Goal: Information Seeking & Learning: Learn about a topic

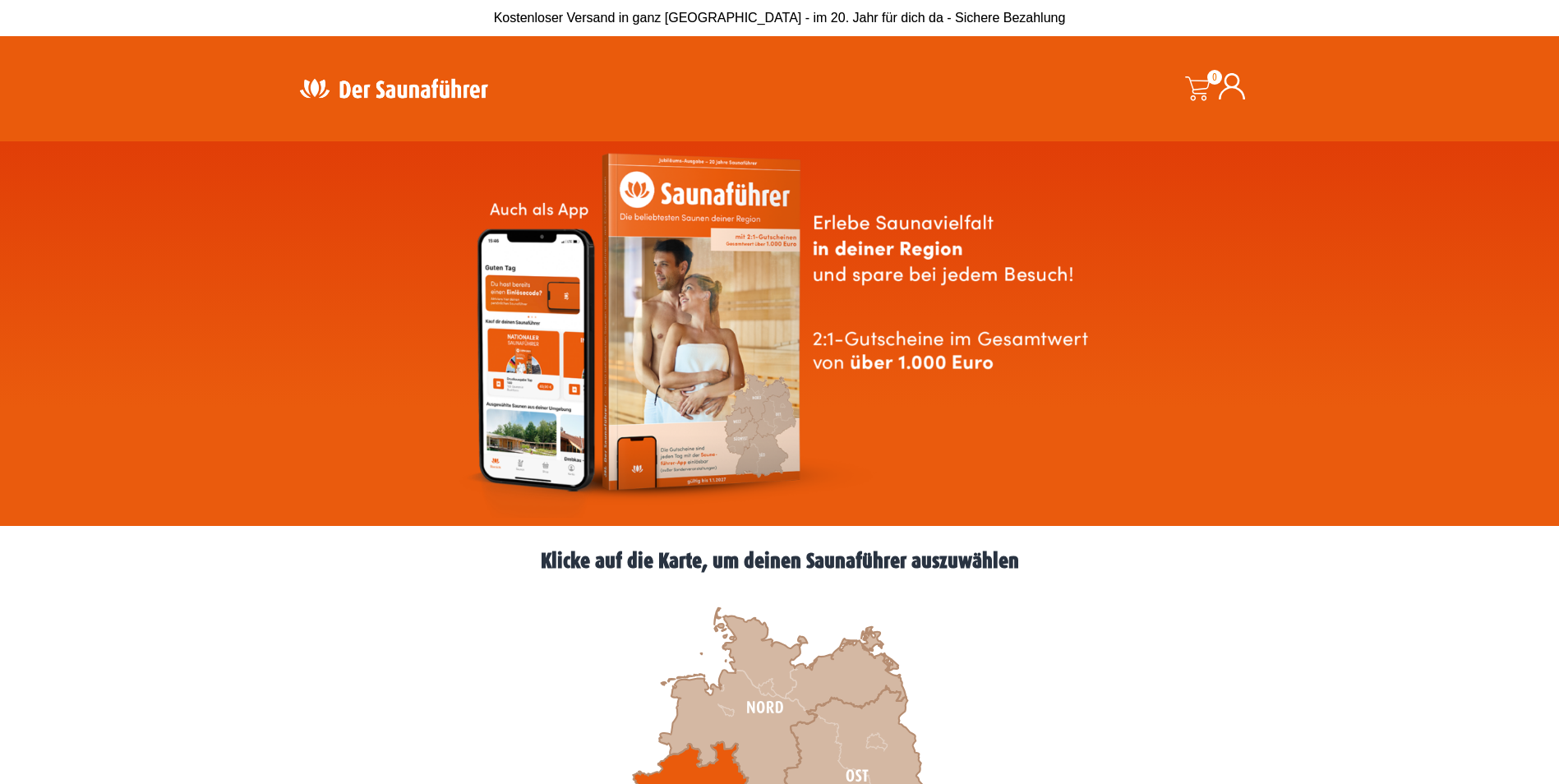
click at [674, 777] on icon at bounding box center [688, 798] width 120 height 113
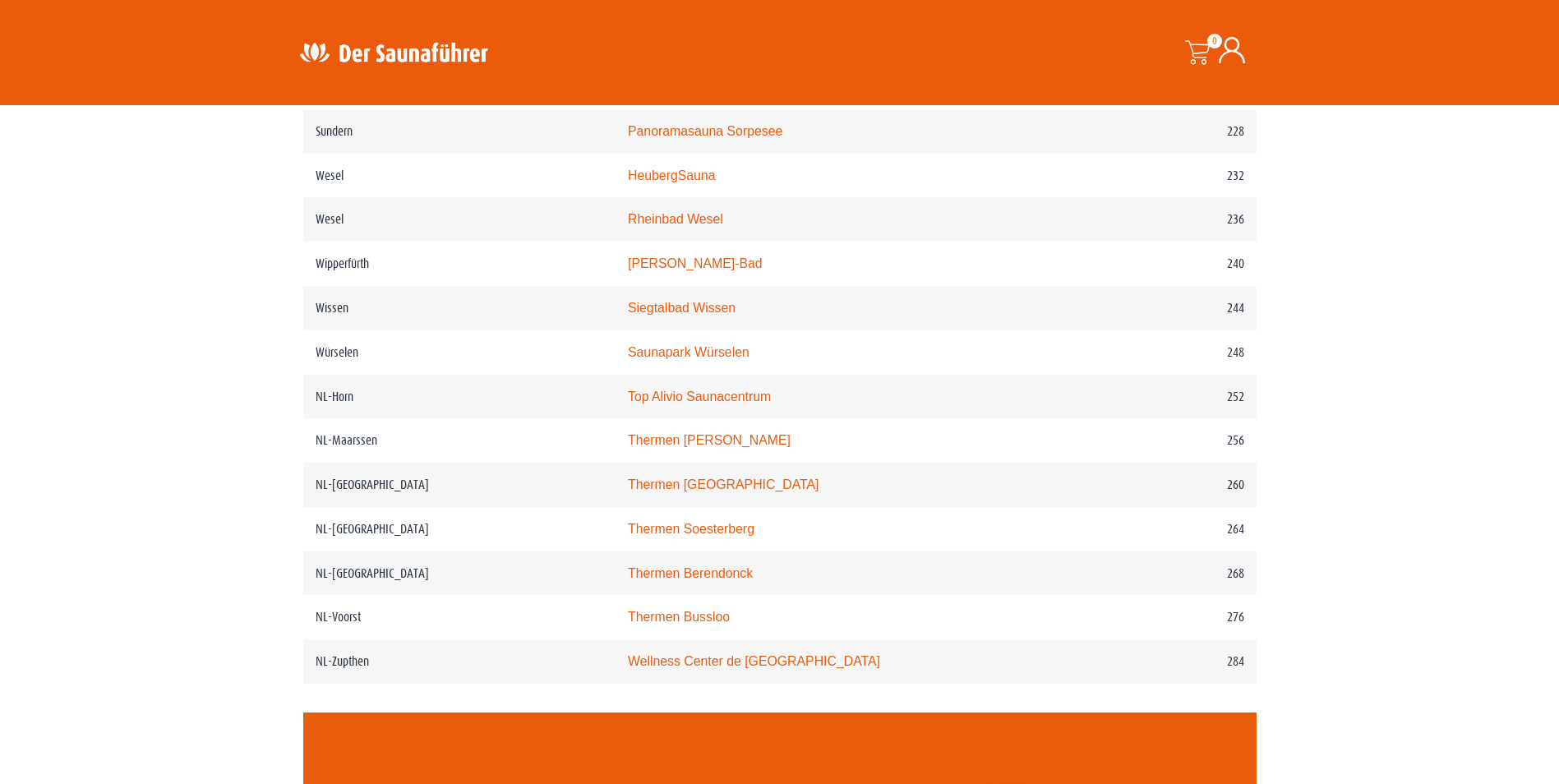
scroll to position [3165, 0]
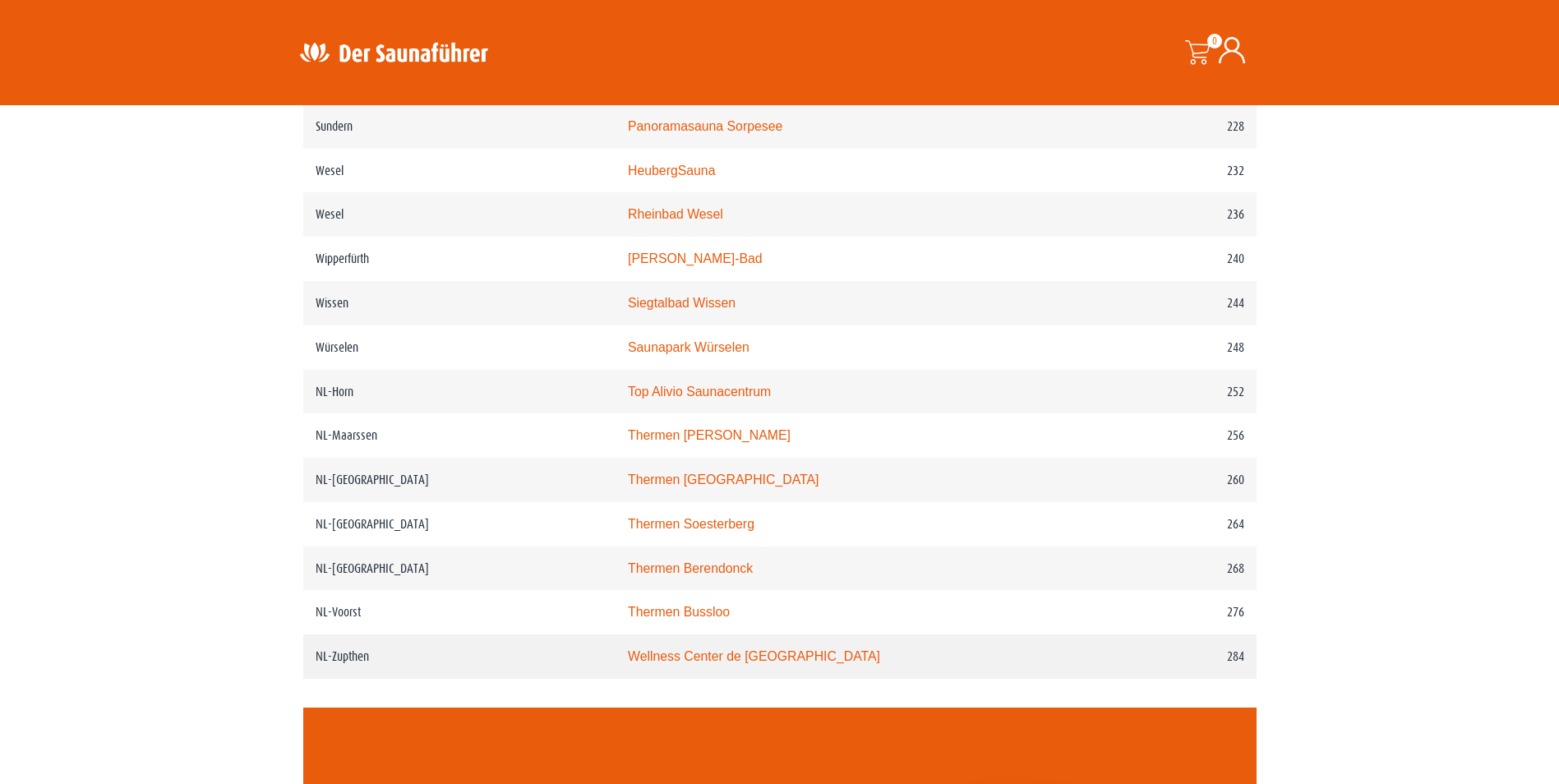
click at [712, 663] on link "Wellness Center de Bronsbergen" at bounding box center [754, 655] width 252 height 14
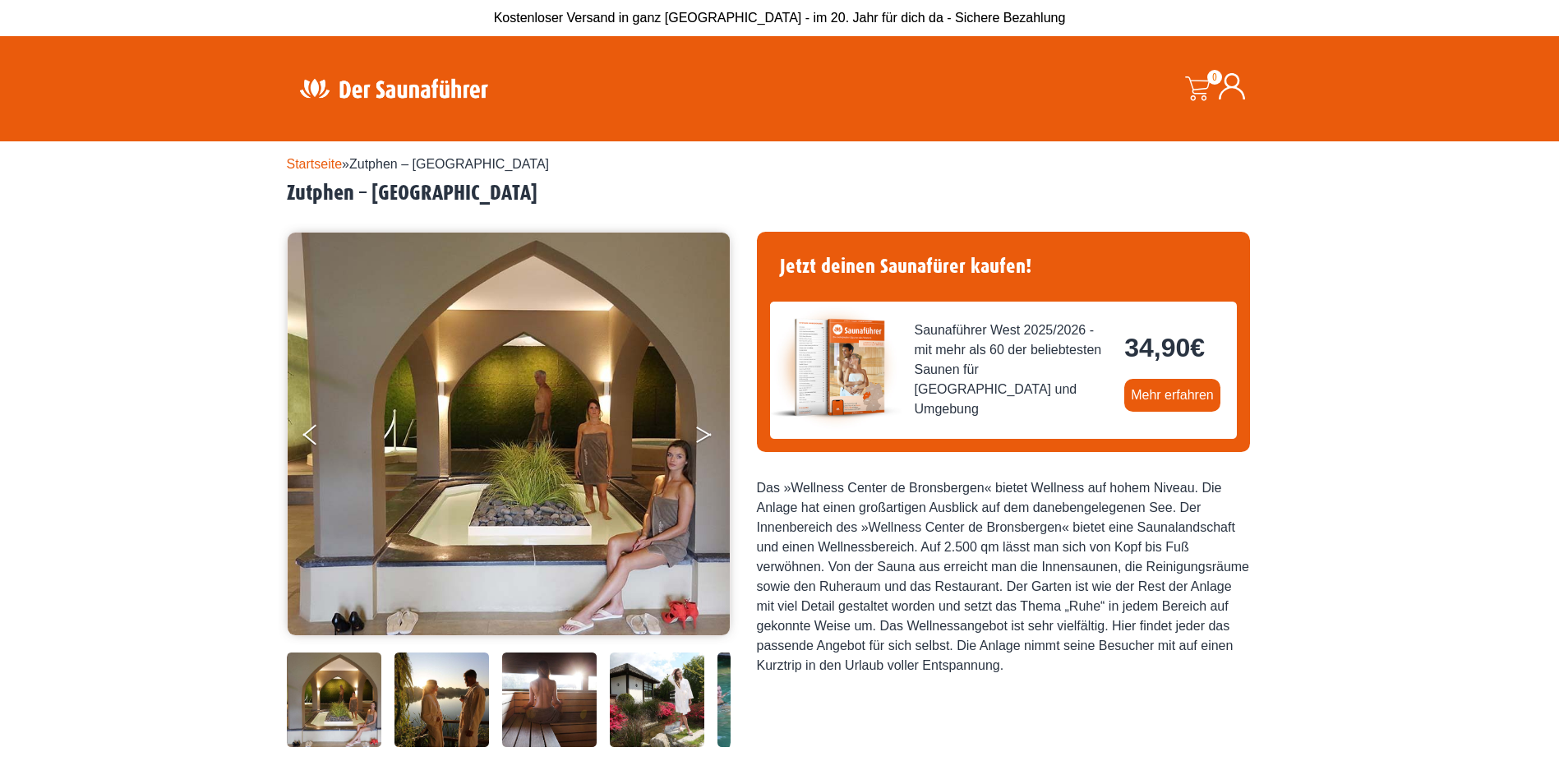
click at [703, 441] on button "Next" at bounding box center [715, 438] width 41 height 41
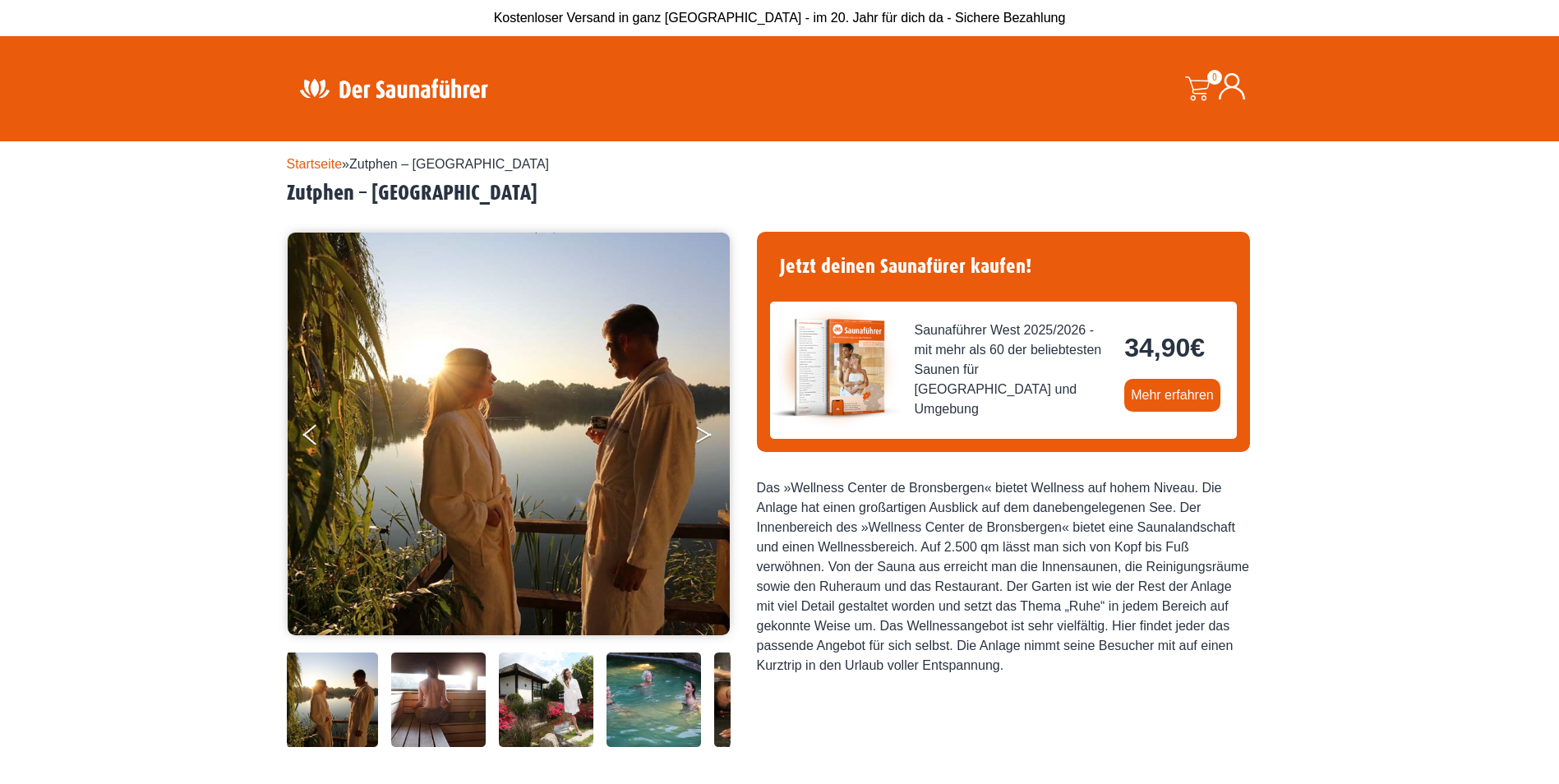
click at [703, 441] on button "Next" at bounding box center [715, 438] width 41 height 41
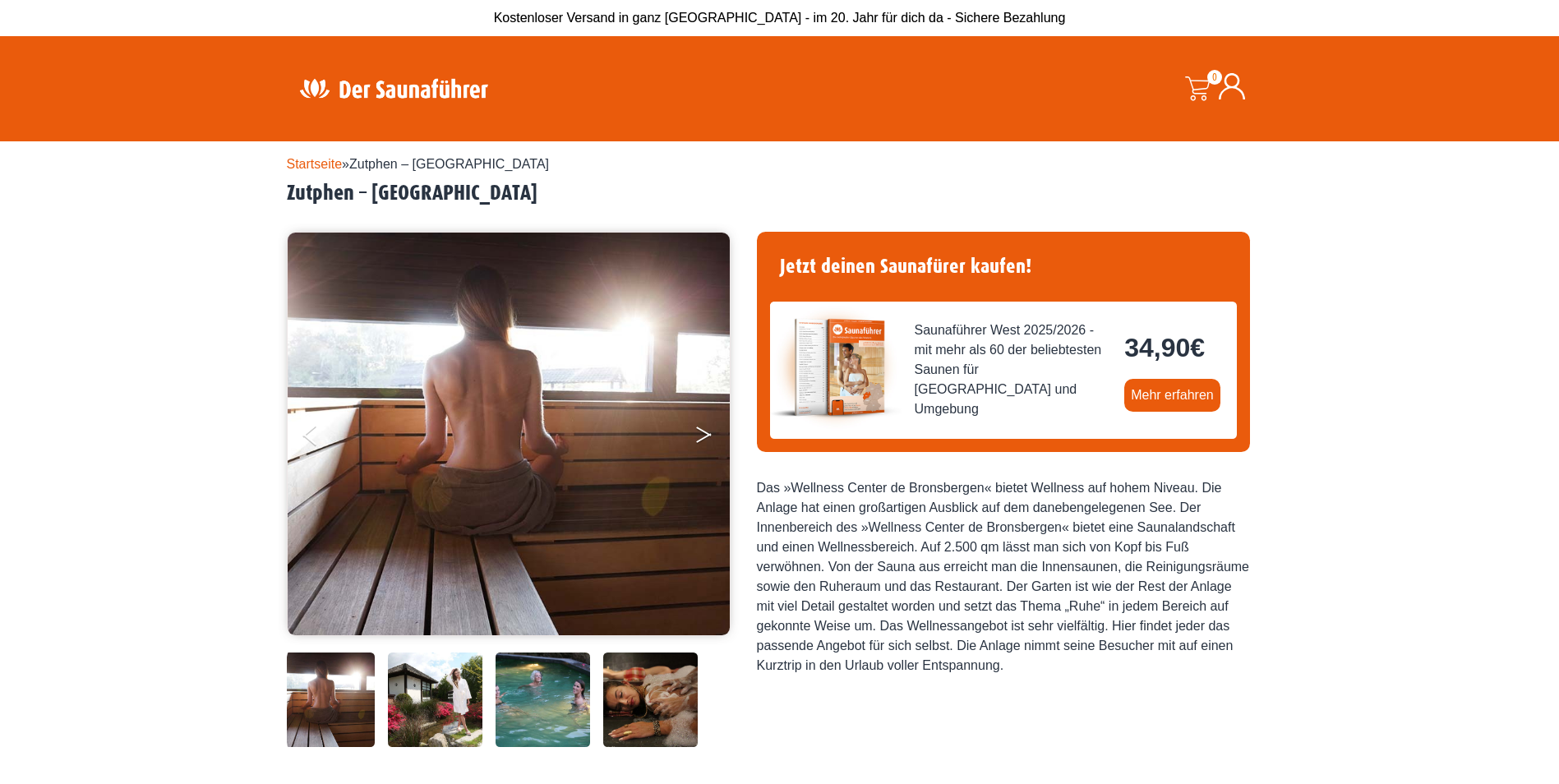
click at [703, 441] on button "Next" at bounding box center [715, 438] width 41 height 41
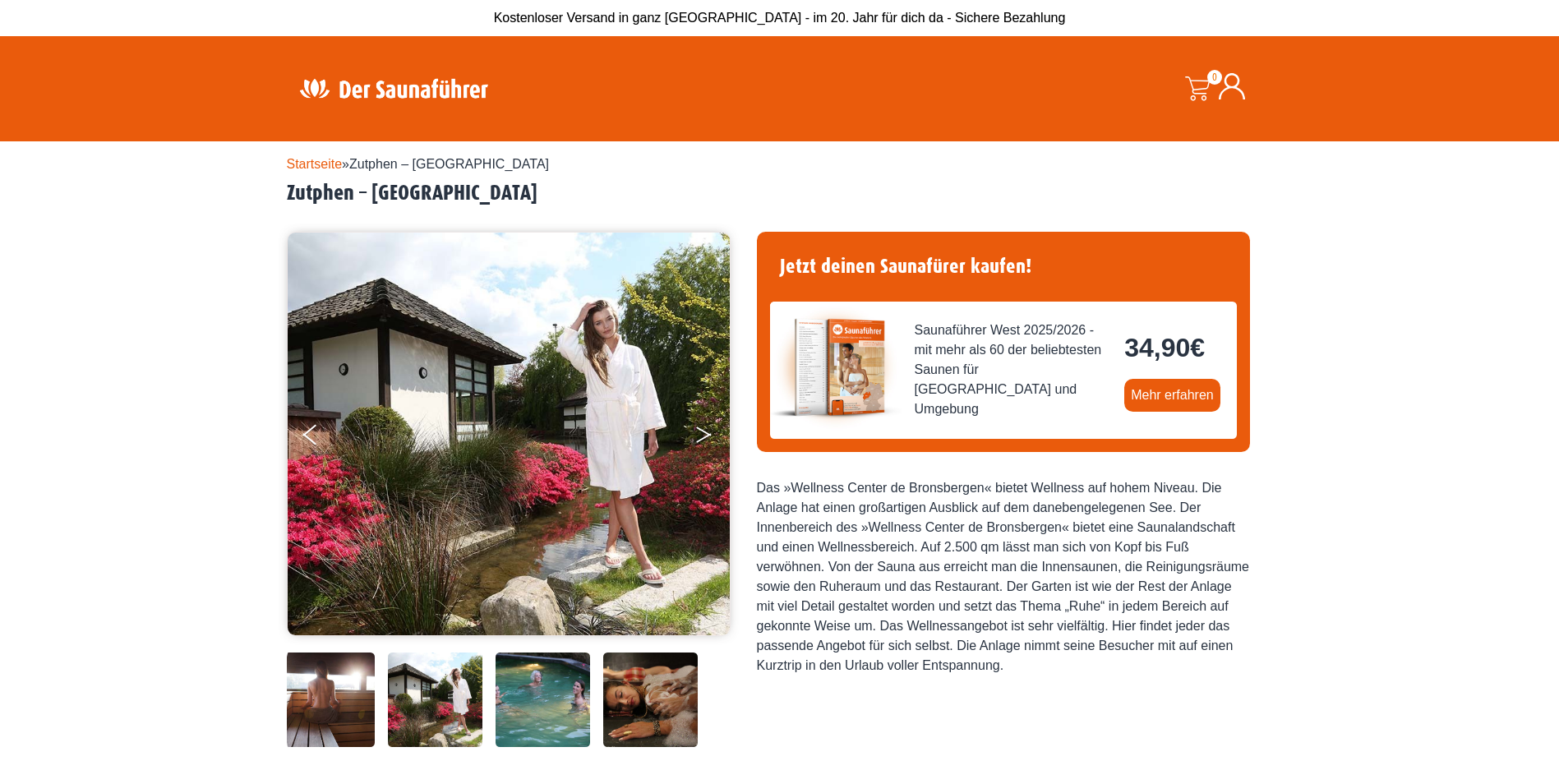
click at [703, 441] on button "Next" at bounding box center [715, 438] width 41 height 41
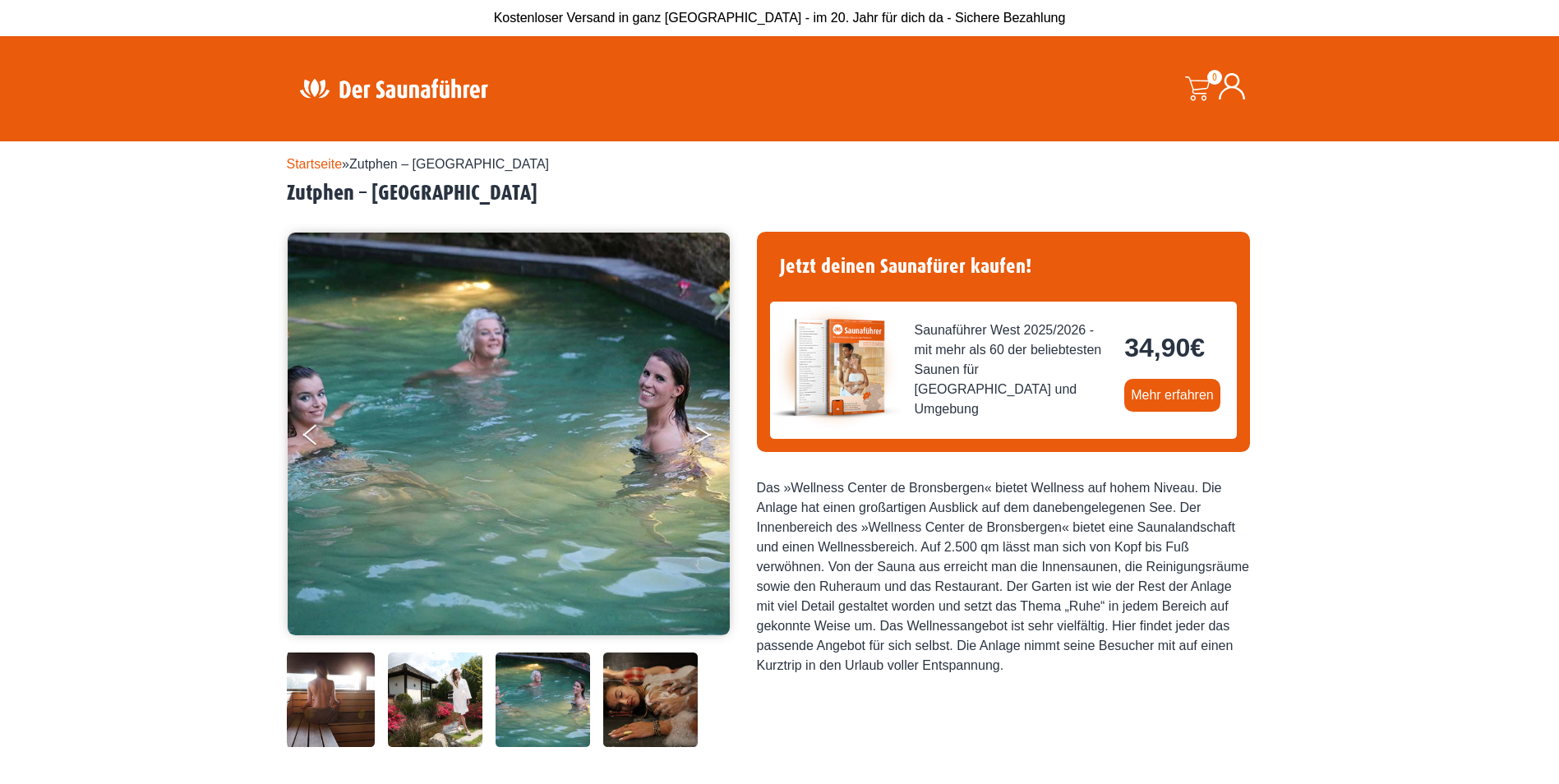
click at [703, 441] on button "Next" at bounding box center [715, 438] width 41 height 41
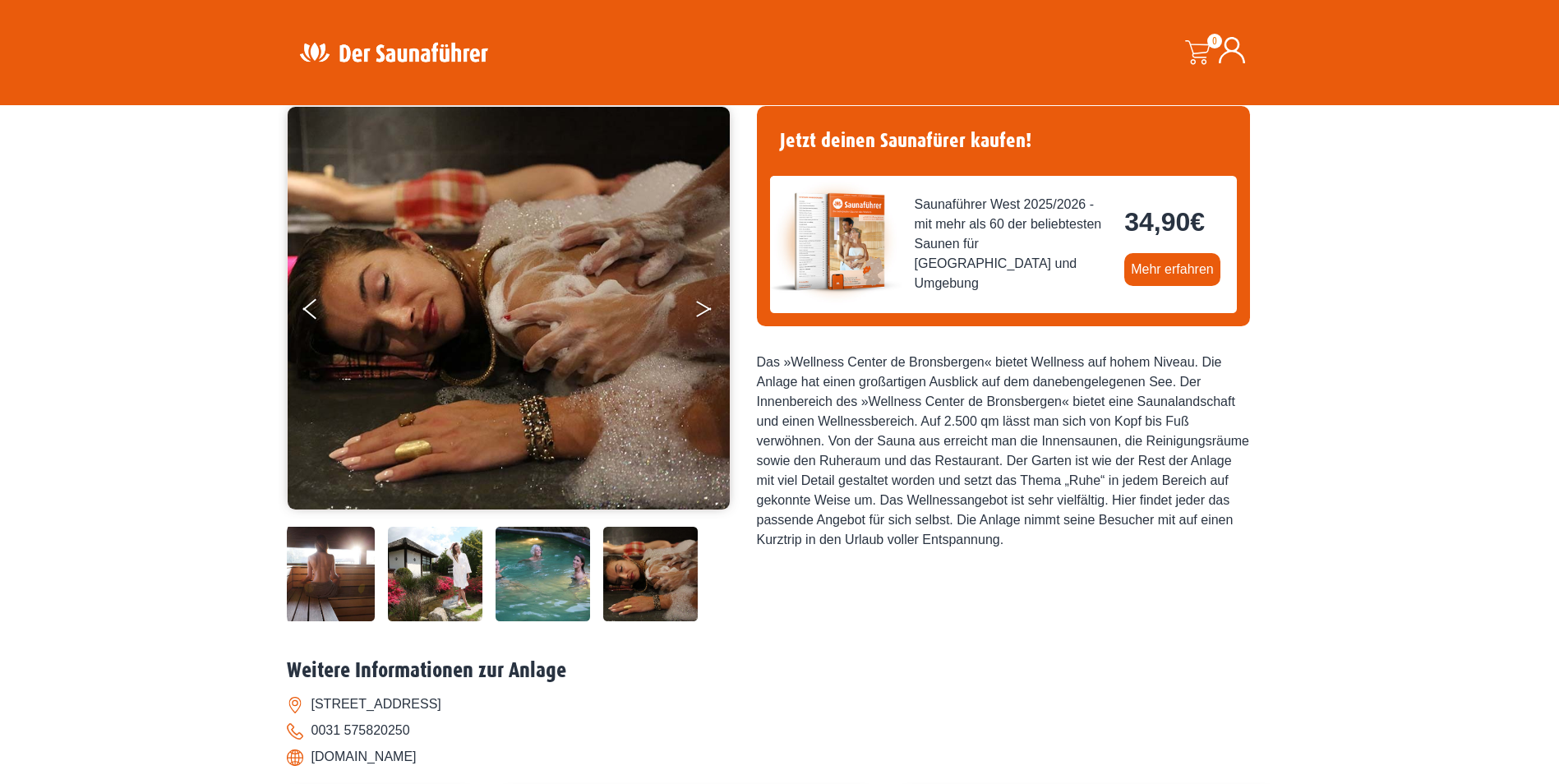
scroll to position [99, 0]
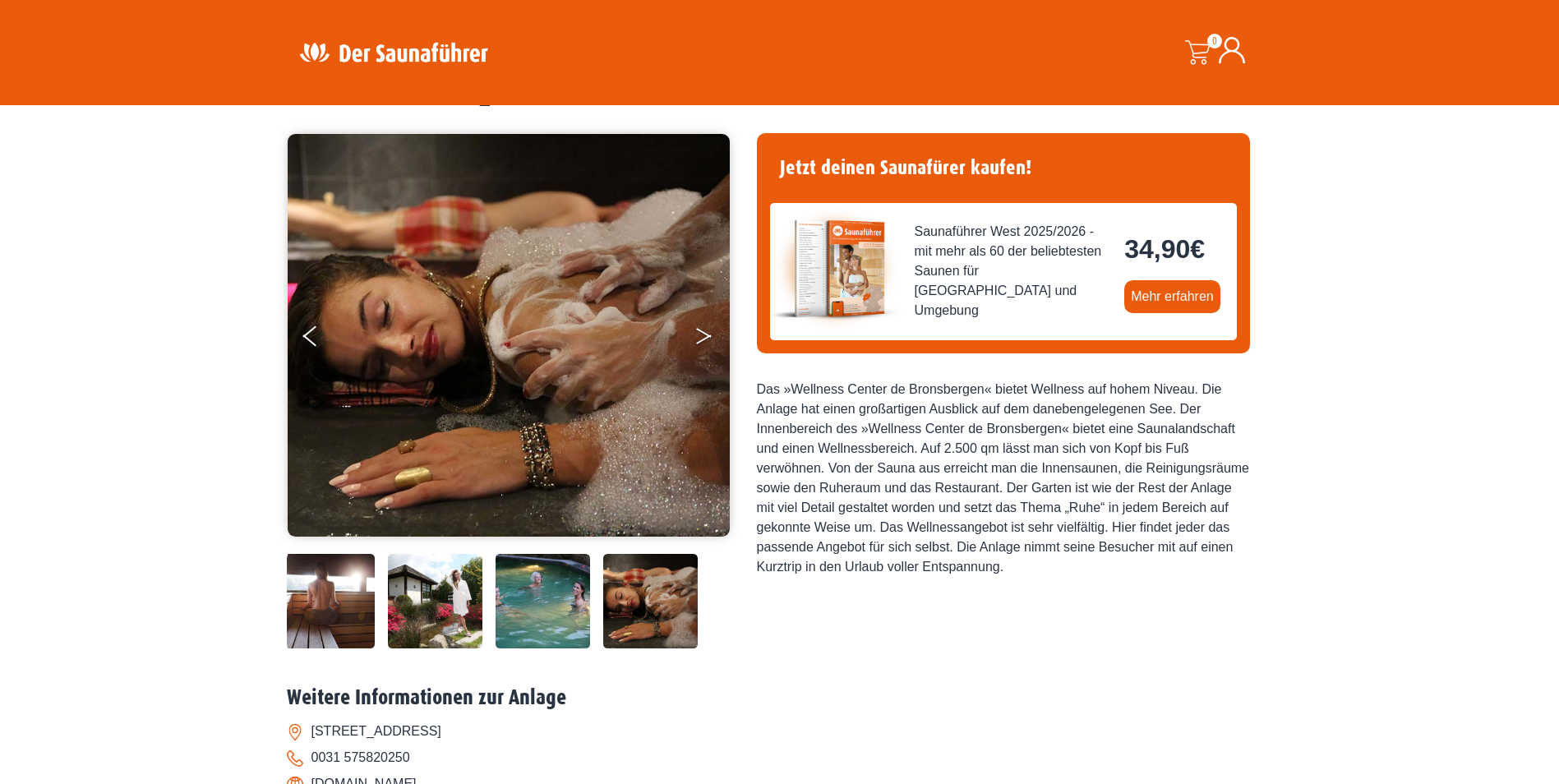
click at [705, 330] on button "Next" at bounding box center [715, 339] width 41 height 41
click at [702, 338] on button "Next" at bounding box center [715, 339] width 41 height 41
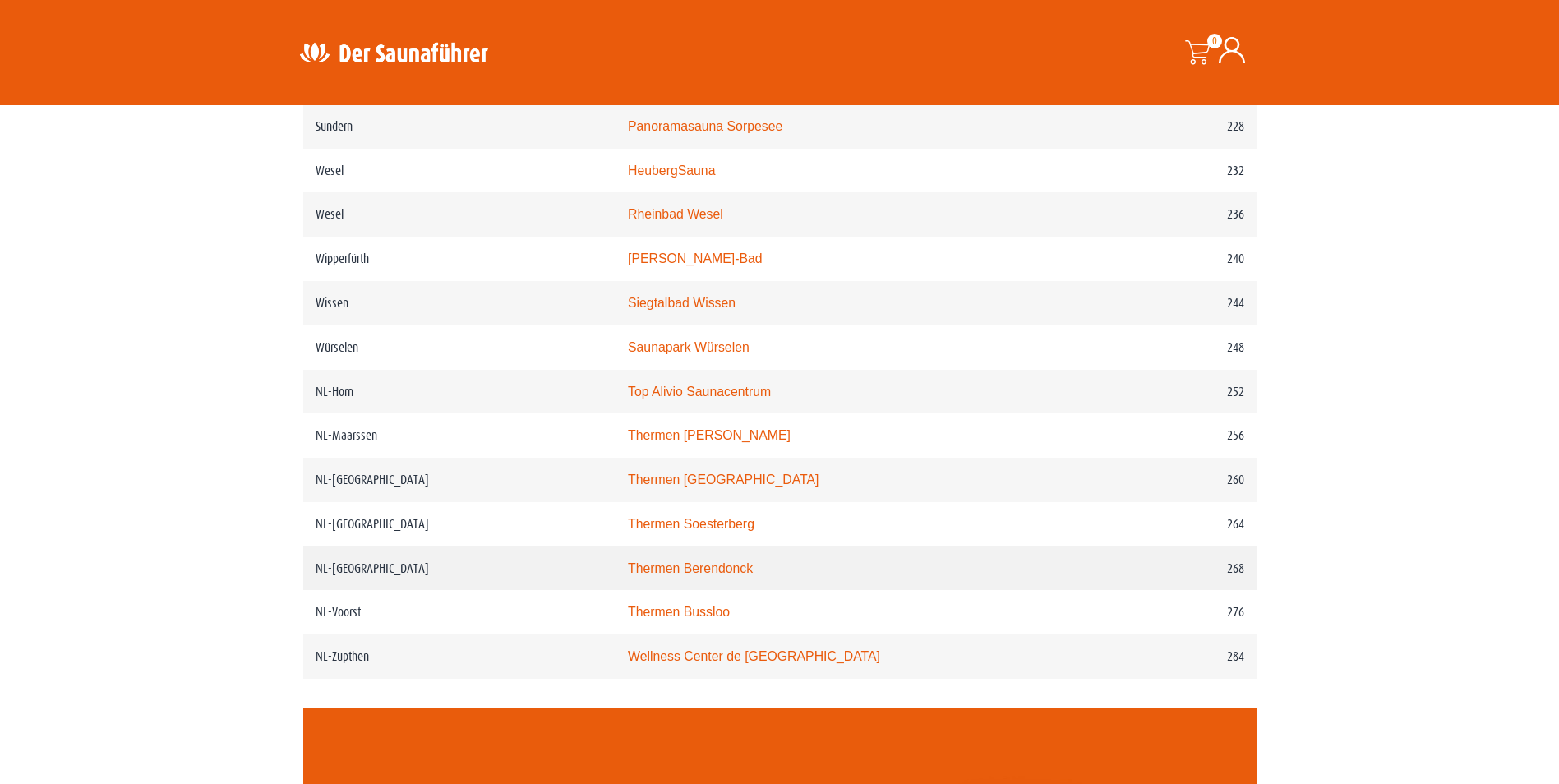
click at [711, 575] on link "Thermen Berendonck" at bounding box center [690, 567] width 125 height 14
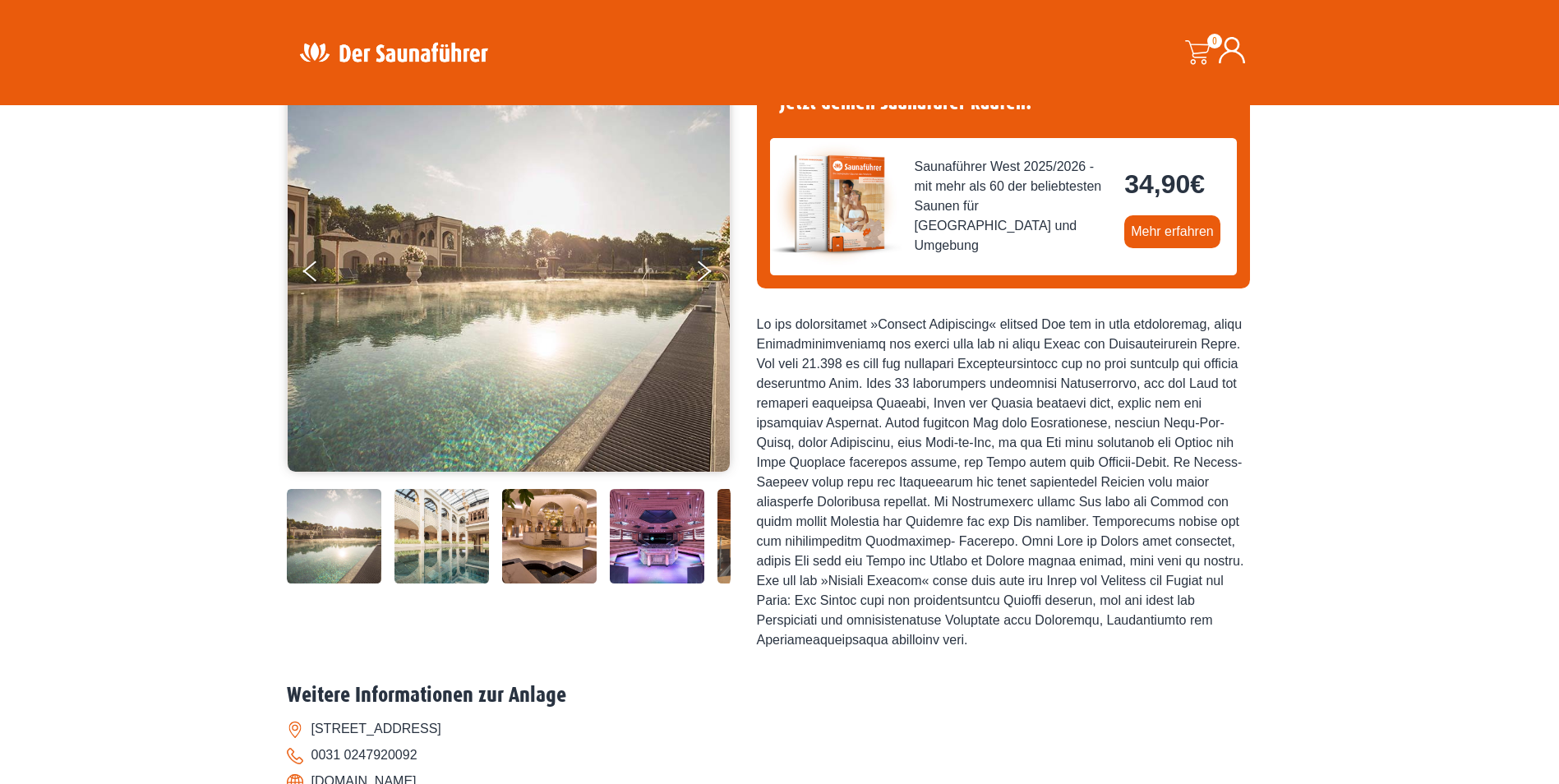
scroll to position [165, 0]
click at [700, 271] on button "Next" at bounding box center [715, 273] width 41 height 41
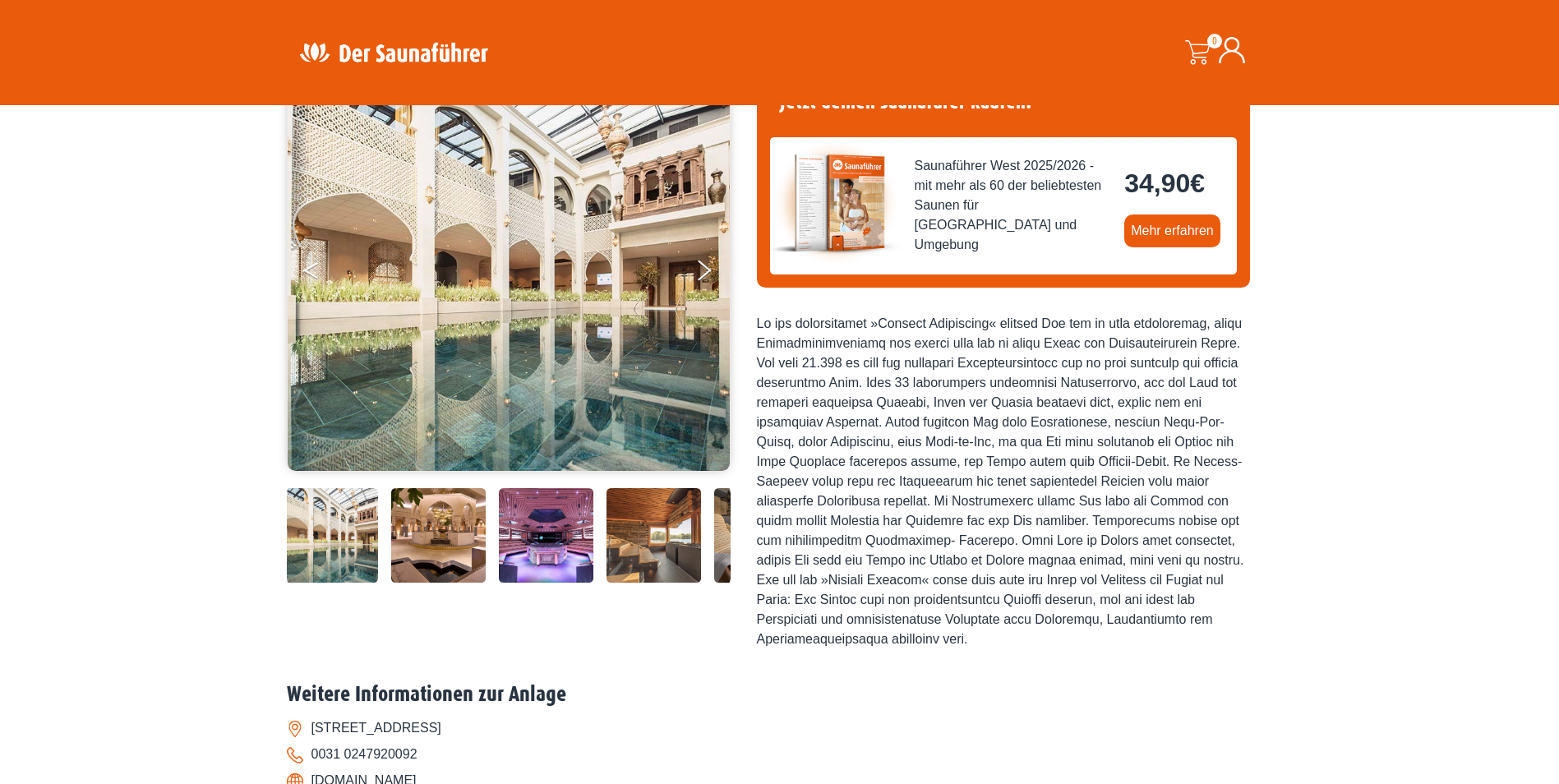
click at [307, 268] on icon "Previous" at bounding box center [310, 267] width 15 height 10
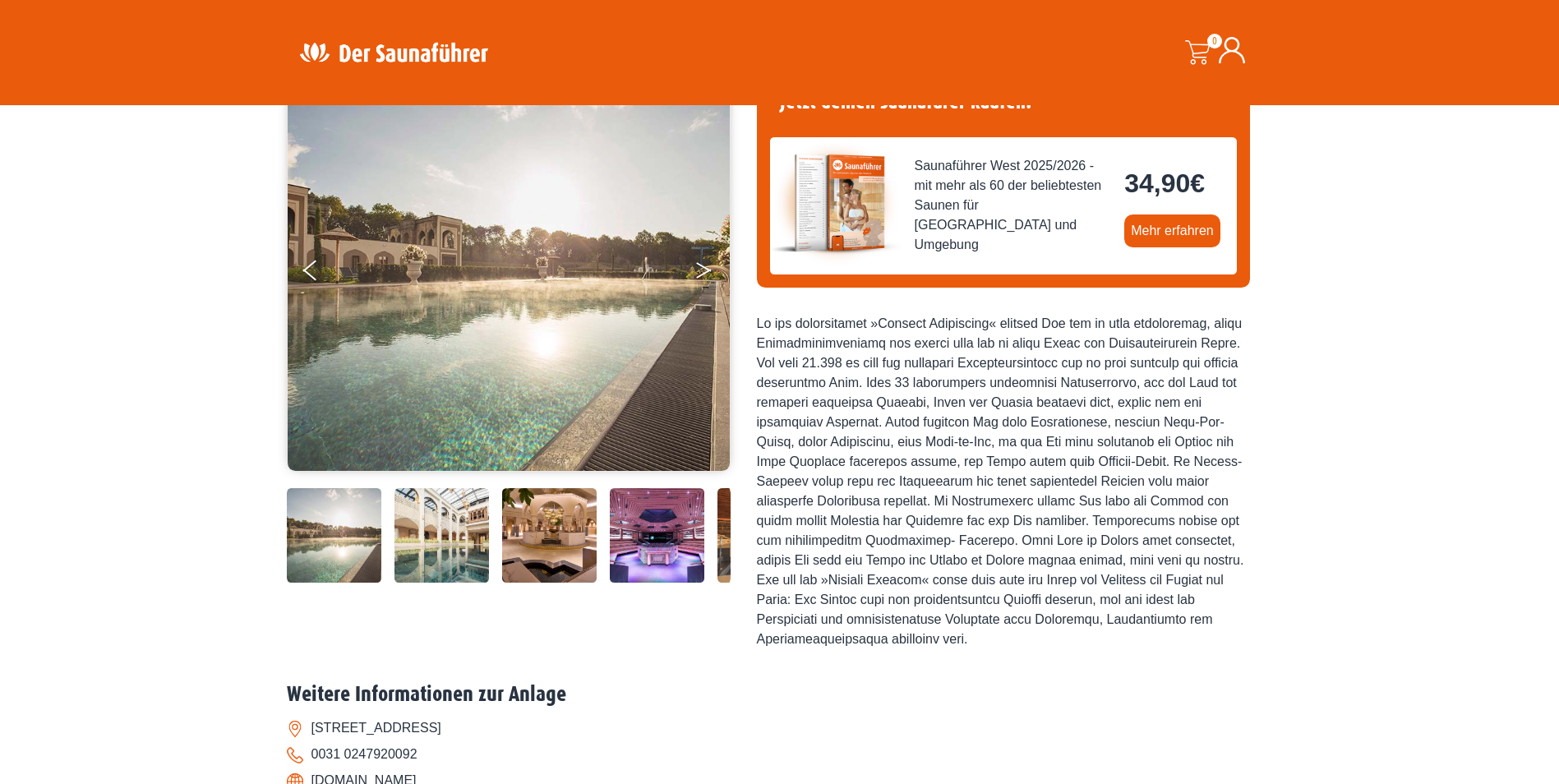
click at [706, 273] on icon "Next" at bounding box center [704, 273] width 15 height 10
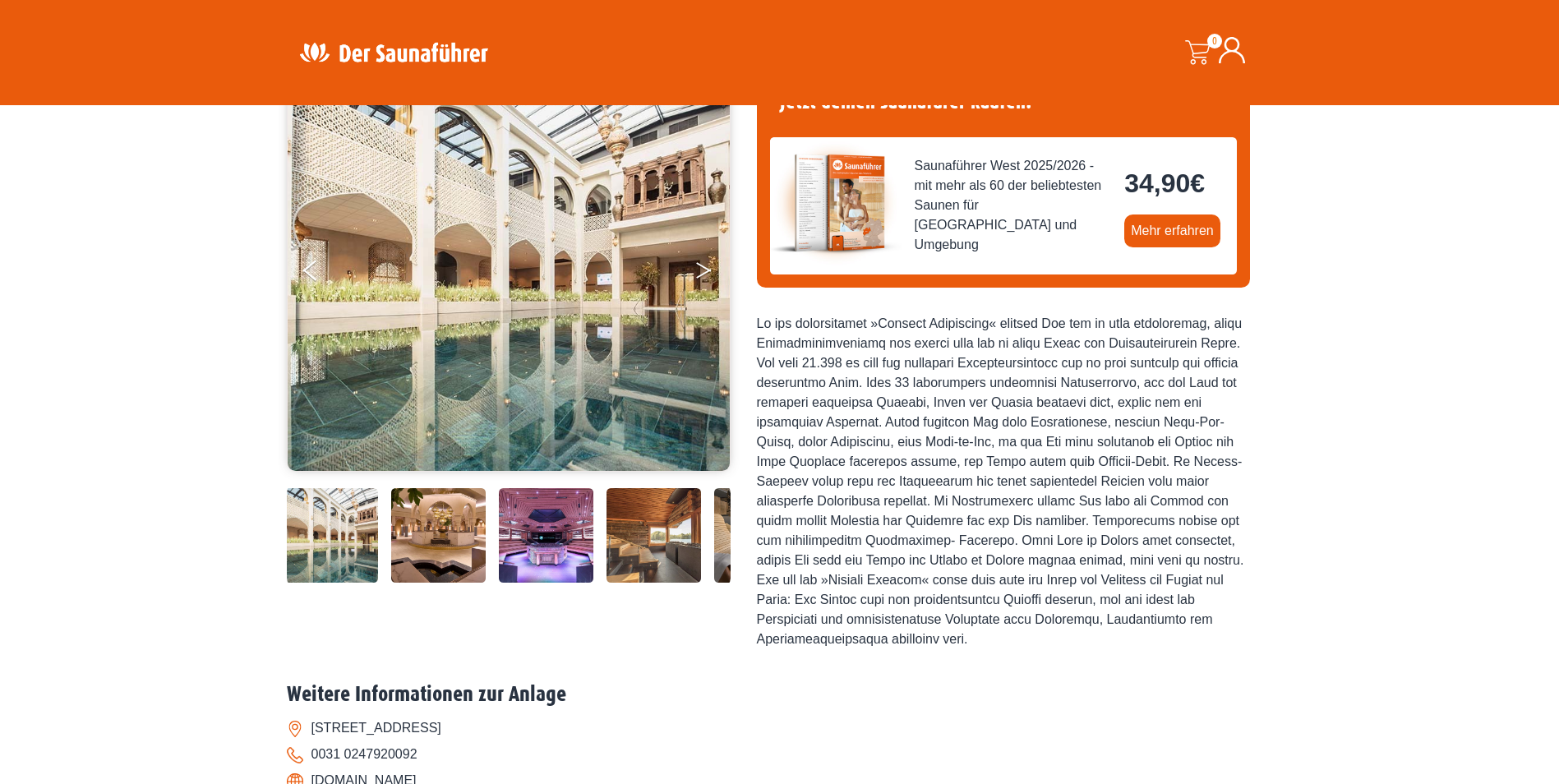
click at [706, 273] on icon "Next" at bounding box center [704, 273] width 15 height 10
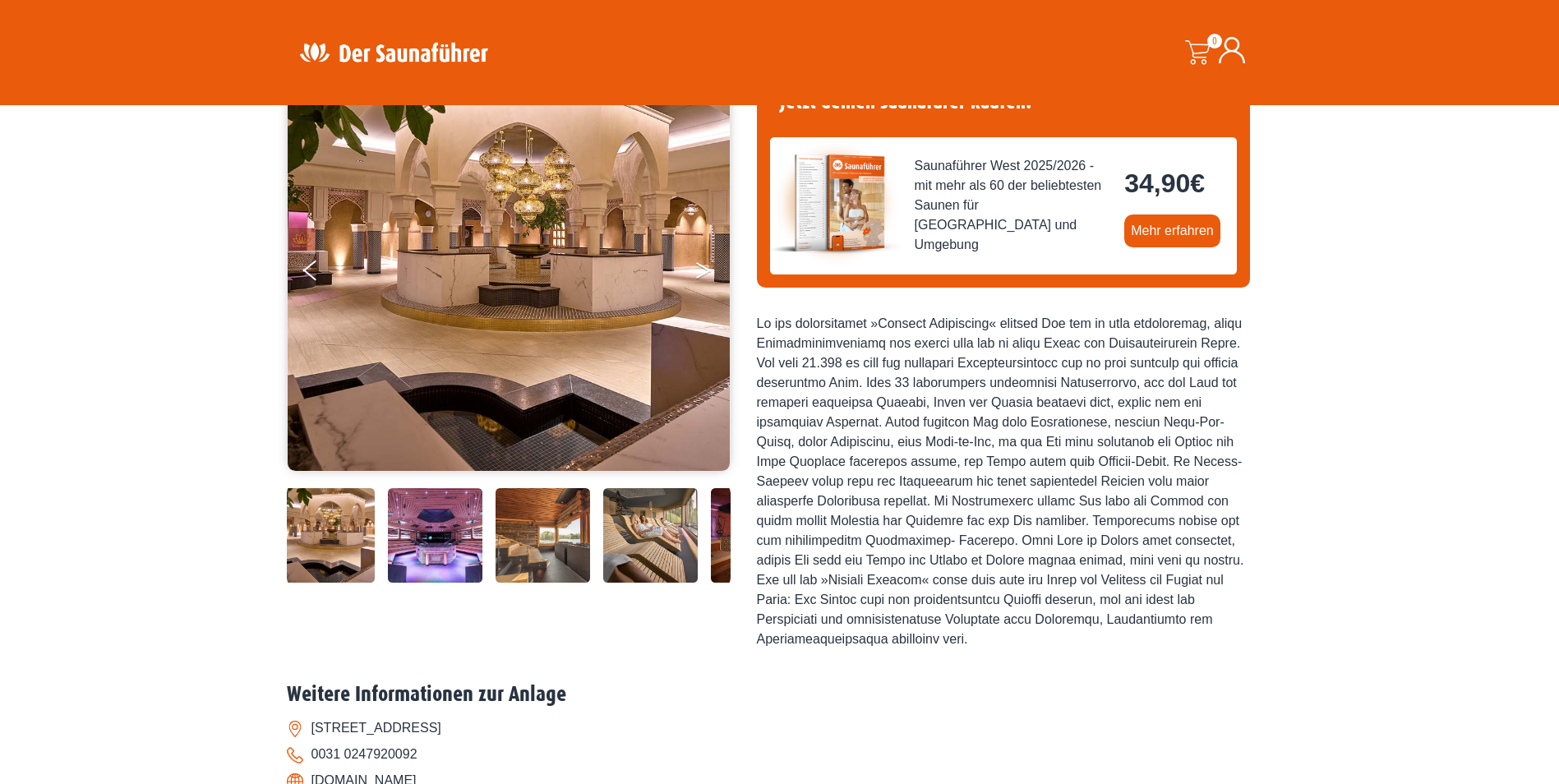
click at [706, 273] on icon "Next" at bounding box center [704, 273] width 15 height 10
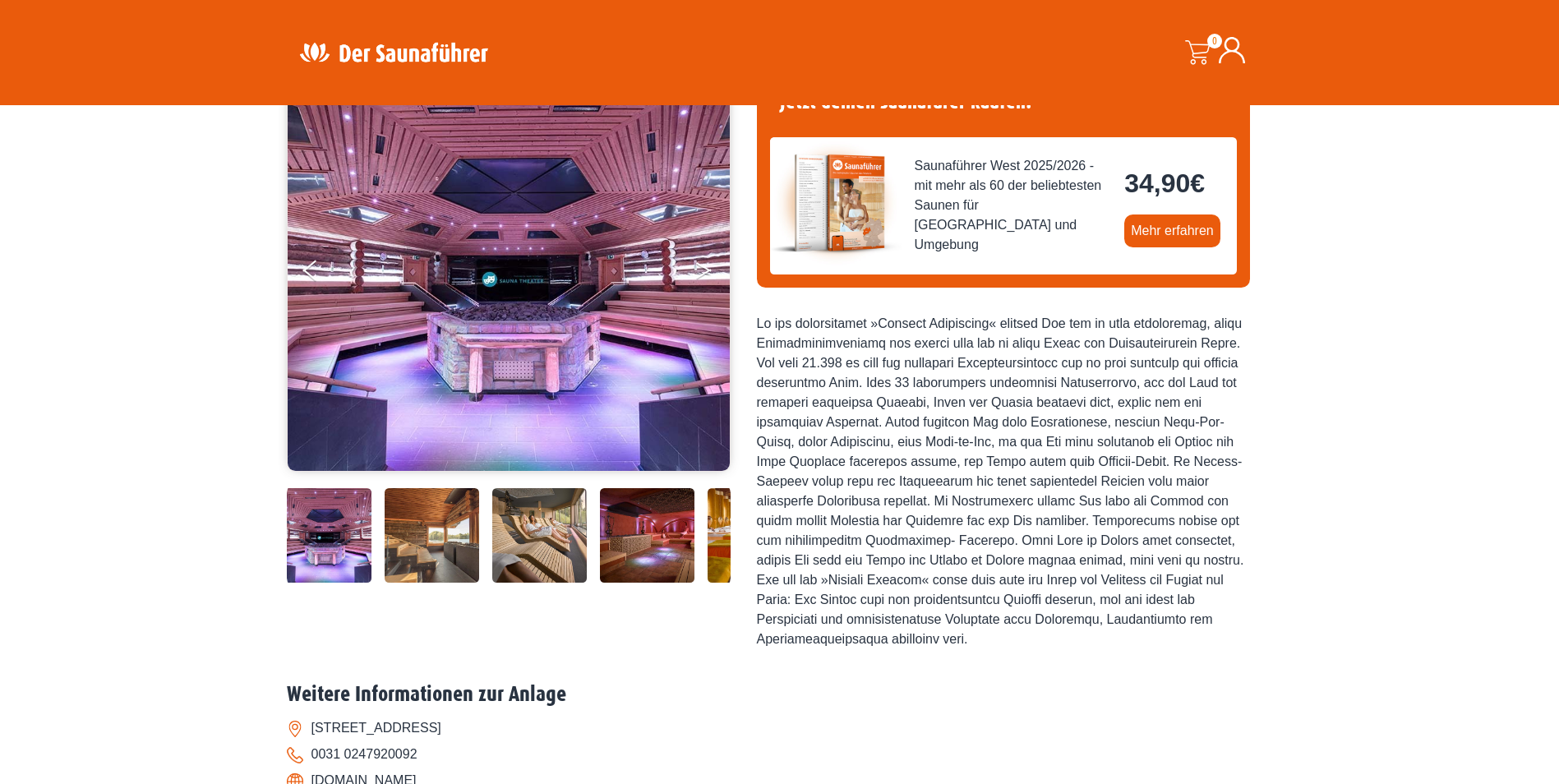
click at [706, 273] on icon "Next" at bounding box center [704, 273] width 15 height 10
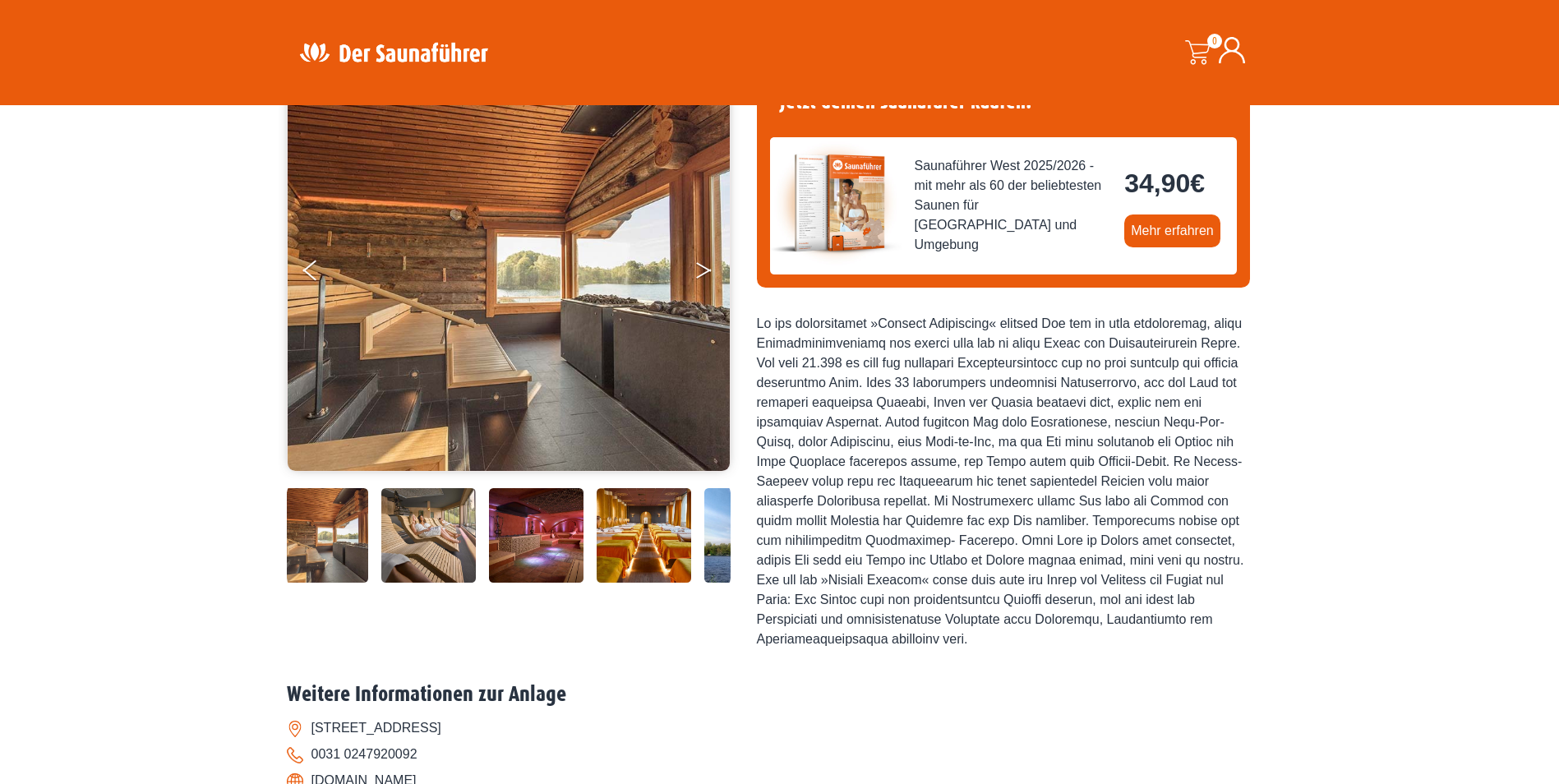
click at [706, 273] on icon "Next" at bounding box center [704, 273] width 15 height 10
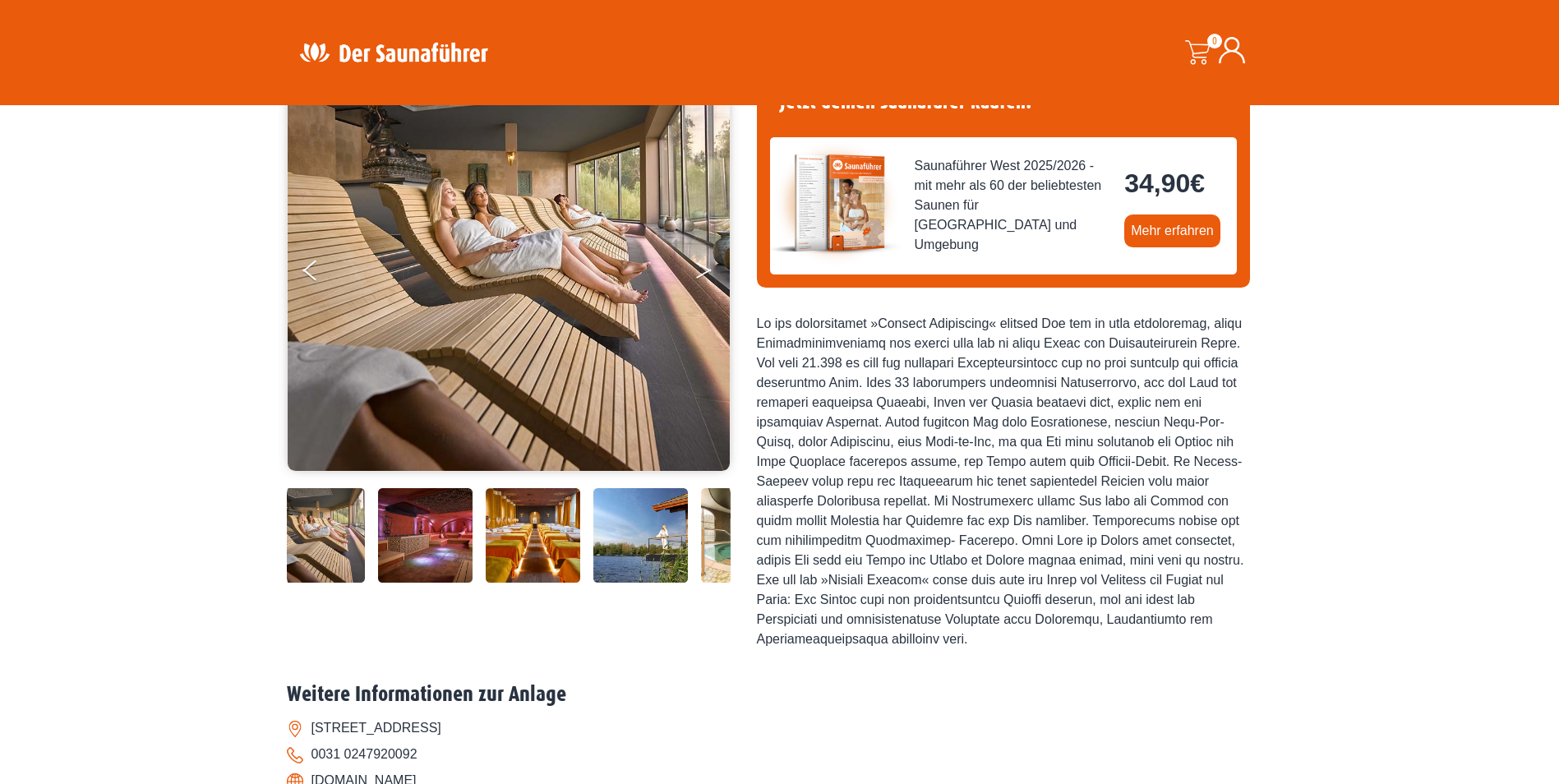
click at [706, 273] on icon "Next" at bounding box center [704, 273] width 15 height 10
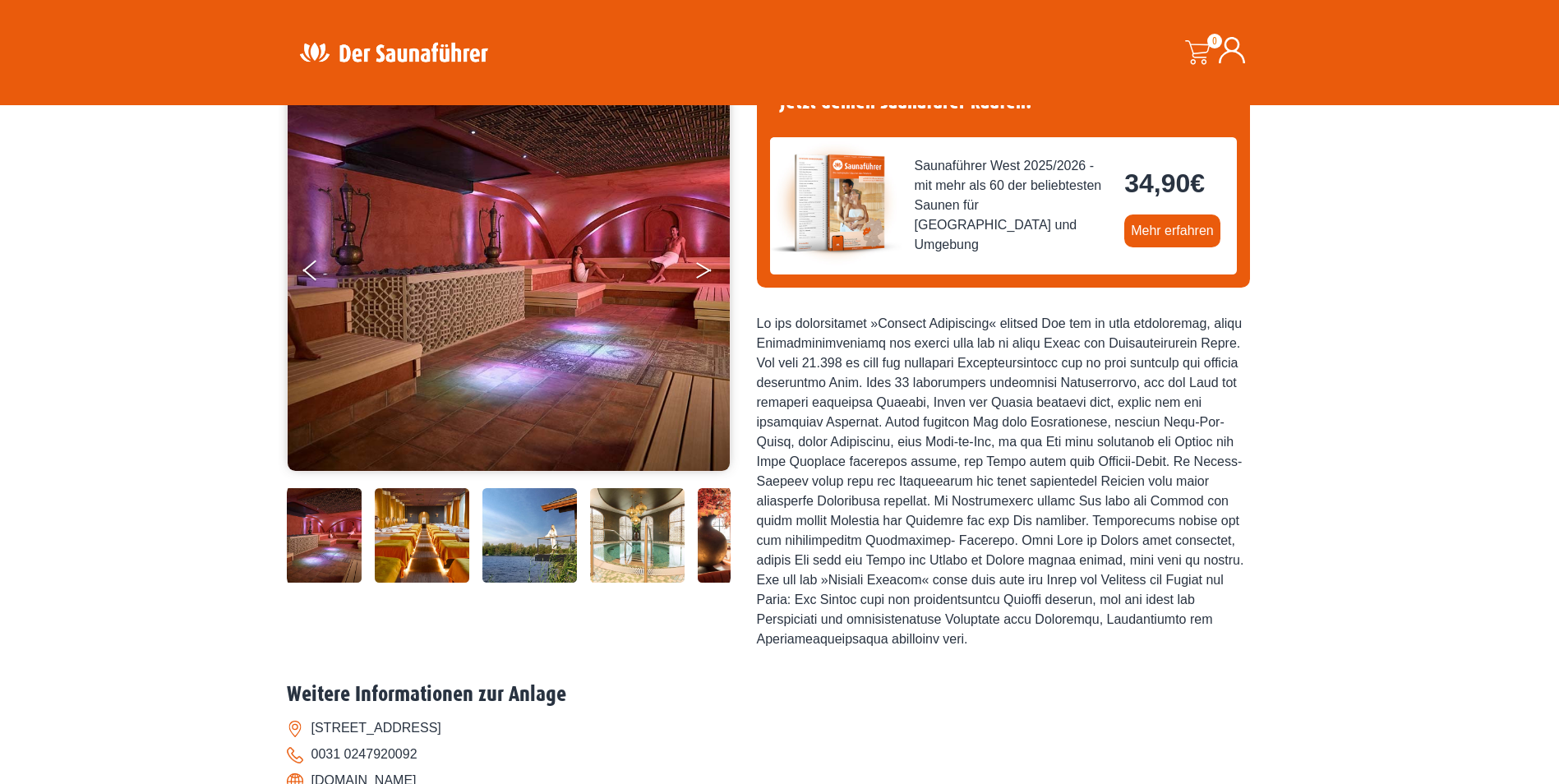
click at [706, 273] on icon "Next" at bounding box center [704, 273] width 15 height 10
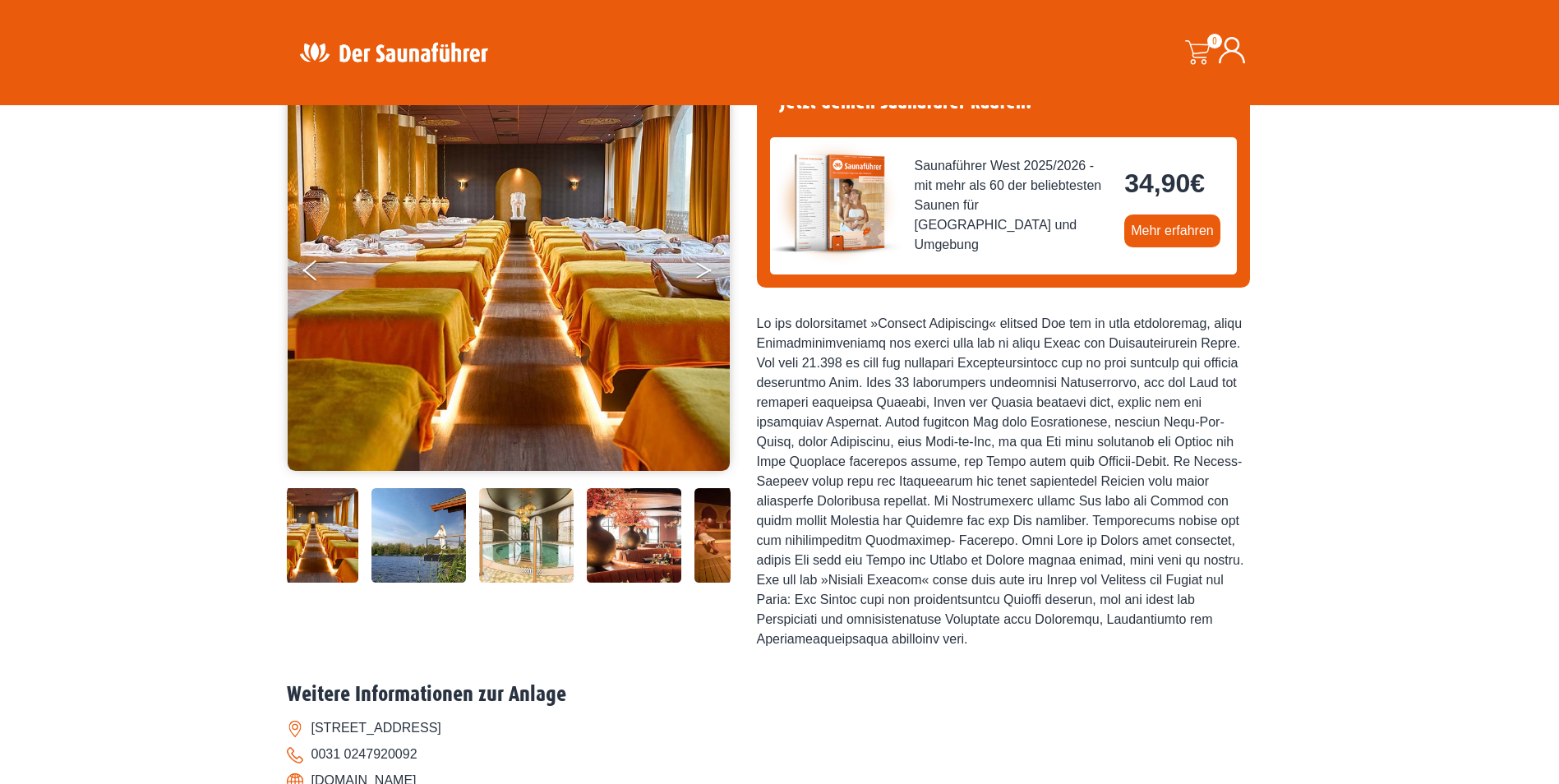
click at [706, 273] on icon "Next" at bounding box center [704, 273] width 15 height 10
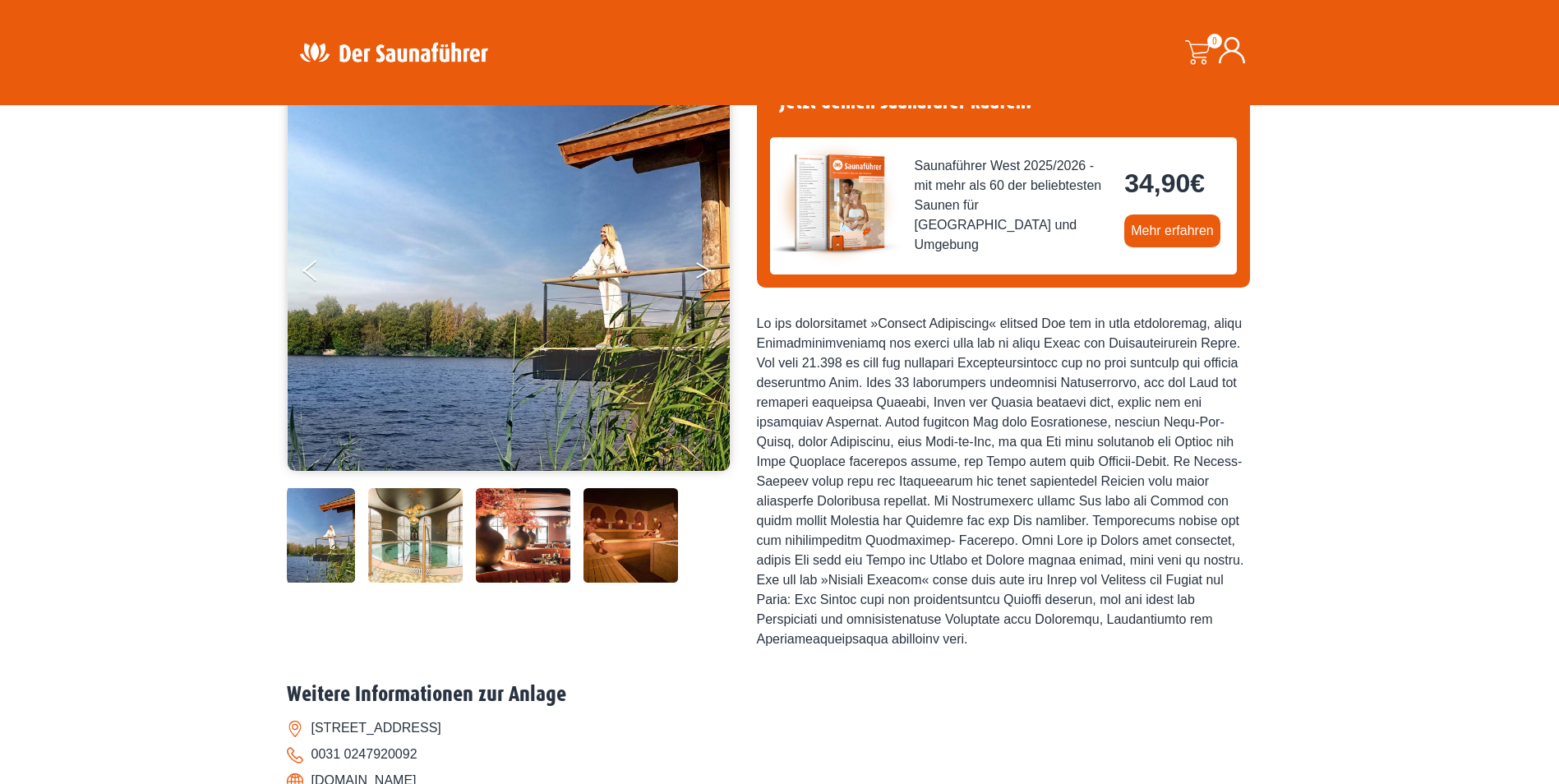
click at [706, 273] on icon "Next" at bounding box center [704, 273] width 15 height 10
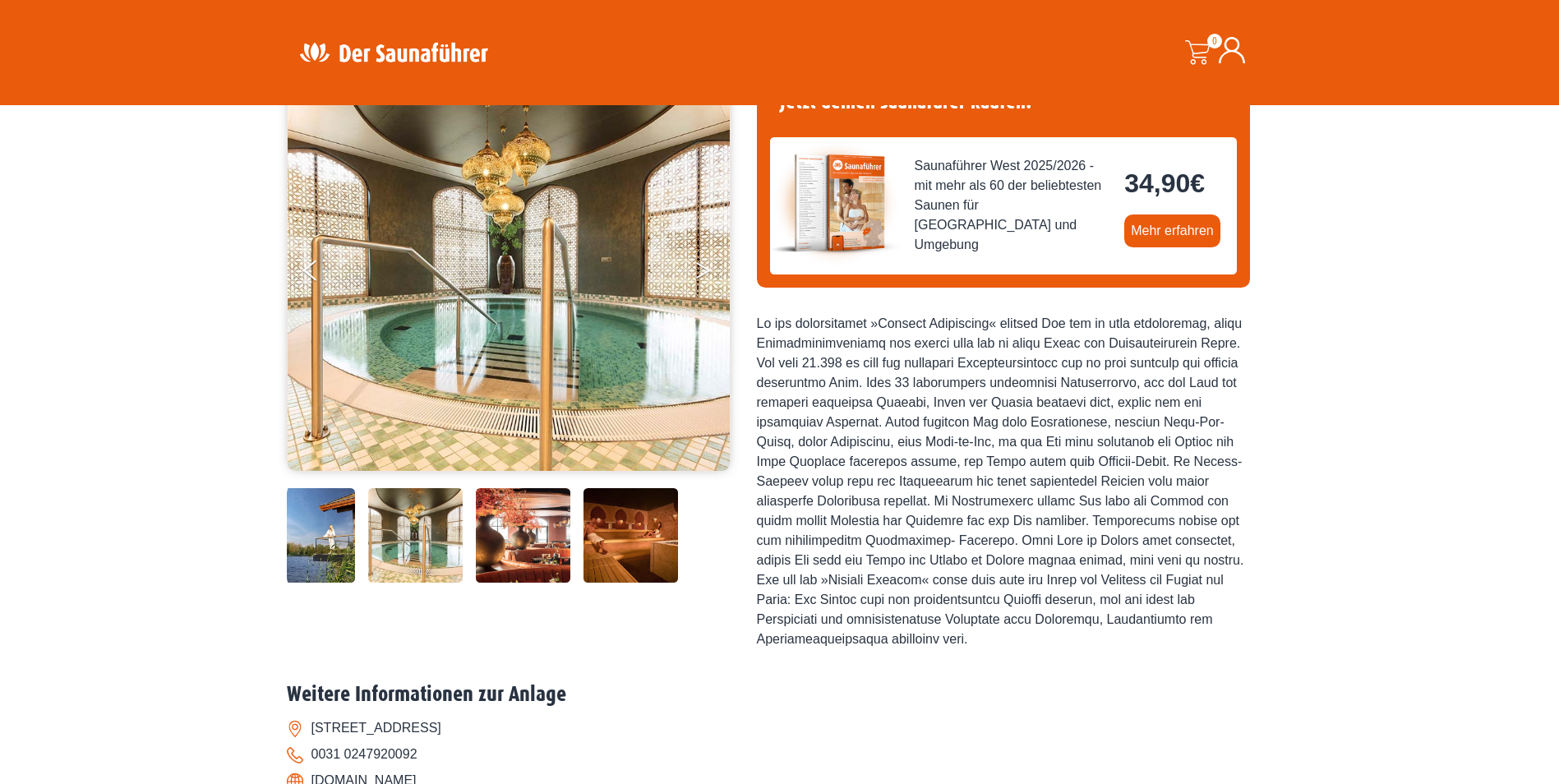
click at [706, 273] on icon "Next" at bounding box center [704, 273] width 15 height 10
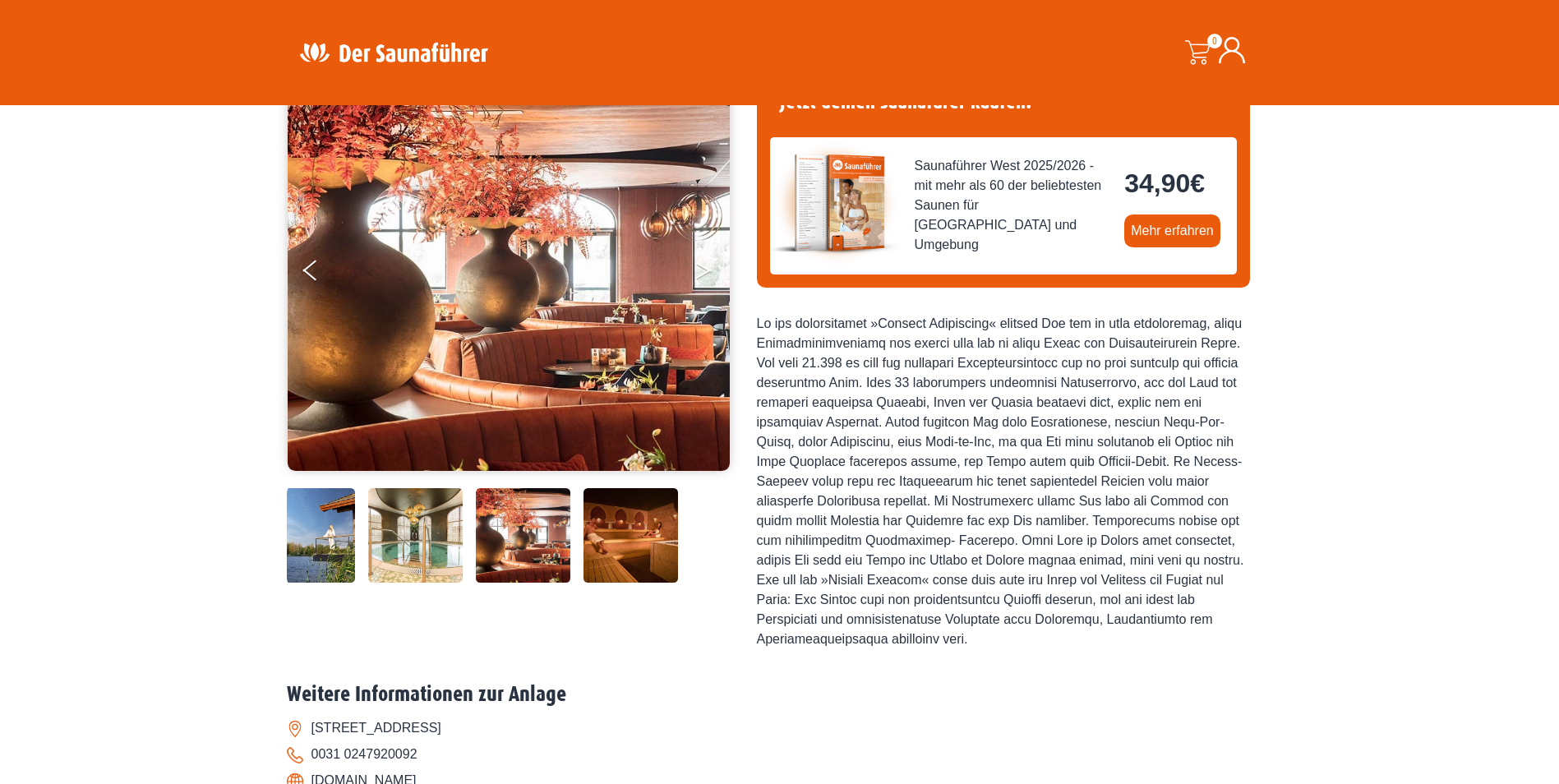
click at [706, 273] on icon "Next" at bounding box center [704, 273] width 15 height 10
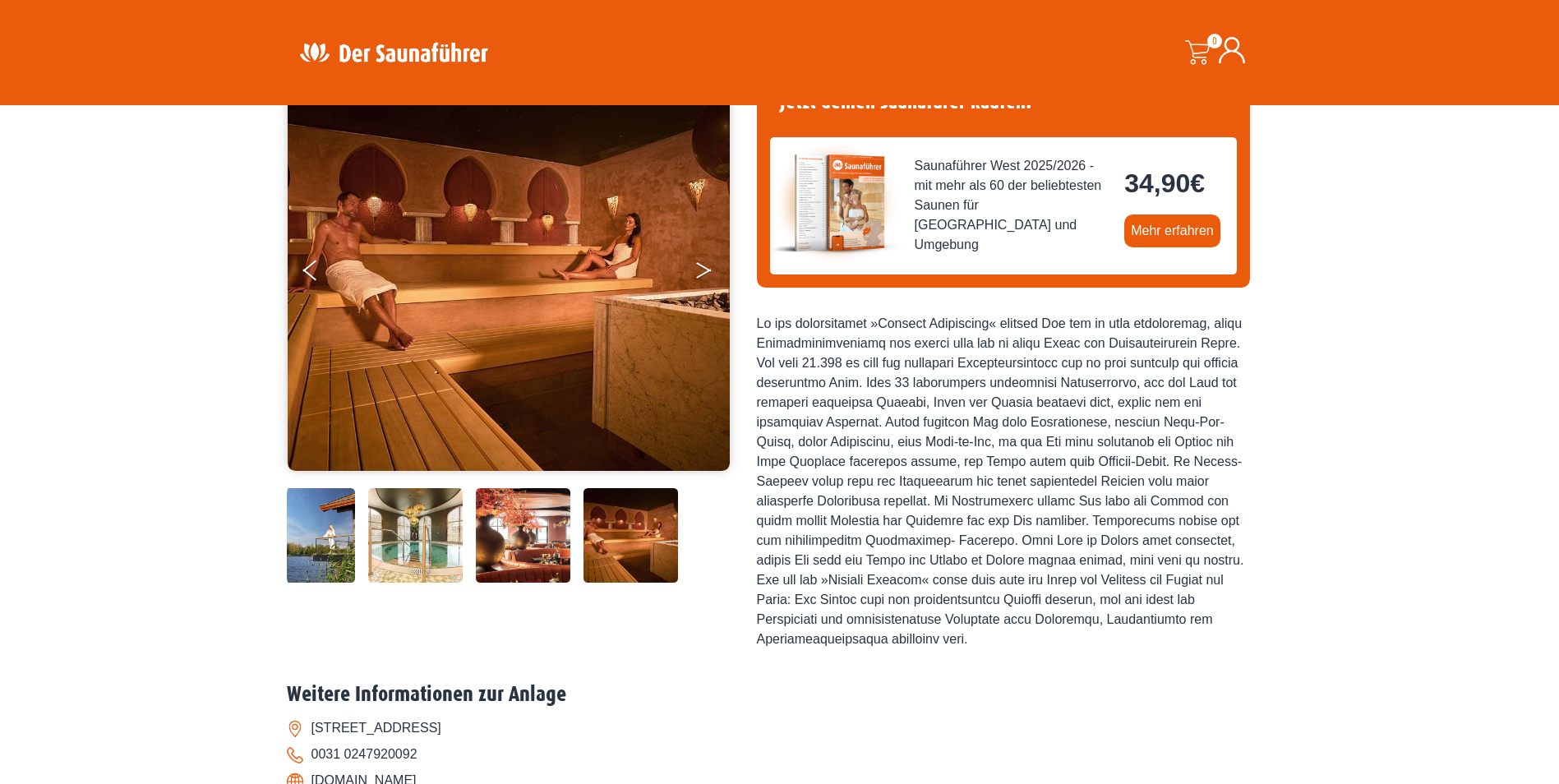
click at [706, 273] on icon "Next" at bounding box center [704, 273] width 15 height 10
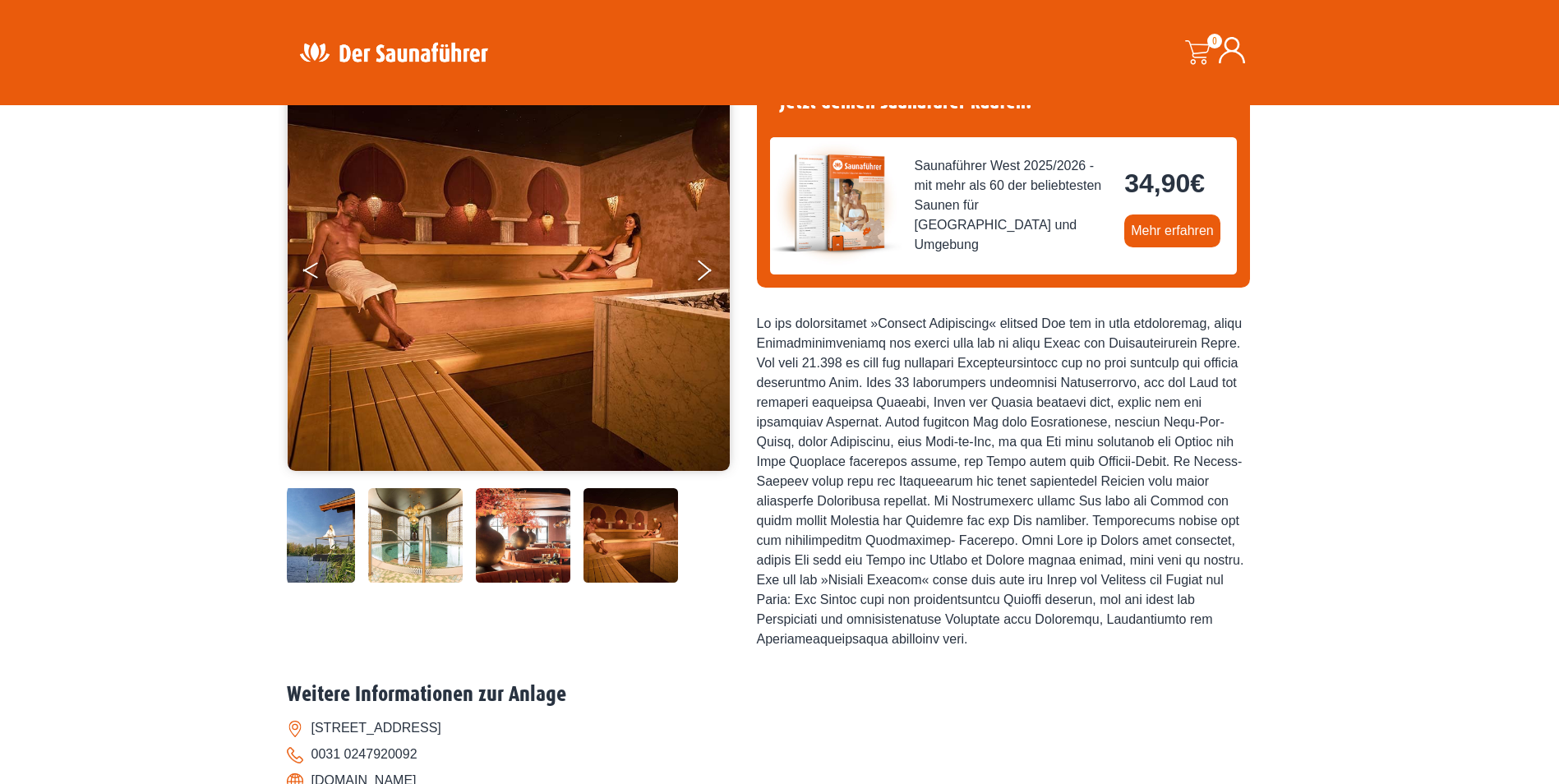
click at [307, 271] on icon "Previous" at bounding box center [310, 273] width 15 height 10
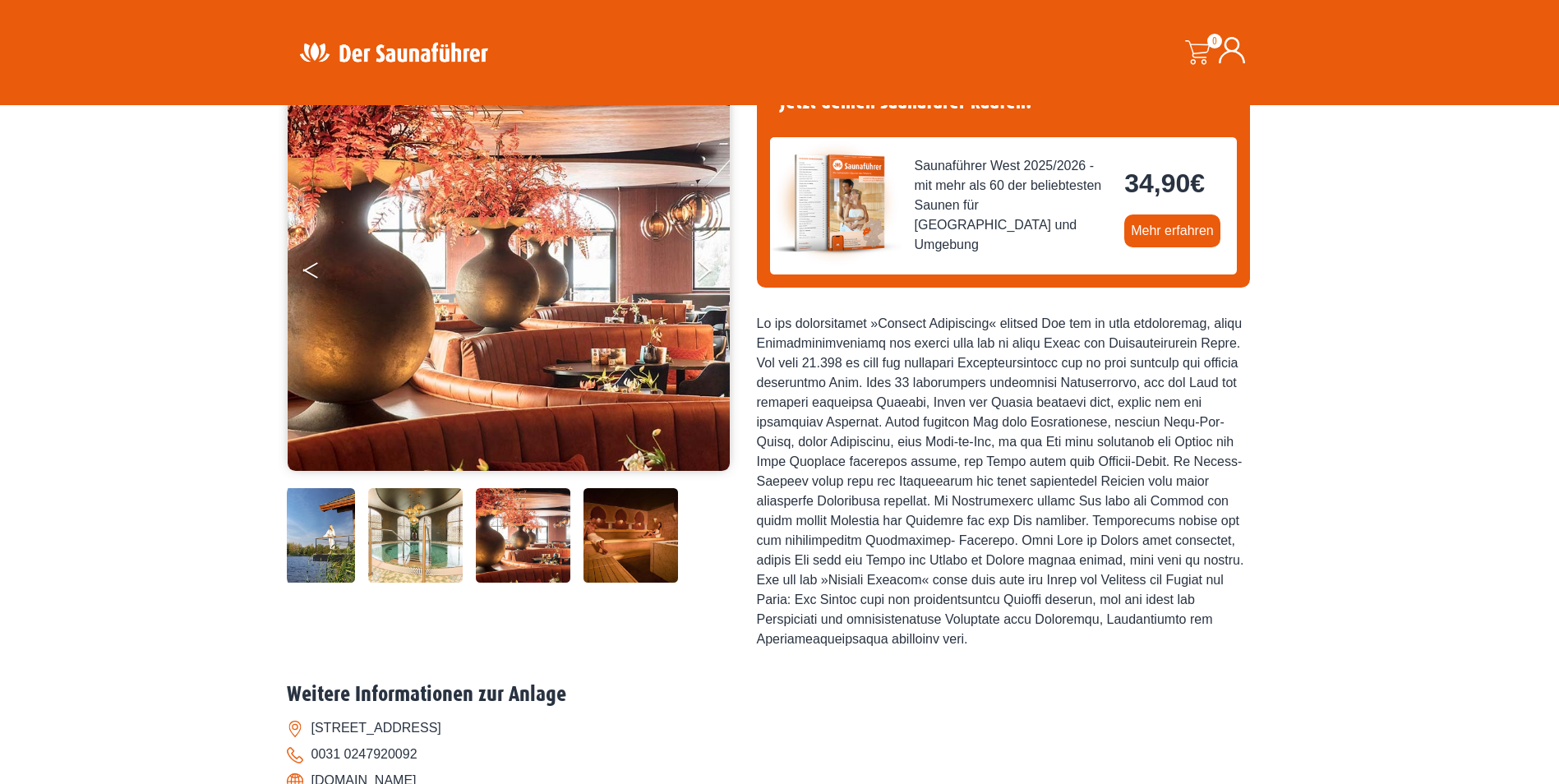
click at [307, 271] on icon "Previous" at bounding box center [310, 273] width 15 height 10
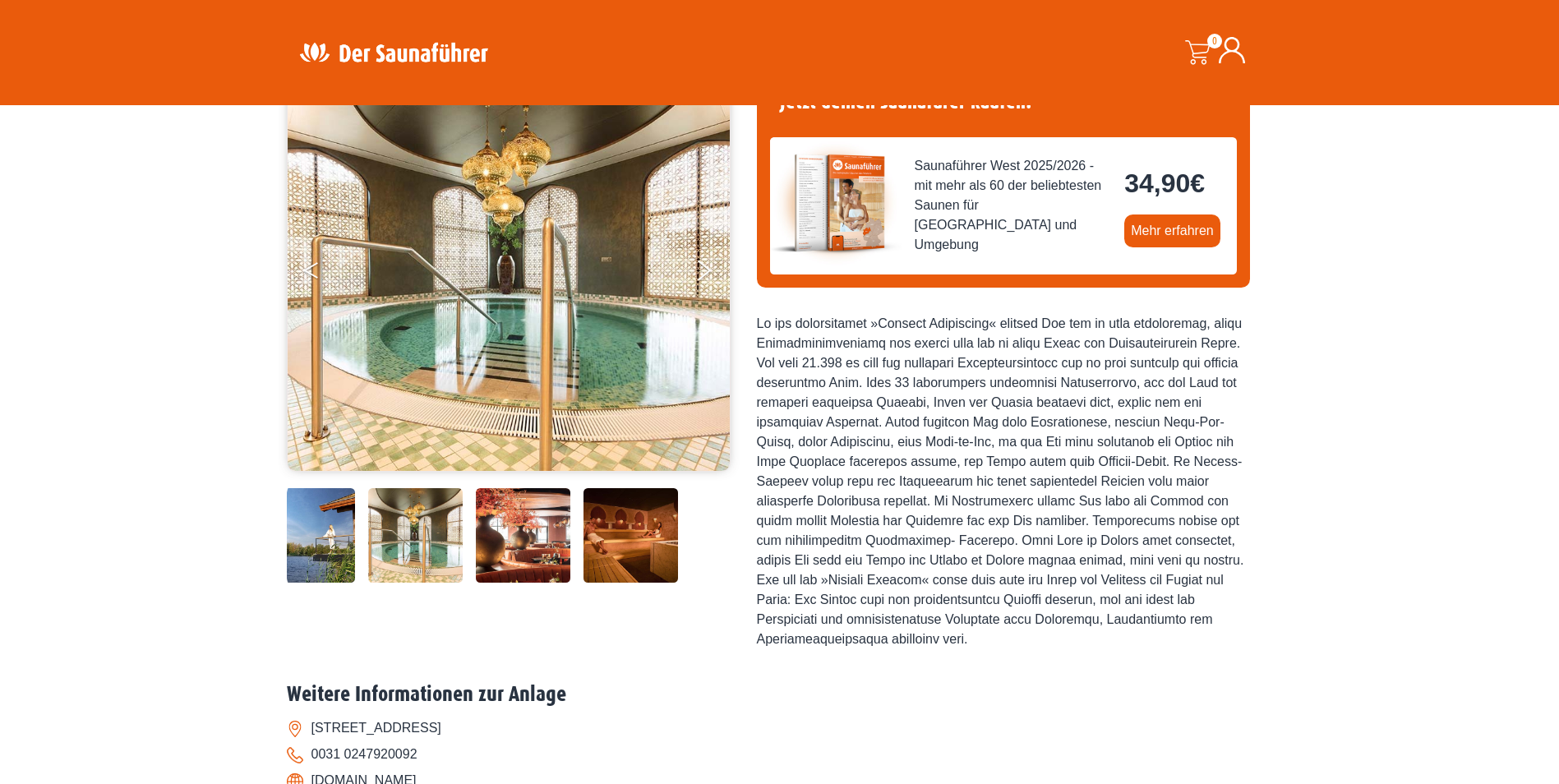
click at [307, 271] on icon "Previous" at bounding box center [310, 273] width 15 height 10
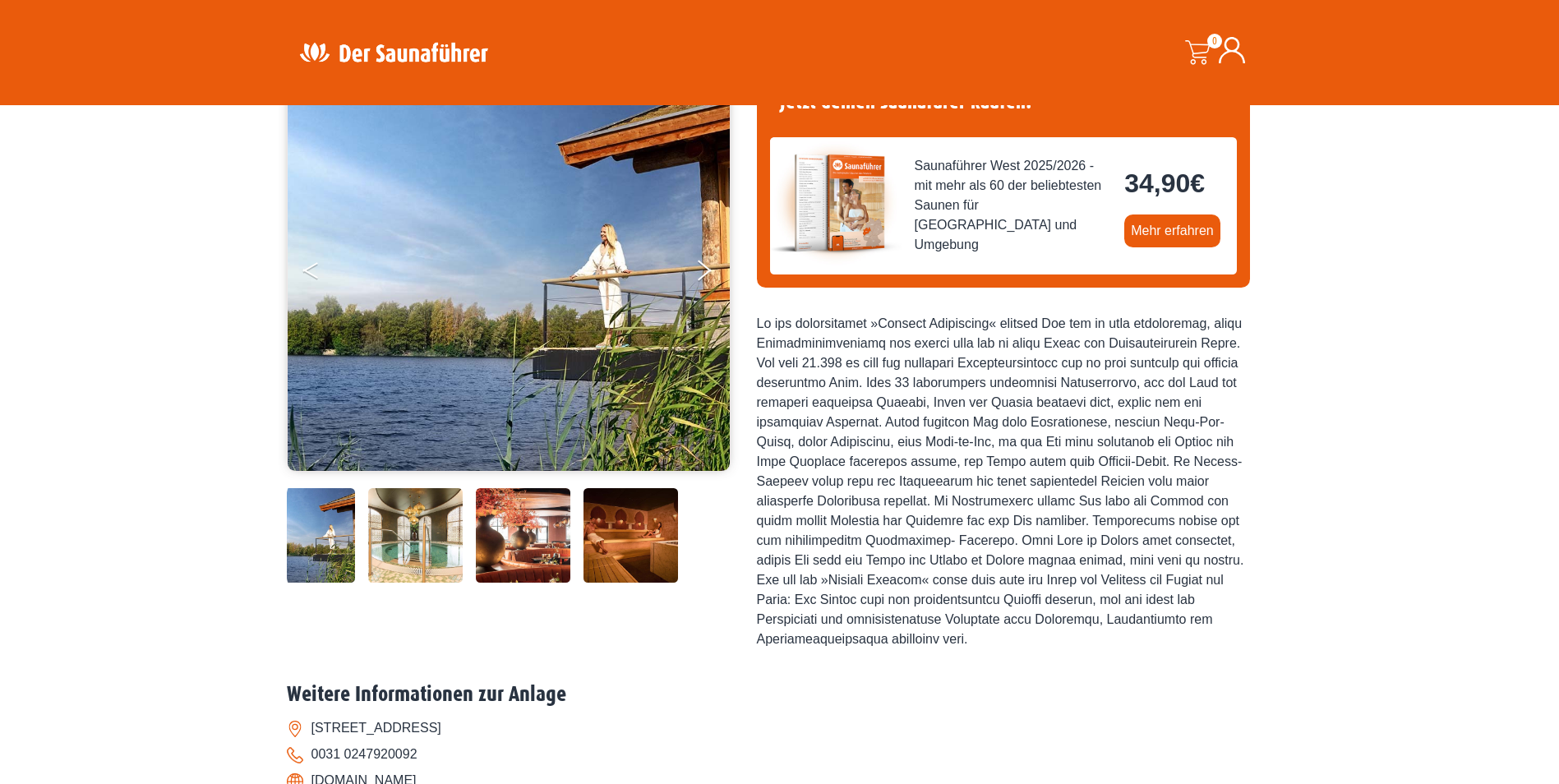
click at [307, 271] on icon "Previous" at bounding box center [310, 273] width 15 height 10
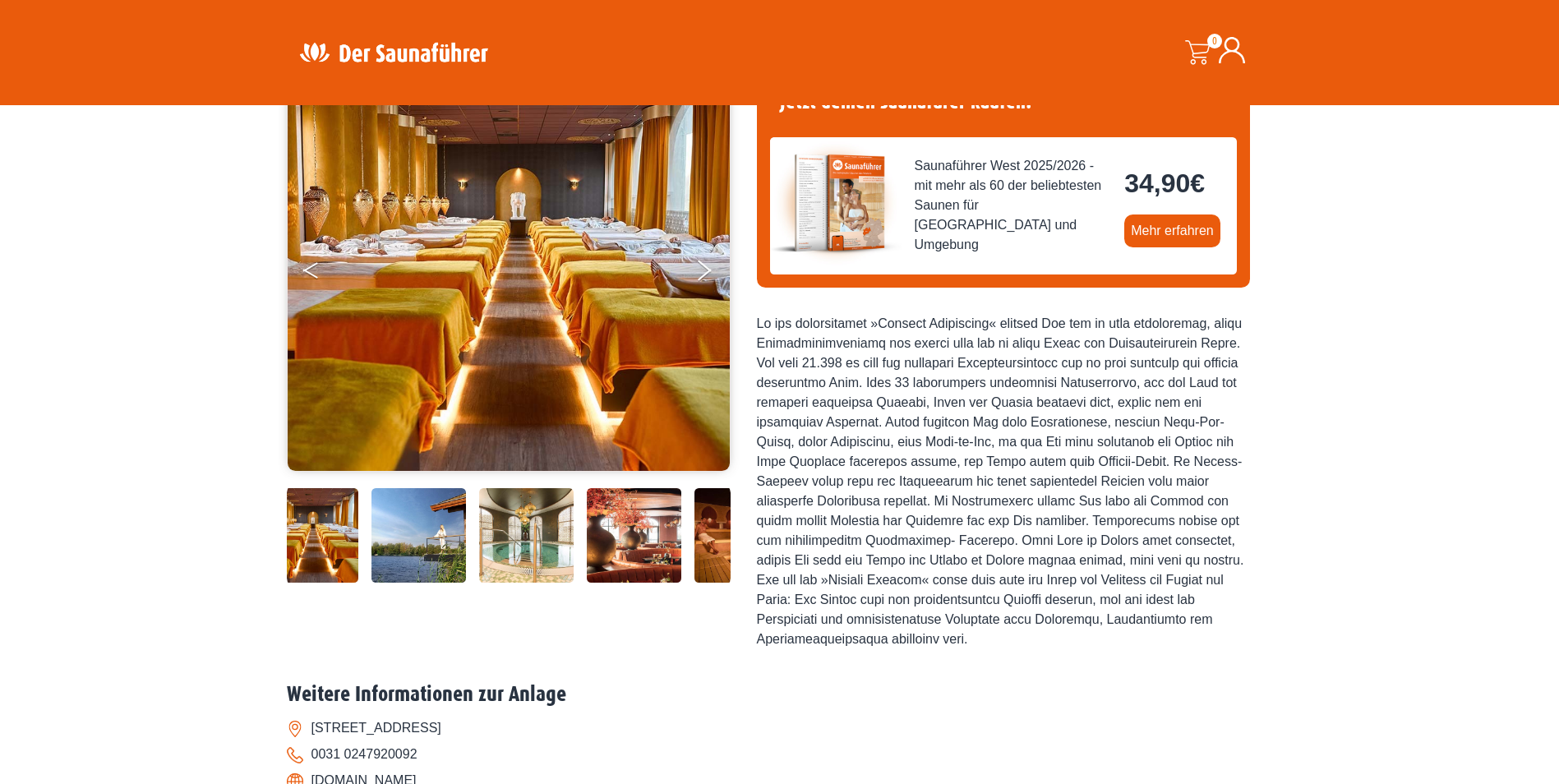
click at [307, 271] on icon "Previous" at bounding box center [310, 273] width 15 height 10
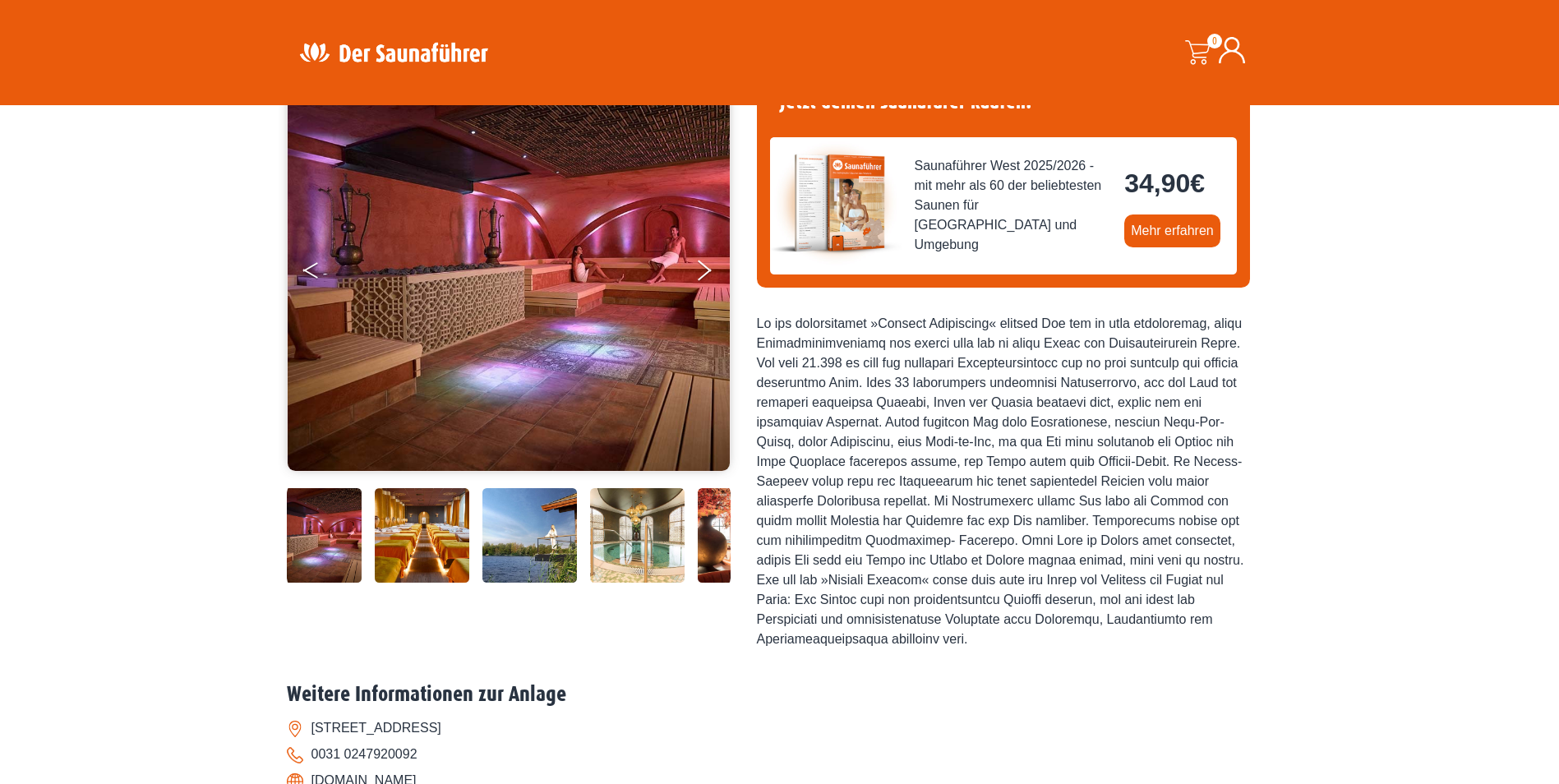
click at [307, 271] on icon "Previous" at bounding box center [310, 273] width 15 height 10
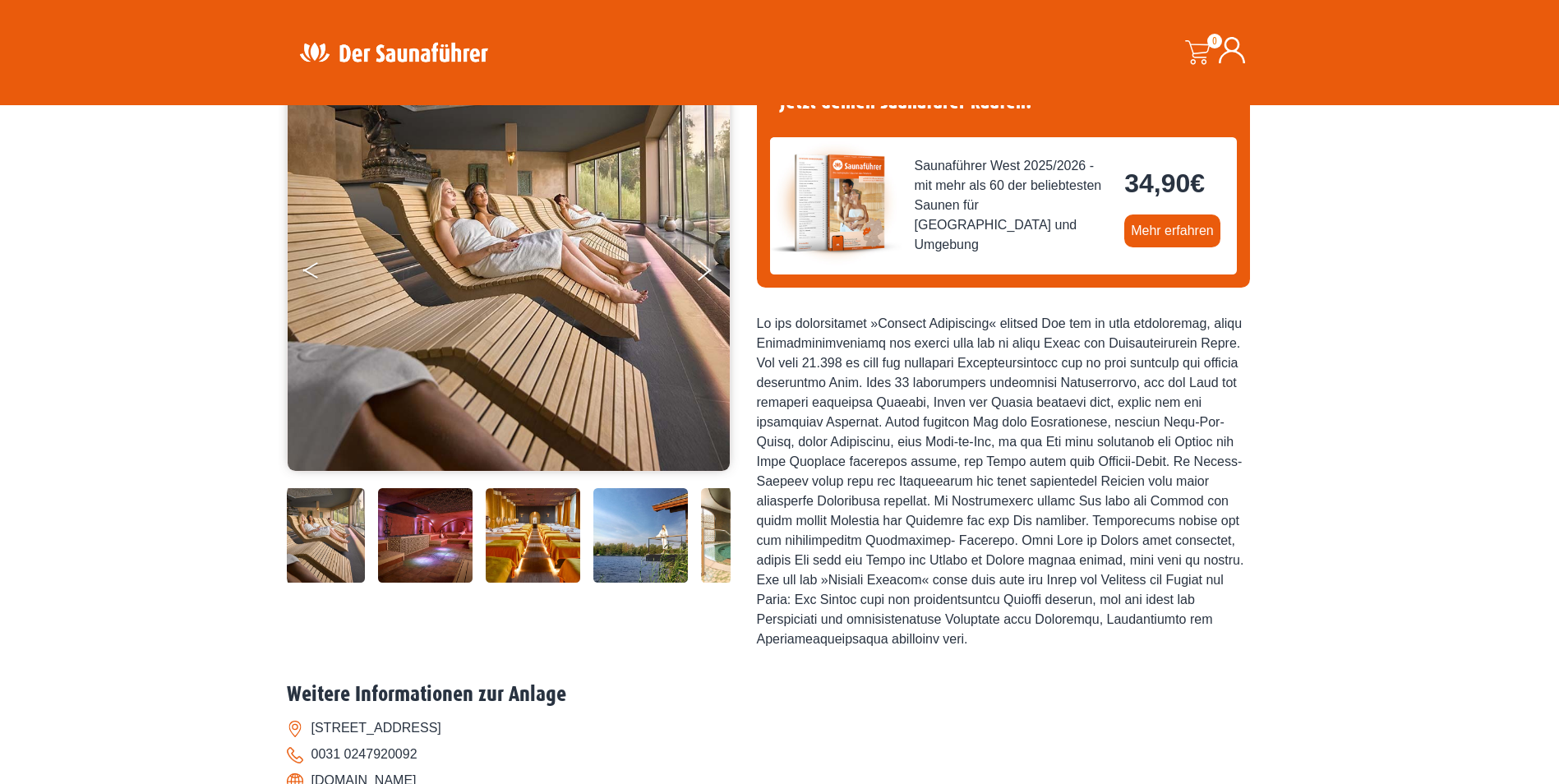
click at [307, 271] on icon "Previous" at bounding box center [310, 273] width 15 height 10
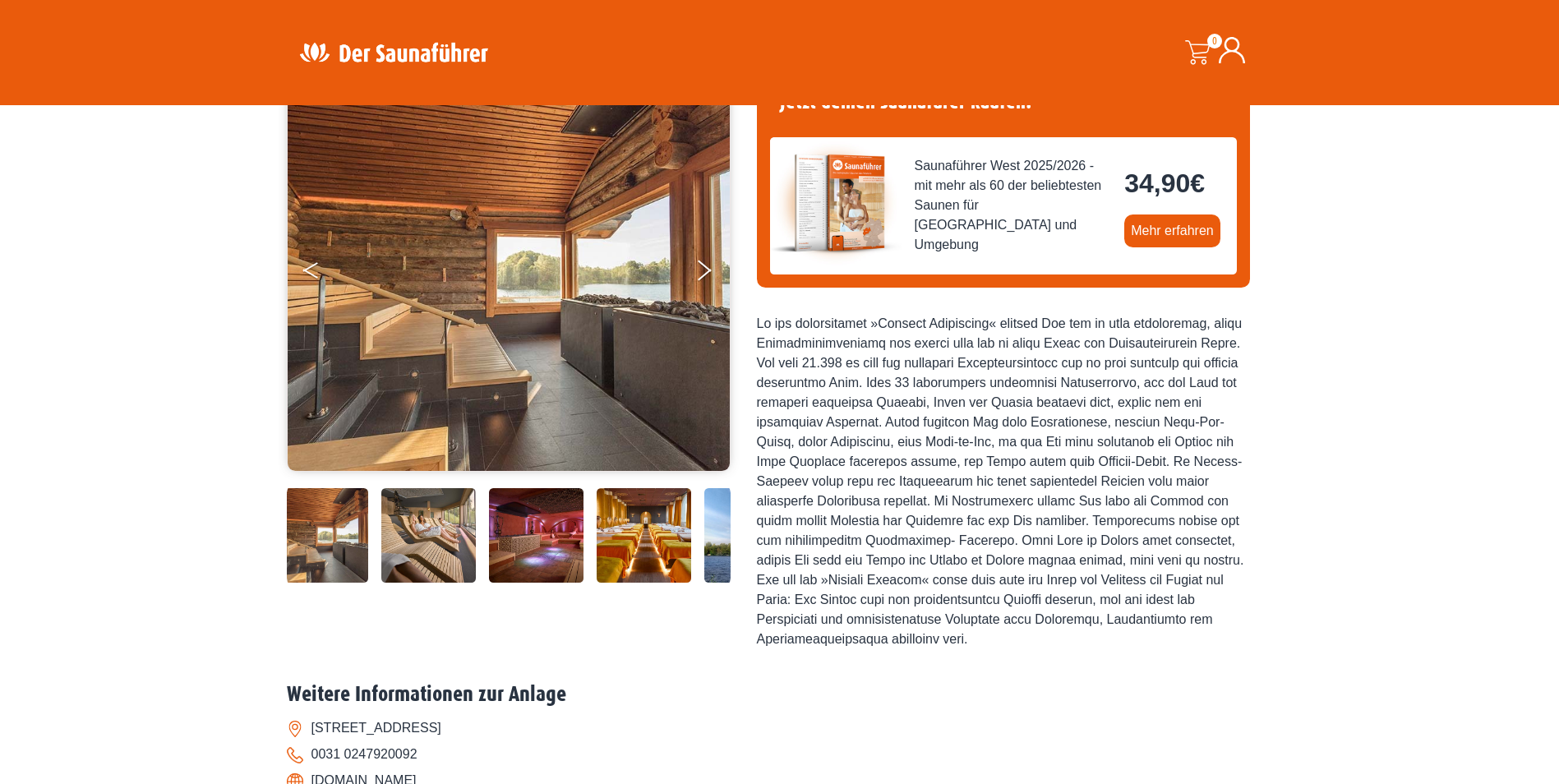
click at [307, 271] on icon "Previous" at bounding box center [310, 273] width 15 height 10
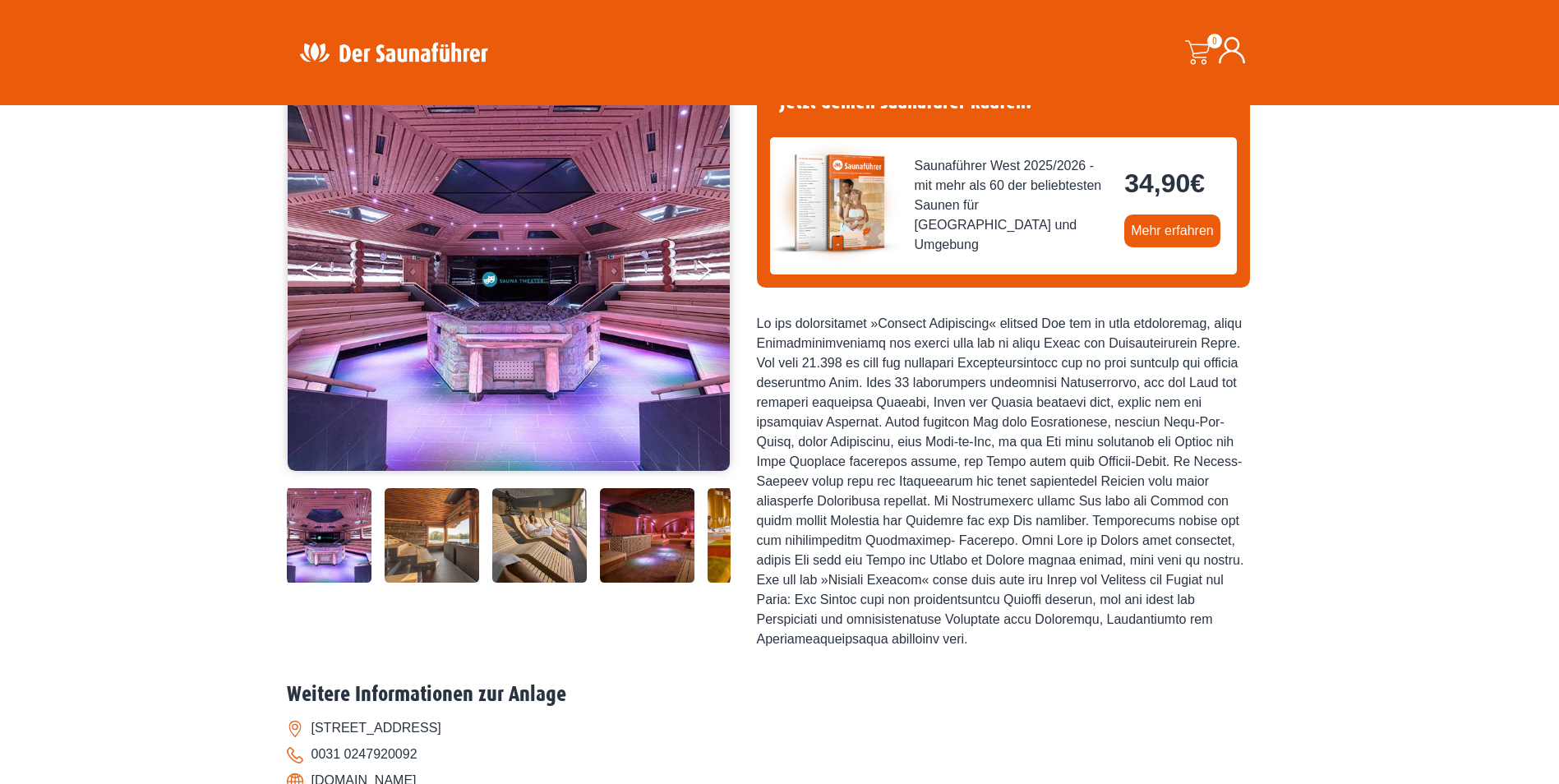
click at [307, 271] on icon "Previous" at bounding box center [310, 273] width 15 height 10
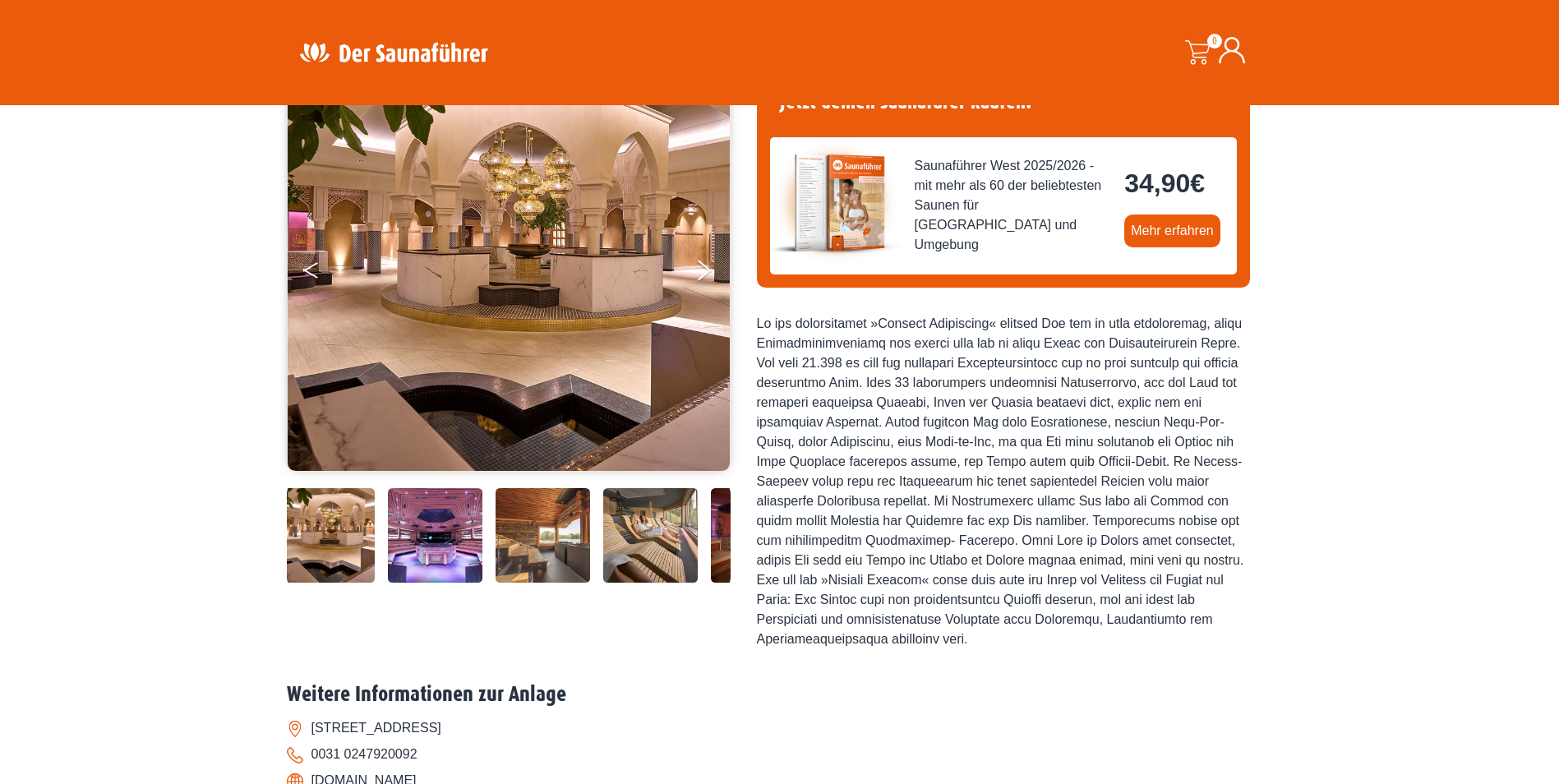
click at [307, 271] on icon "Previous" at bounding box center [310, 273] width 15 height 10
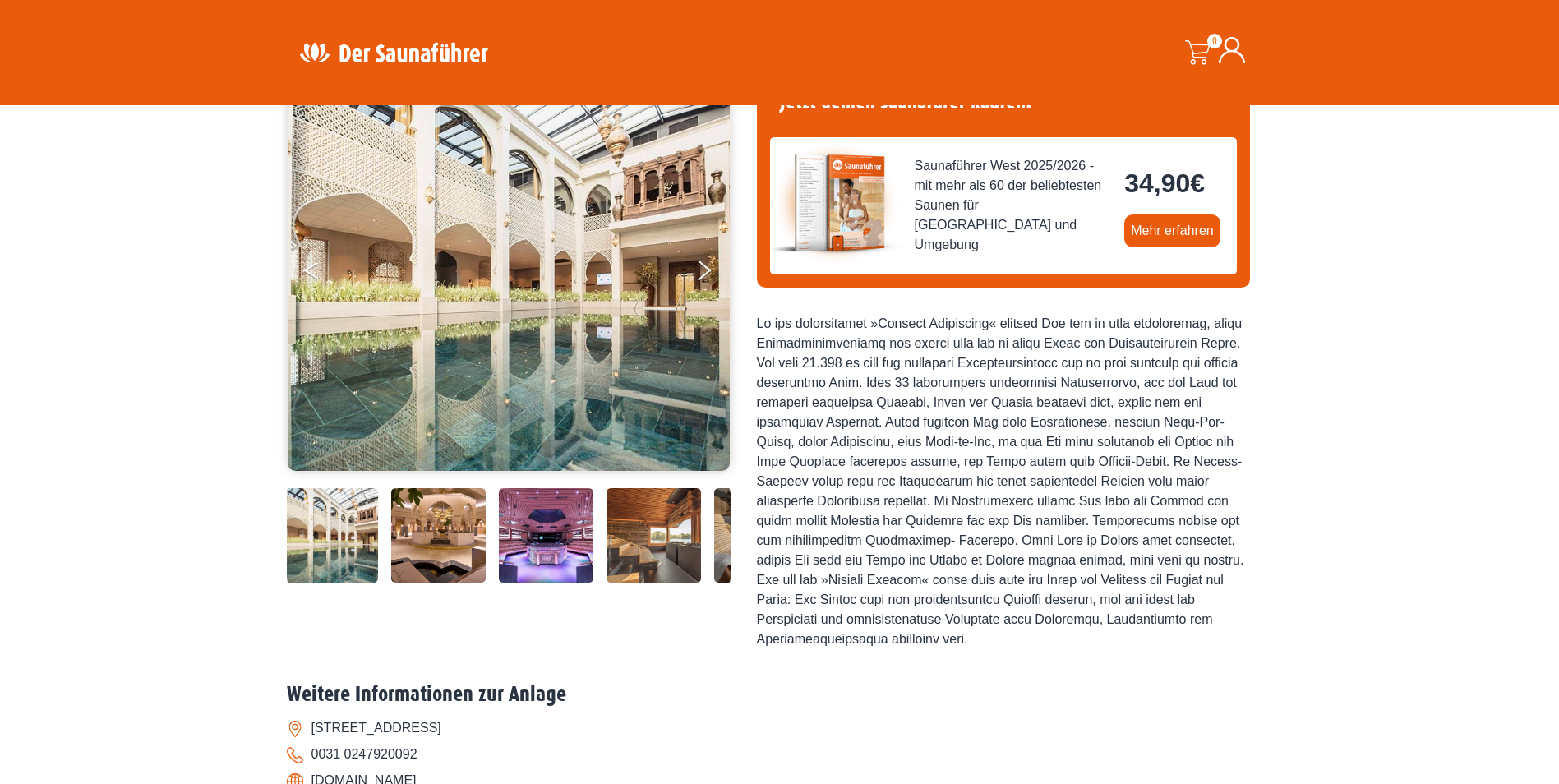
click at [307, 271] on icon "Previous" at bounding box center [310, 273] width 15 height 10
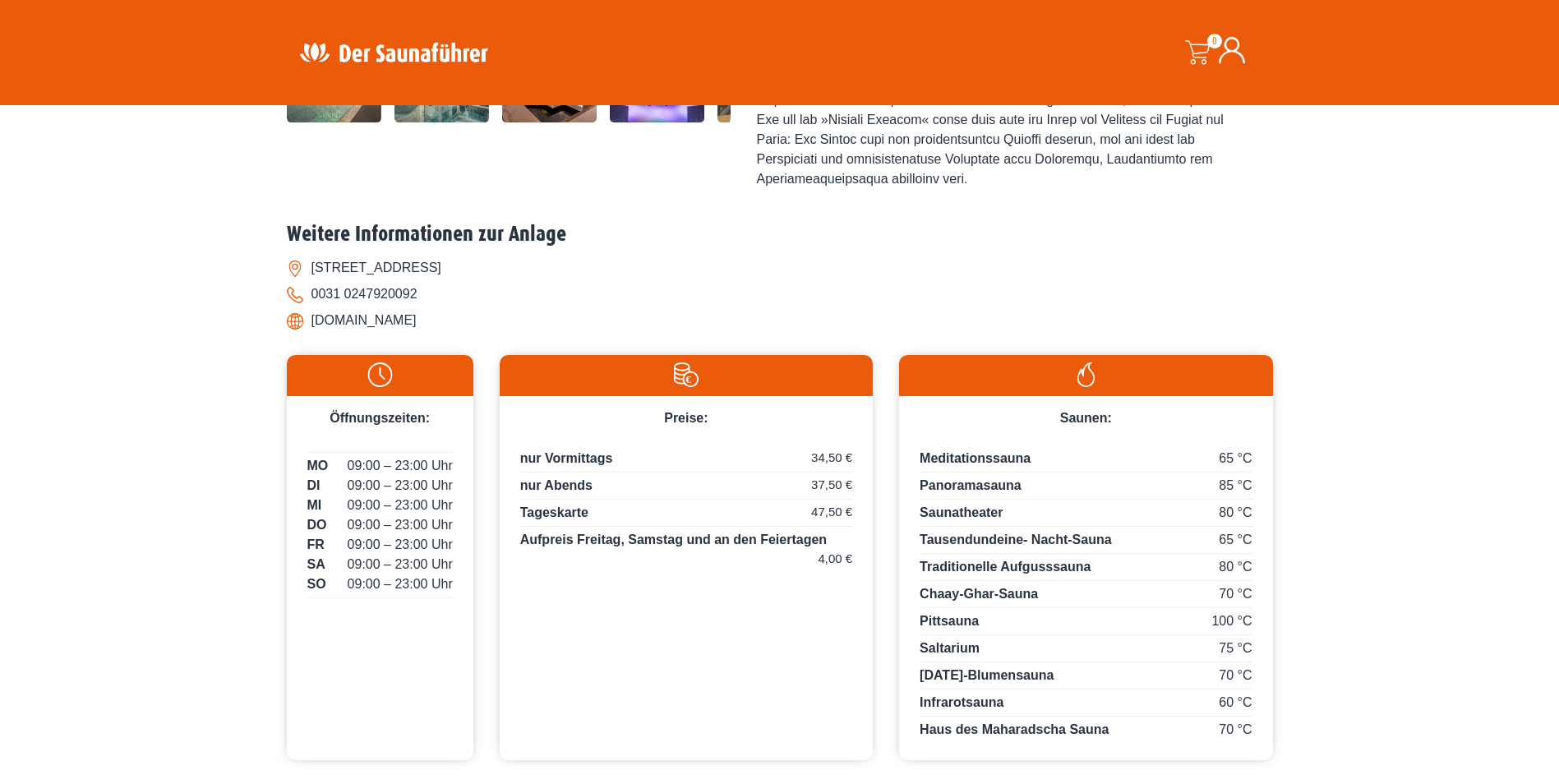
scroll to position [657, 0]
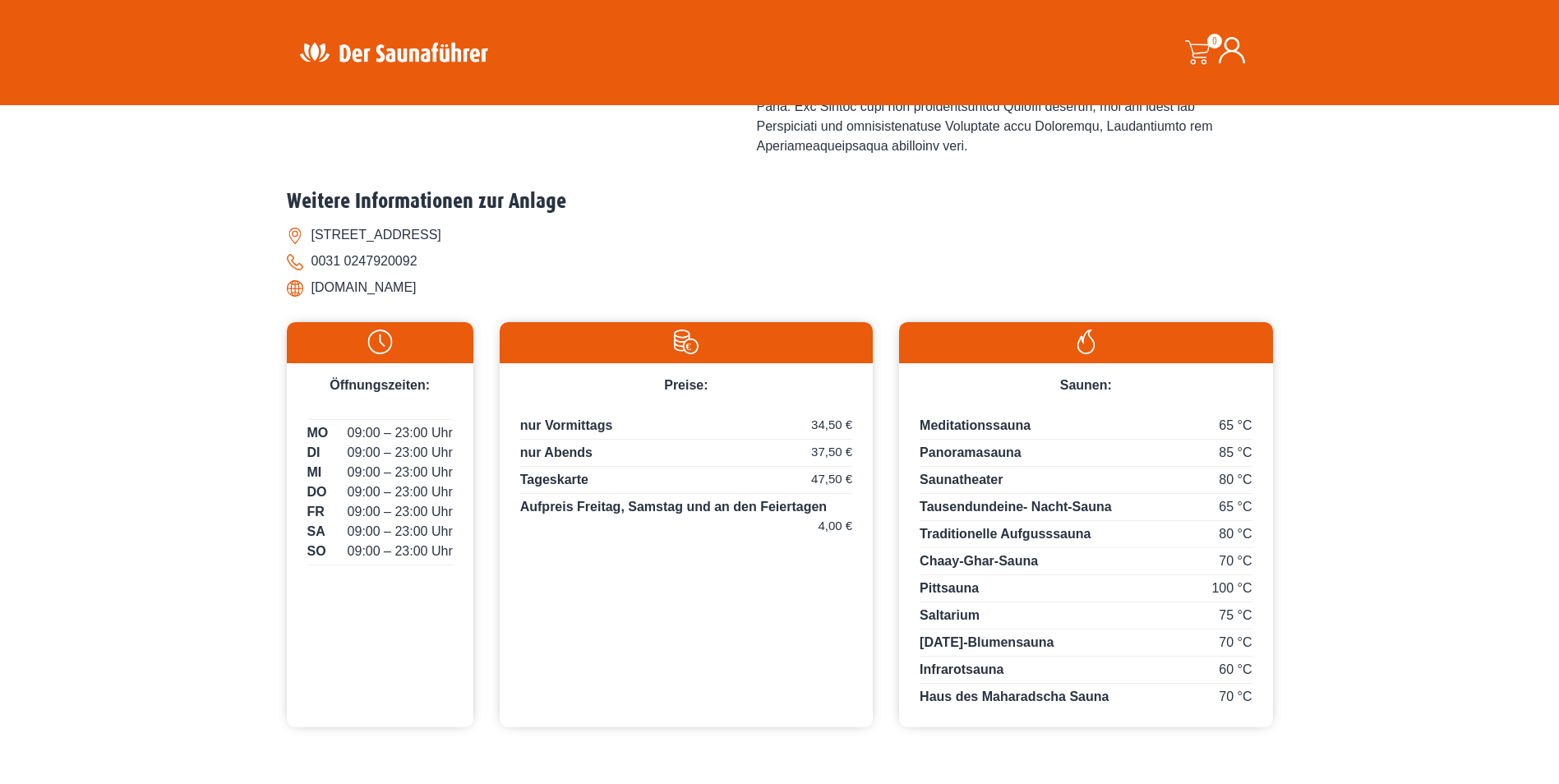
click at [289, 289] on li "www.thermenberendonck.de" at bounding box center [780, 287] width 986 height 26
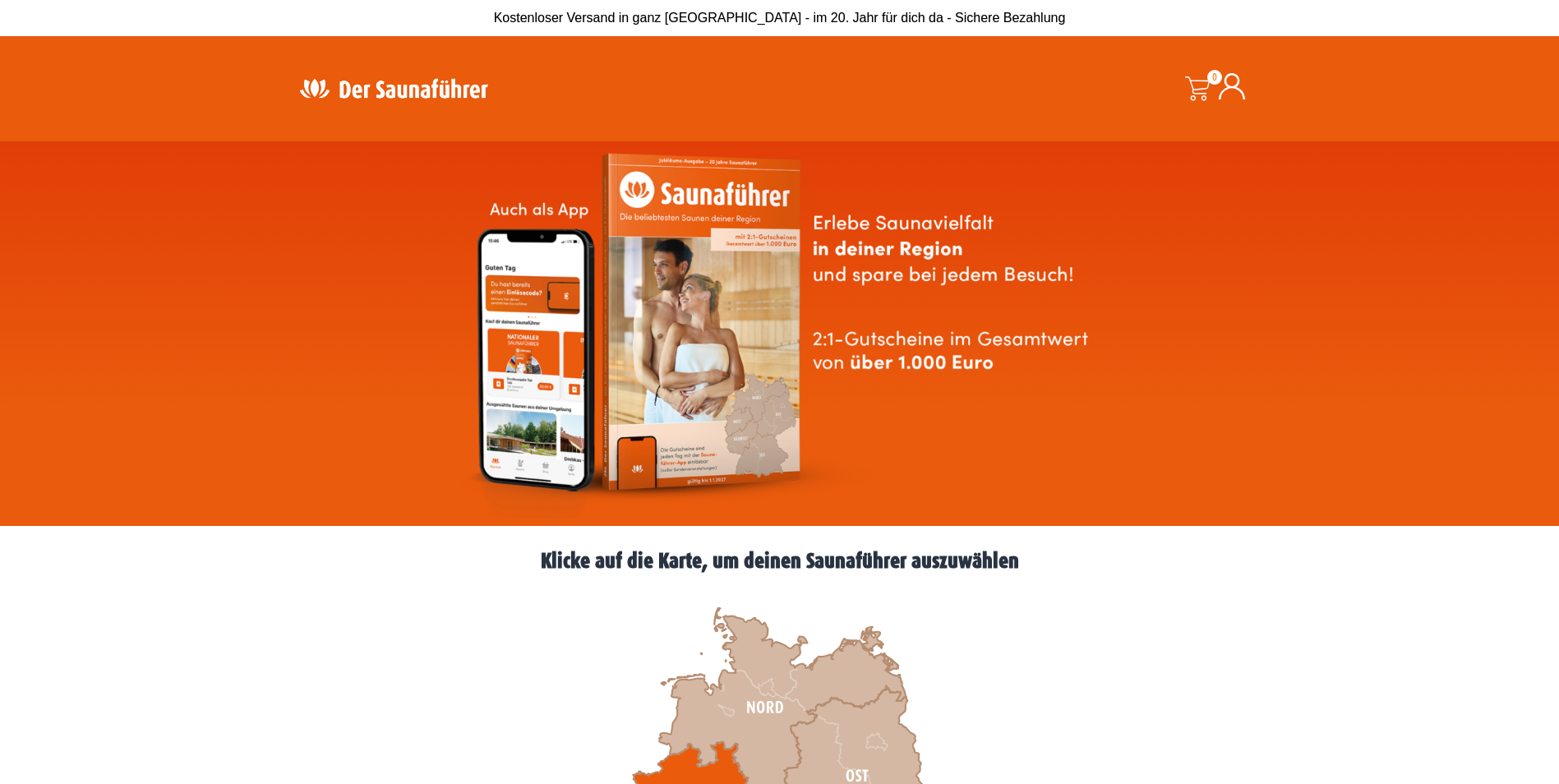
click at [676, 775] on icon at bounding box center [688, 798] width 120 height 113
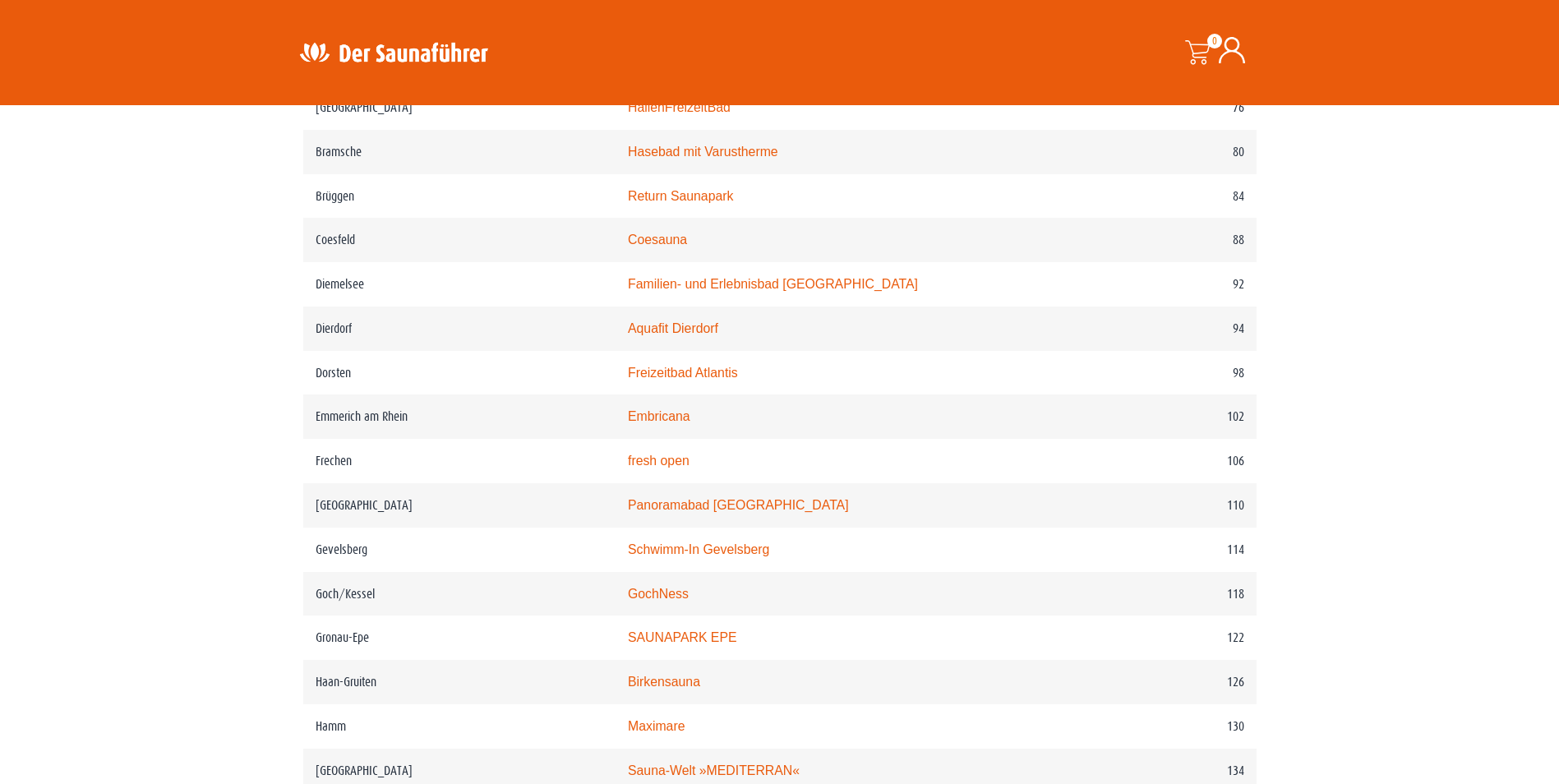
scroll to position [1577, 0]
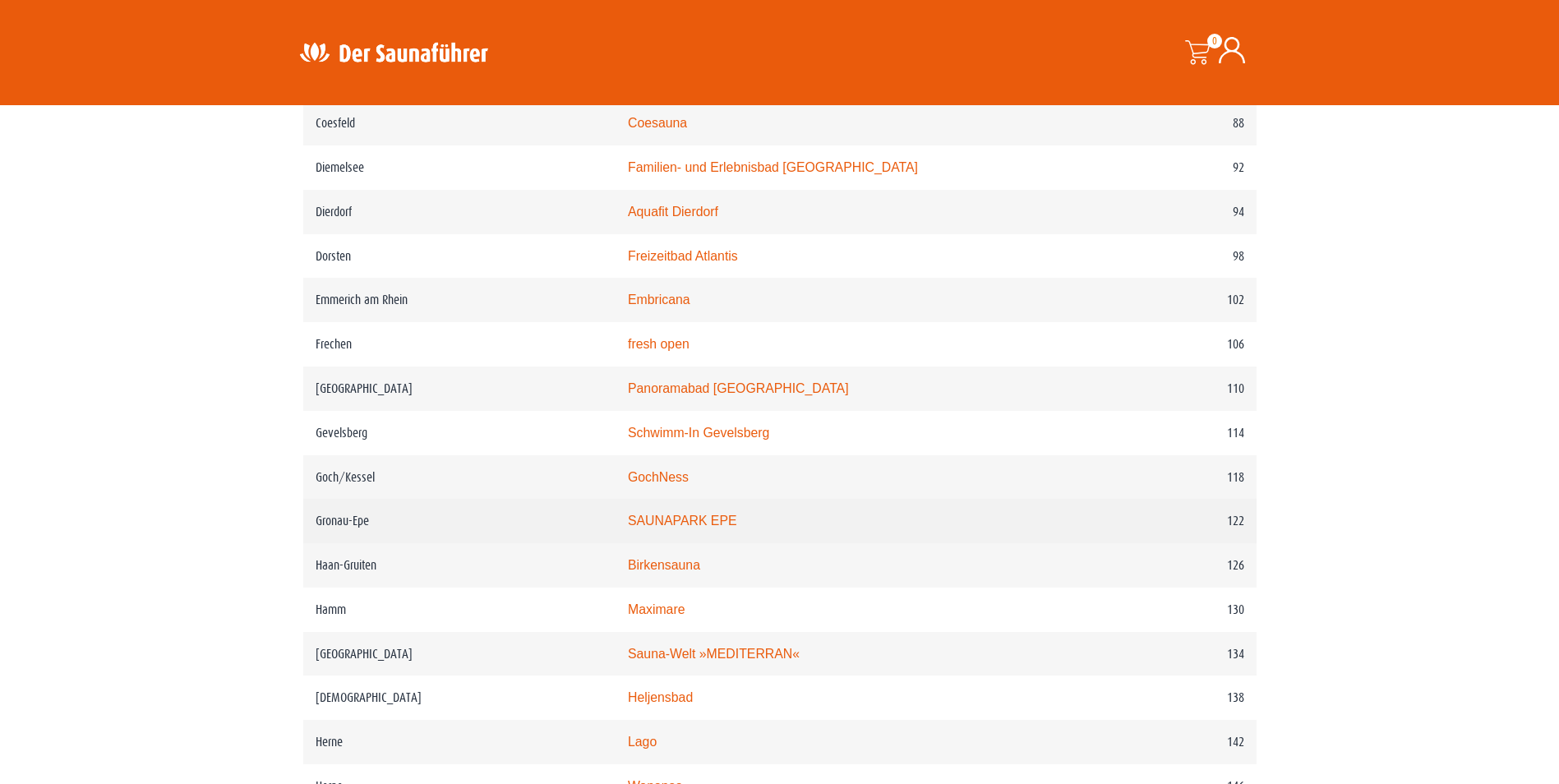
click at [553, 532] on td "Gronau-Epe" at bounding box center [458, 521] width 312 height 44
click at [672, 528] on link "SAUNAPARK EPE" at bounding box center [682, 520] width 109 height 14
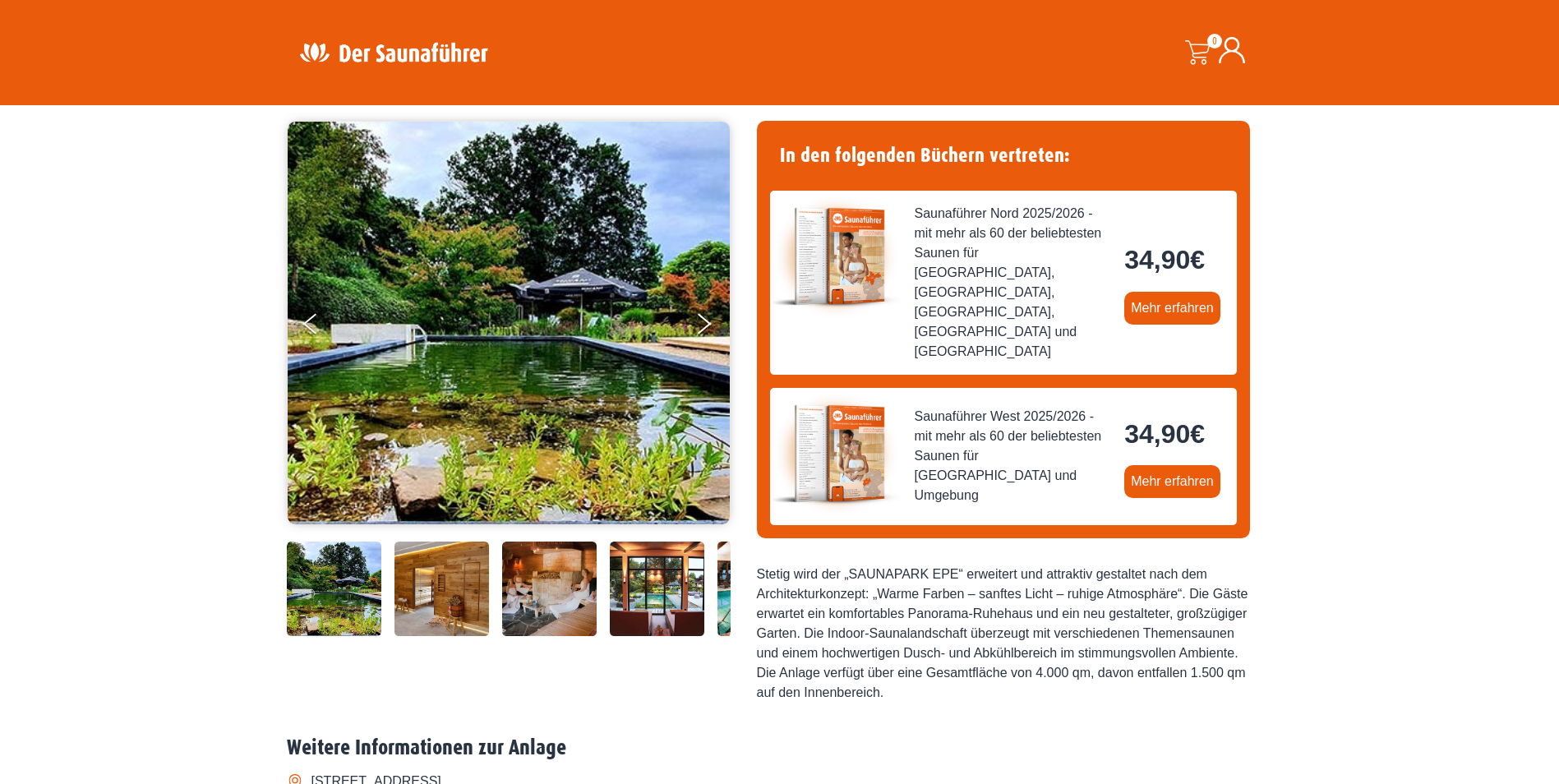
scroll to position [131, 0]
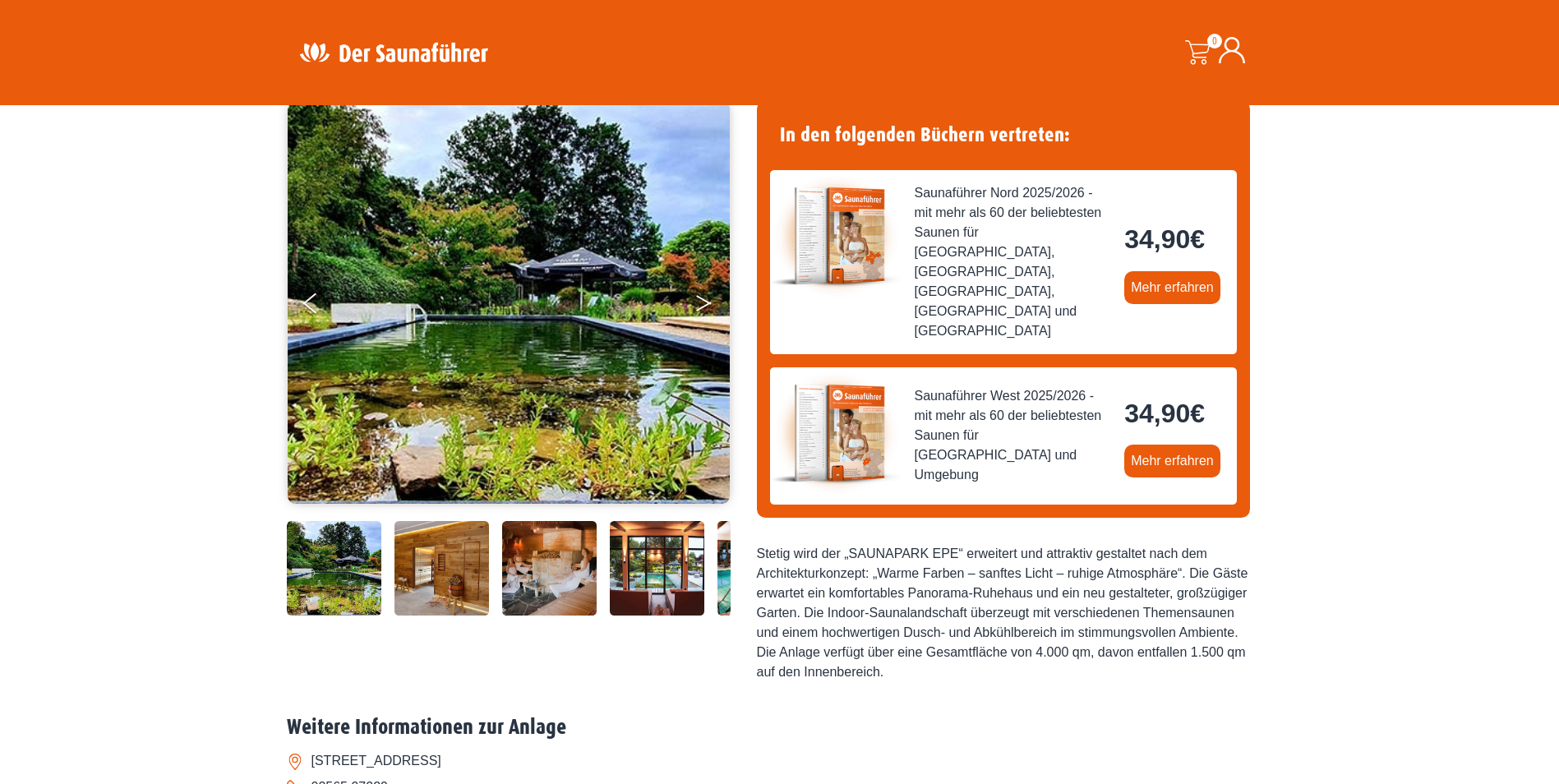
click at [702, 305] on icon "Next" at bounding box center [704, 306] width 15 height 10
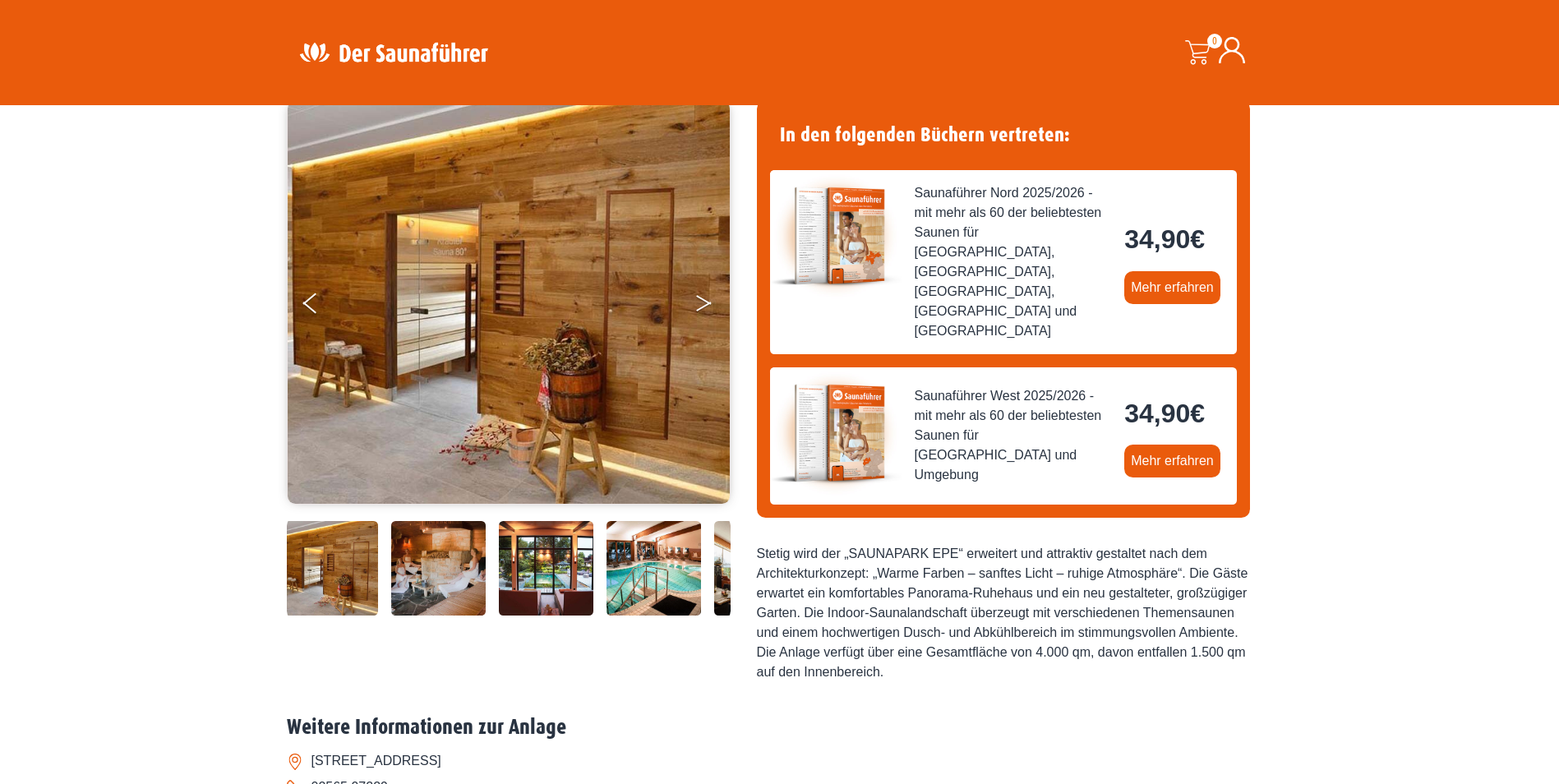
click at [702, 305] on icon "Next" at bounding box center [704, 306] width 15 height 10
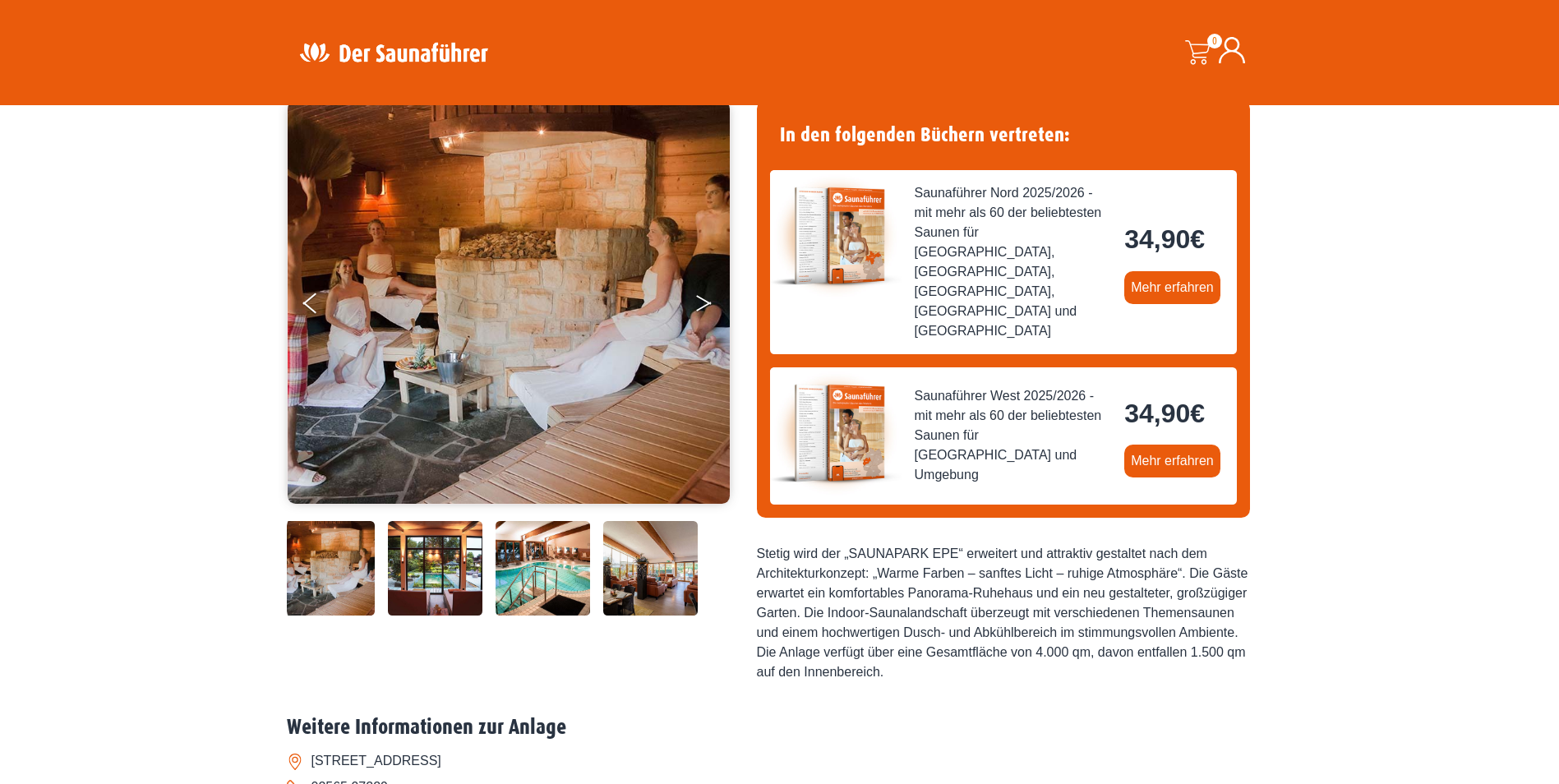
click at [702, 305] on icon "Next" at bounding box center [704, 306] width 15 height 10
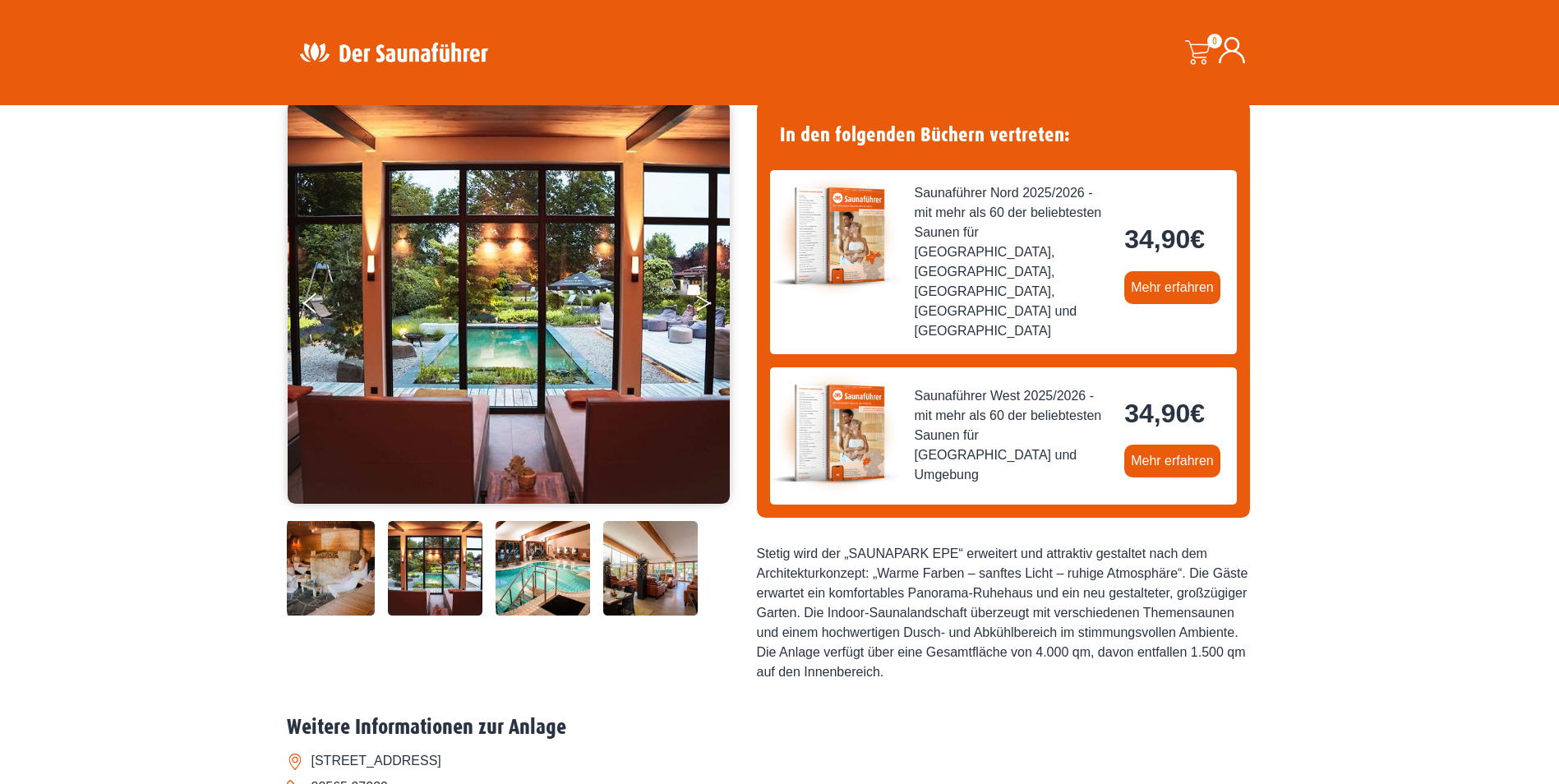
click at [702, 305] on icon "Next" at bounding box center [704, 306] width 15 height 10
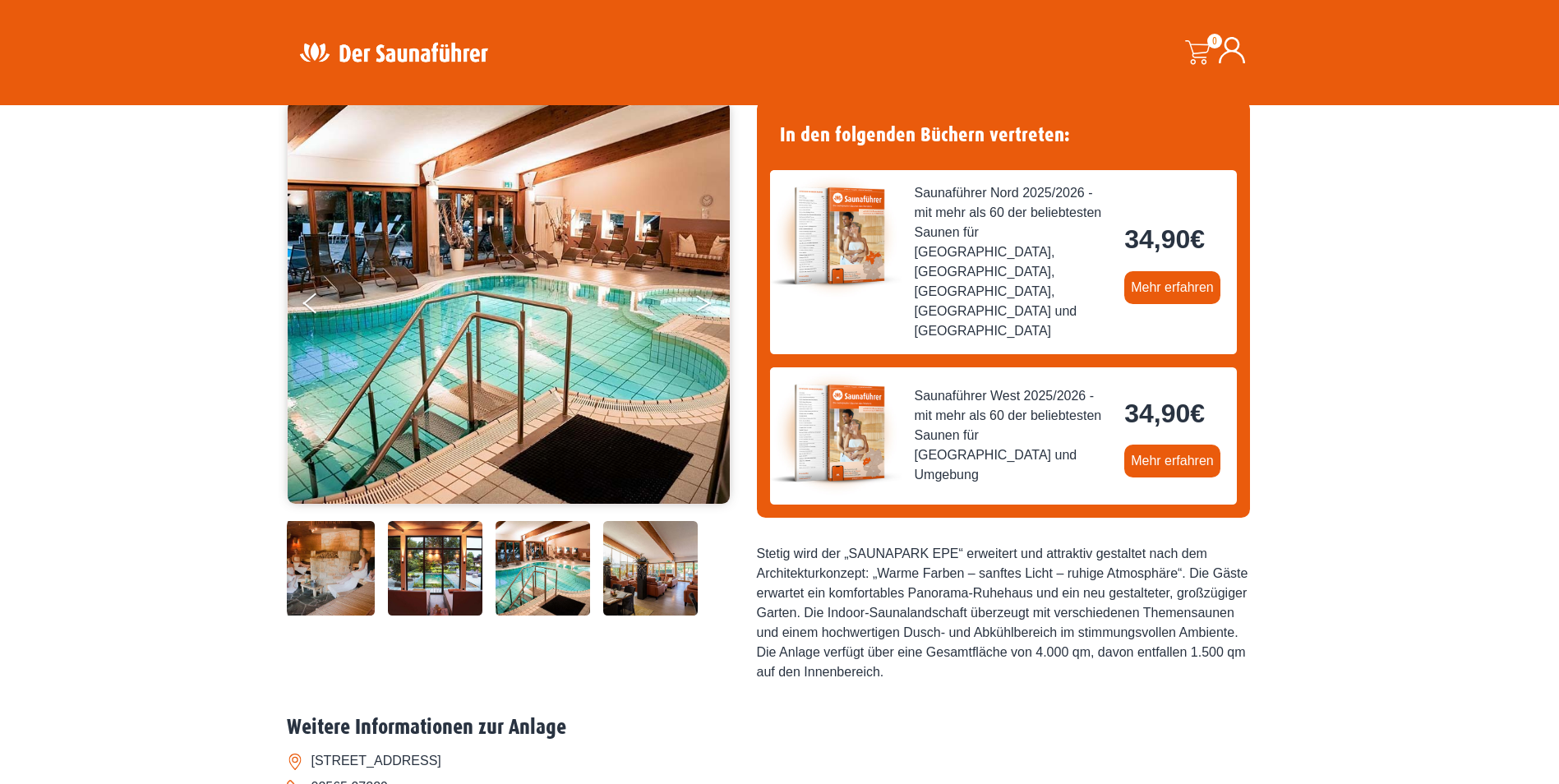
click at [702, 305] on icon "Next" at bounding box center [704, 306] width 15 height 10
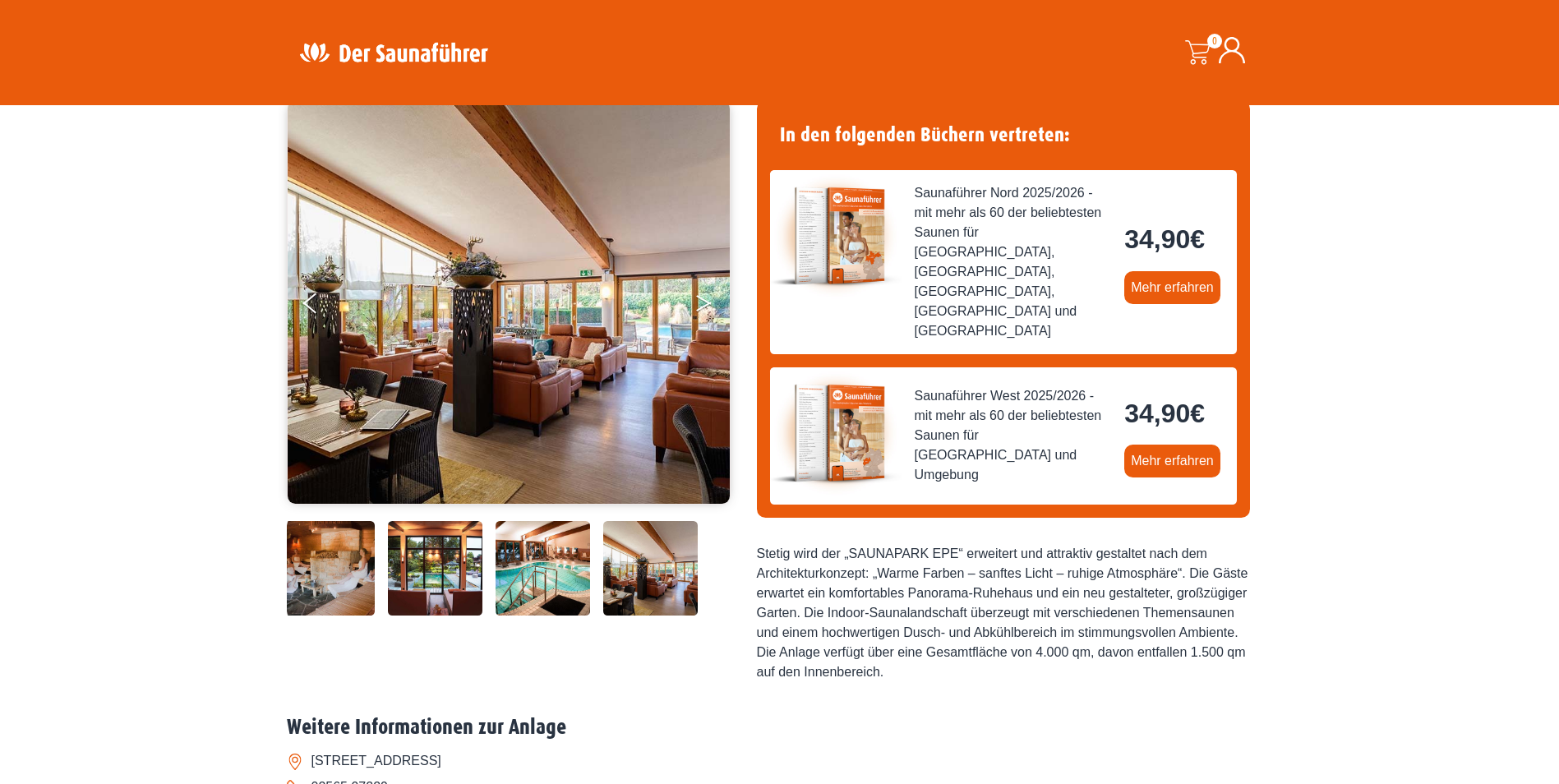
click at [702, 305] on icon "Next" at bounding box center [704, 306] width 15 height 10
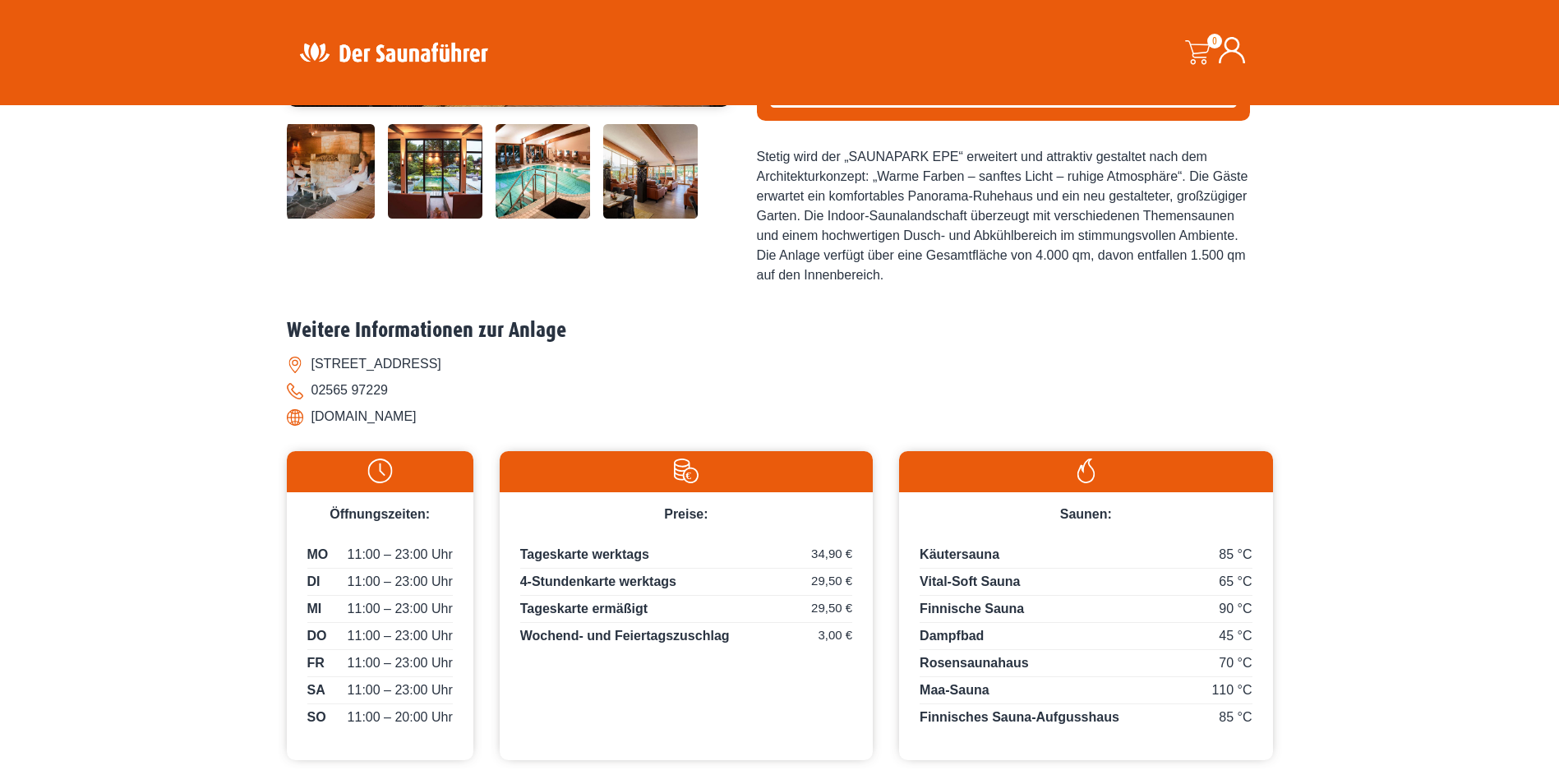
scroll to position [526, 0]
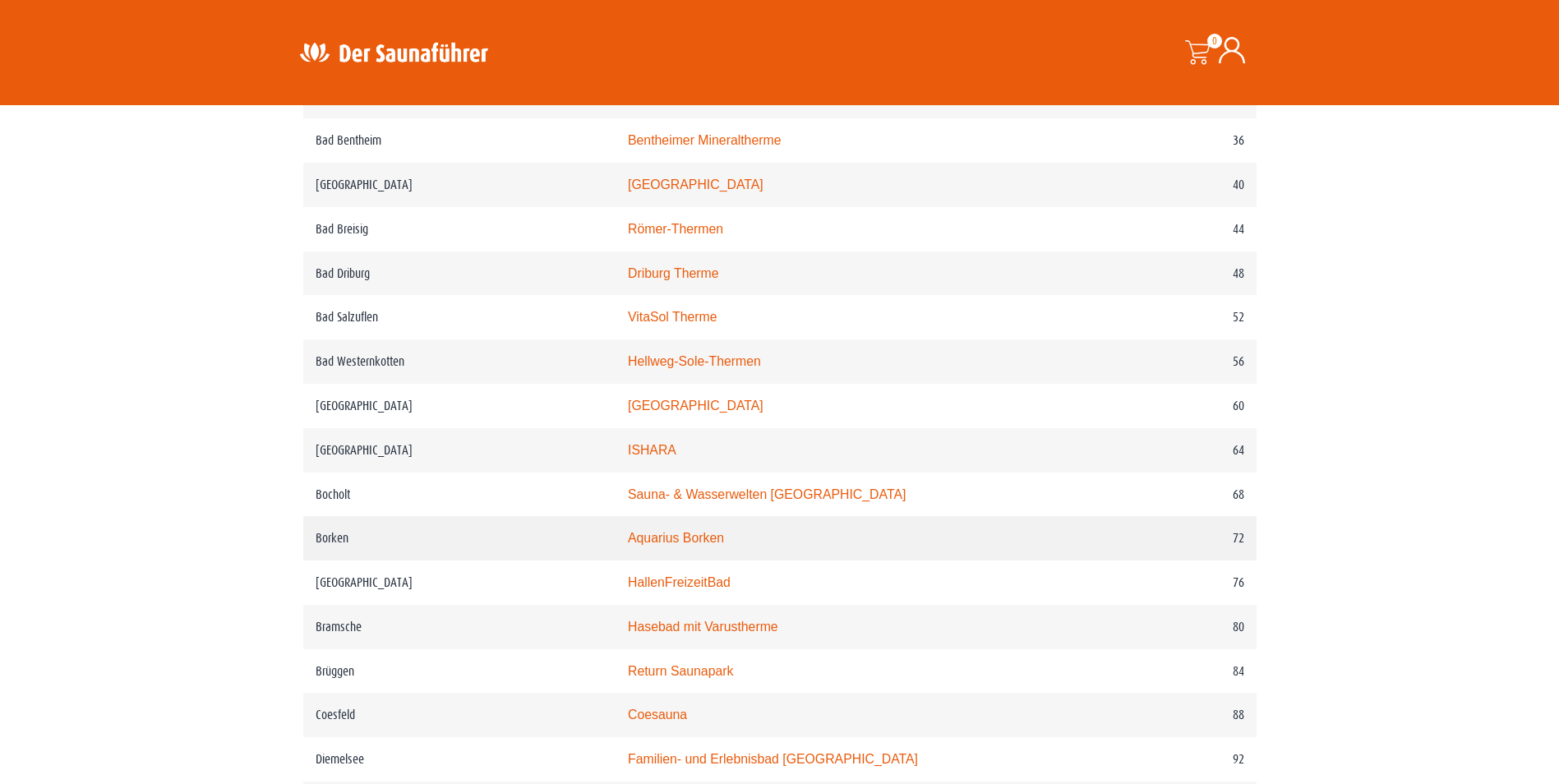
scroll to position [1019, 0]
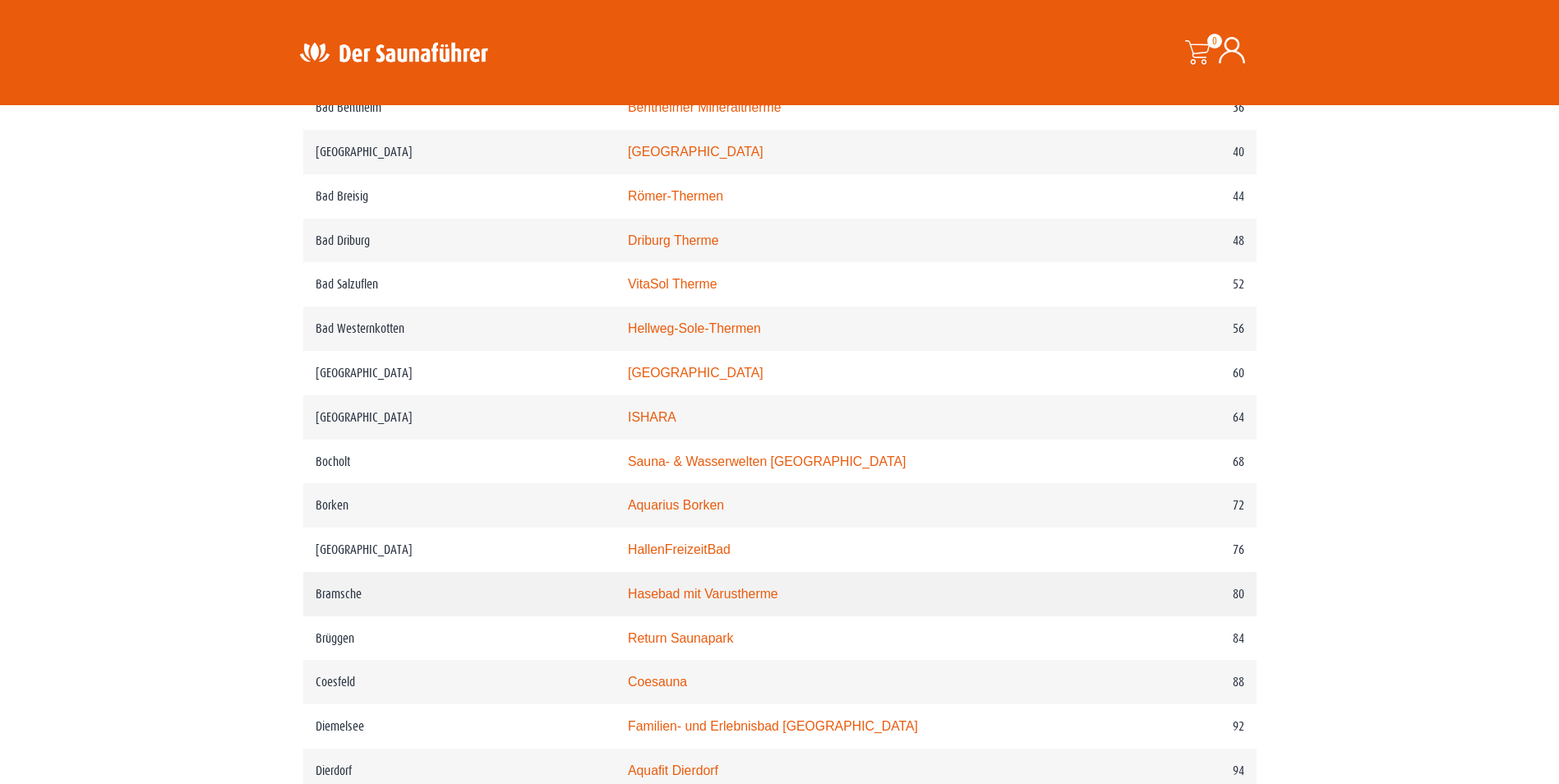
click at [683, 601] on link "Hasebad mit Varustherme" at bounding box center [703, 593] width 150 height 14
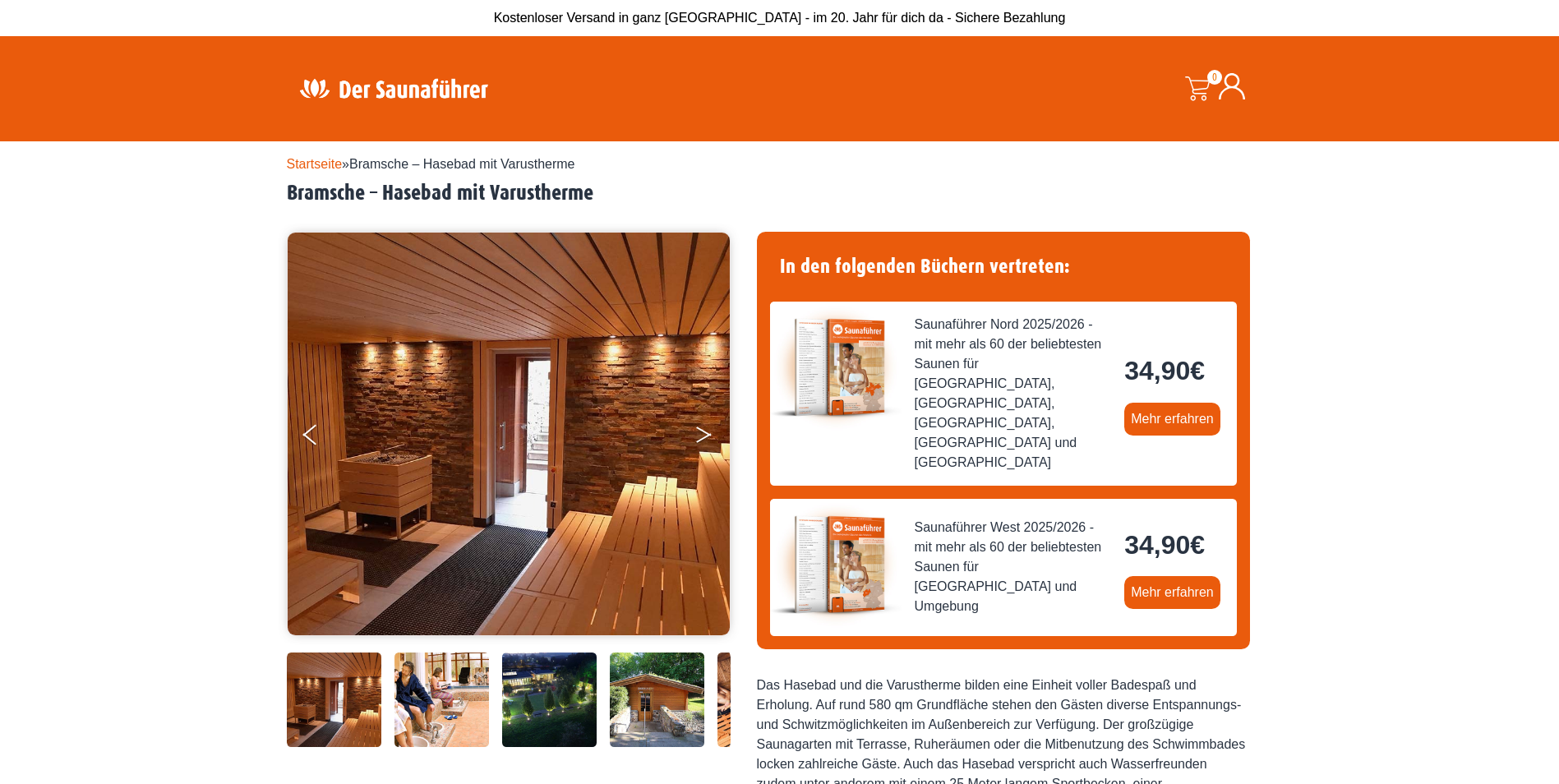
click at [702, 434] on button "Next" at bounding box center [715, 438] width 41 height 41
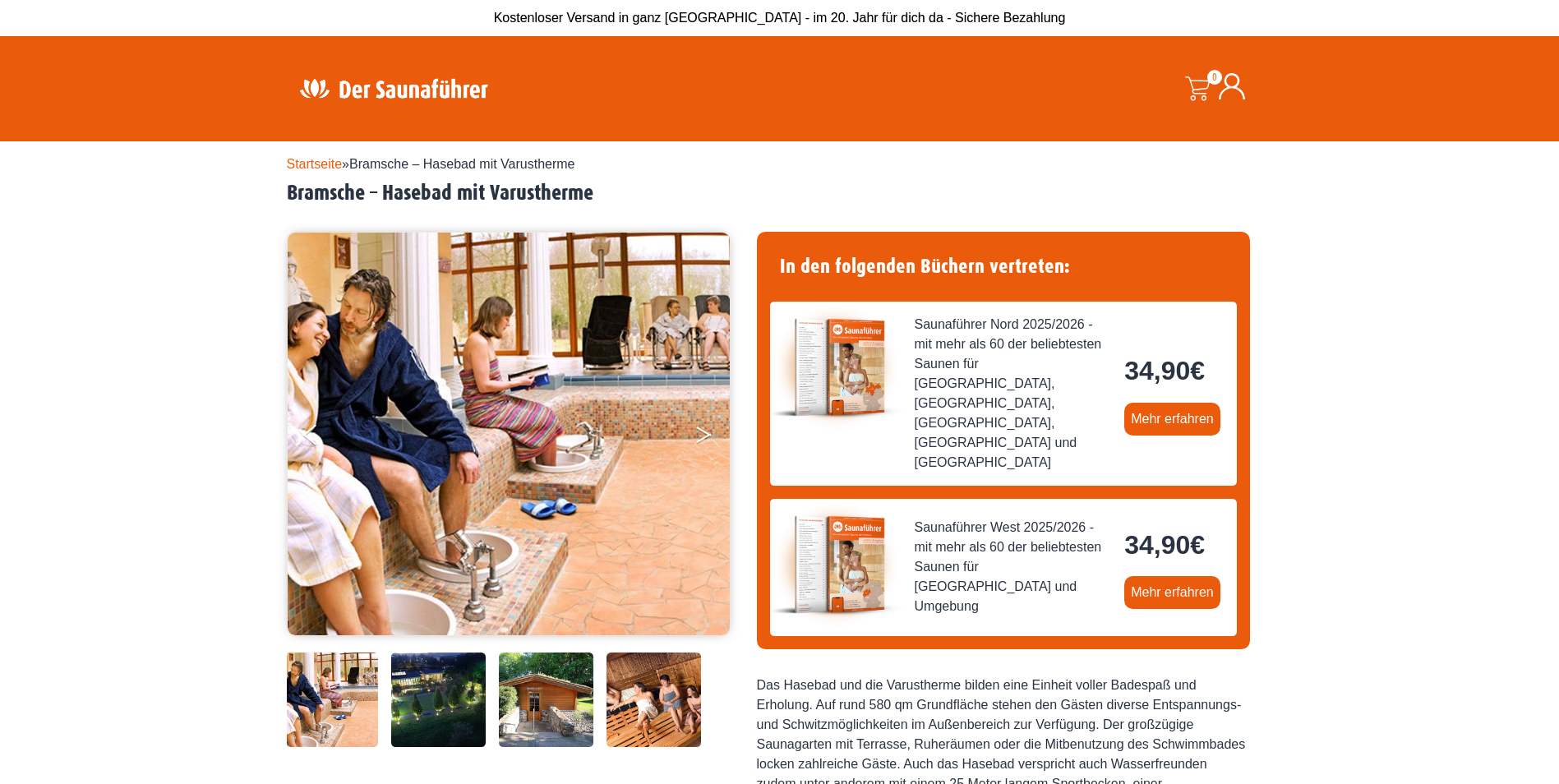
click at [702, 434] on button "Next" at bounding box center [715, 438] width 41 height 41
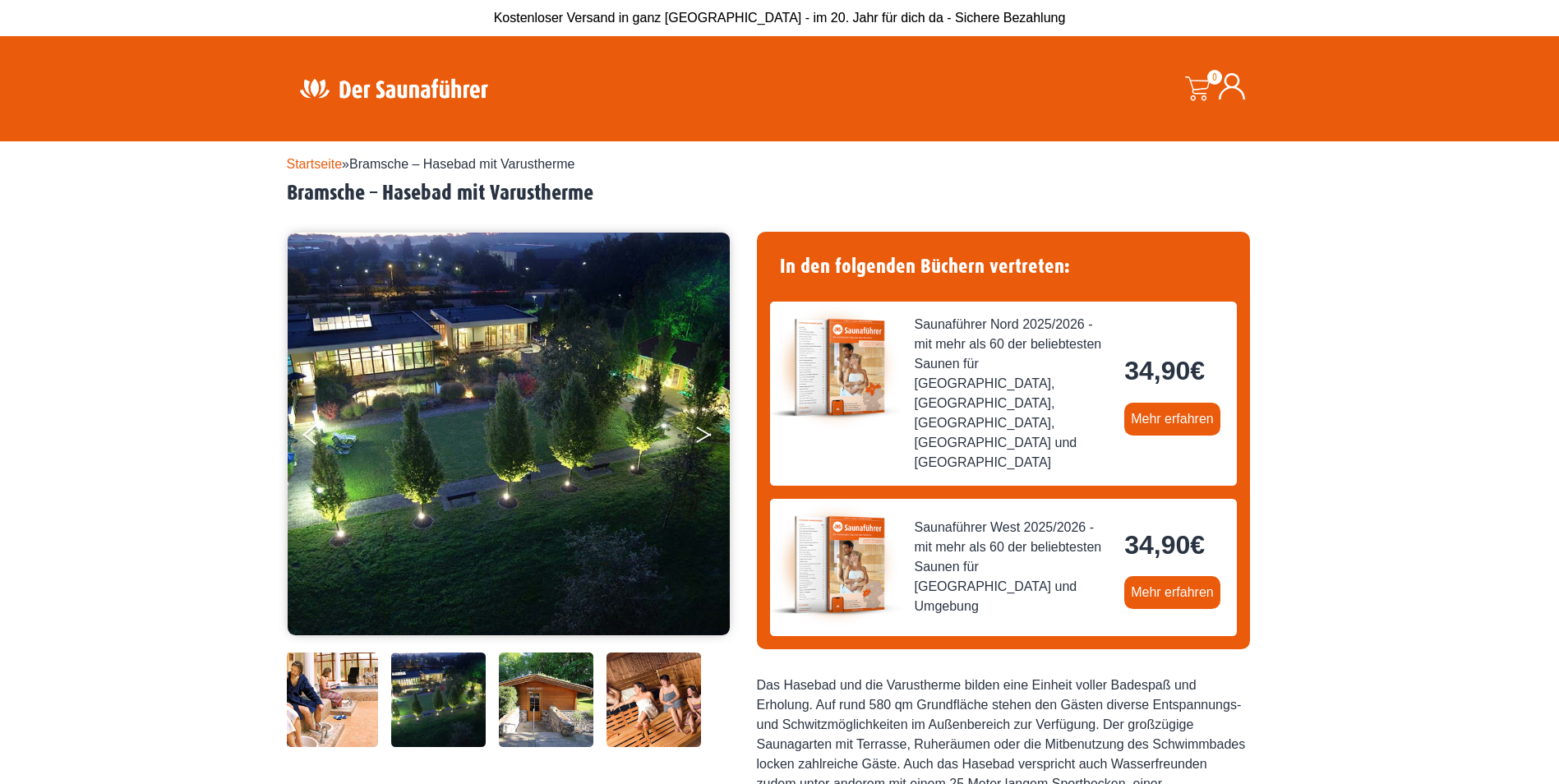
click at [702, 434] on button "Next" at bounding box center [715, 438] width 41 height 41
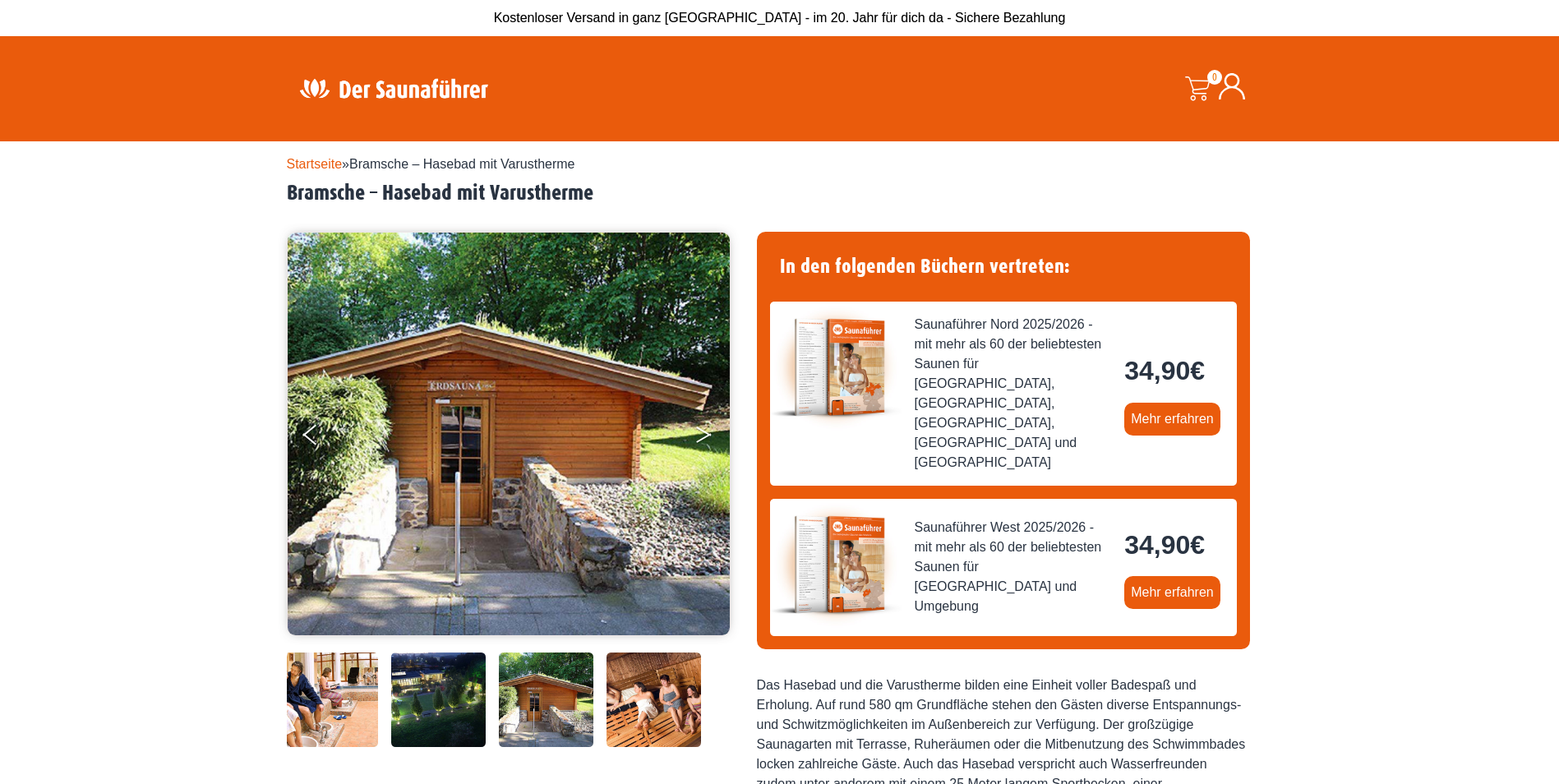
click at [702, 434] on button "Next" at bounding box center [715, 438] width 41 height 41
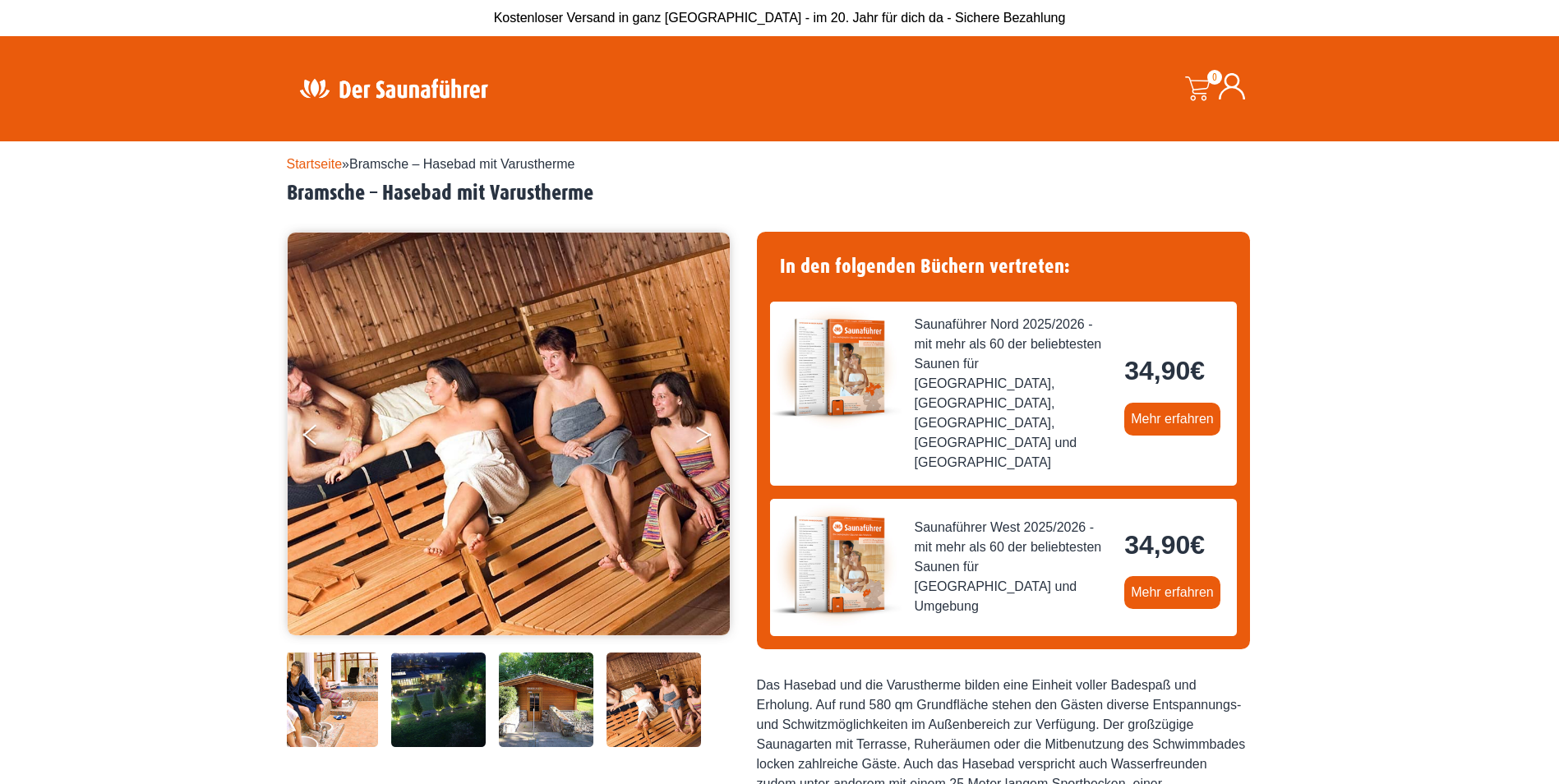
click at [702, 434] on button "Next" at bounding box center [715, 438] width 41 height 41
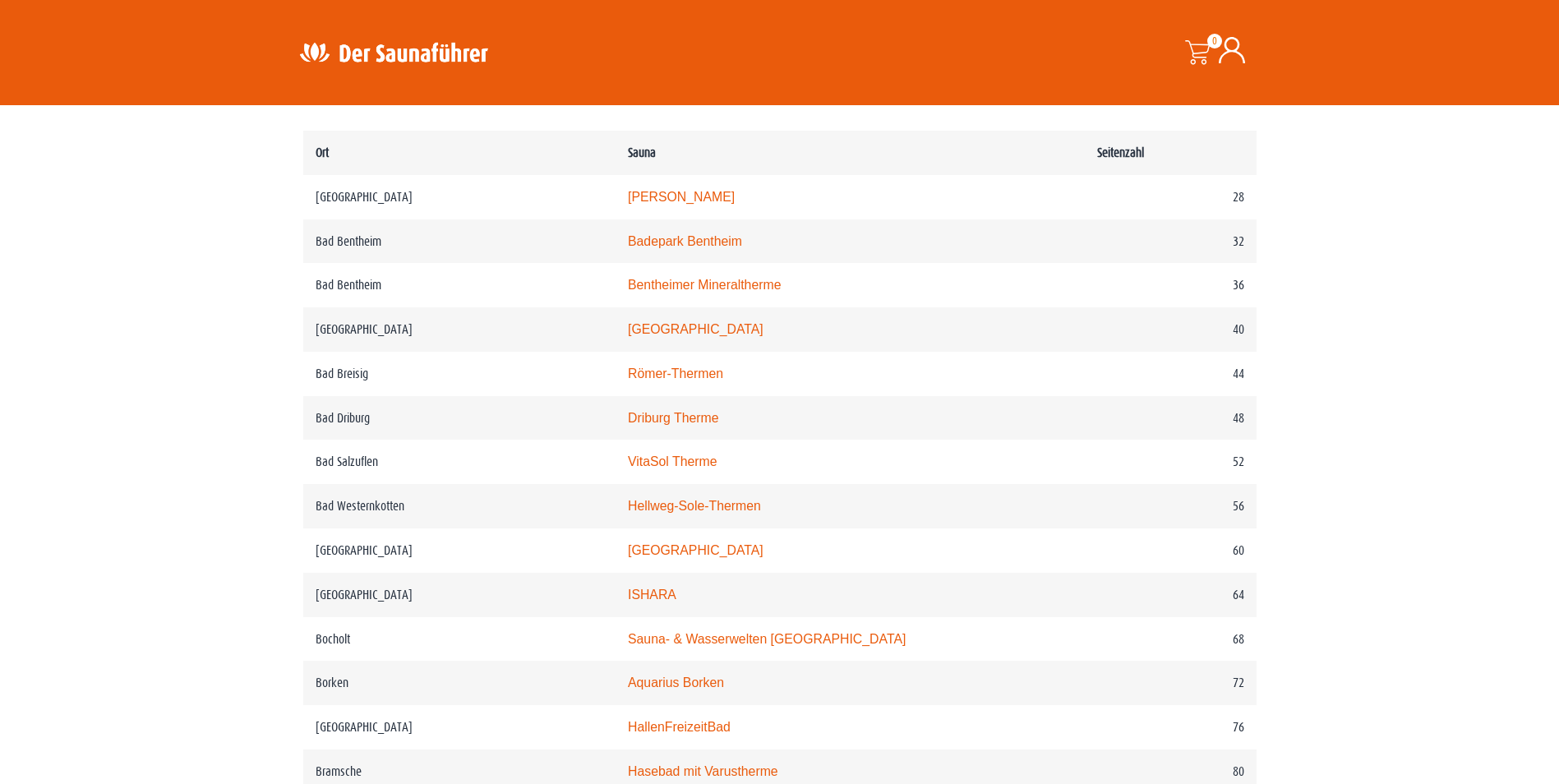
scroll to position [657, 0]
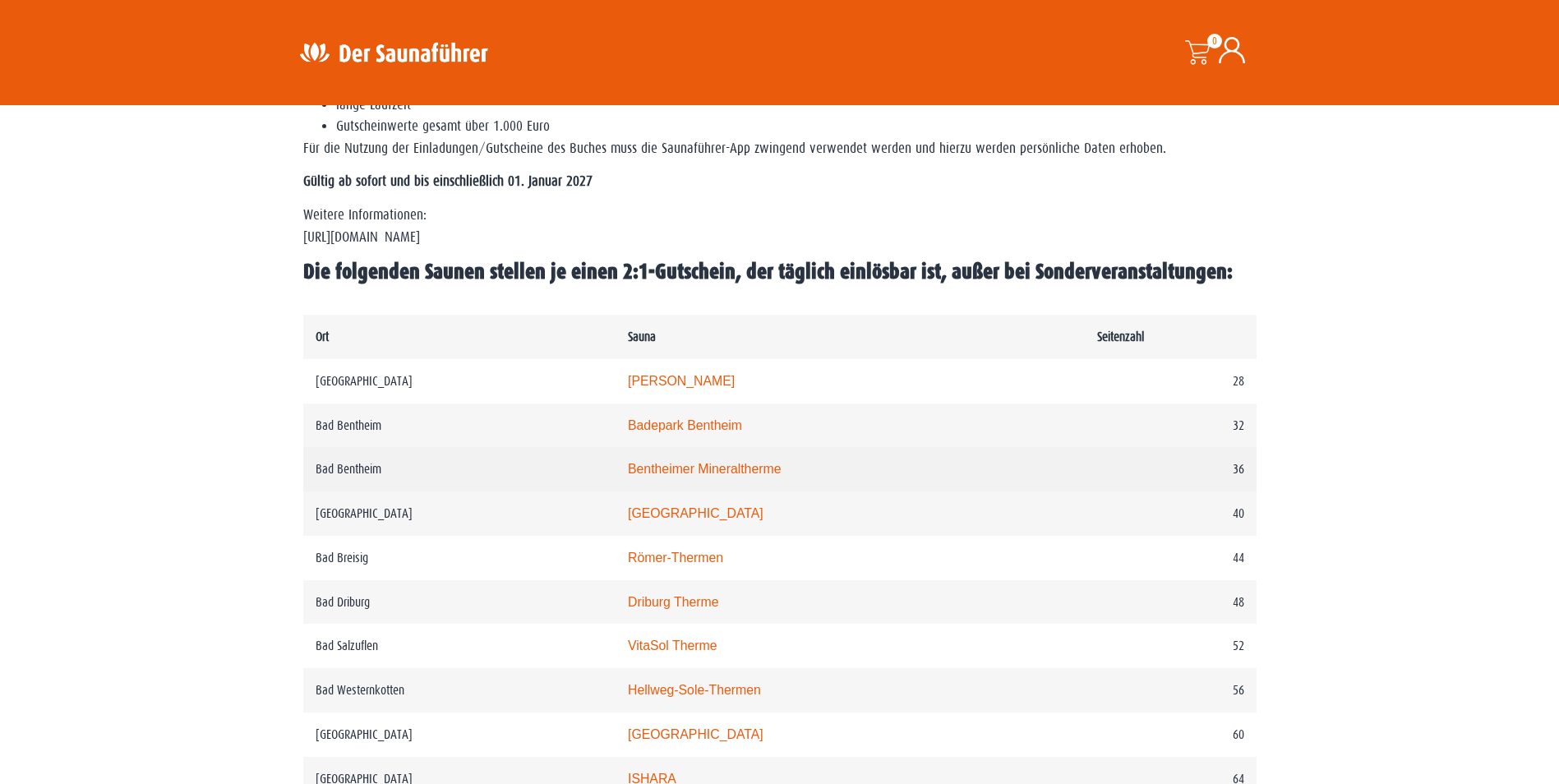
click at [748, 479] on td "Bentheimer Mineraltherme" at bounding box center [850, 469] width 469 height 44
click at [747, 468] on link "Bentheimer Mineraltherme" at bounding box center [705, 468] width 154 height 14
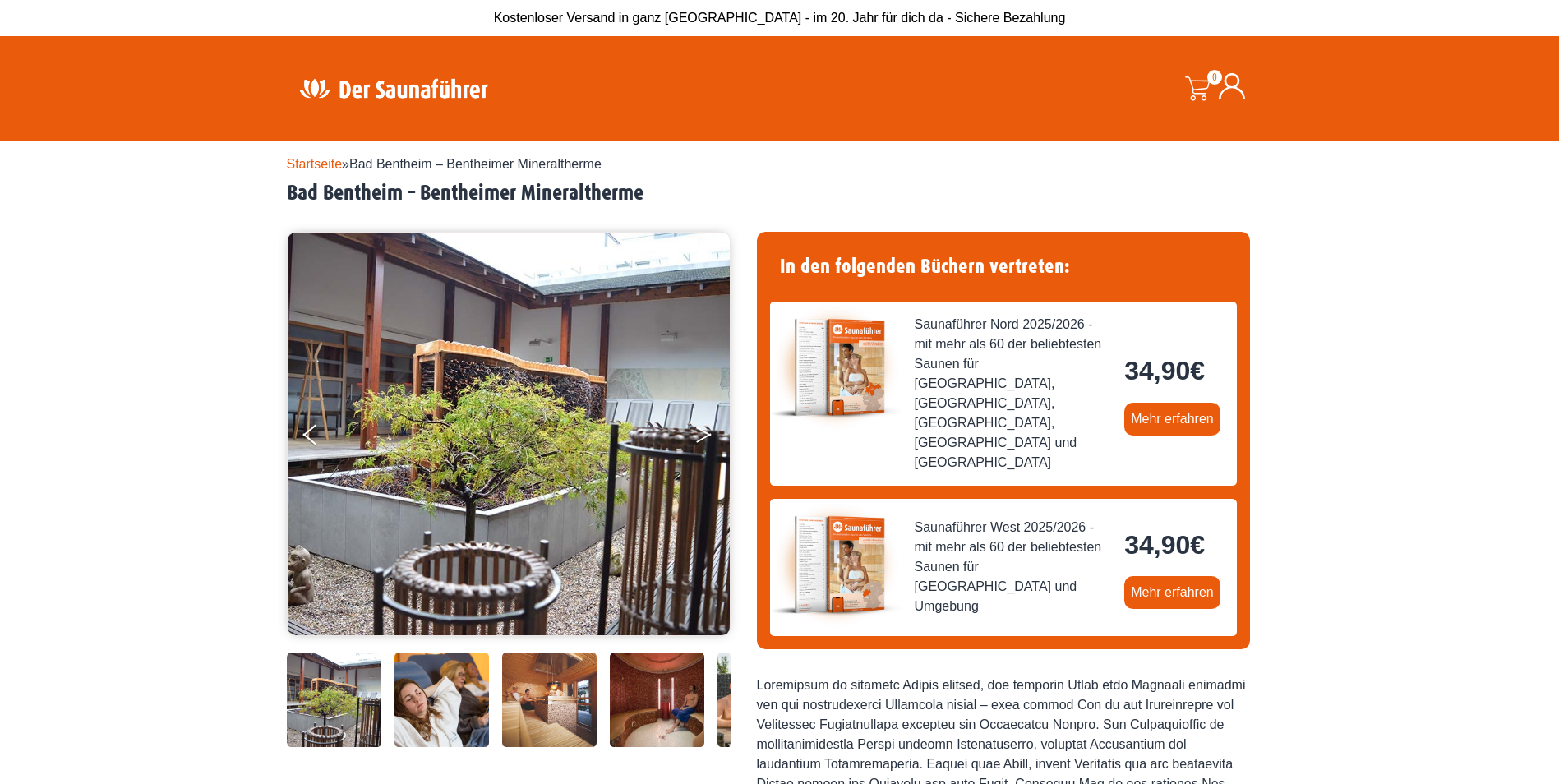
click at [705, 434] on button "Next" at bounding box center [715, 438] width 41 height 41
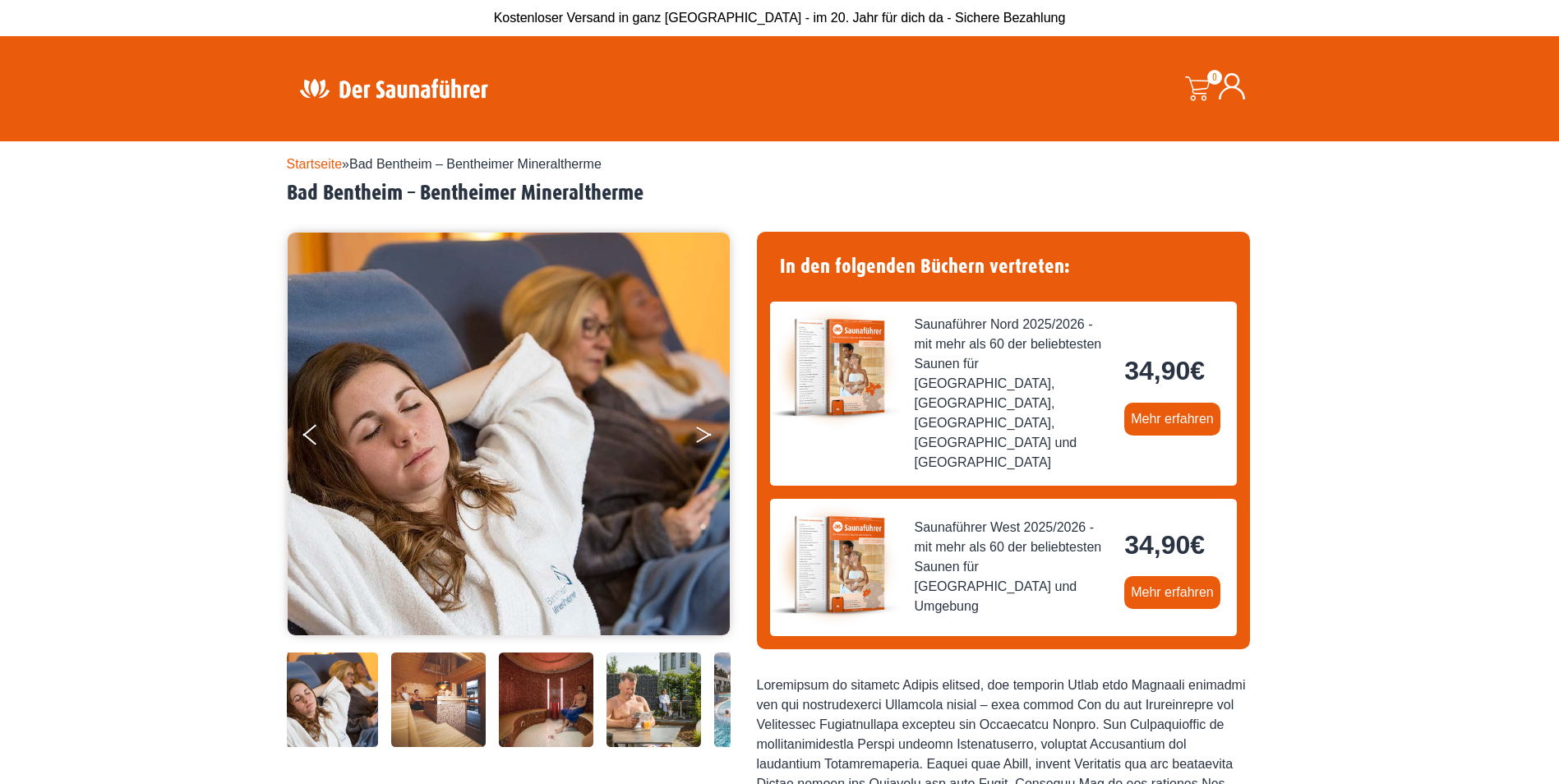
click at [705, 434] on button "Next" at bounding box center [715, 438] width 41 height 41
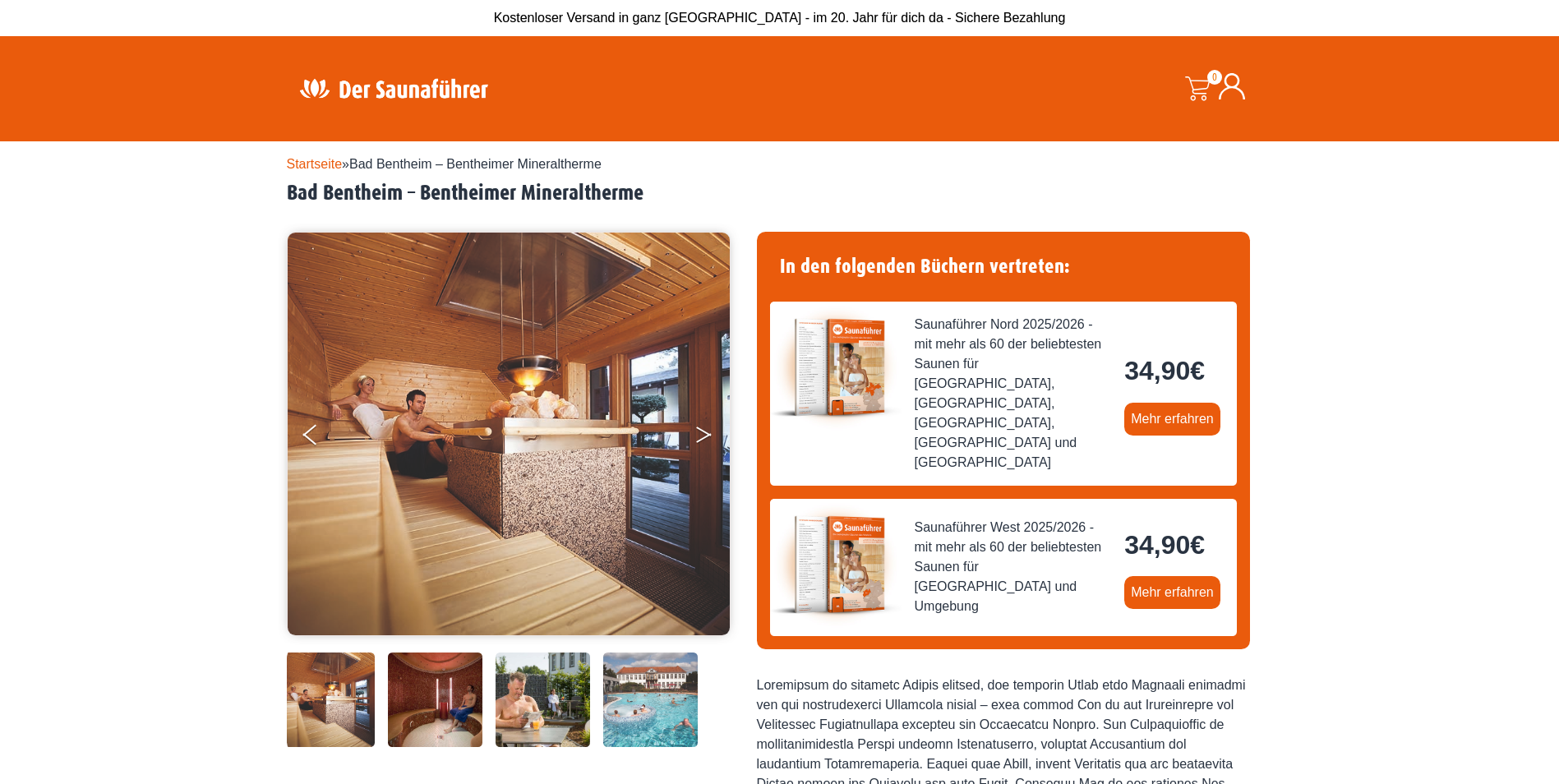
click at [705, 434] on button "Next" at bounding box center [715, 438] width 41 height 41
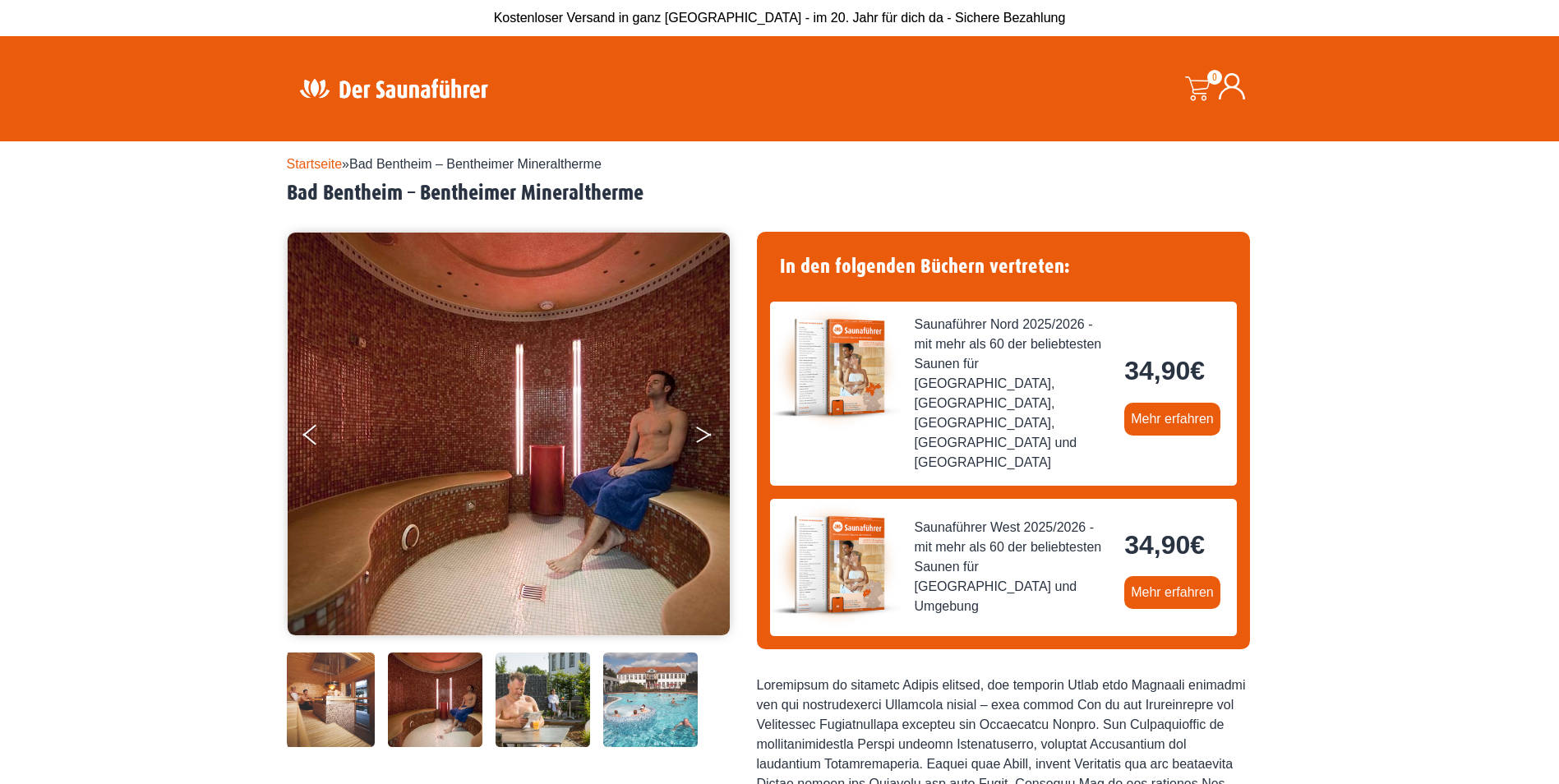
click at [705, 434] on button "Next" at bounding box center [715, 438] width 41 height 41
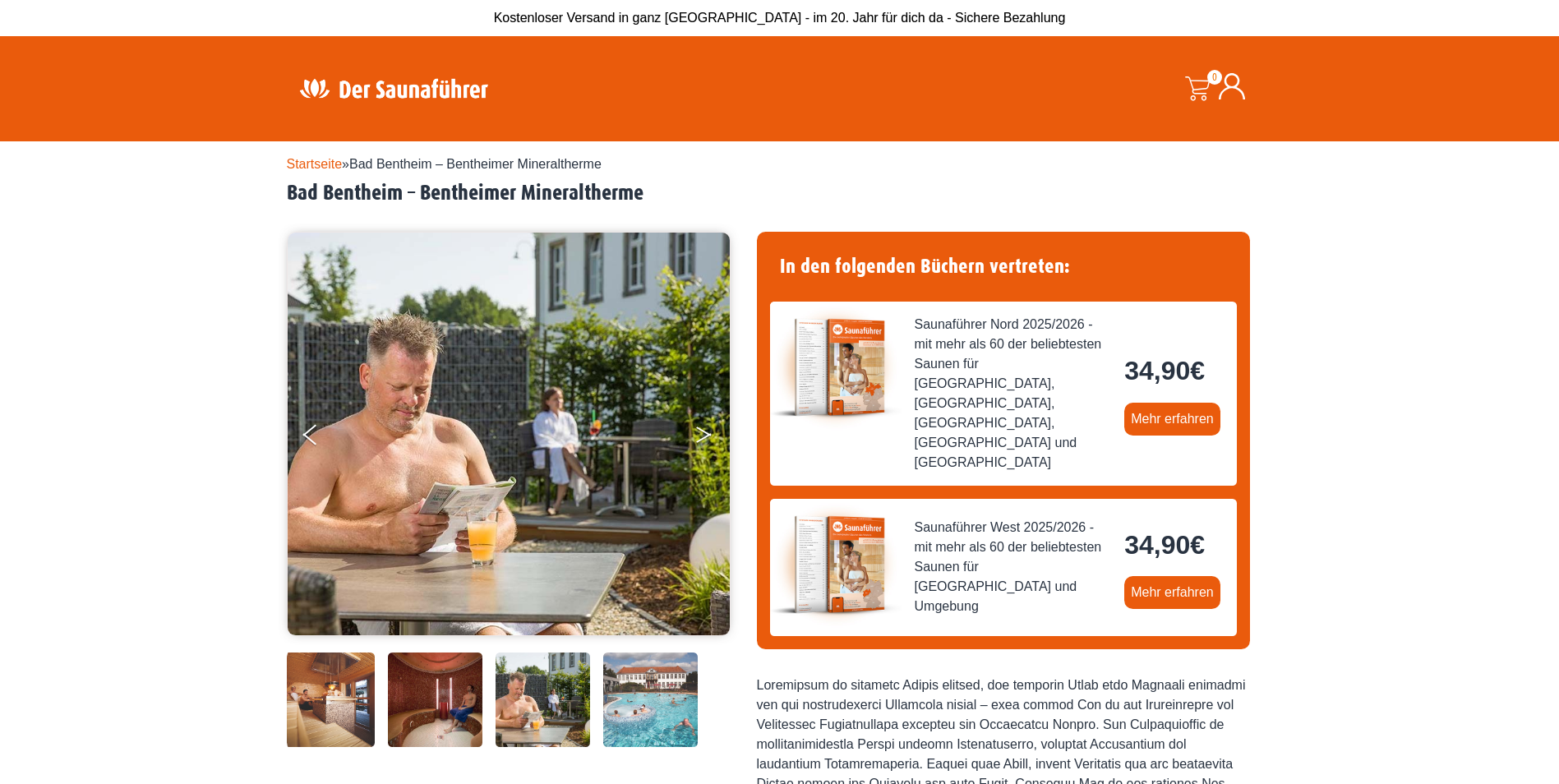
click at [705, 434] on button "Next" at bounding box center [715, 438] width 41 height 41
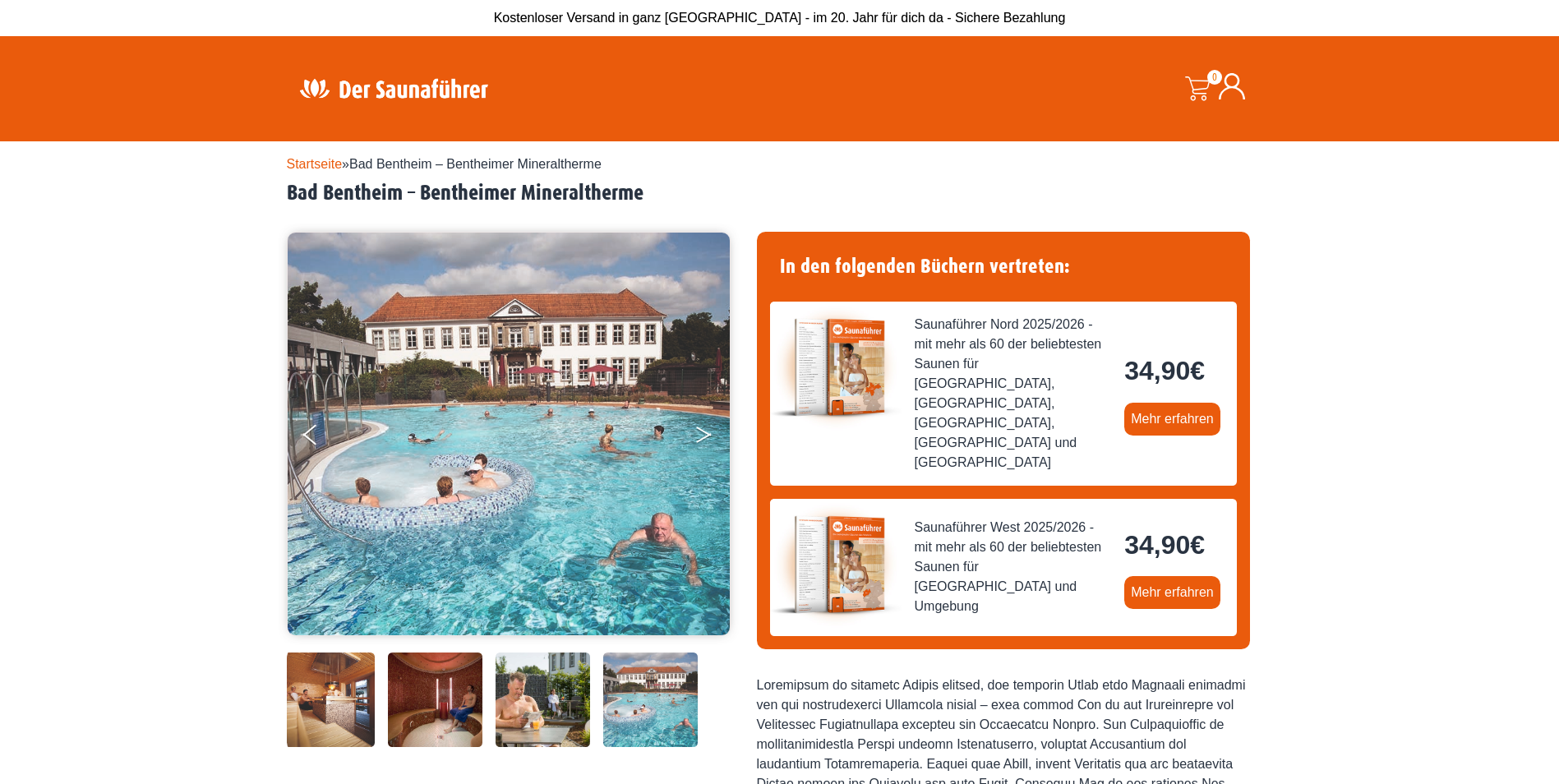
click at [705, 434] on button "Next" at bounding box center [715, 438] width 41 height 41
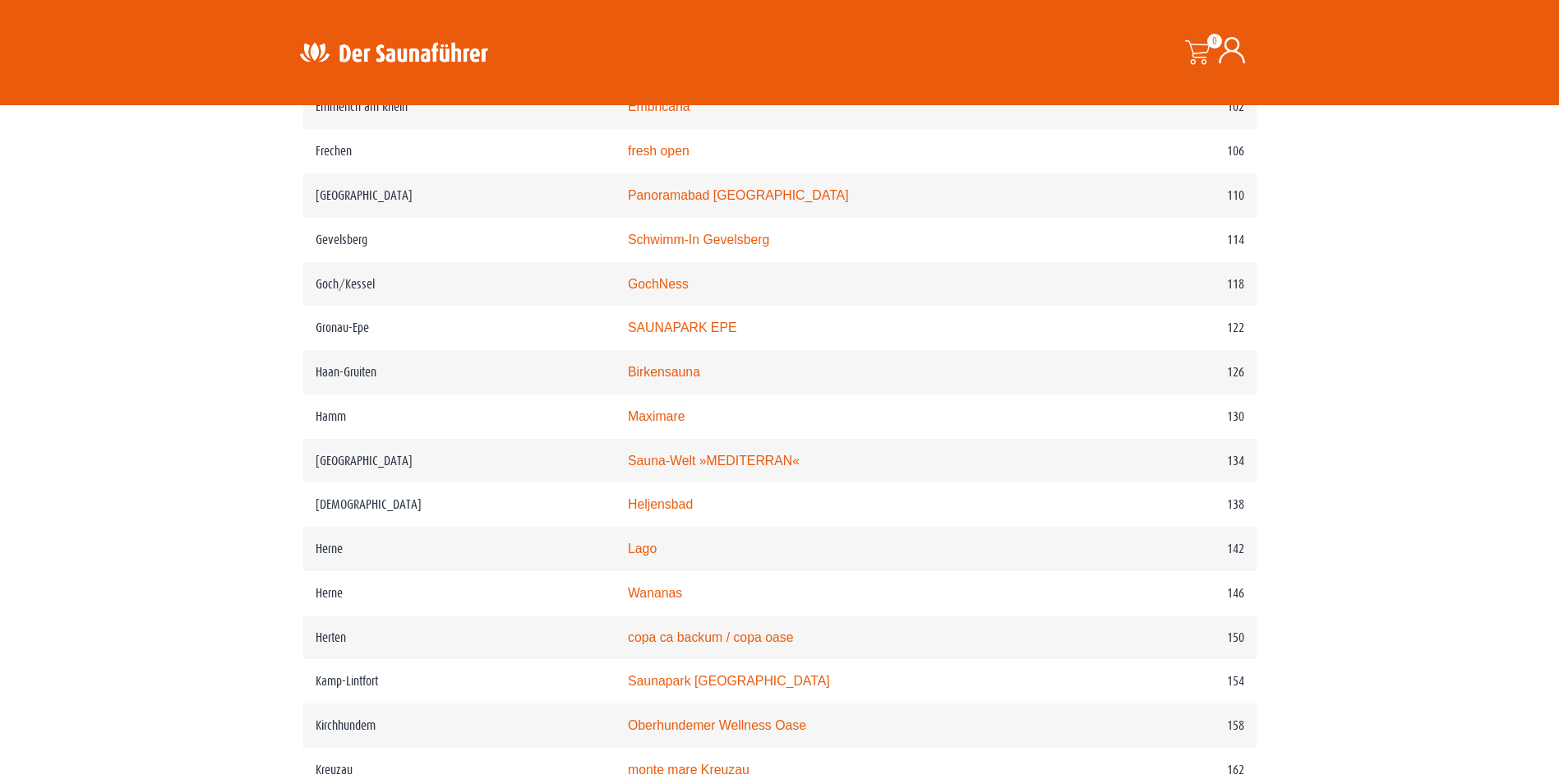
scroll to position [1772, 0]
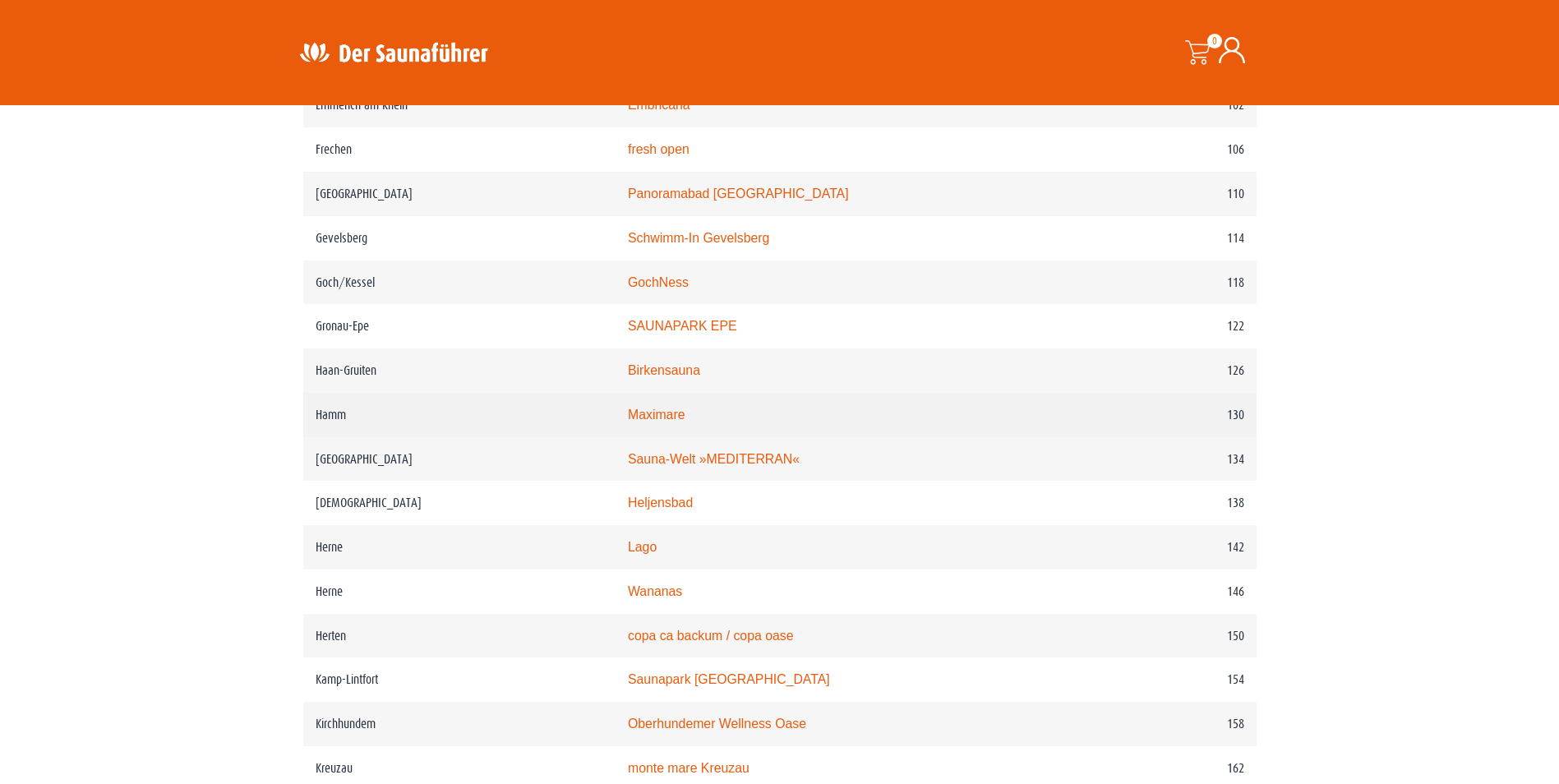
click at [676, 421] on link "Maximare" at bounding box center [655, 414] width 56 height 14
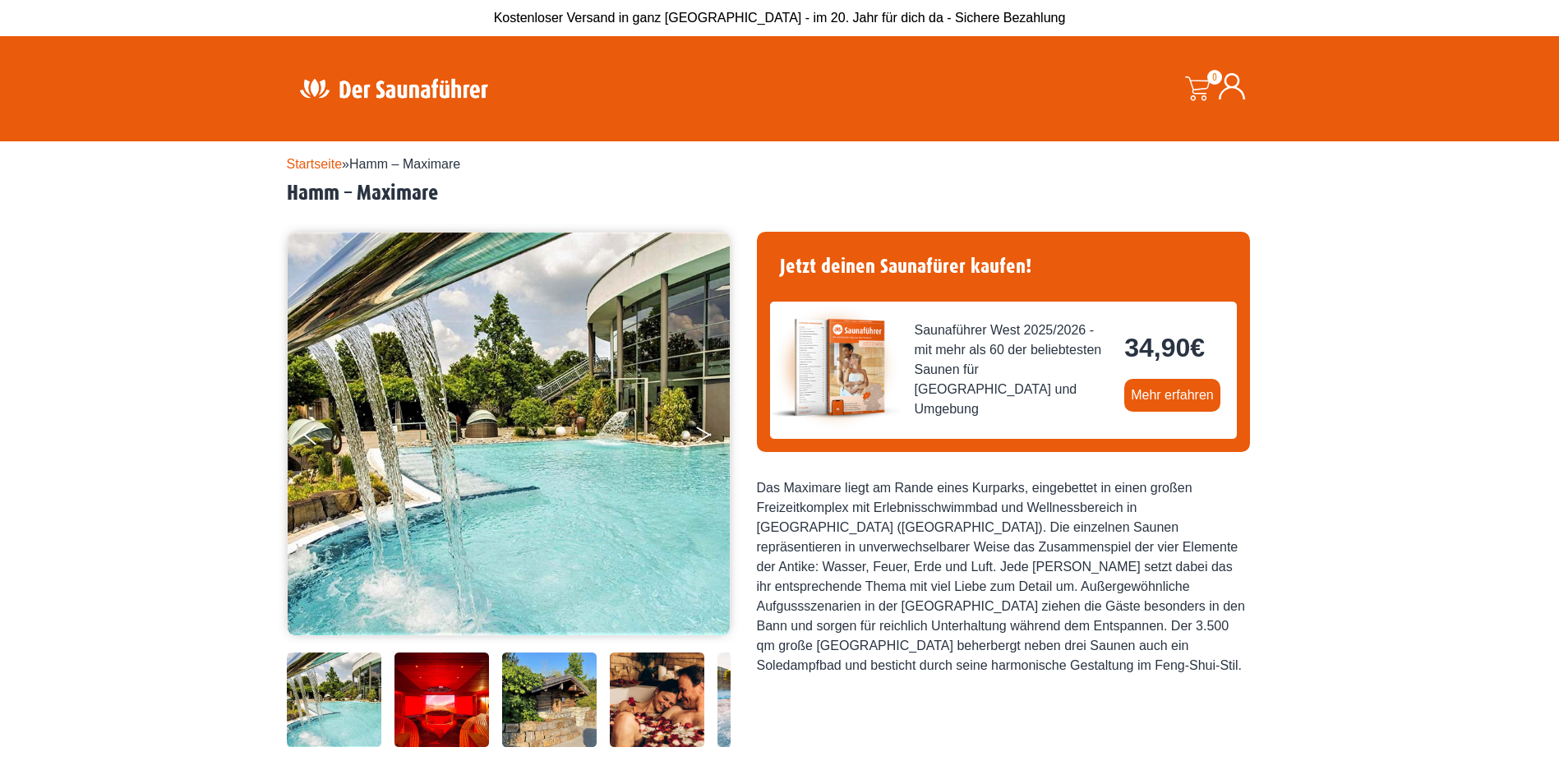
click at [703, 430] on icon "Next" at bounding box center [704, 431] width 15 height 10
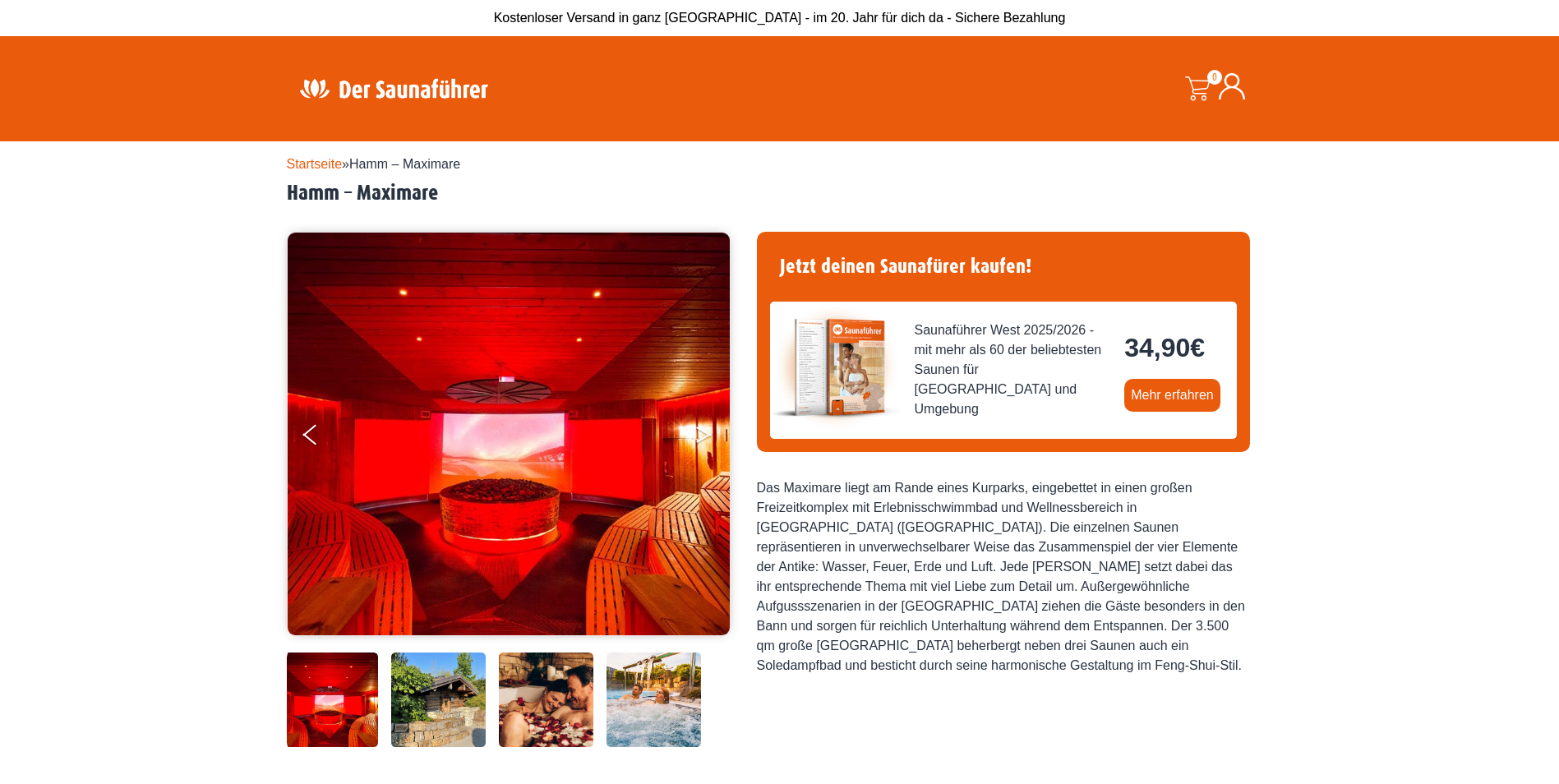
click at [703, 430] on icon "Next" at bounding box center [704, 431] width 15 height 10
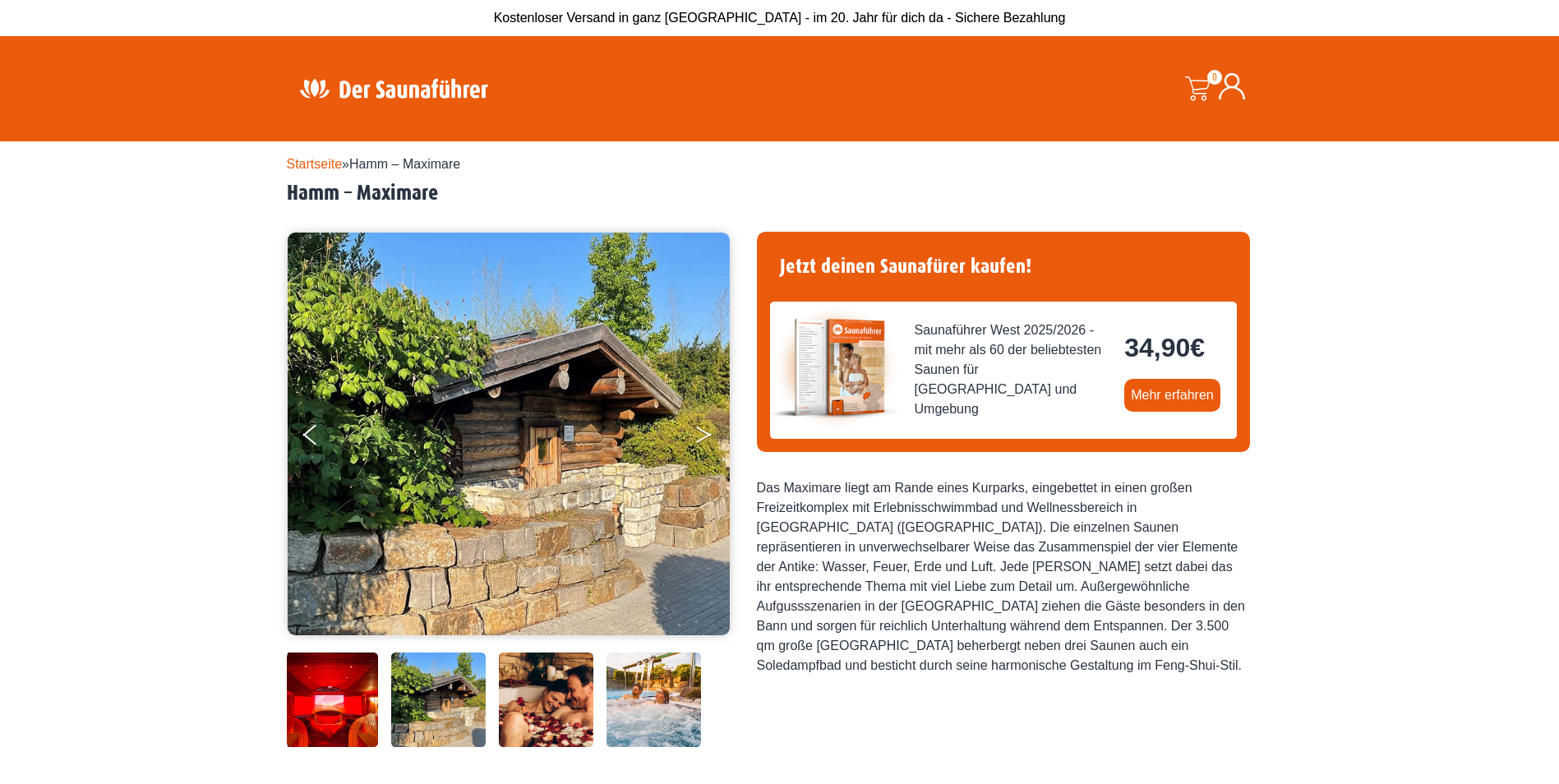
click at [703, 430] on icon "Next" at bounding box center [704, 431] width 15 height 10
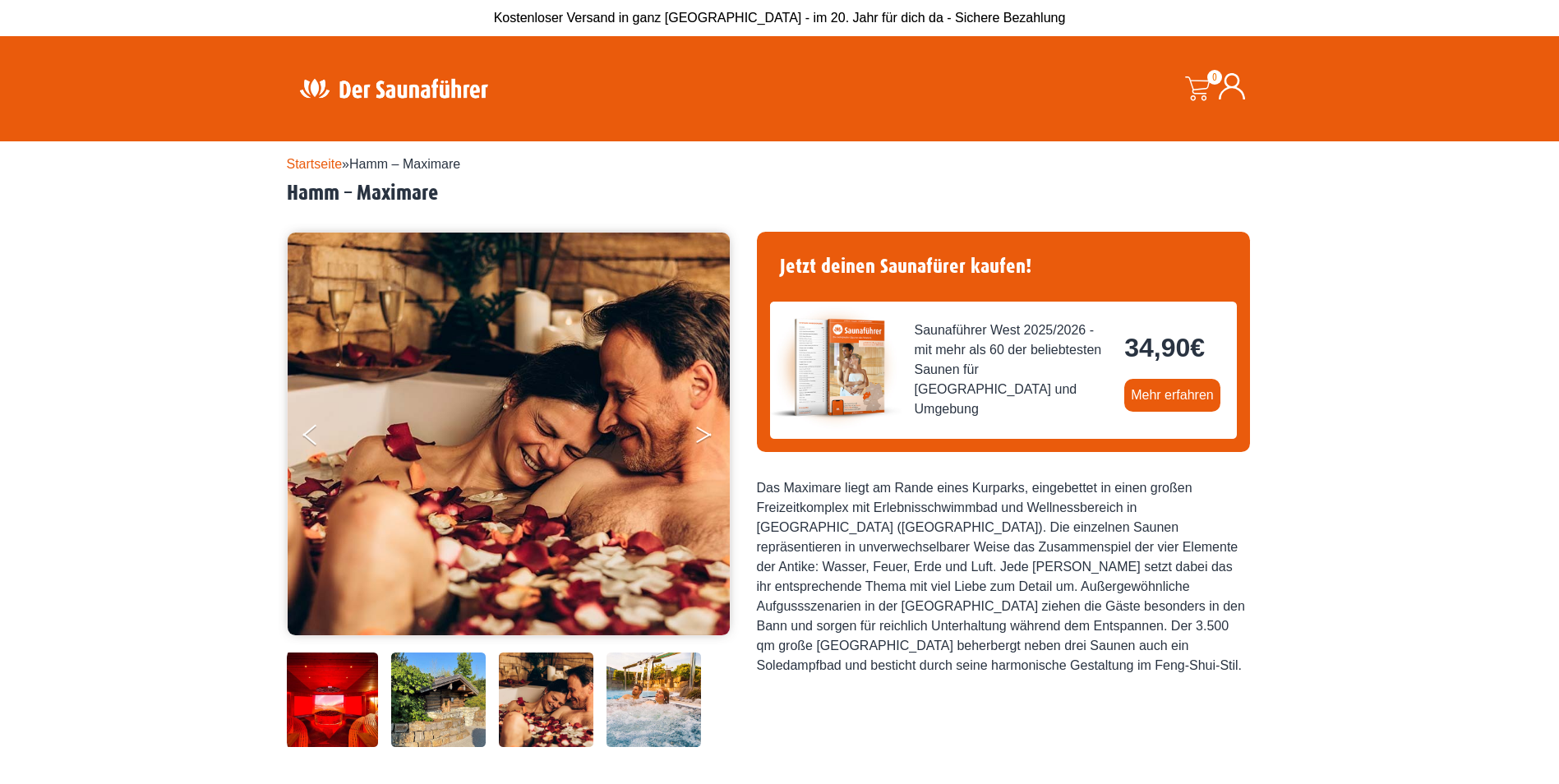
click at [703, 430] on icon "Next" at bounding box center [704, 431] width 15 height 10
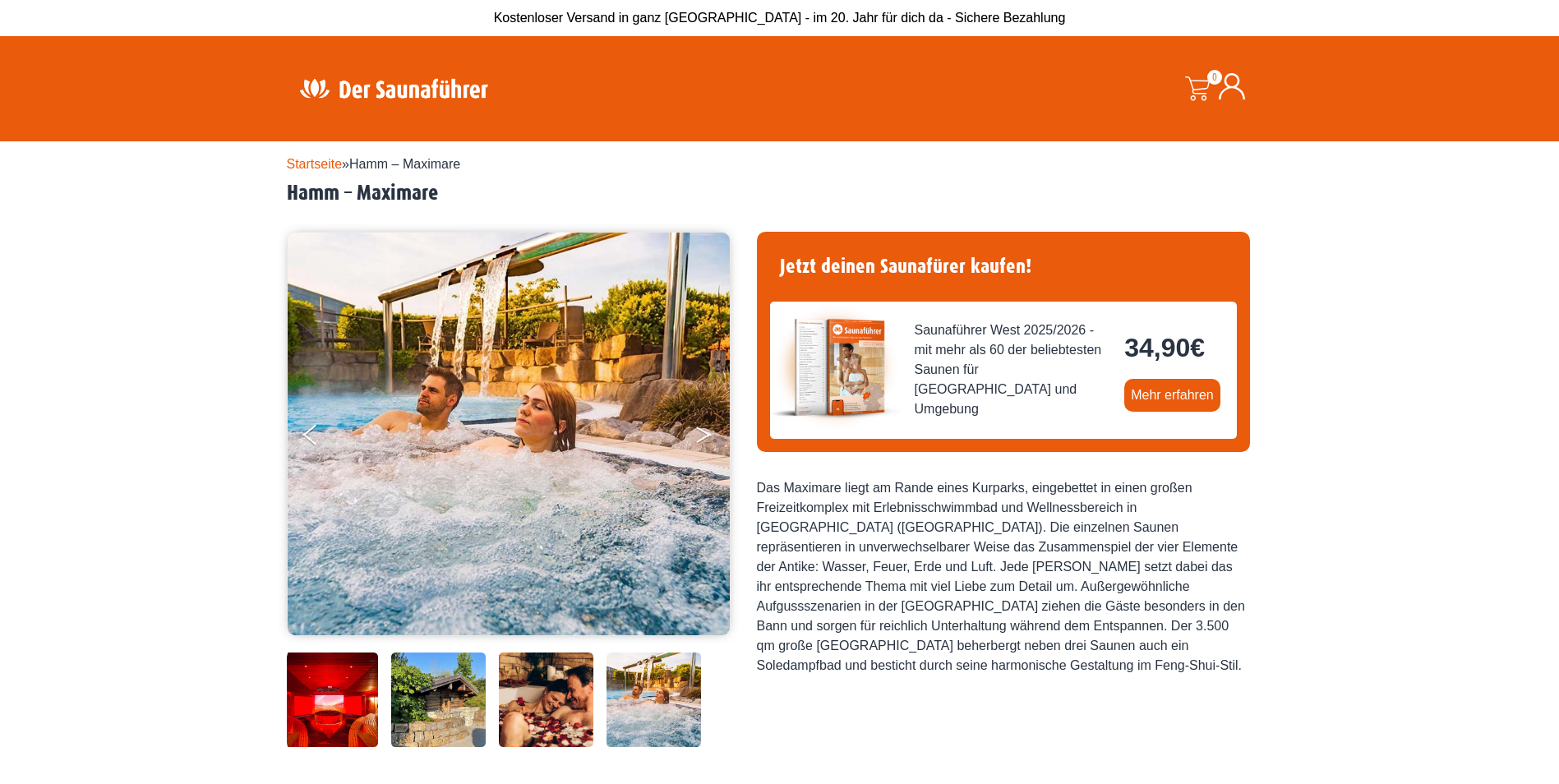
click at [703, 430] on icon "Next" at bounding box center [704, 431] width 15 height 10
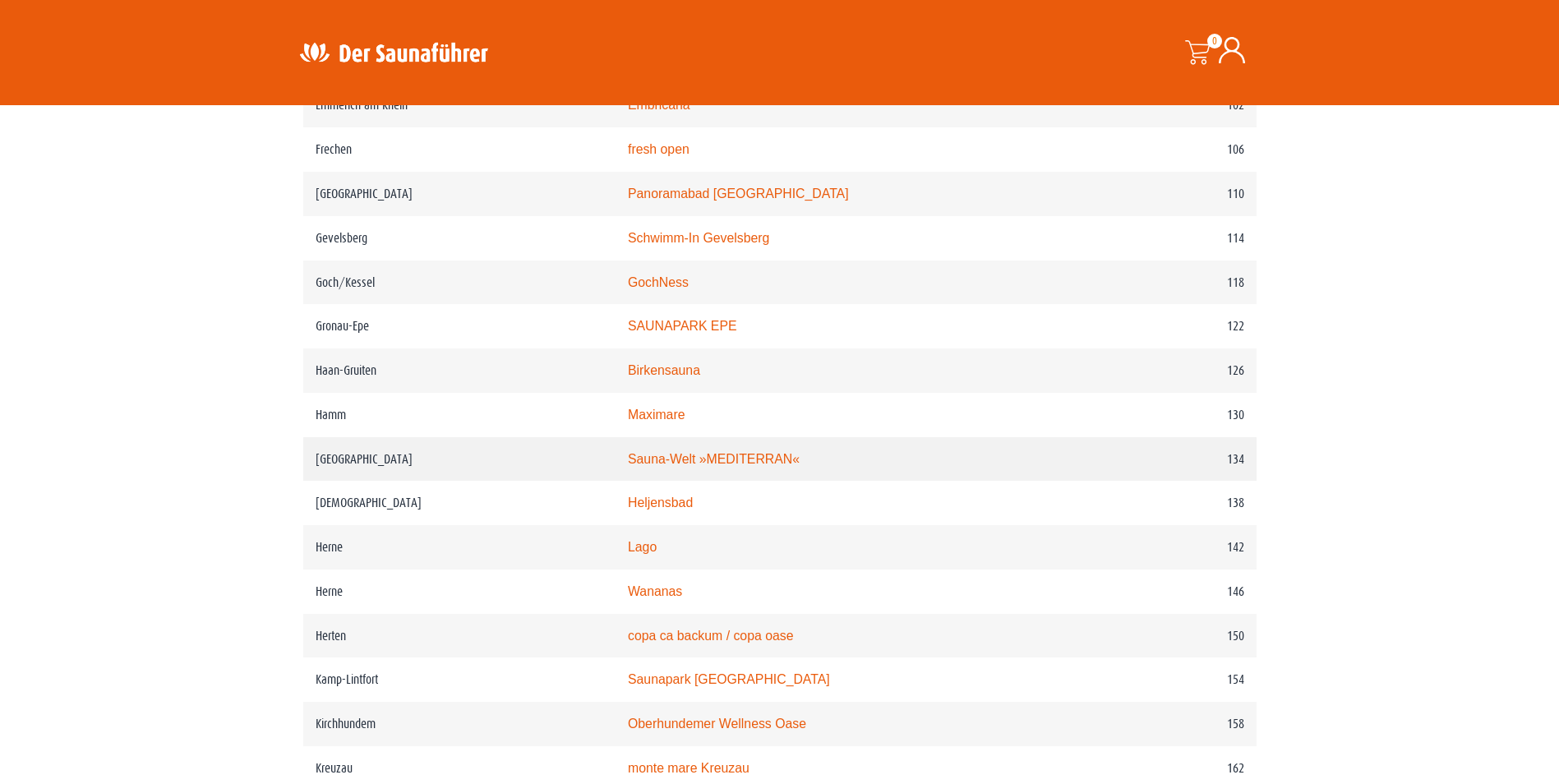
click at [695, 466] on link "Sauna-Welt »MEDITERRAN«" at bounding box center [713, 458] width 171 height 14
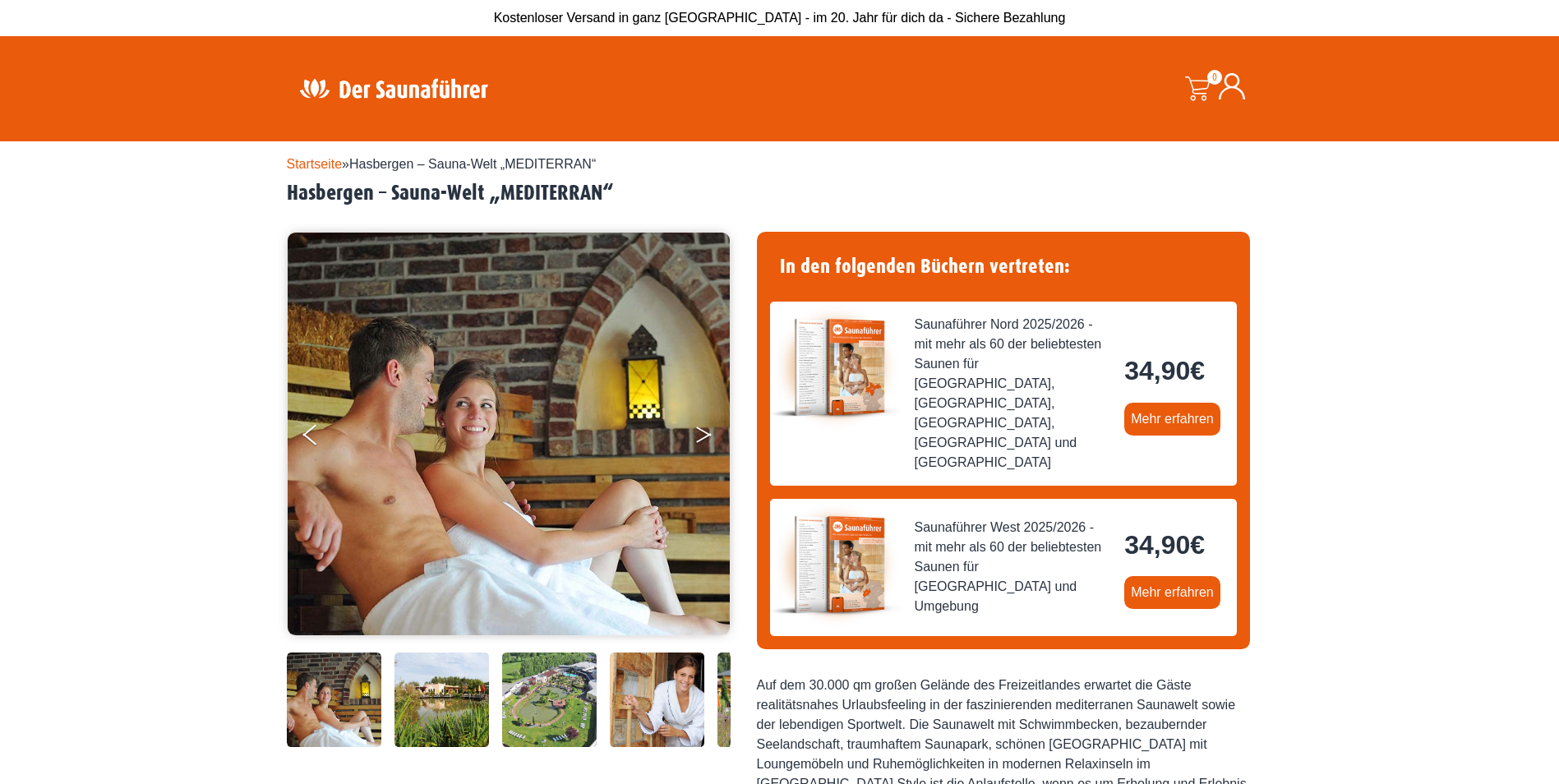
click at [712, 433] on button "Next" at bounding box center [715, 438] width 41 height 41
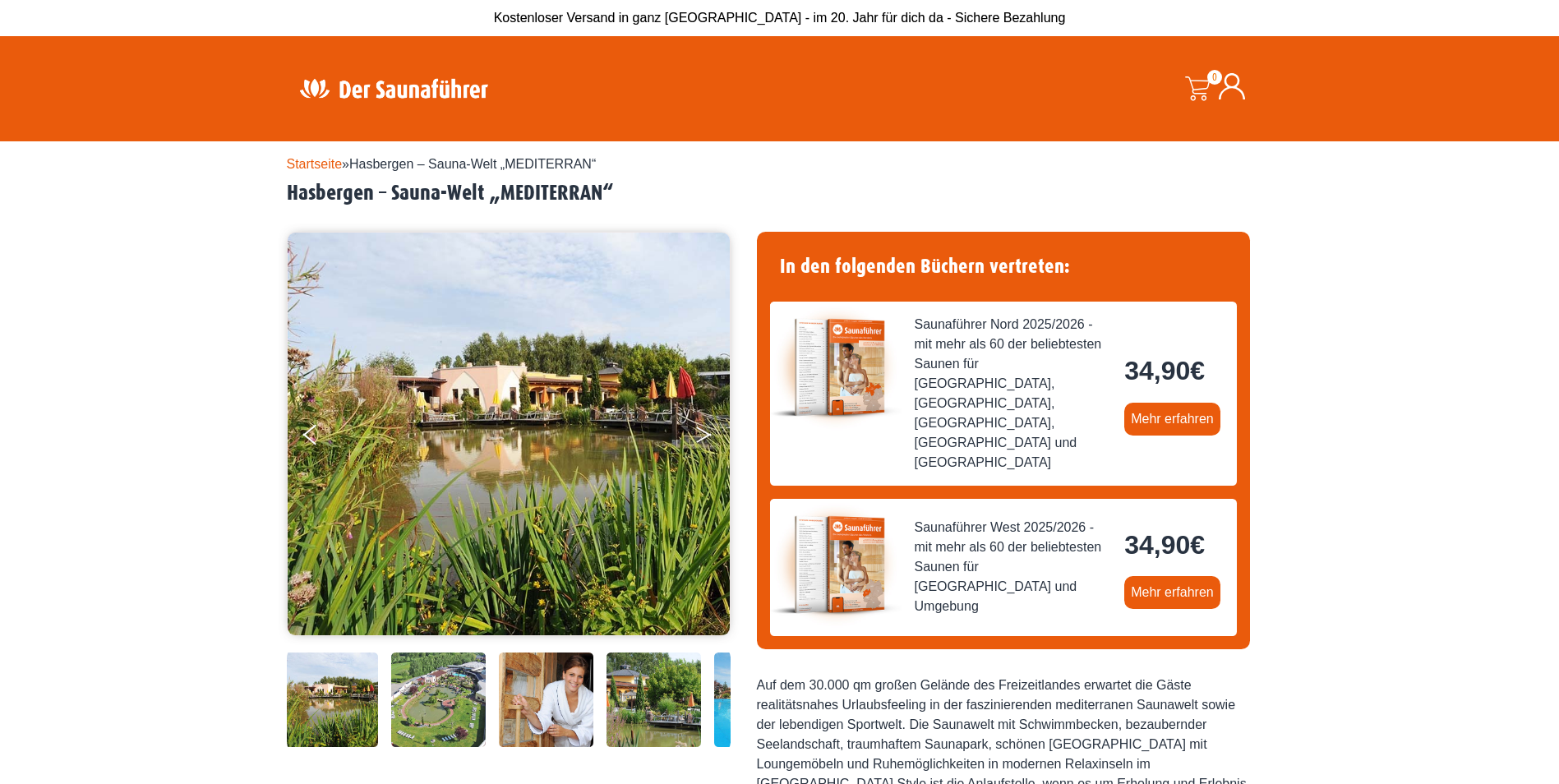
click at [712, 433] on button "Next" at bounding box center [715, 438] width 41 height 41
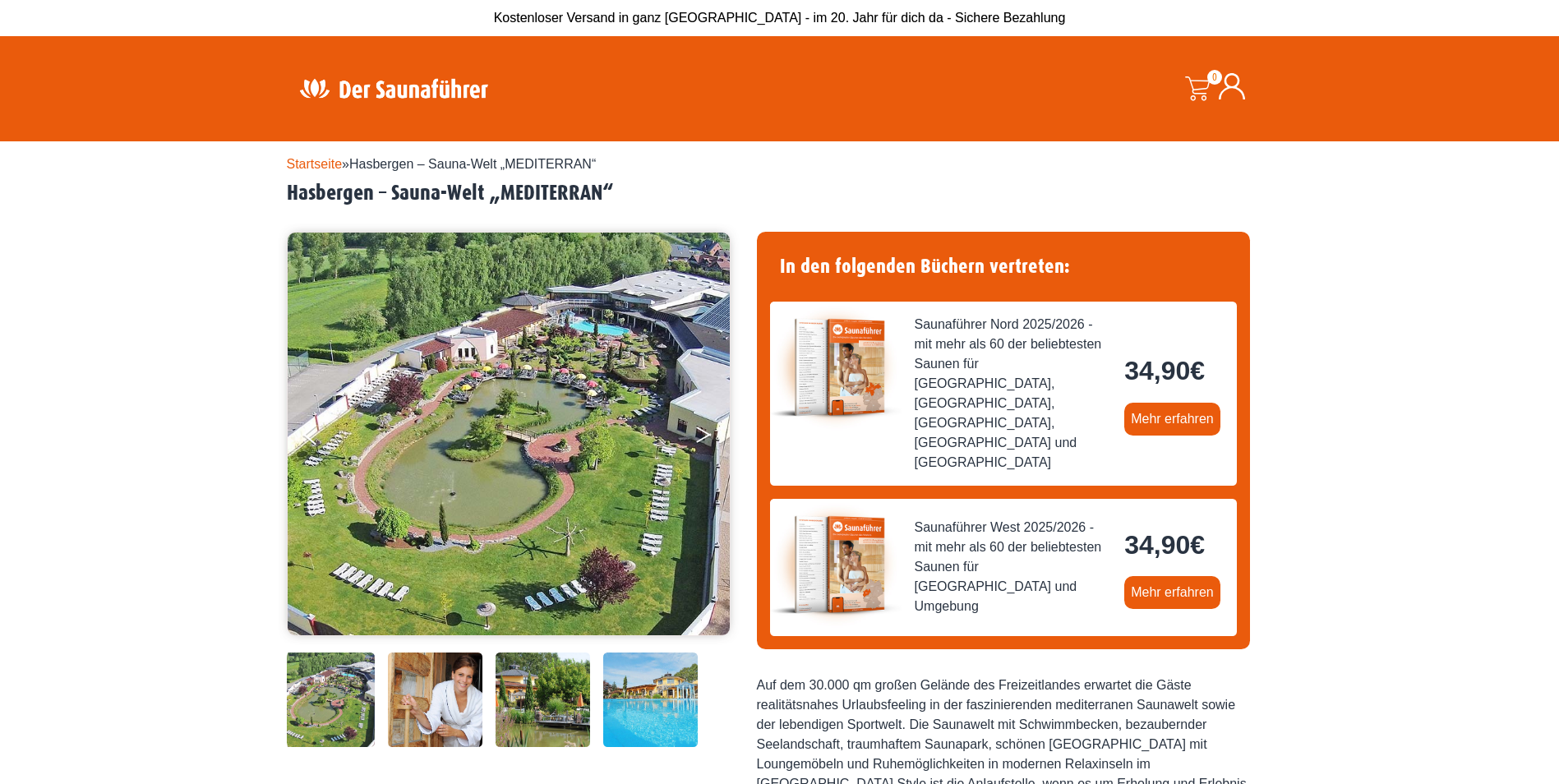
click at [712, 433] on button "Next" at bounding box center [715, 438] width 41 height 41
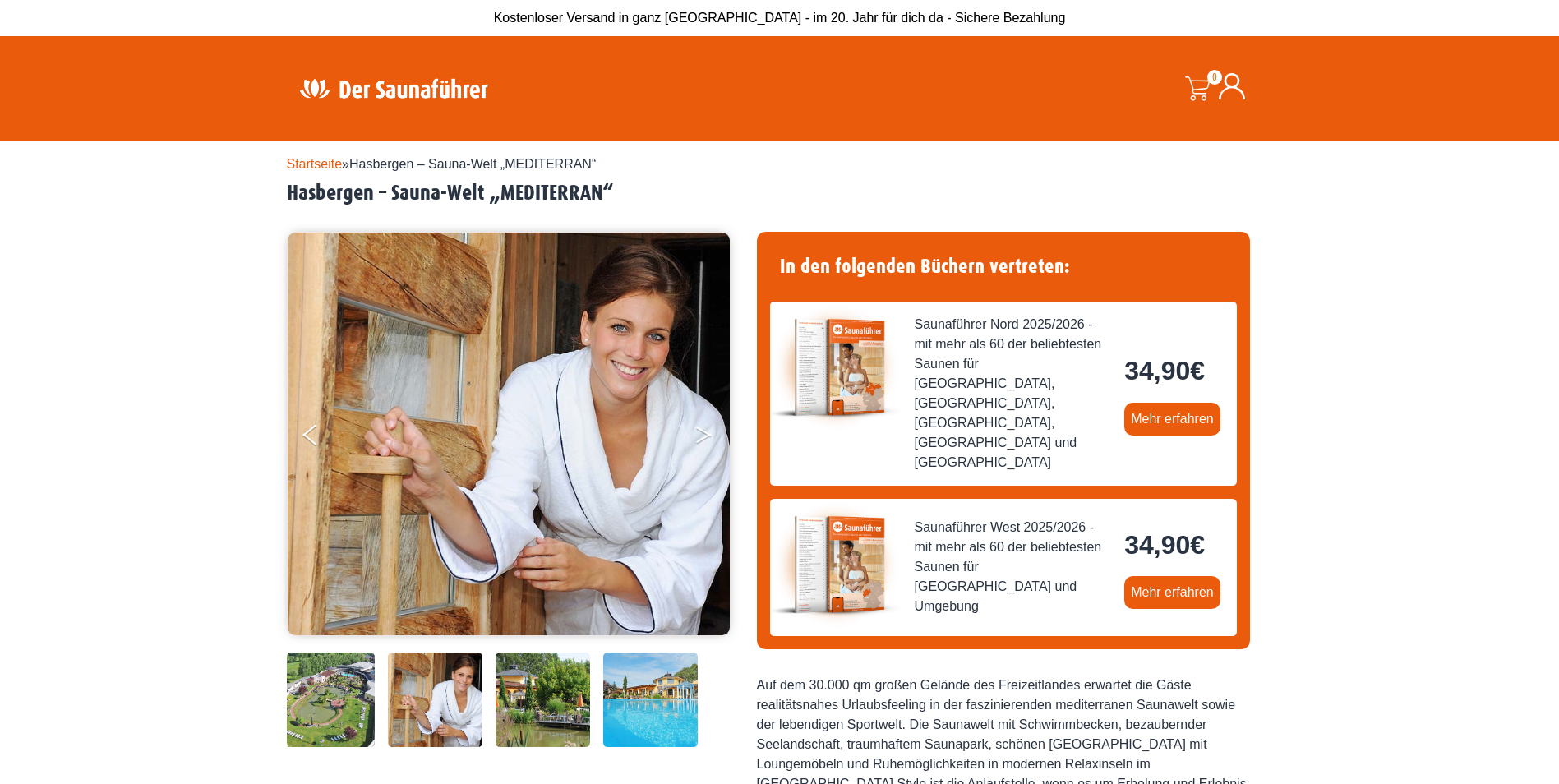
click at [712, 433] on button "Next" at bounding box center [715, 438] width 41 height 41
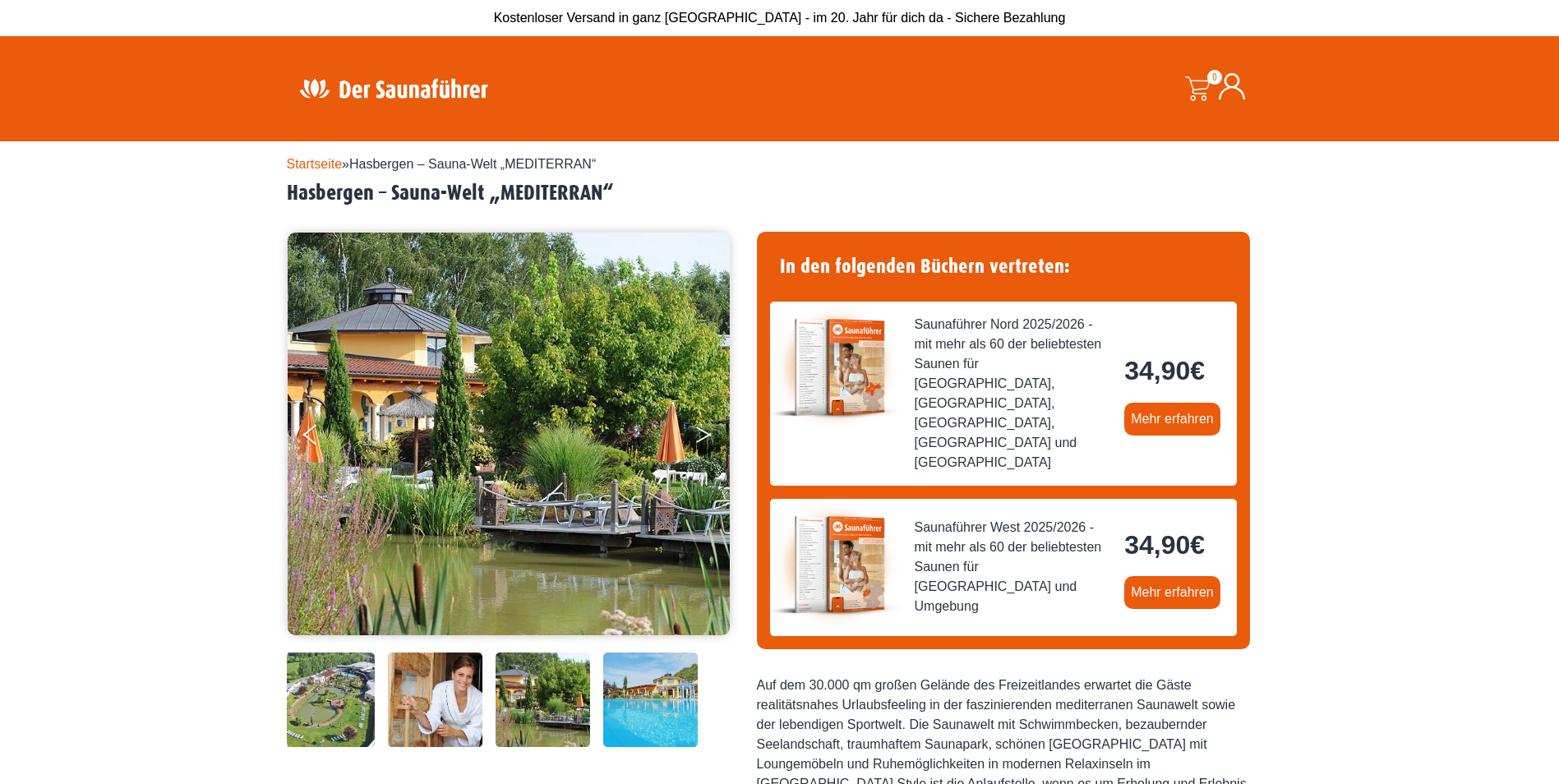
click at [712, 433] on button "Next" at bounding box center [715, 438] width 41 height 41
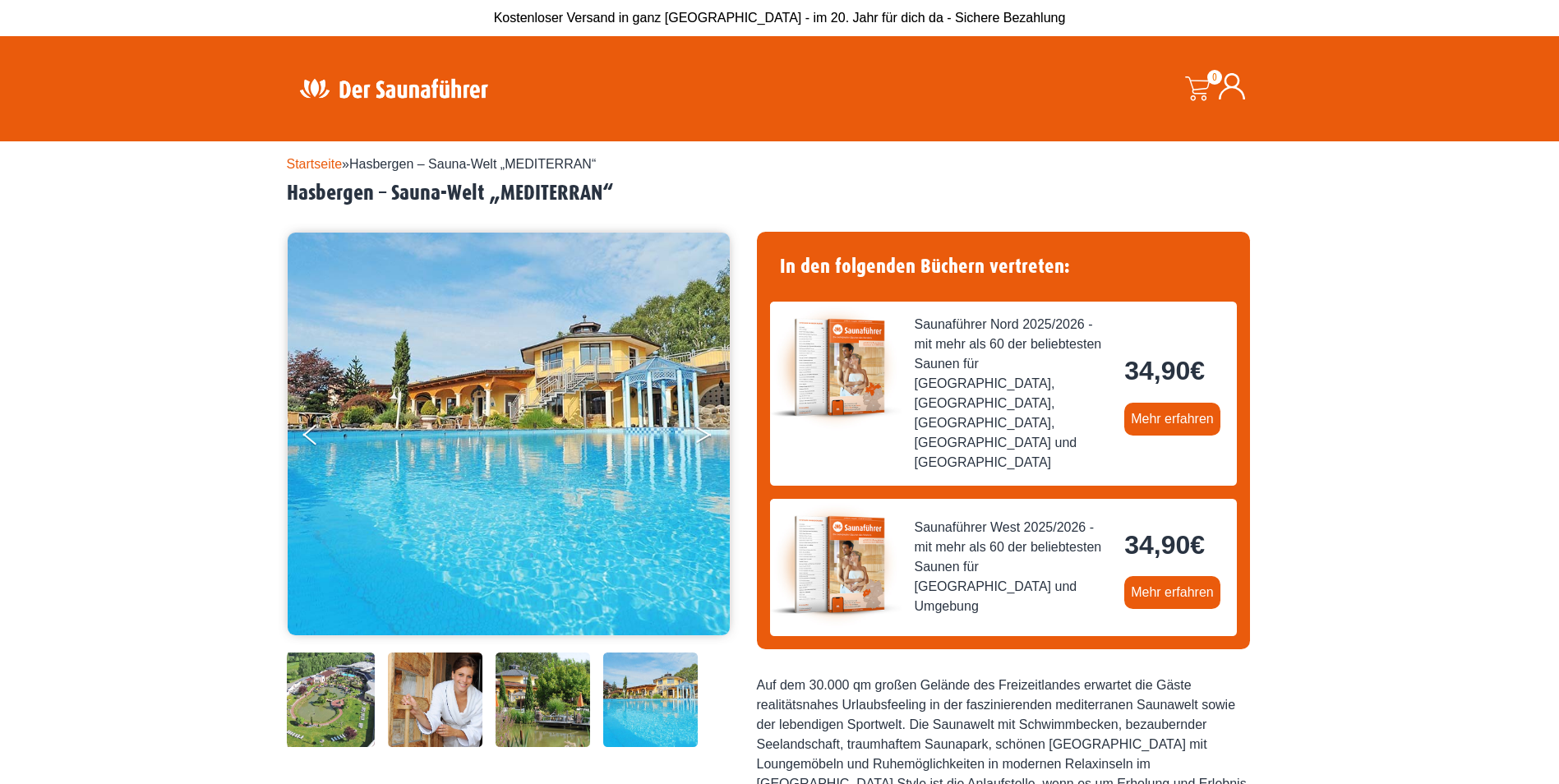
click at [712, 433] on button "Next" at bounding box center [715, 438] width 41 height 41
click at [701, 432] on button "Next" at bounding box center [715, 438] width 41 height 41
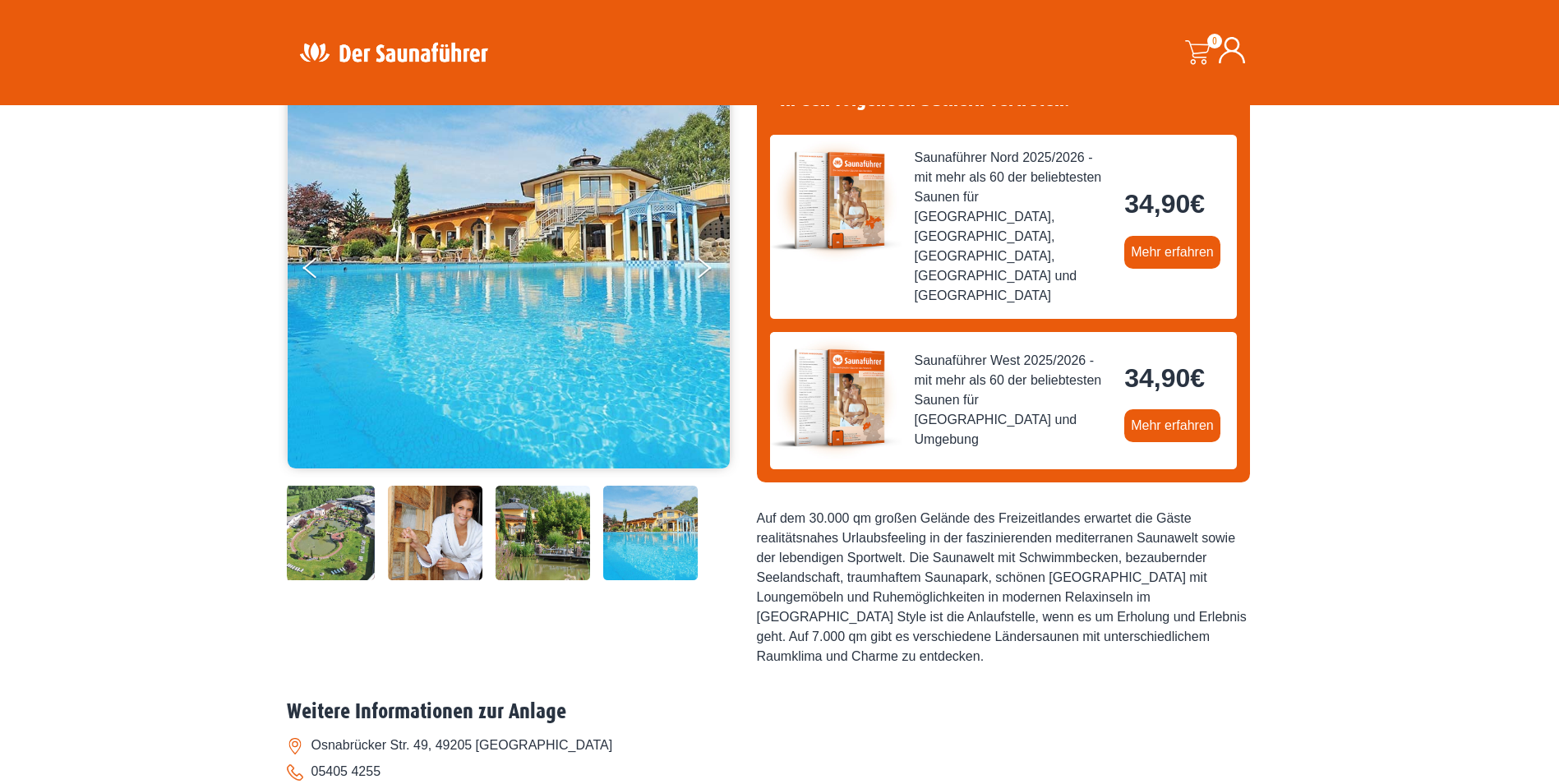
scroll to position [197, 0]
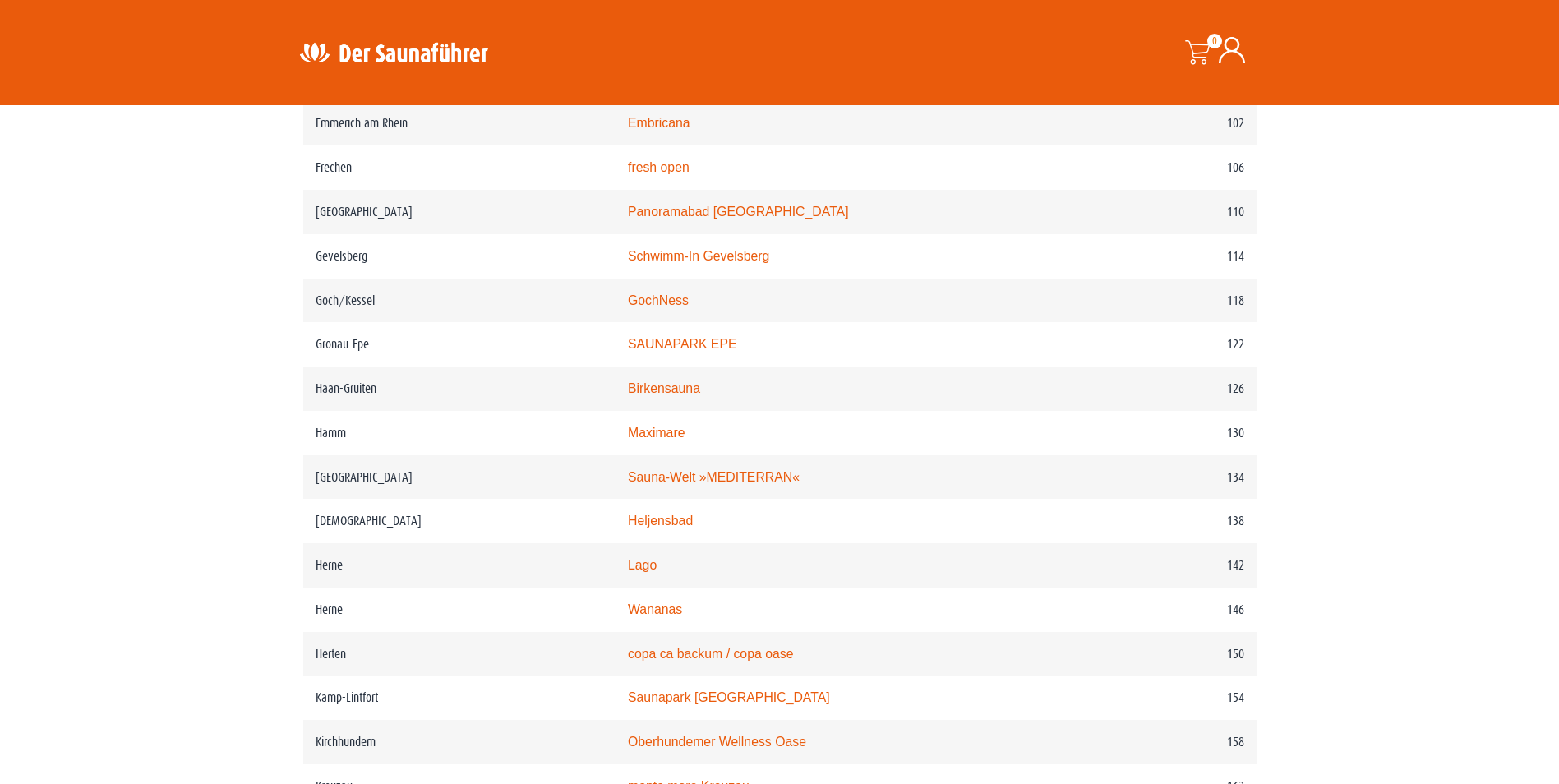
scroll to position [1772, 0]
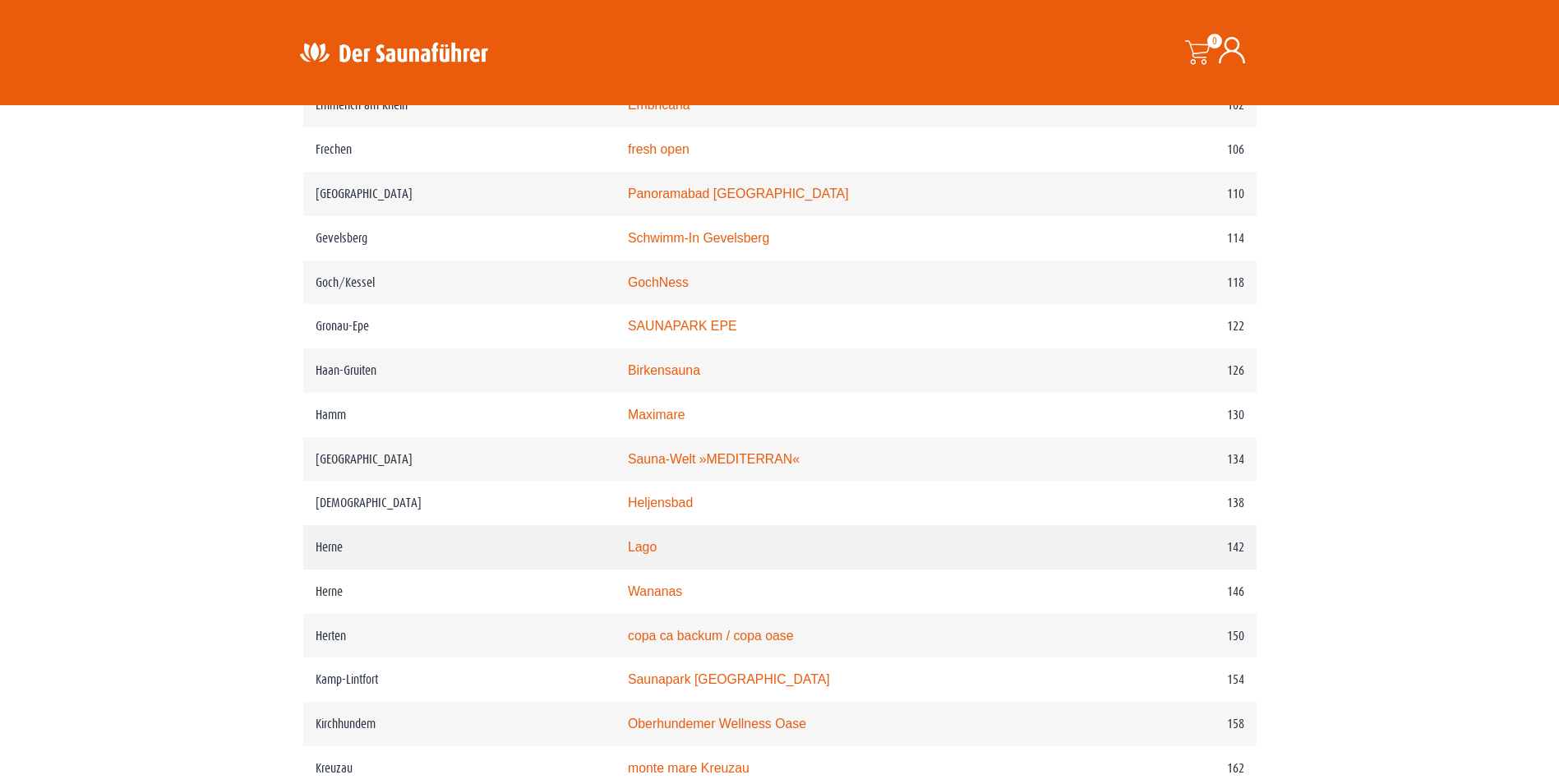
click at [656, 554] on link "Lago" at bounding box center [642, 546] width 29 height 14
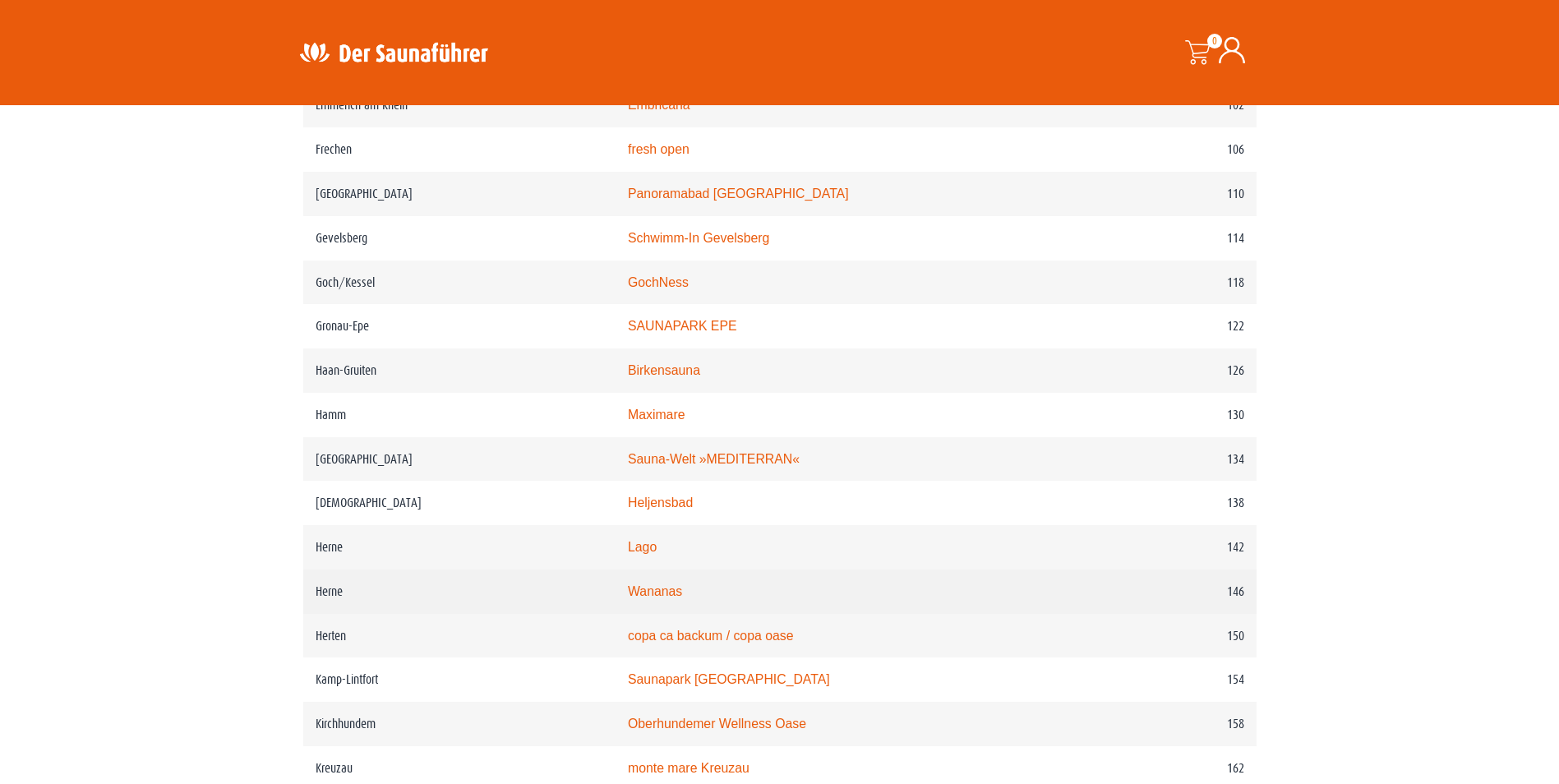
click at [682, 598] on link "Wananas" at bounding box center [655, 591] width 55 height 14
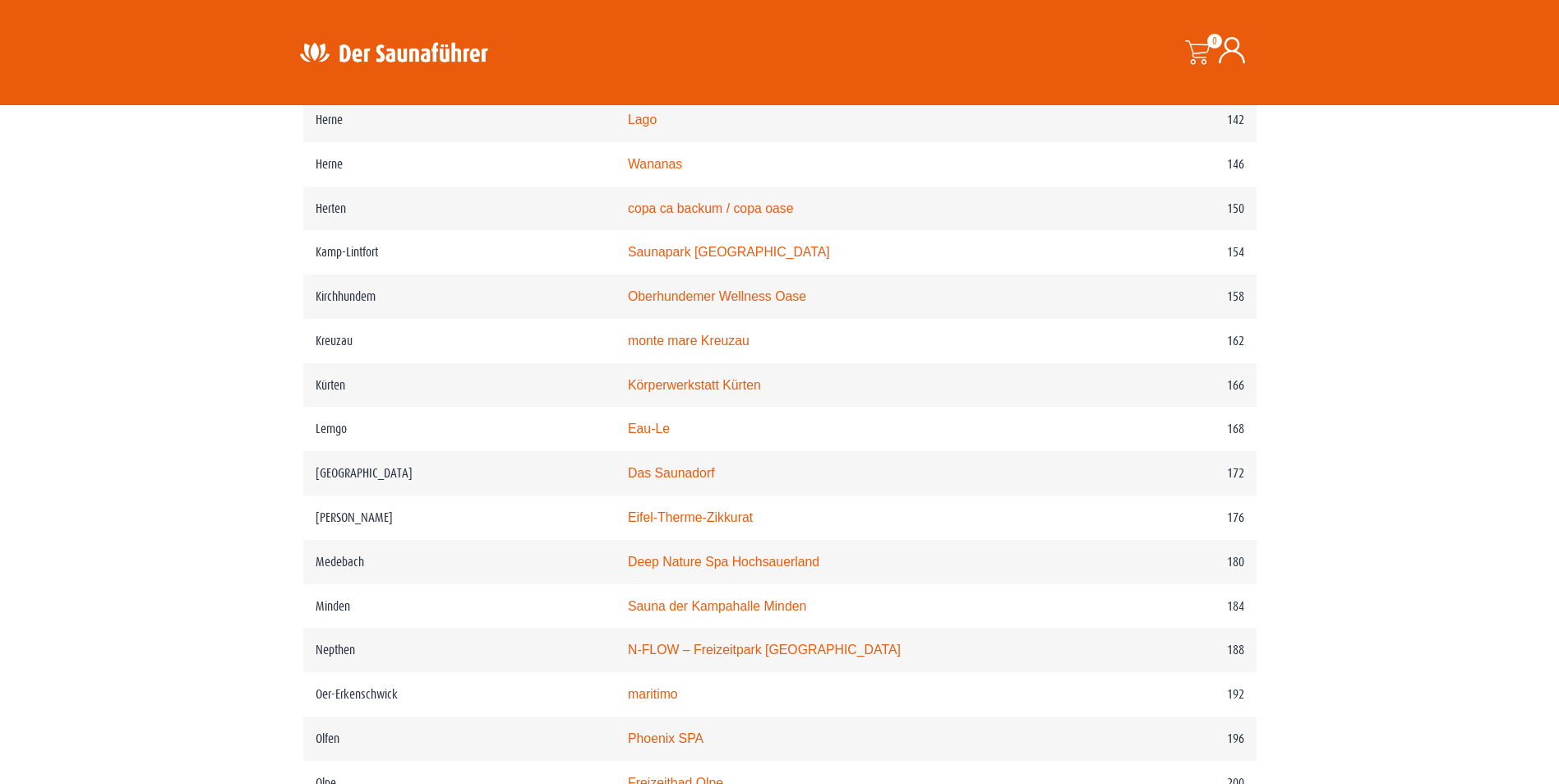
scroll to position [2243, 0]
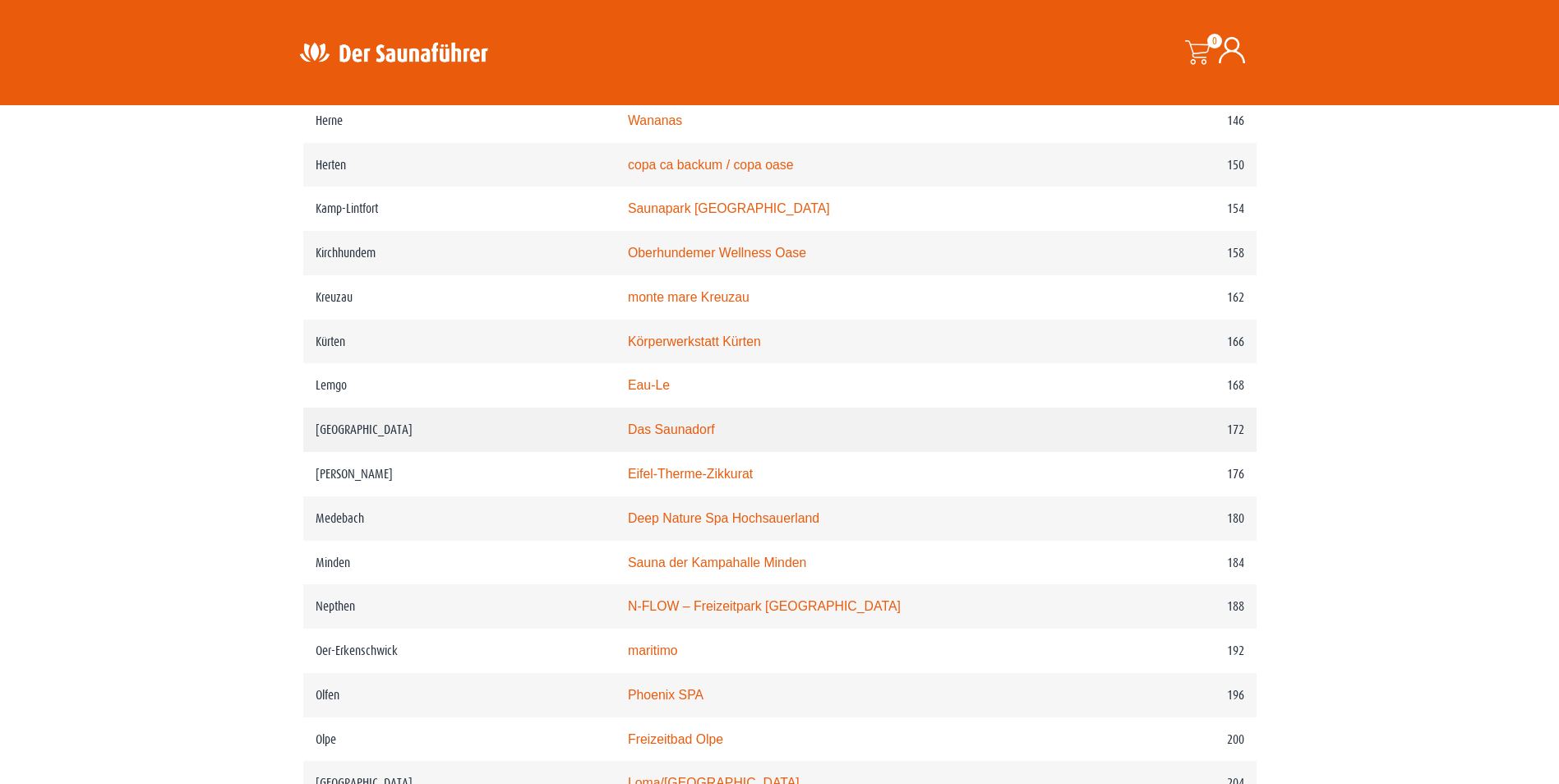
click at [427, 452] on td "Lüdenscheid" at bounding box center [458, 429] width 312 height 44
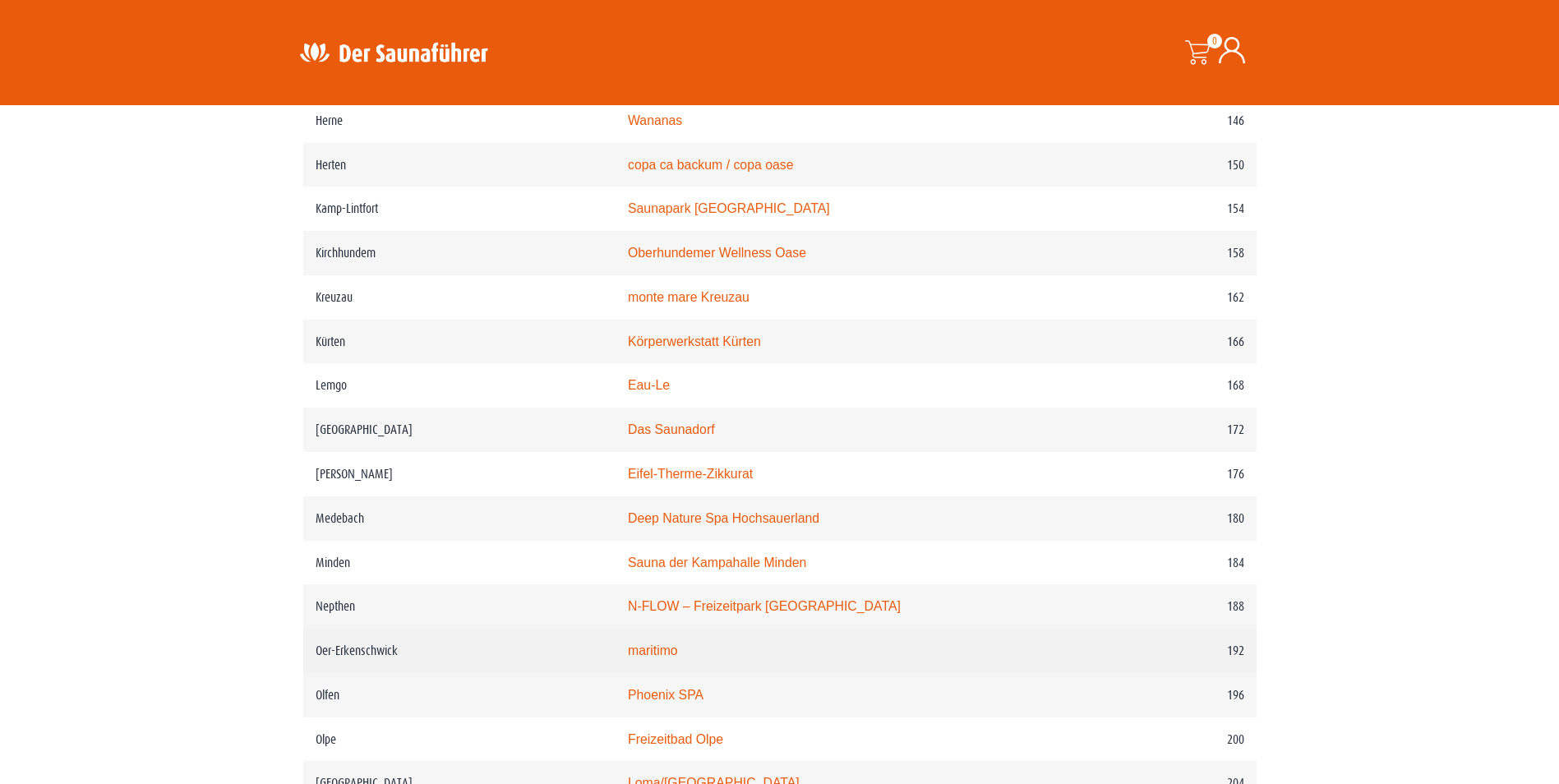
click at [678, 657] on link "maritimo" at bounding box center [653, 650] width 50 height 14
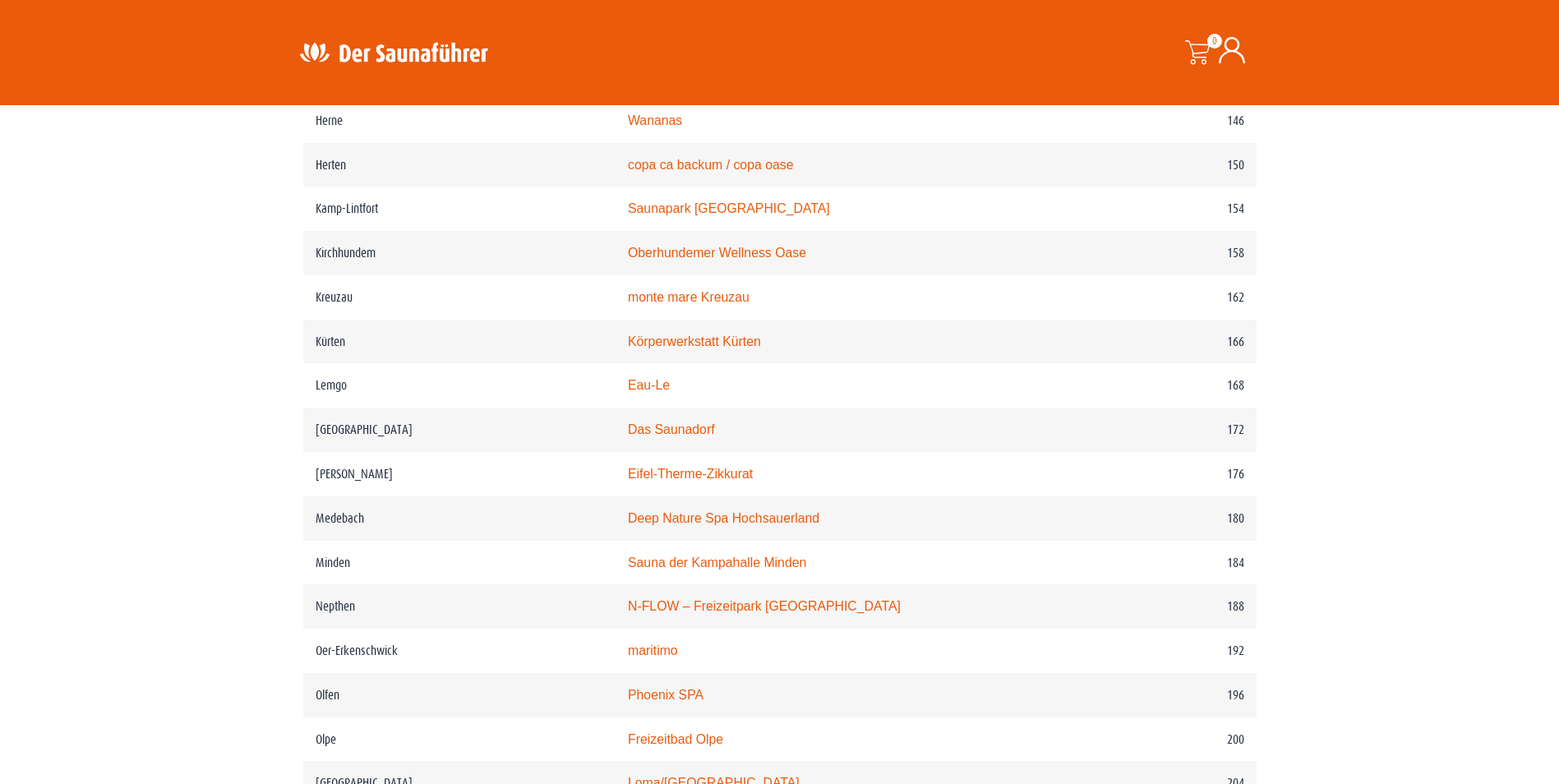
scroll to position [2243, 0]
click at [710, 171] on link "copa ca backum / copa oase" at bounding box center [710, 164] width 166 height 14
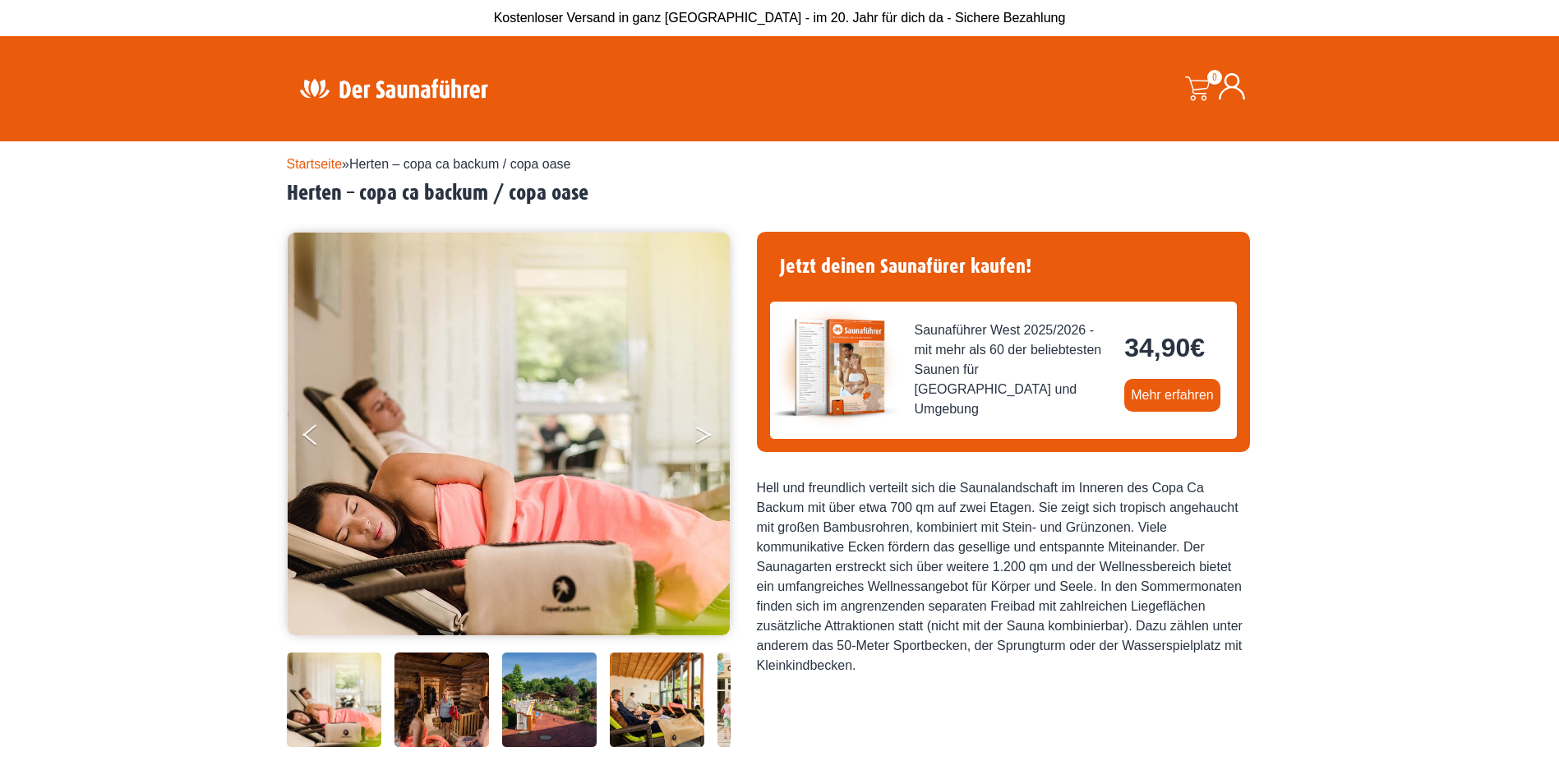
click at [712, 434] on button "Next" at bounding box center [715, 438] width 41 height 41
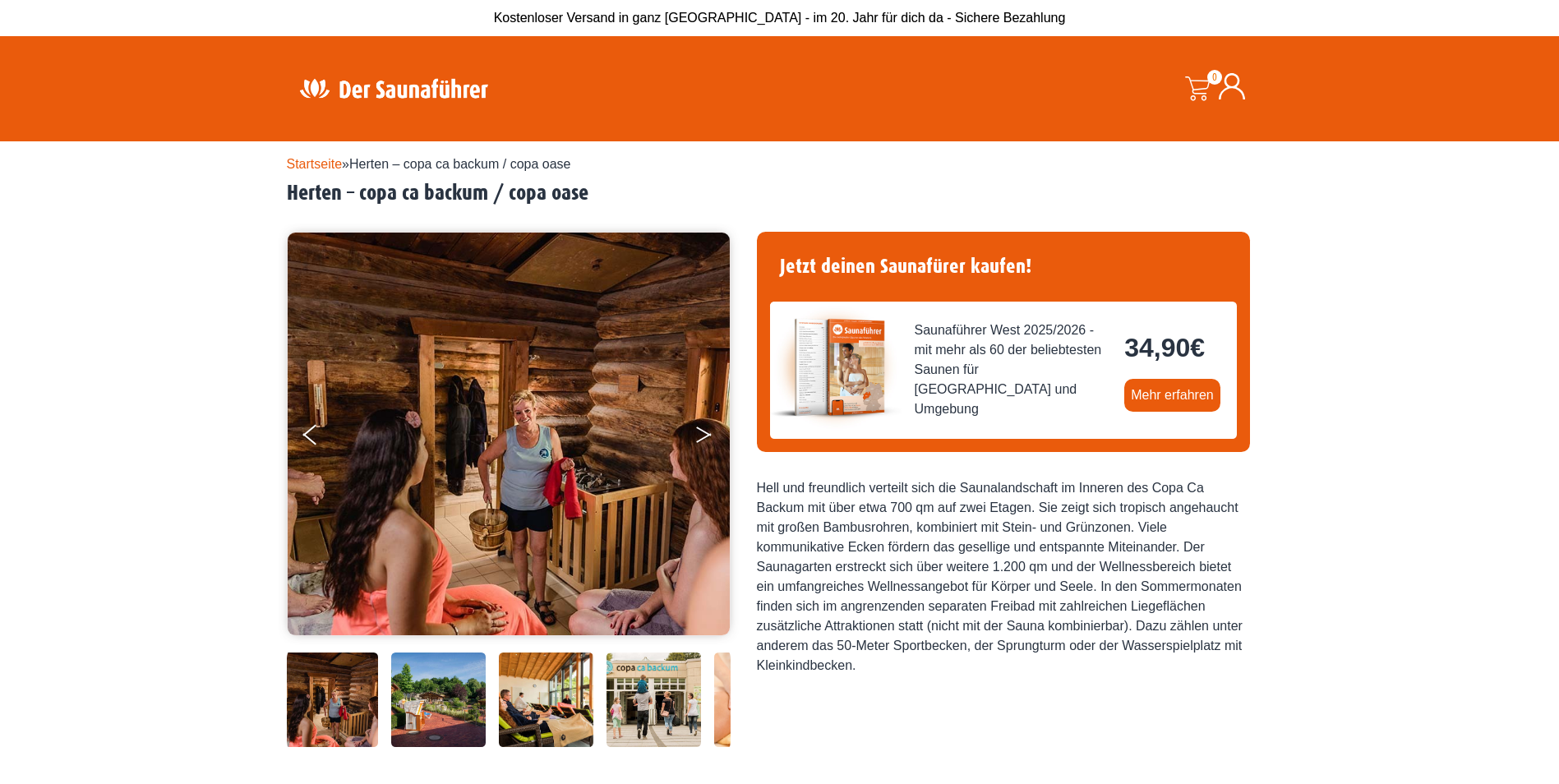
click at [712, 434] on button "Next" at bounding box center [715, 438] width 41 height 41
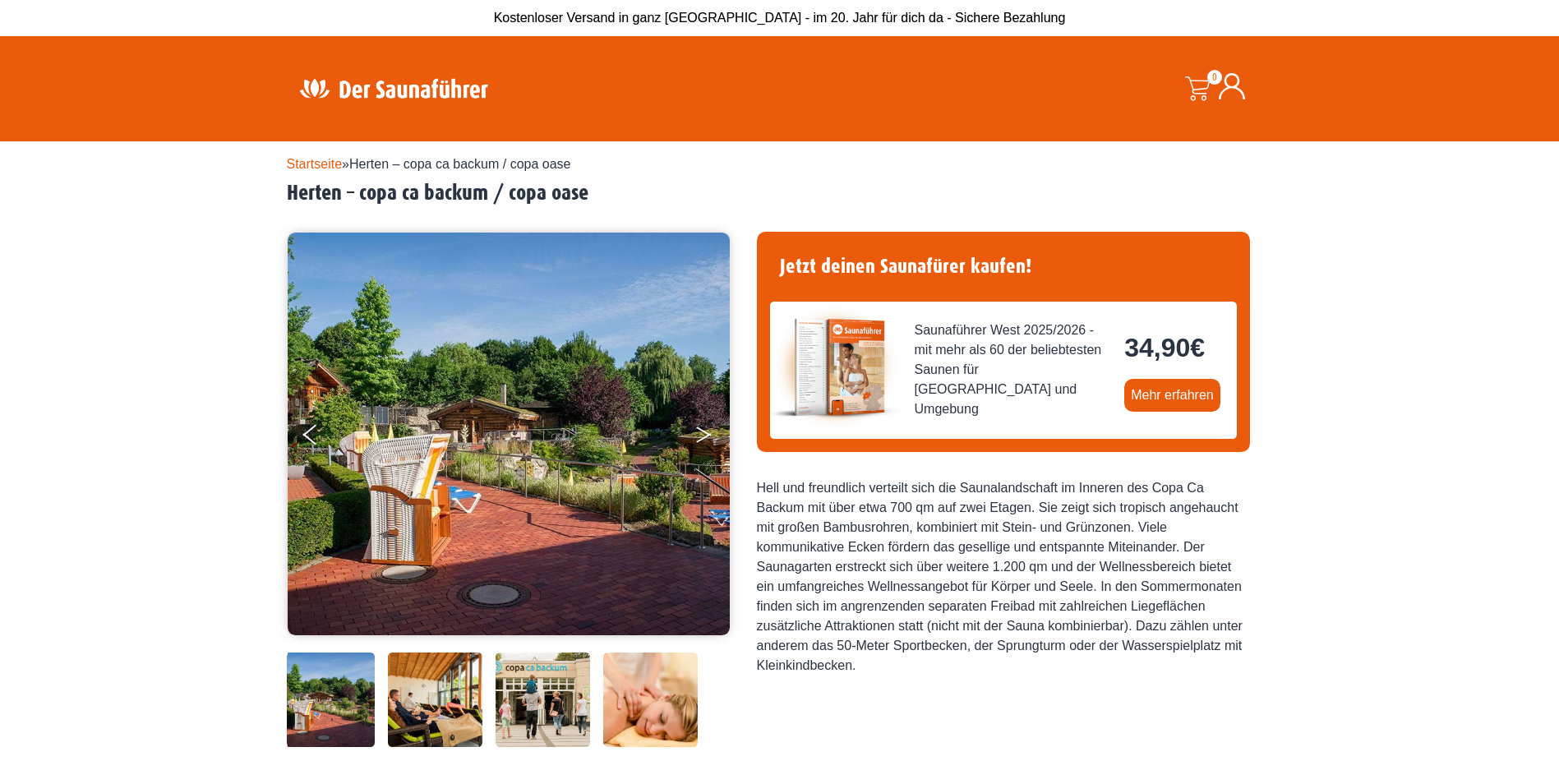
click at [712, 434] on button "Next" at bounding box center [715, 438] width 41 height 41
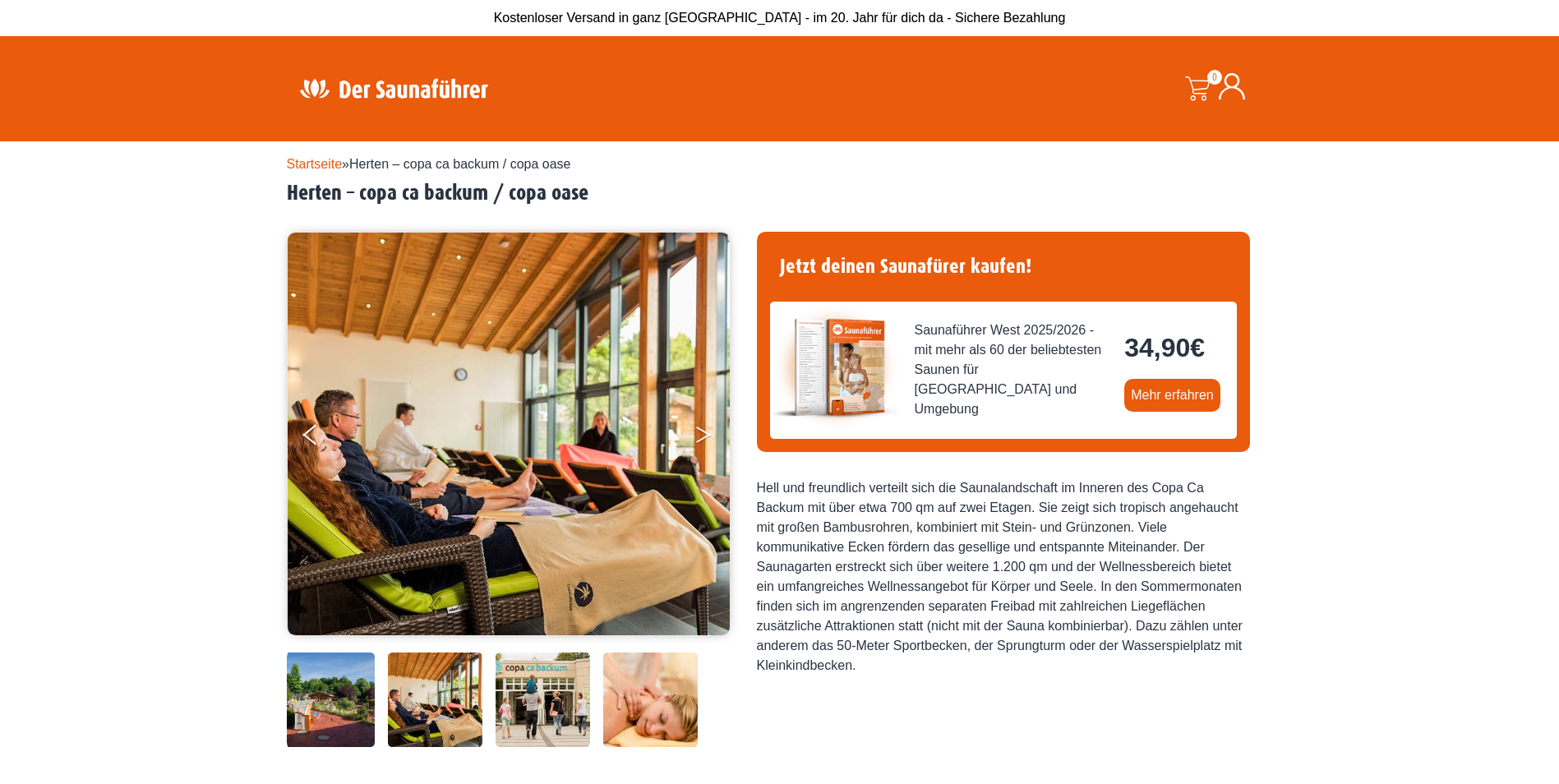
click at [712, 434] on button "Next" at bounding box center [715, 438] width 41 height 41
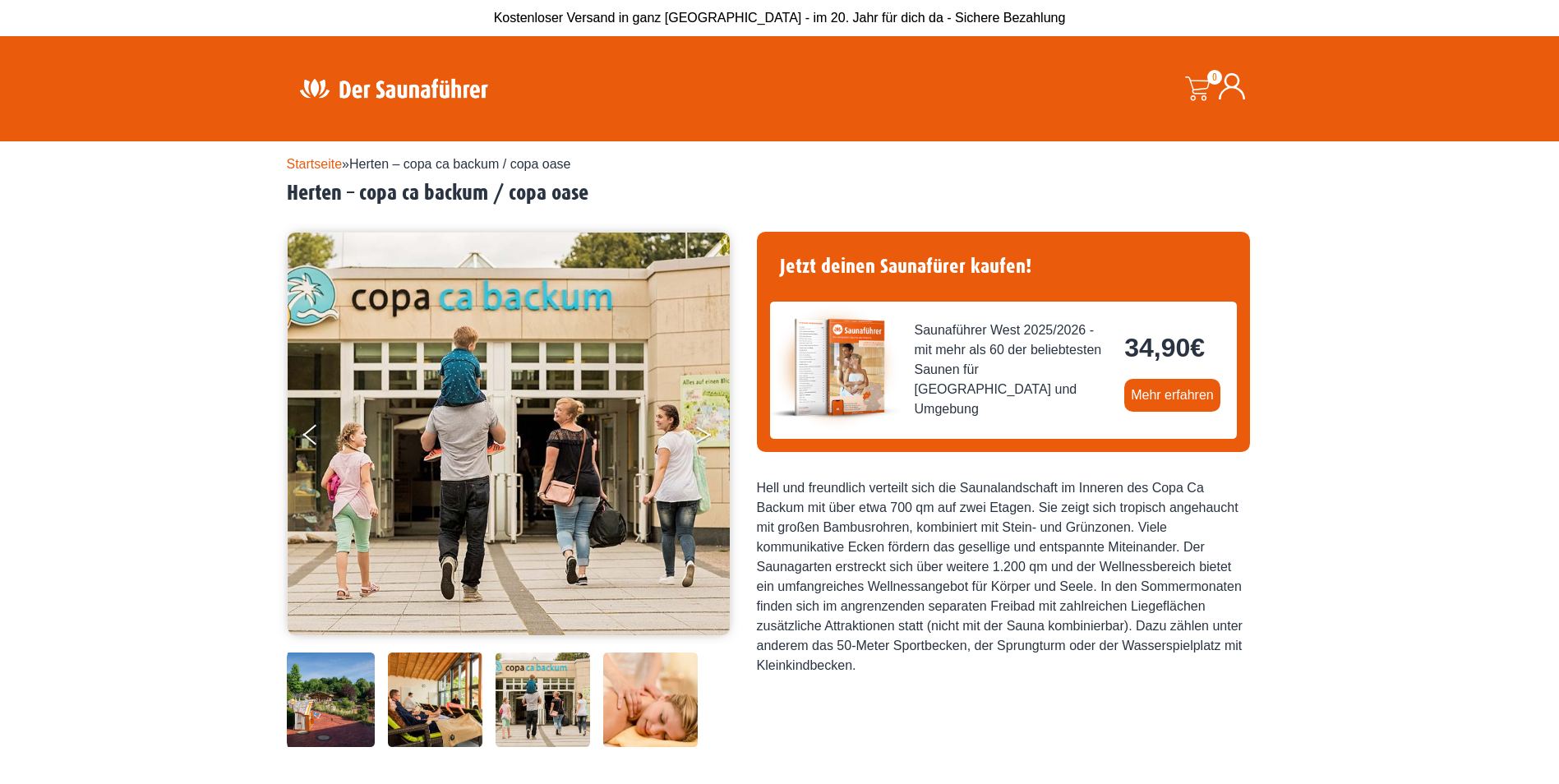
click at [712, 434] on button "Next" at bounding box center [715, 438] width 41 height 41
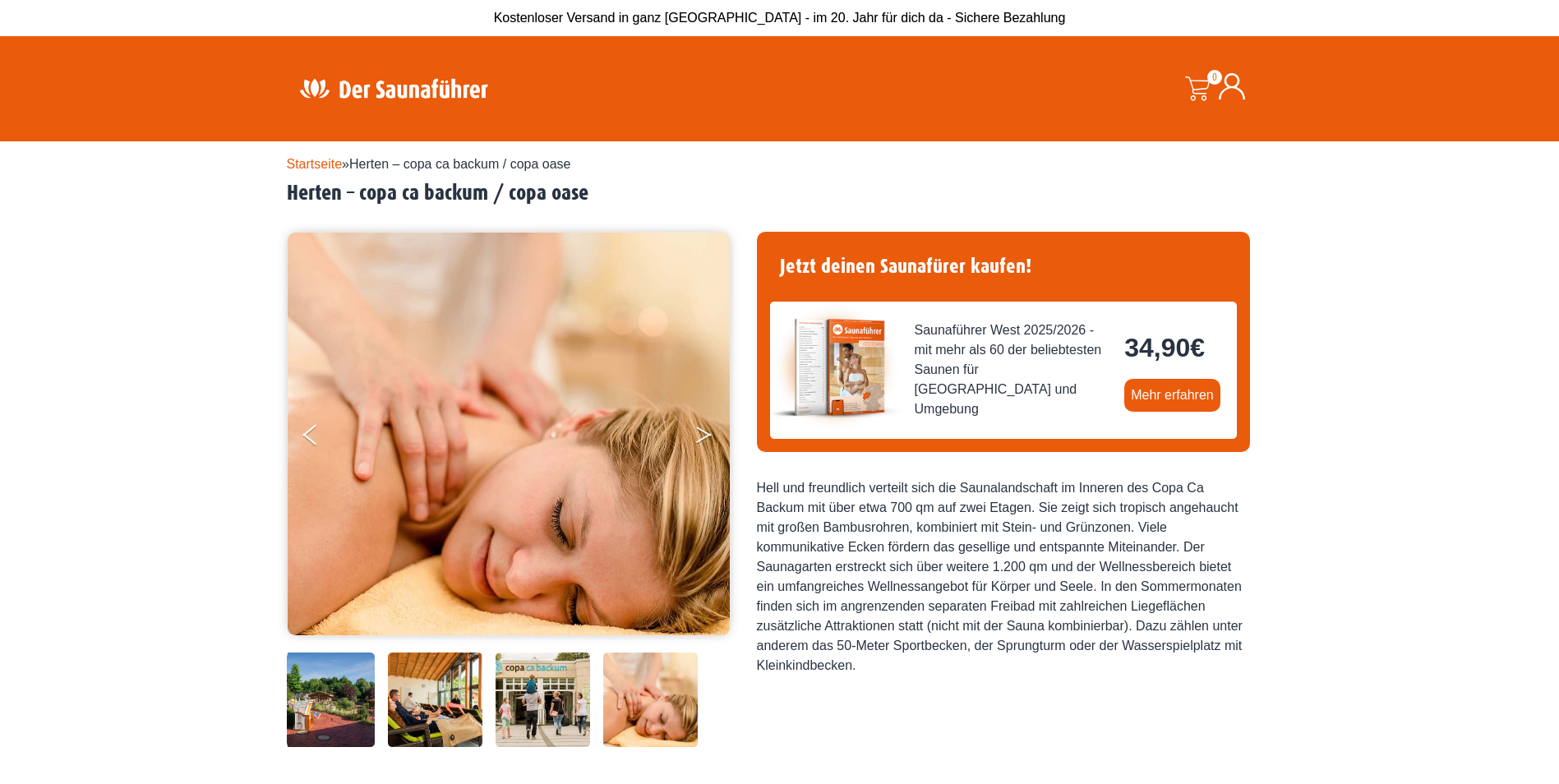
click at [712, 434] on button "Next" at bounding box center [715, 438] width 41 height 41
click at [718, 433] on button "Next" at bounding box center [715, 438] width 41 height 41
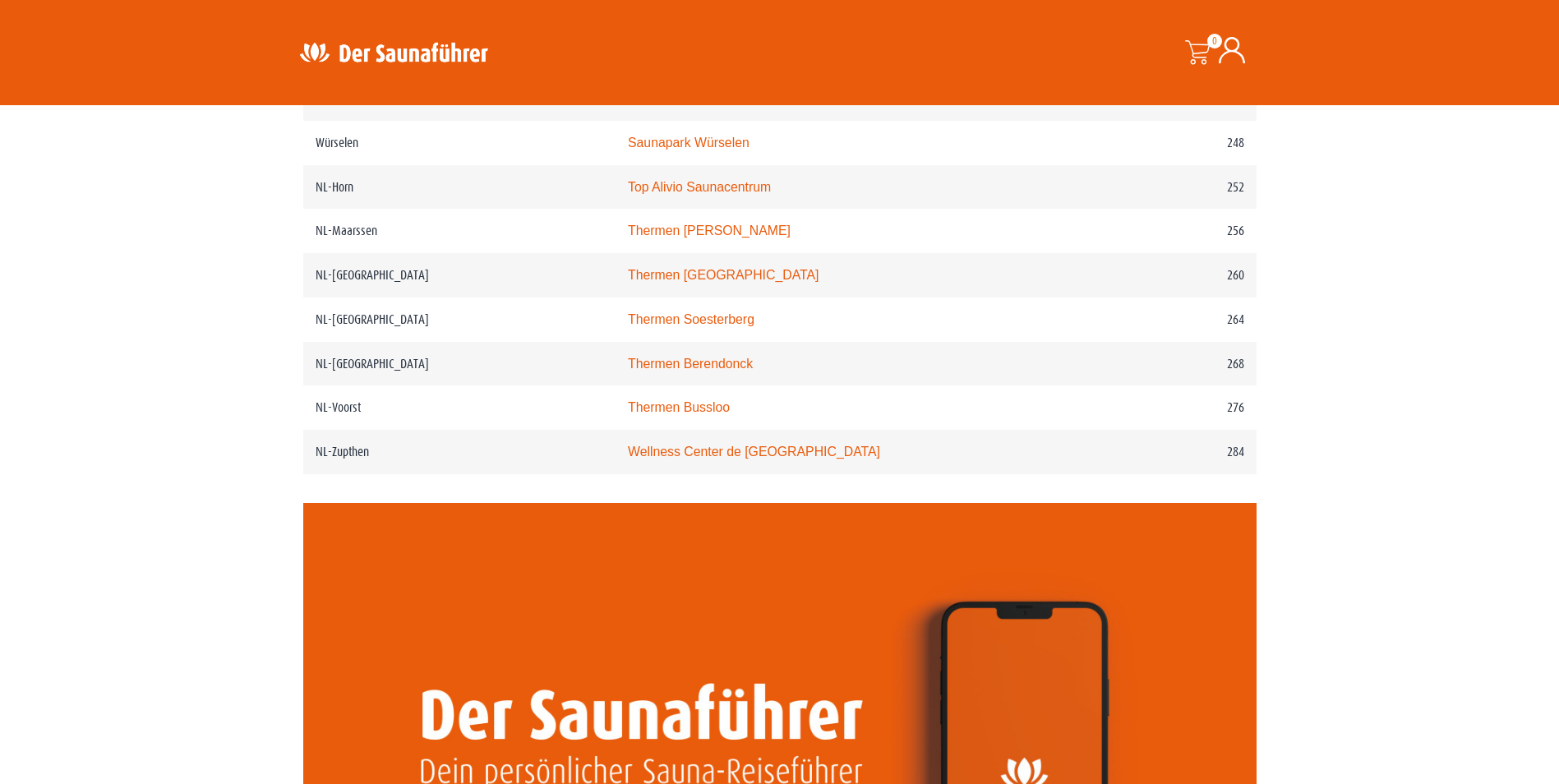
scroll to position [3402, 0]
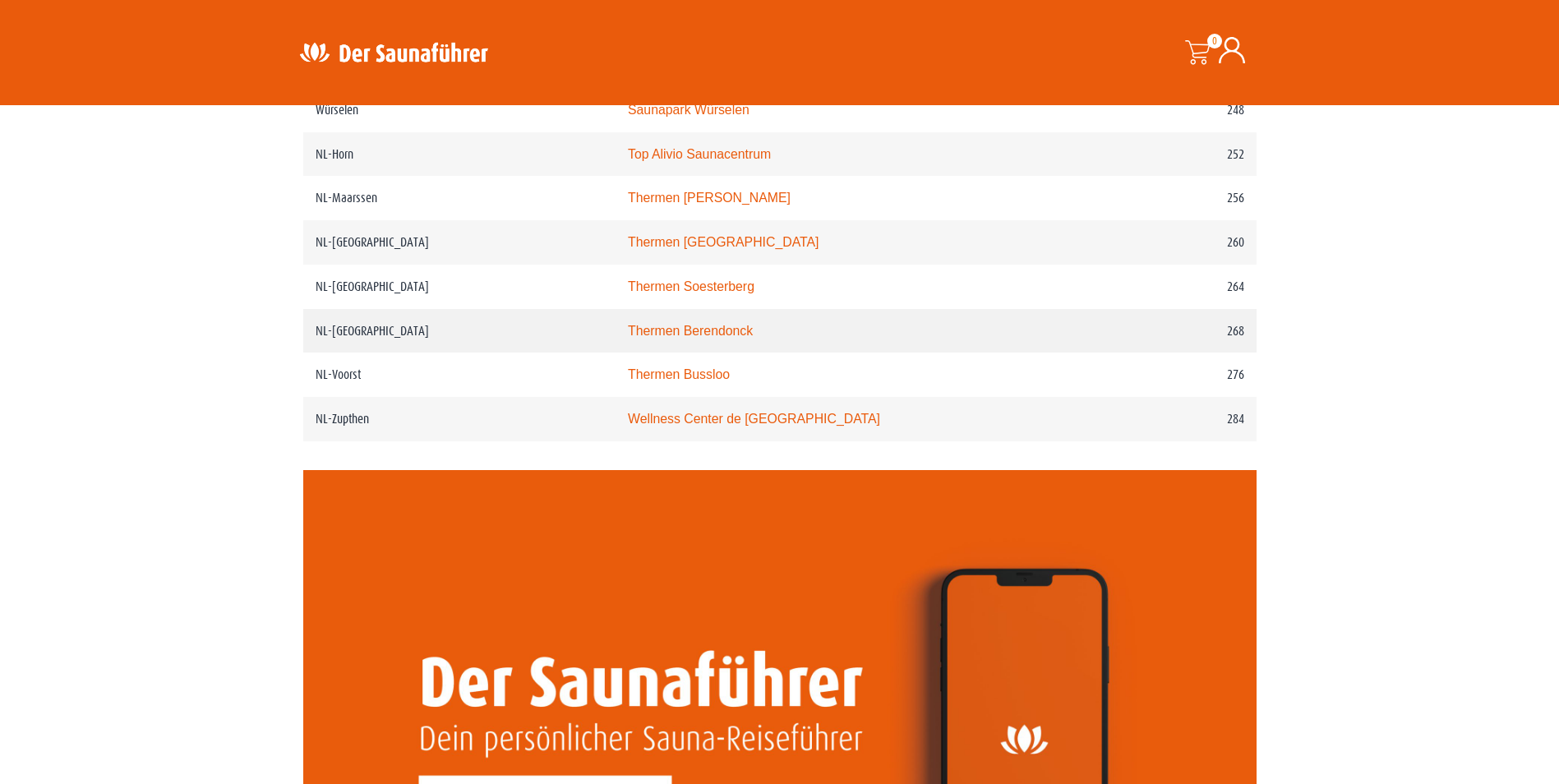
click at [719, 338] on link "Thermen Berendonck" at bounding box center [690, 330] width 125 height 14
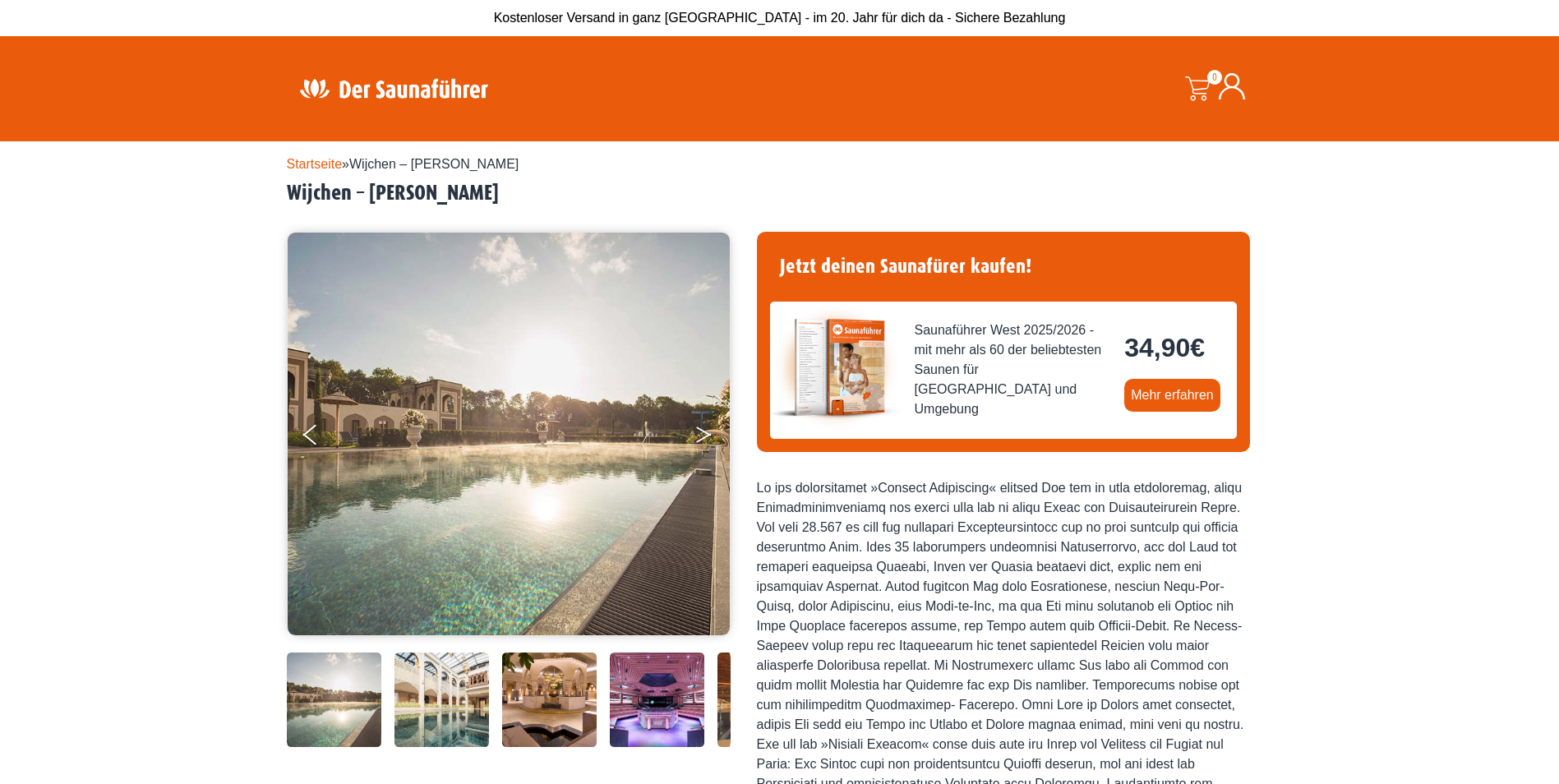
click at [705, 434] on icon "Next" at bounding box center [704, 431] width 15 height 10
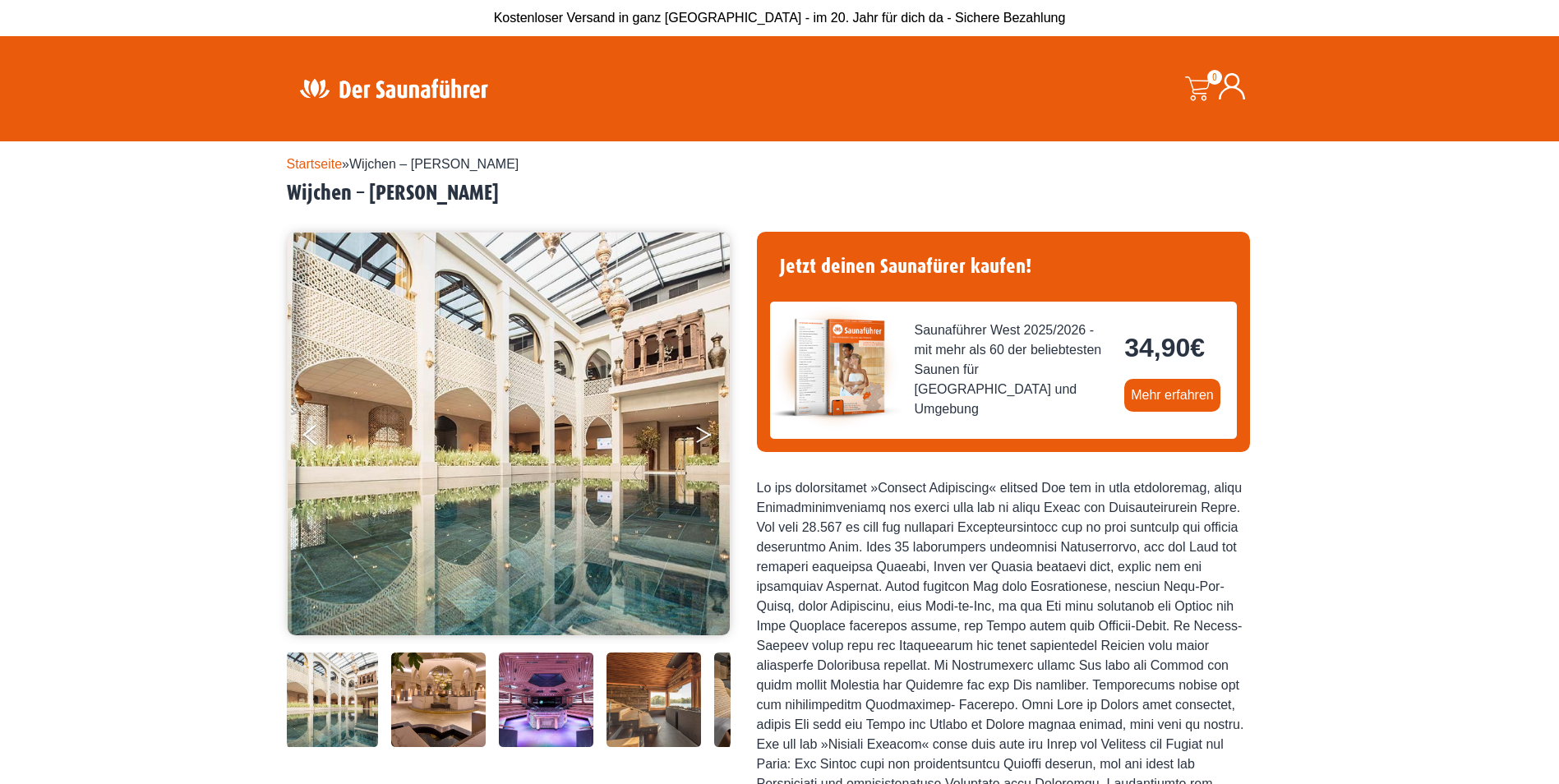
click at [705, 434] on icon "Next" at bounding box center [704, 431] width 15 height 10
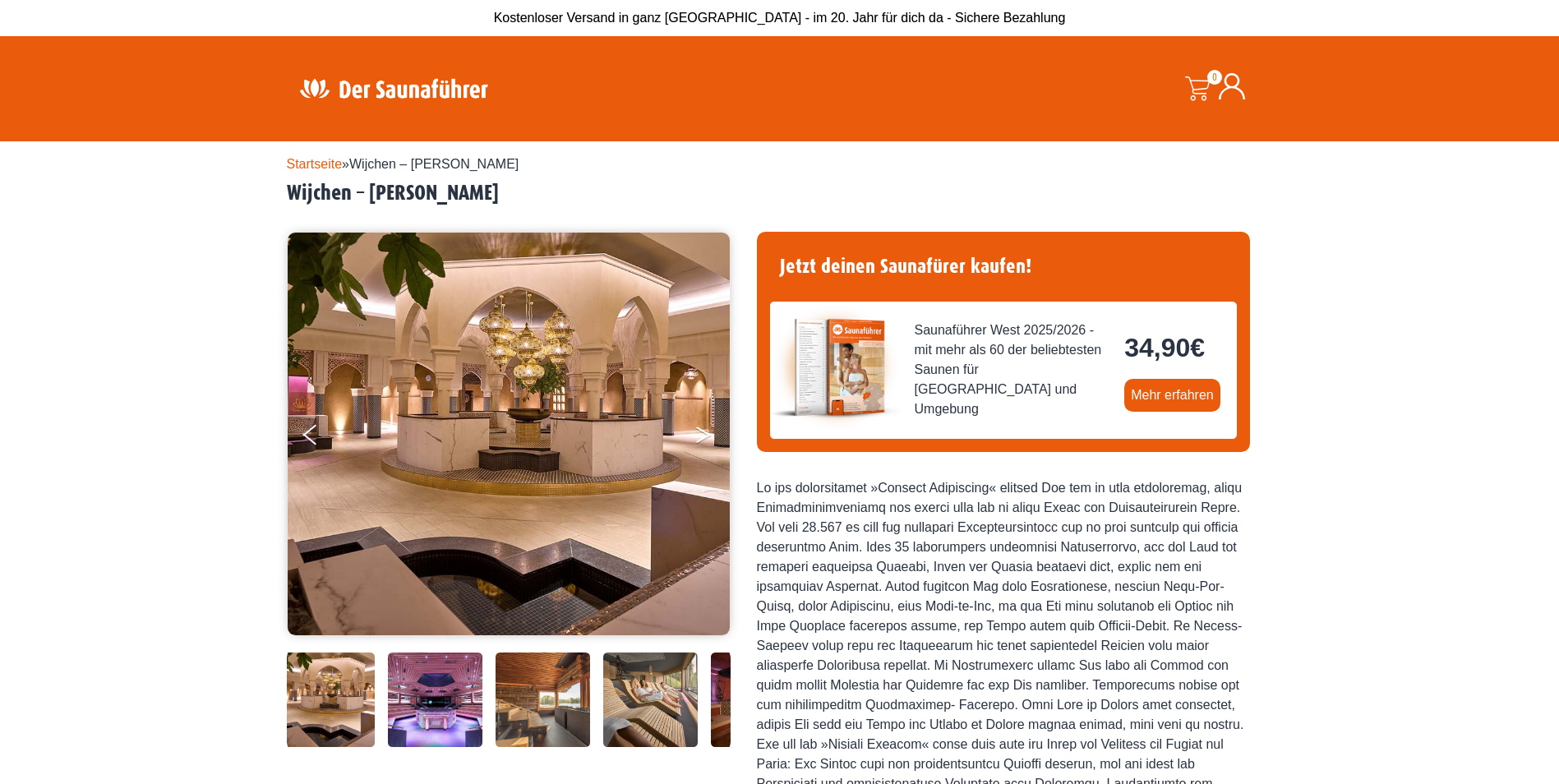
click at [705, 434] on icon "Next" at bounding box center [704, 431] width 15 height 10
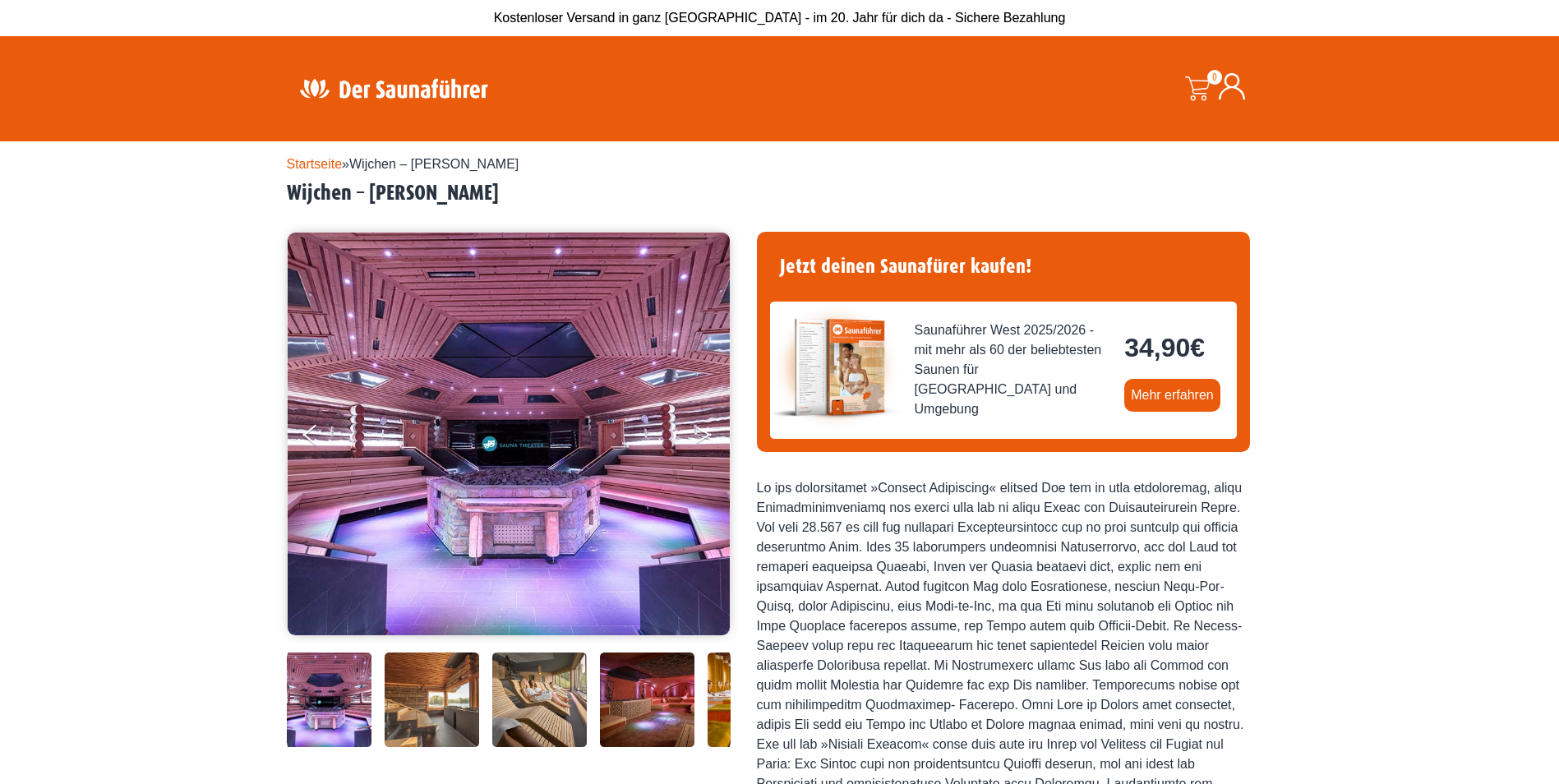
click at [705, 434] on icon "Next" at bounding box center [704, 431] width 15 height 10
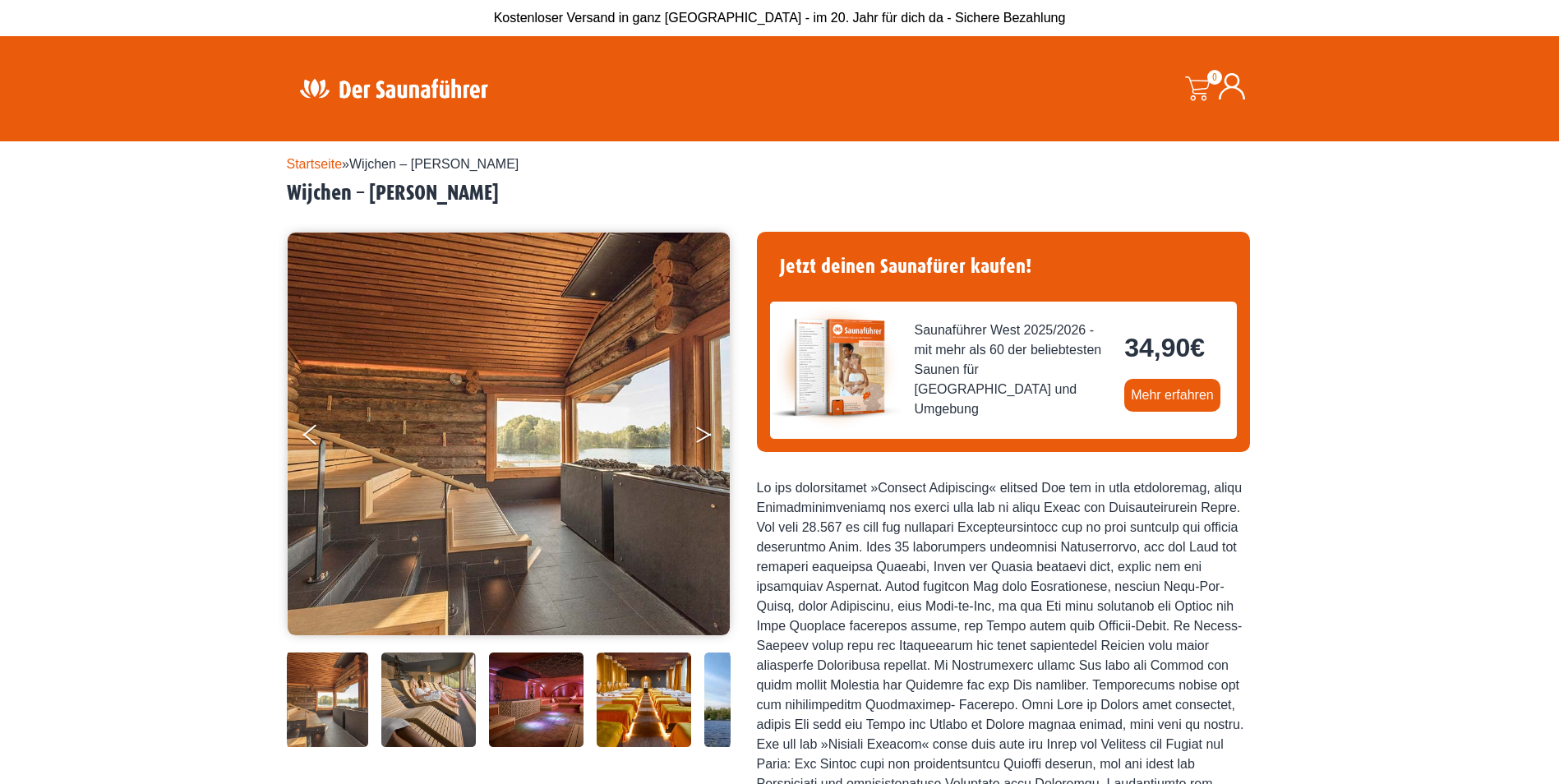
click at [705, 434] on icon "Next" at bounding box center [704, 431] width 15 height 10
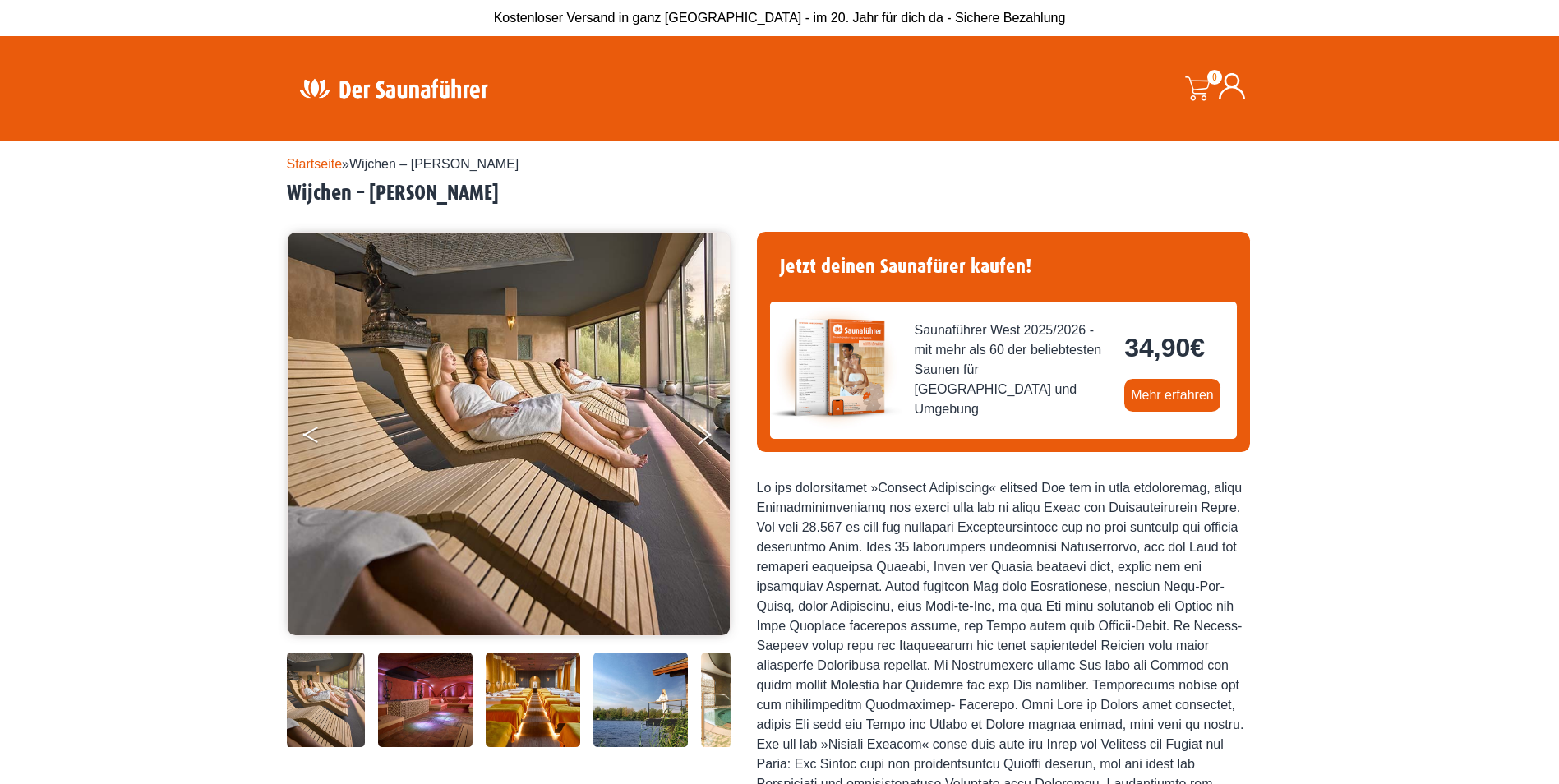
click at [306, 435] on icon "Previous" at bounding box center [310, 438] width 15 height 10
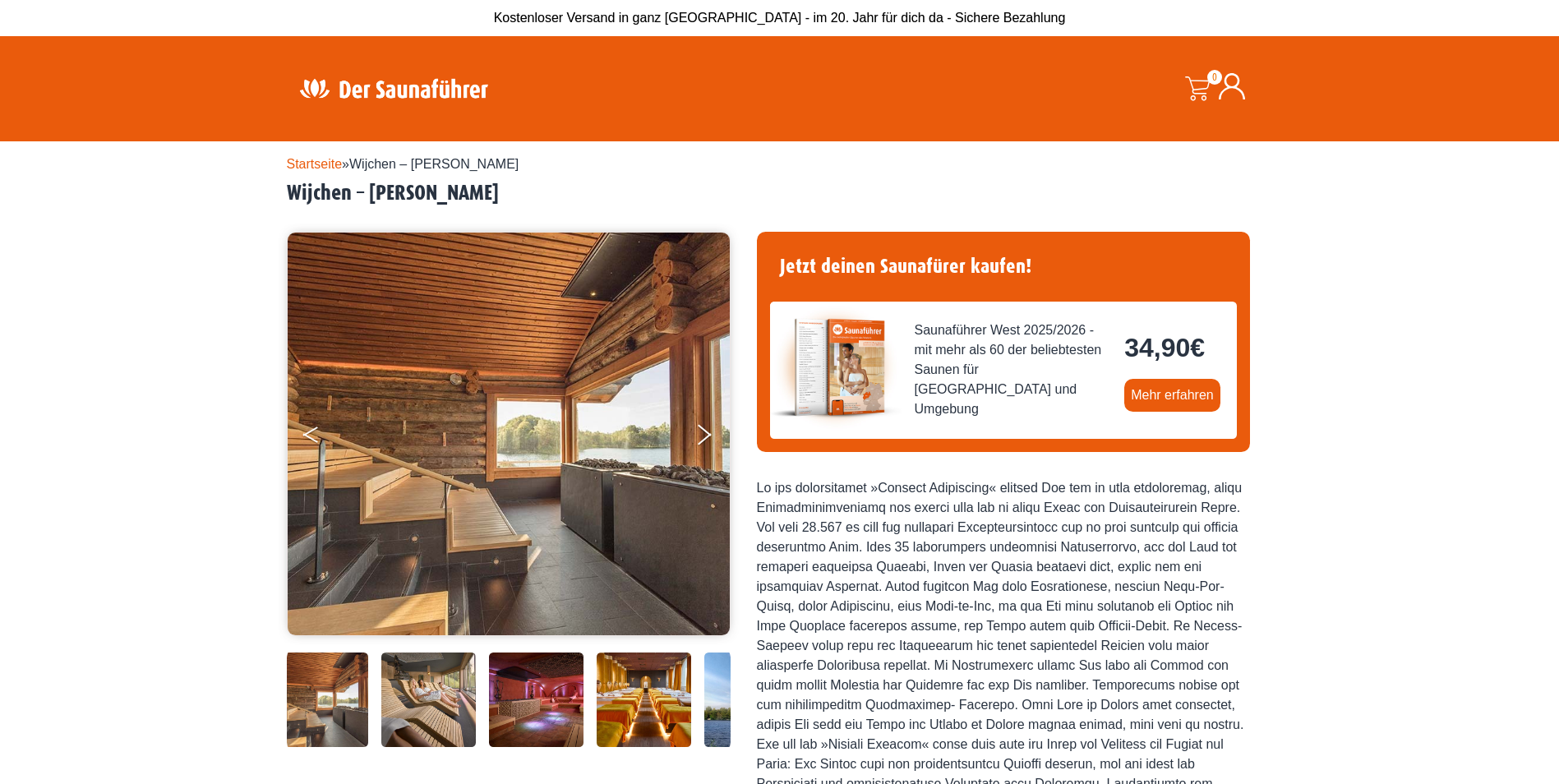
click at [306, 435] on icon "Previous" at bounding box center [310, 438] width 15 height 10
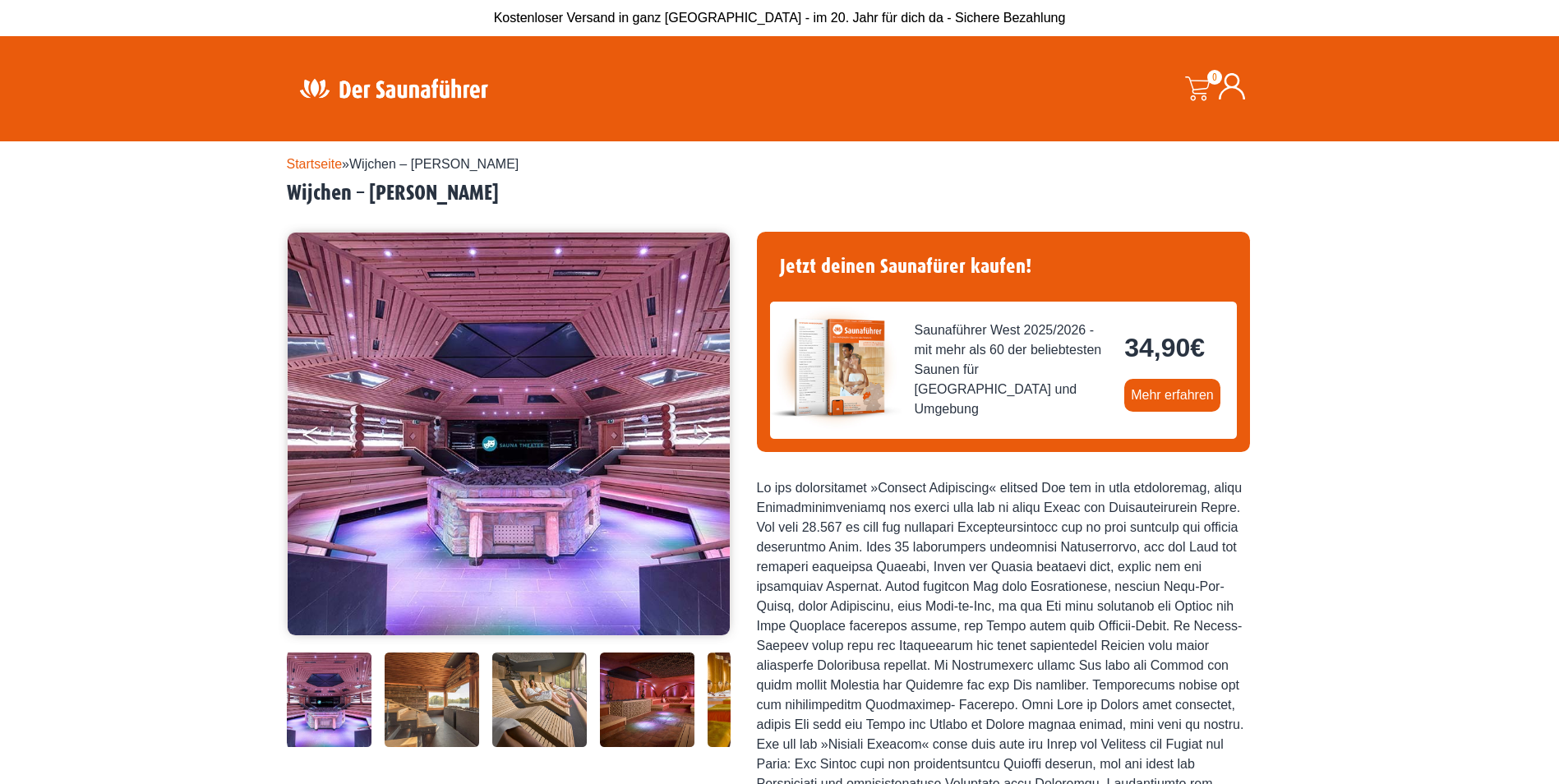
click at [306, 435] on icon "Previous" at bounding box center [310, 438] width 15 height 10
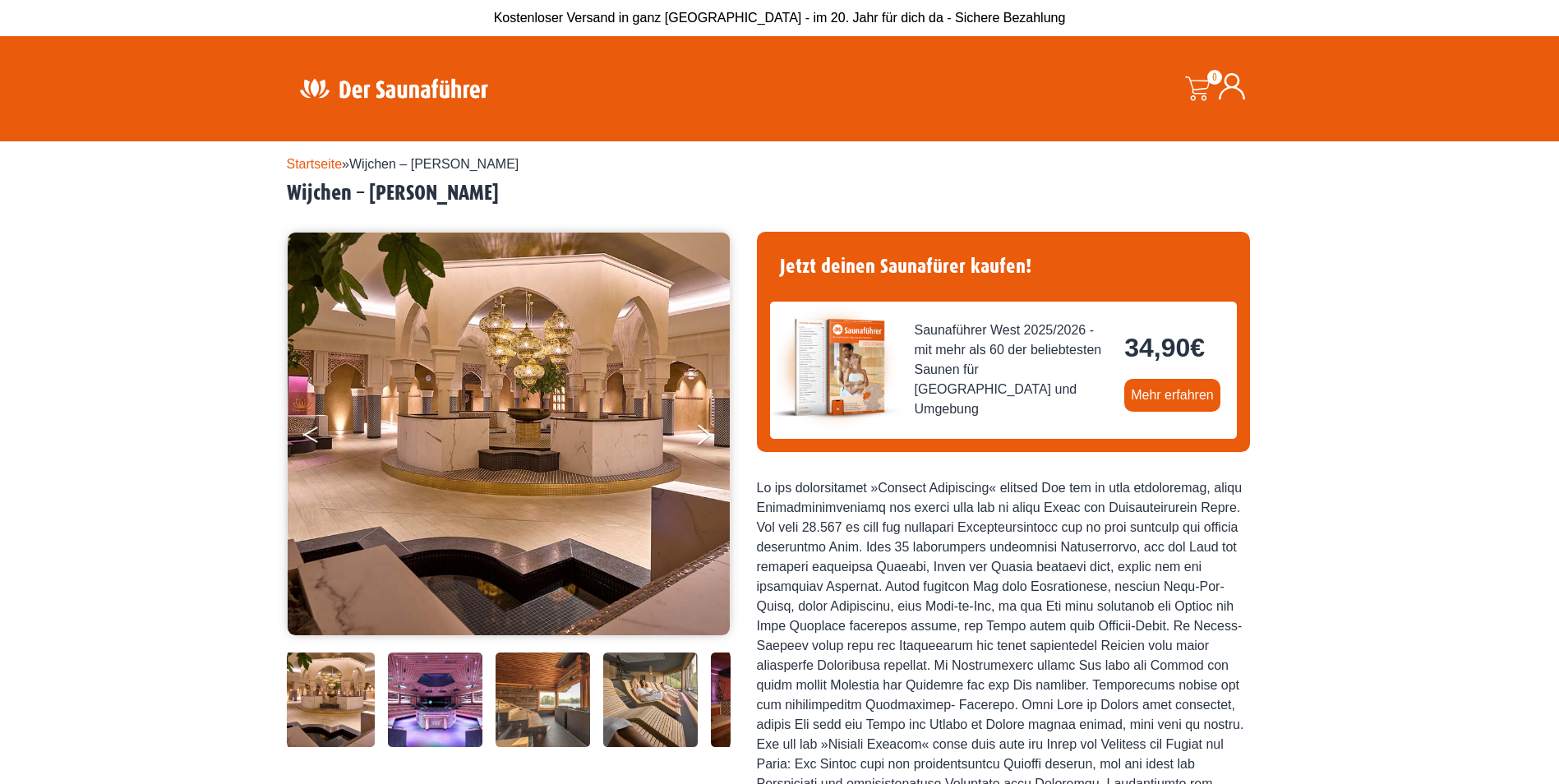
click at [306, 435] on icon "Previous" at bounding box center [310, 438] width 15 height 10
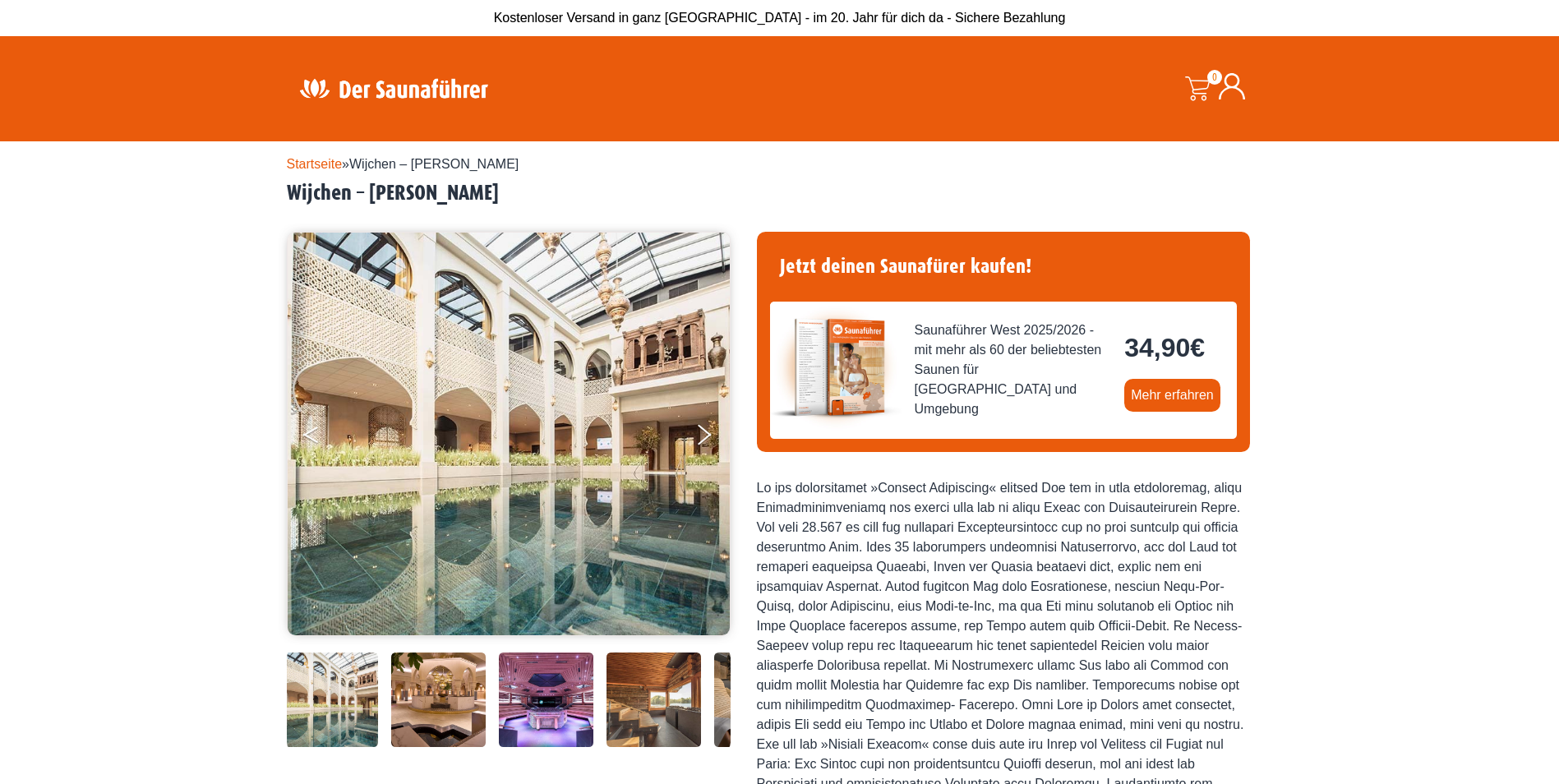
click at [306, 435] on icon "Previous" at bounding box center [310, 438] width 15 height 10
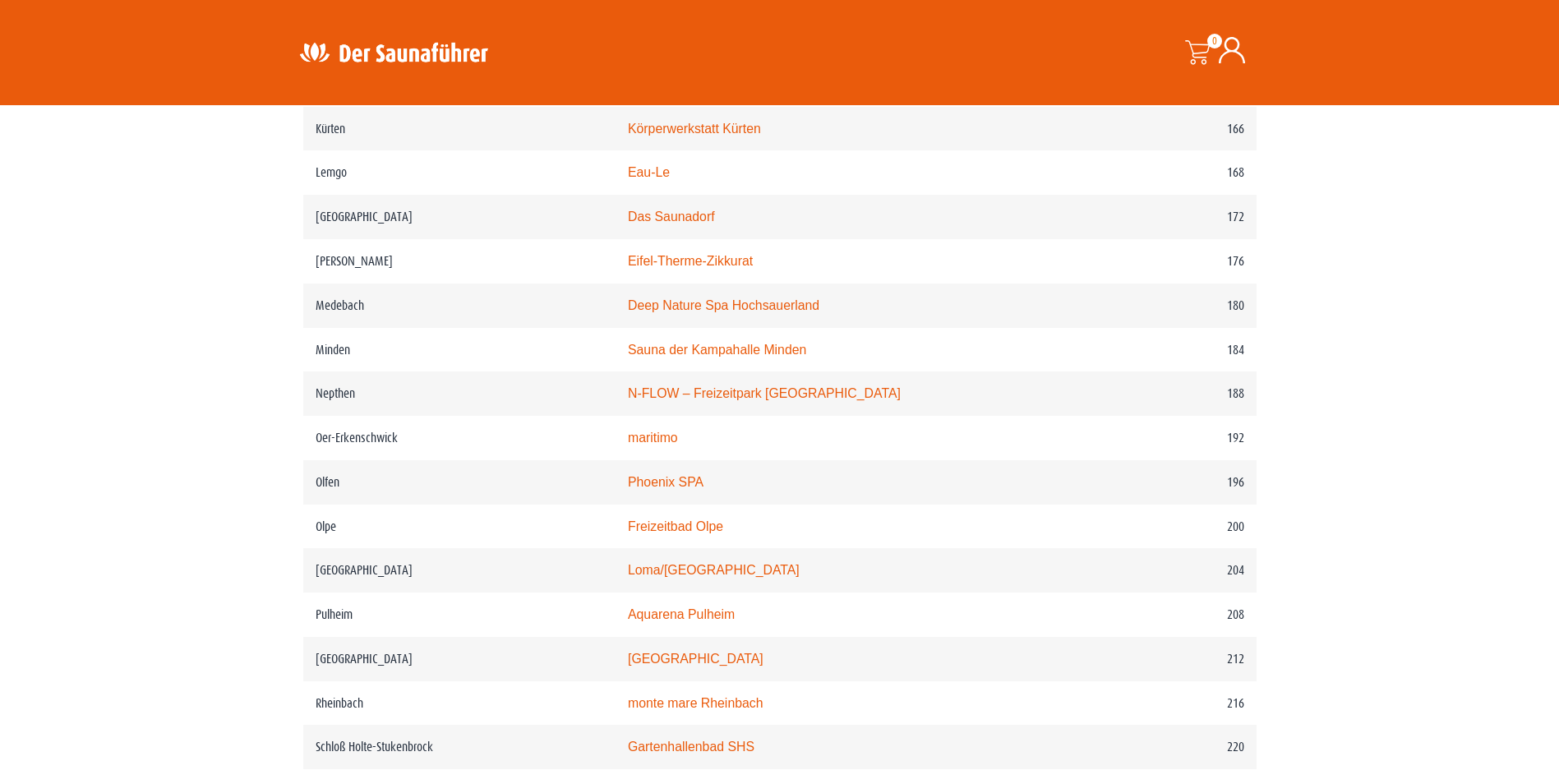
scroll to position [2497, 0]
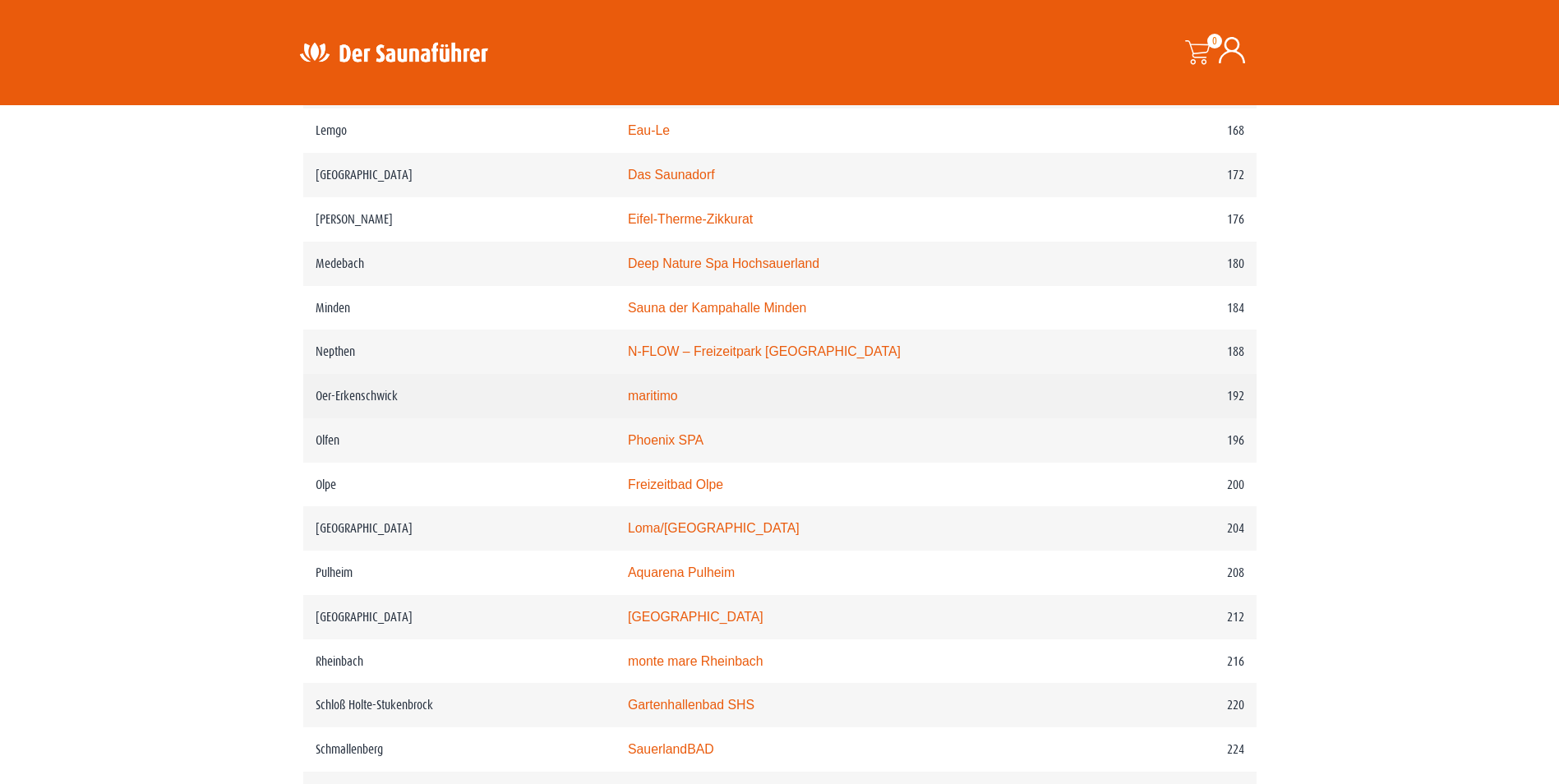
click at [678, 403] on link "maritimo" at bounding box center [653, 395] width 50 height 14
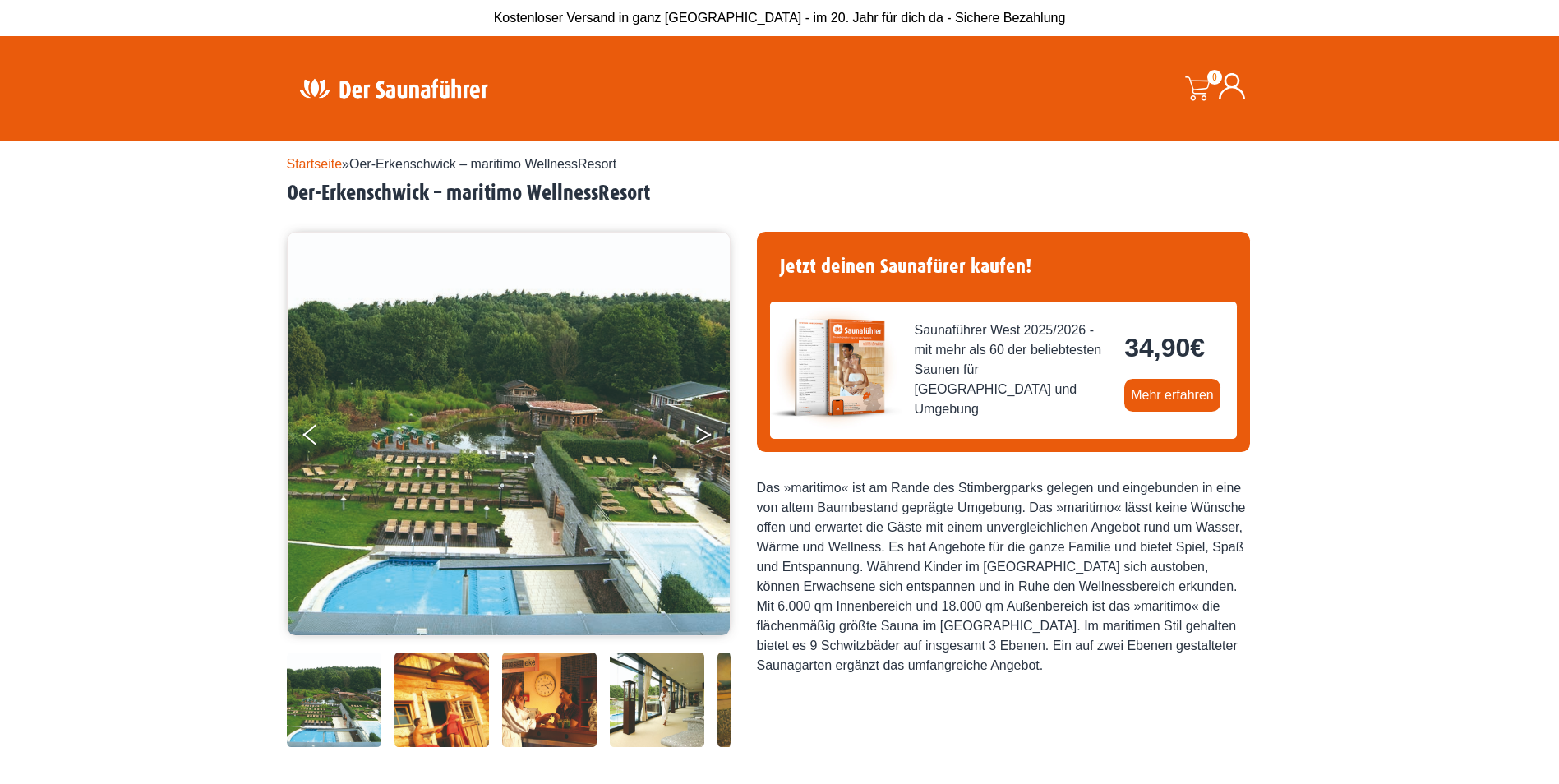
click at [705, 434] on icon "Next" at bounding box center [704, 438] width 15 height 10
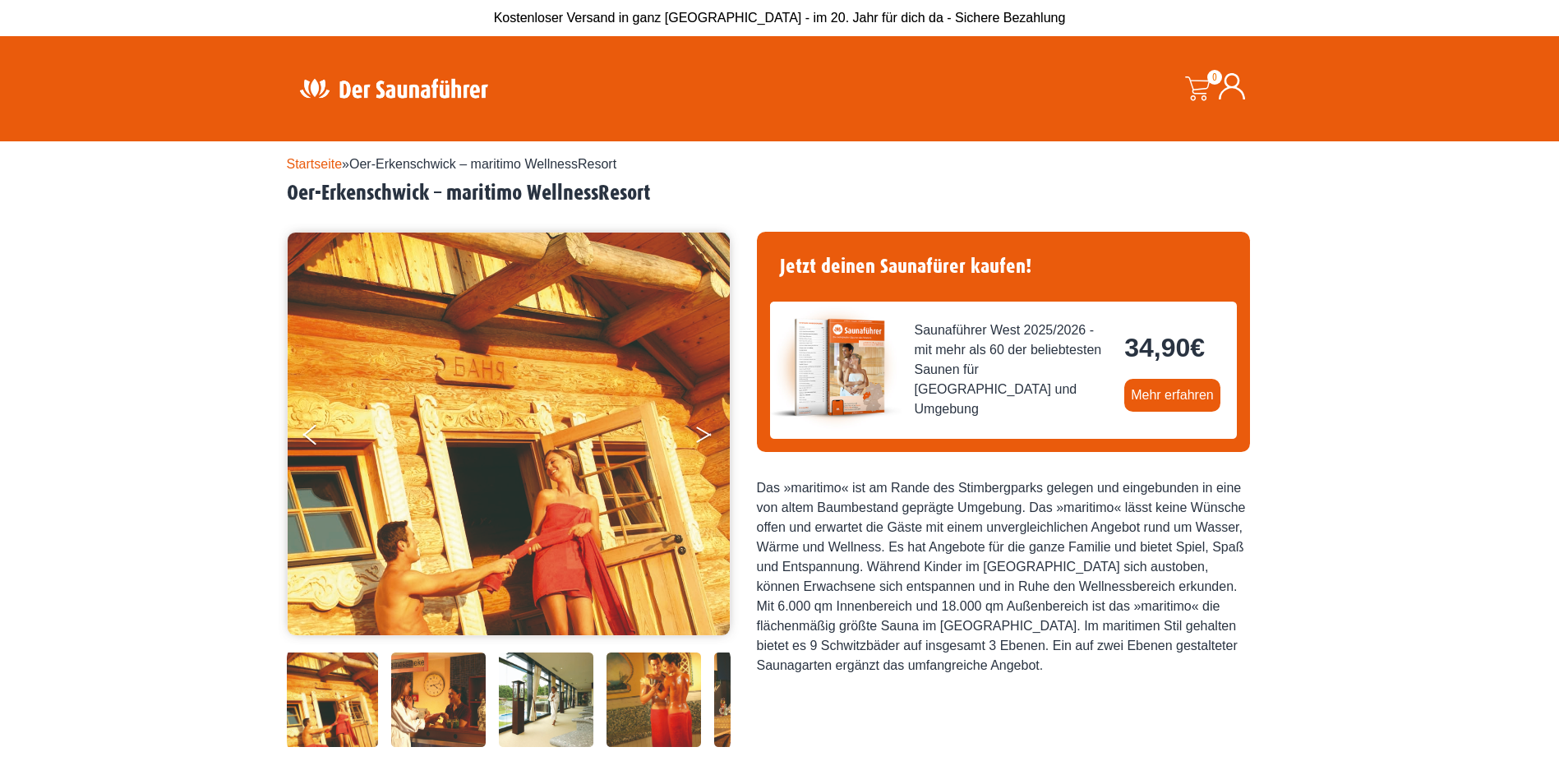
click at [705, 434] on icon "Next" at bounding box center [704, 438] width 15 height 10
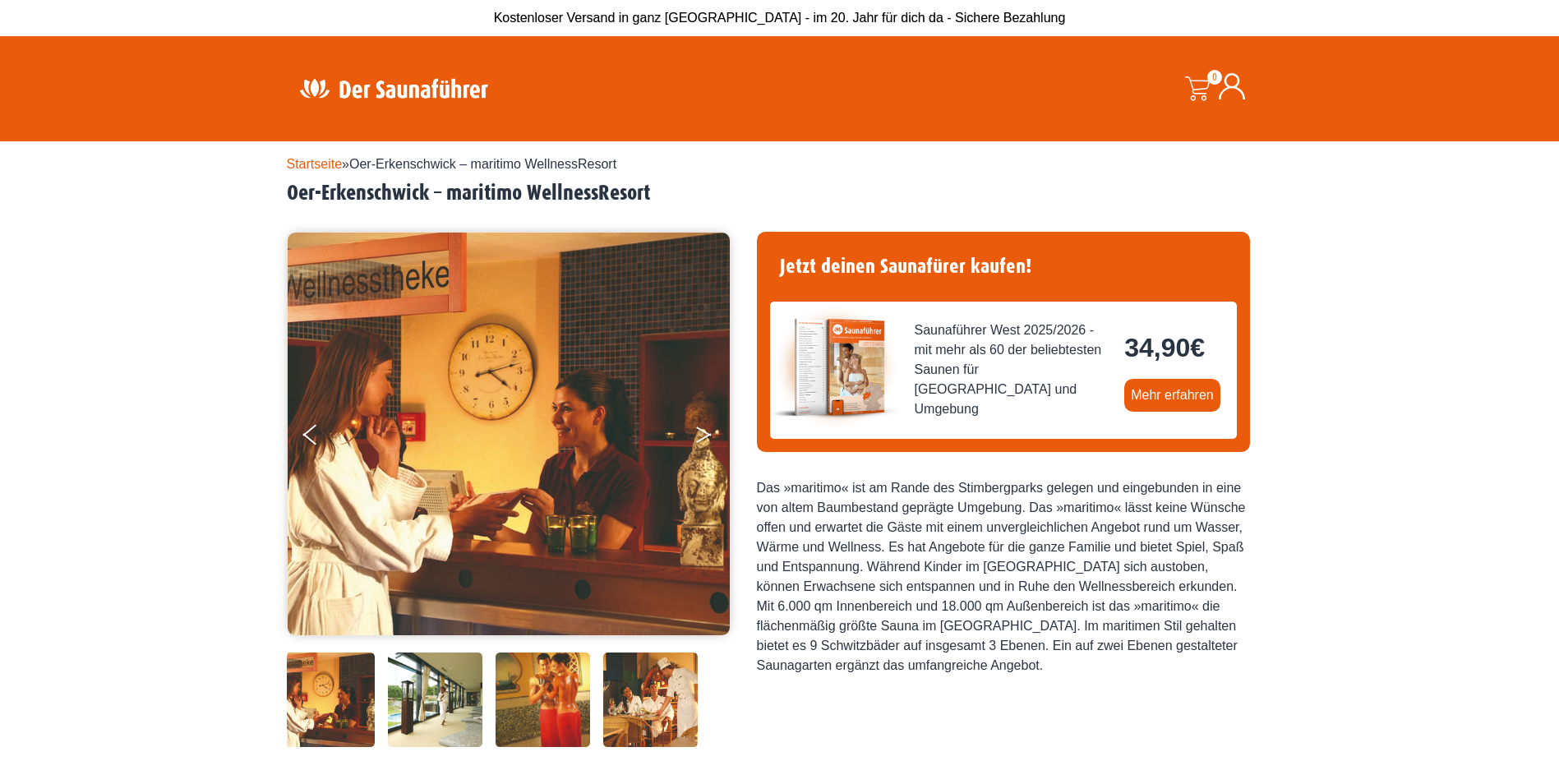
click at [705, 434] on icon "Next" at bounding box center [704, 438] width 15 height 10
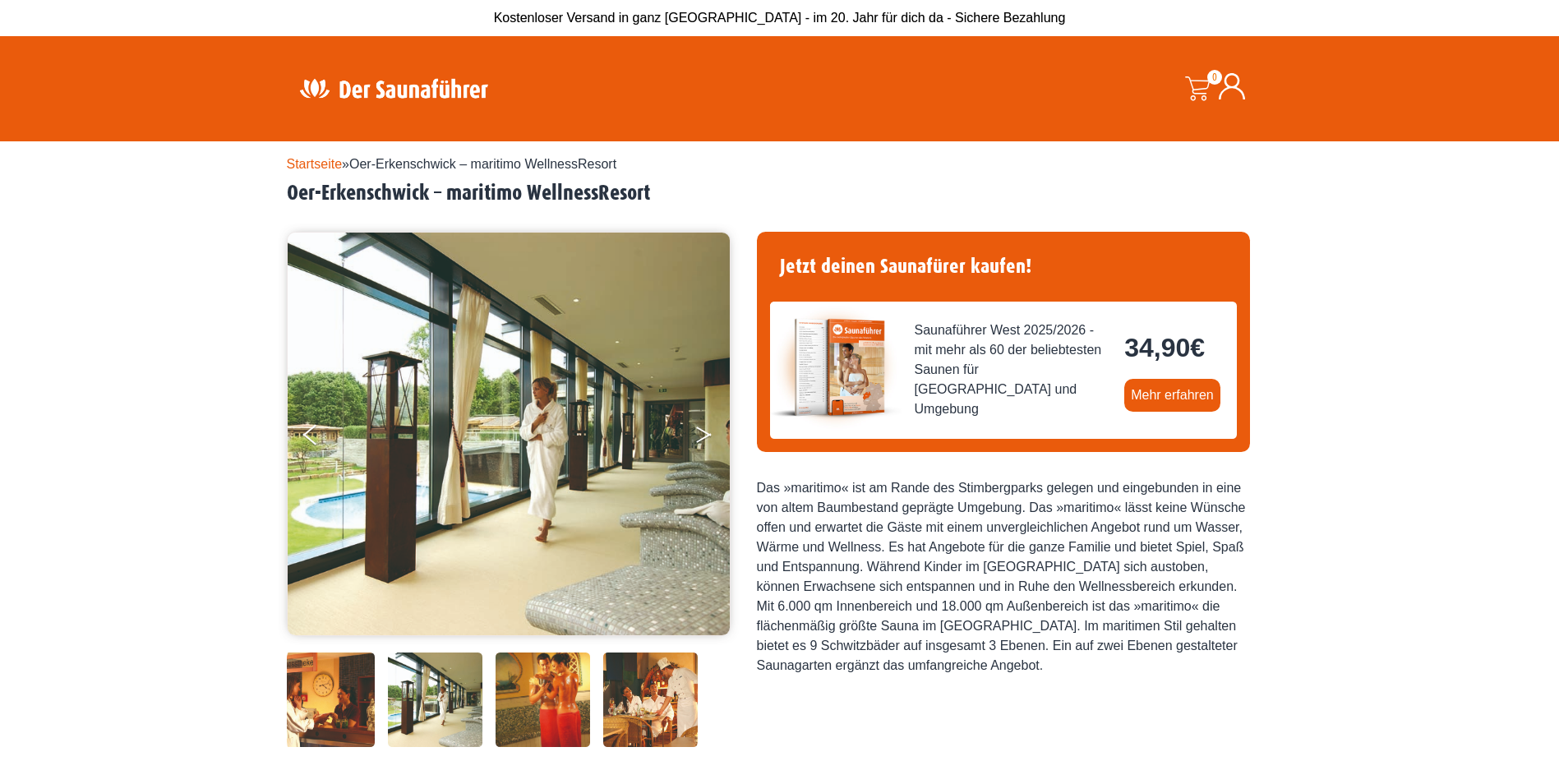
click at [705, 434] on icon "Next" at bounding box center [704, 438] width 15 height 10
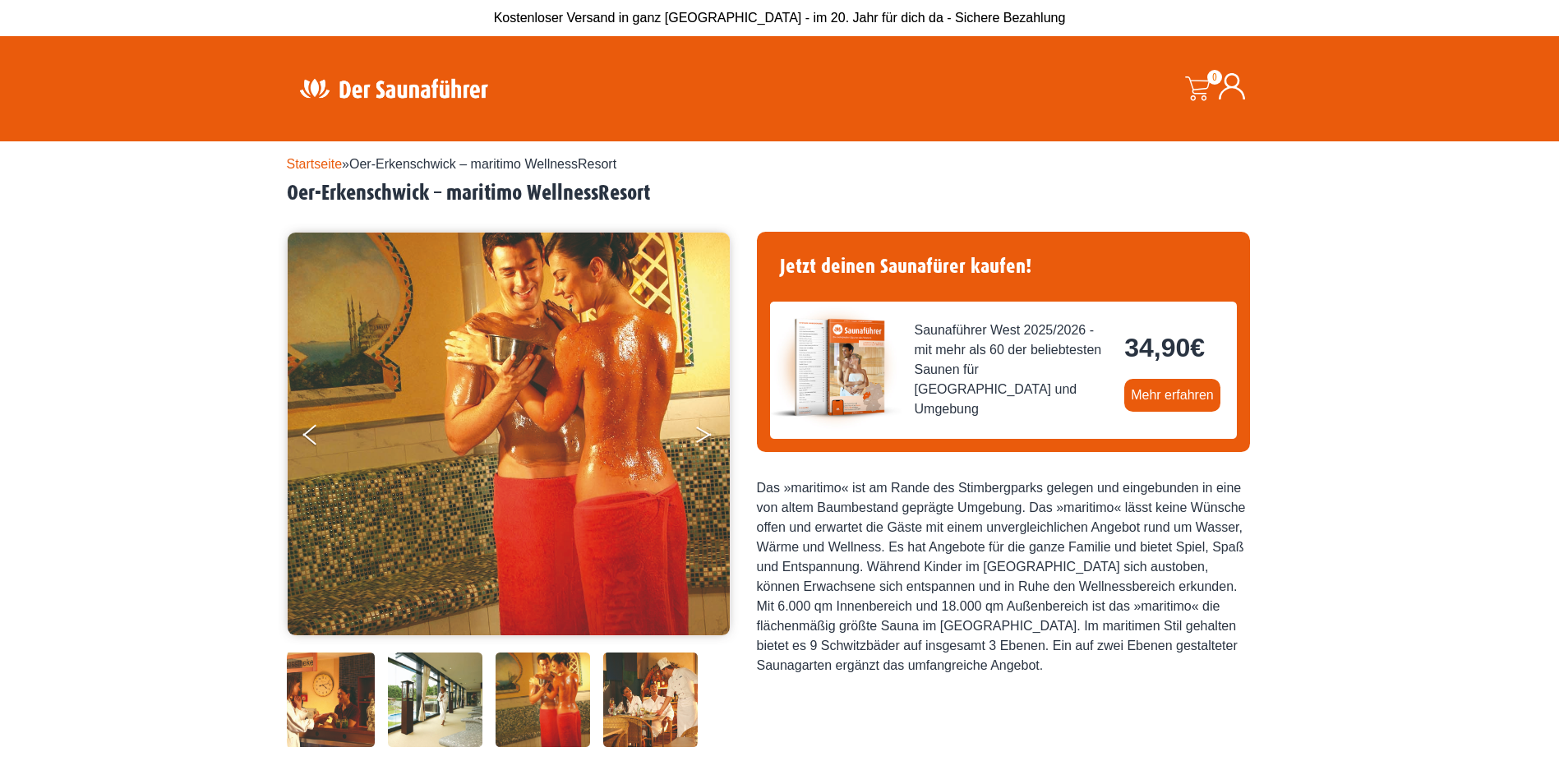
click at [705, 434] on icon "Next" at bounding box center [704, 438] width 15 height 10
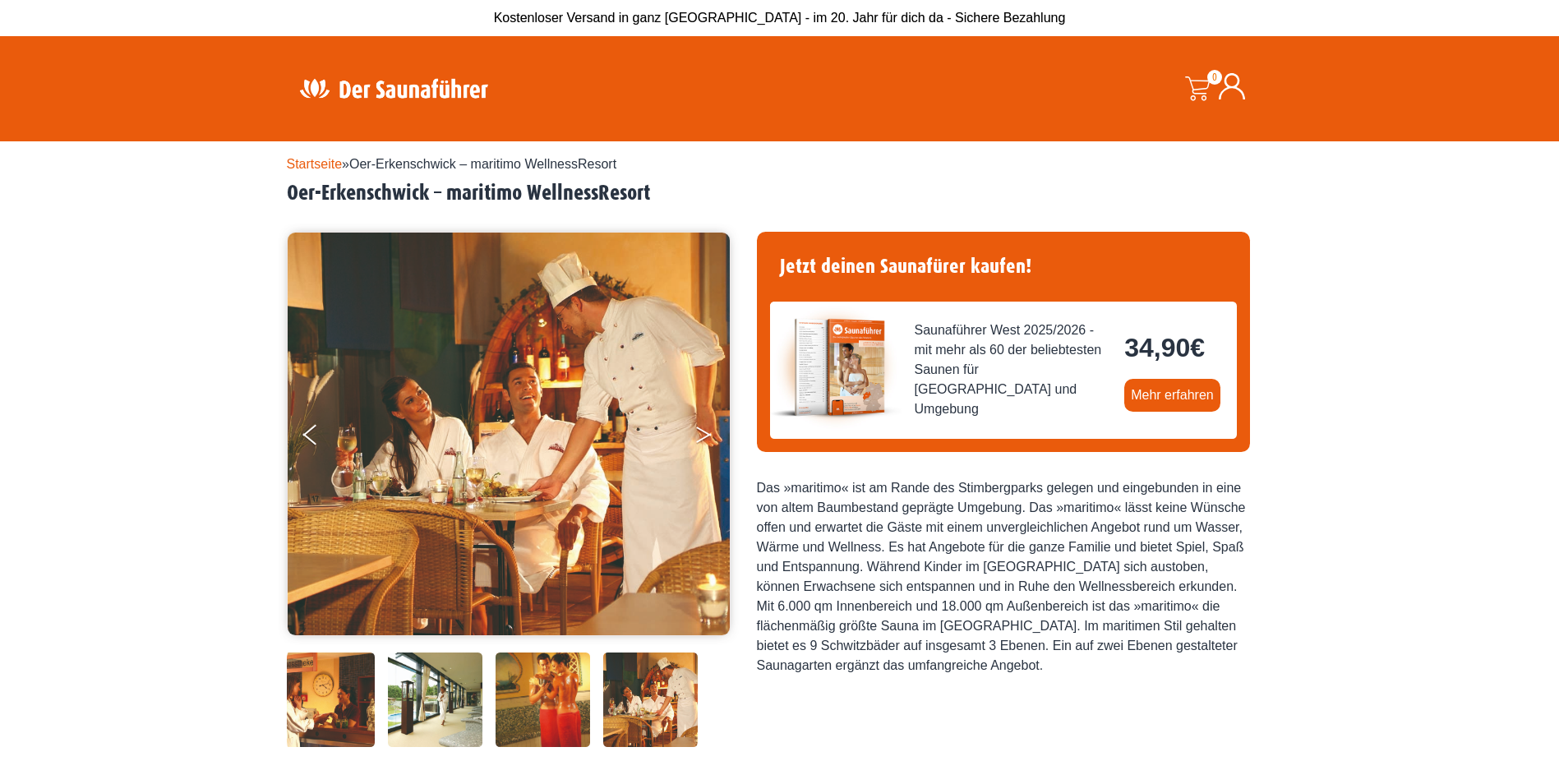
click at [705, 434] on icon "Next" at bounding box center [704, 438] width 15 height 10
click at [314, 436] on button "Previous" at bounding box center [323, 438] width 41 height 41
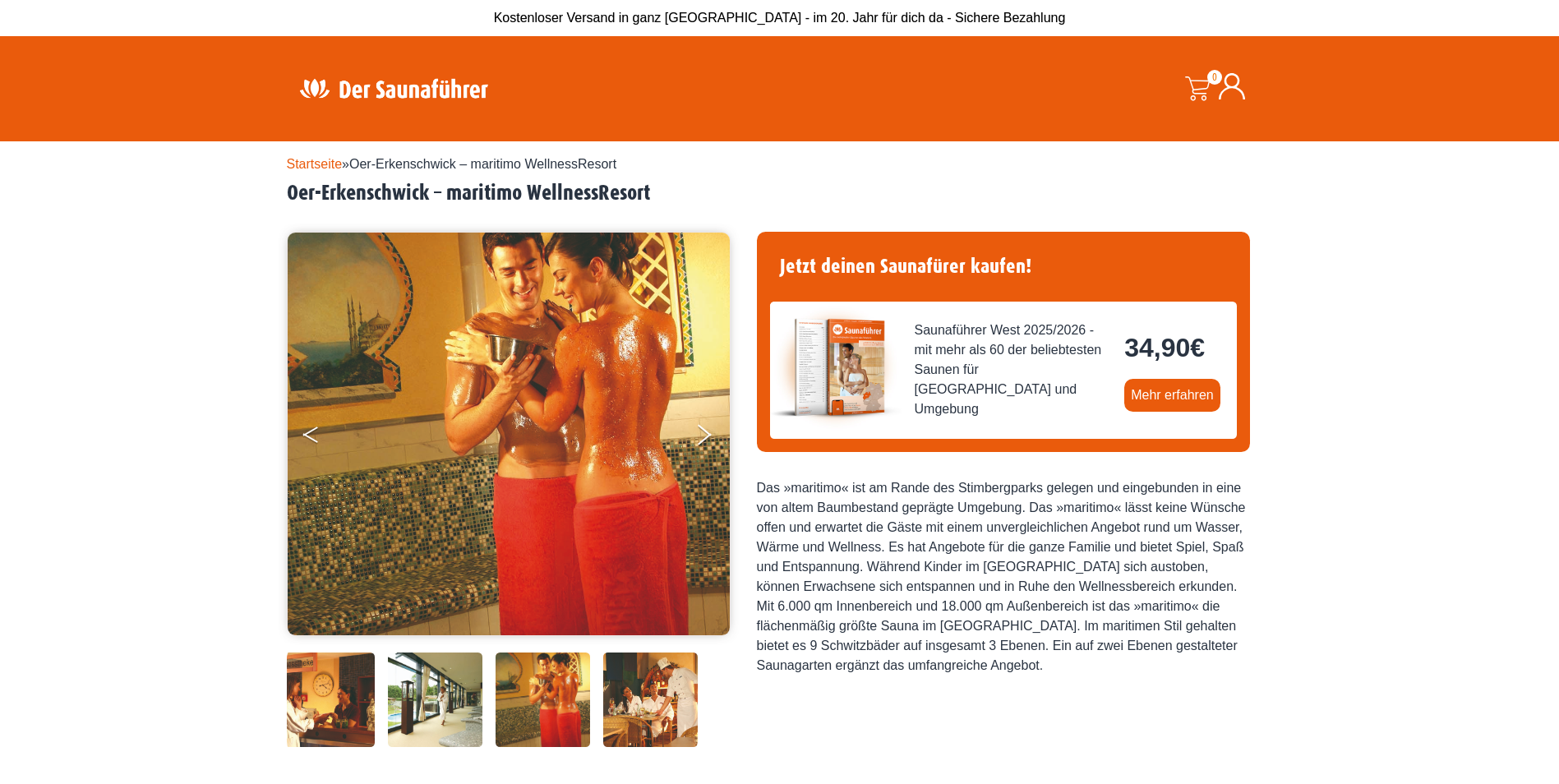
click at [314, 436] on button "Previous" at bounding box center [323, 438] width 41 height 41
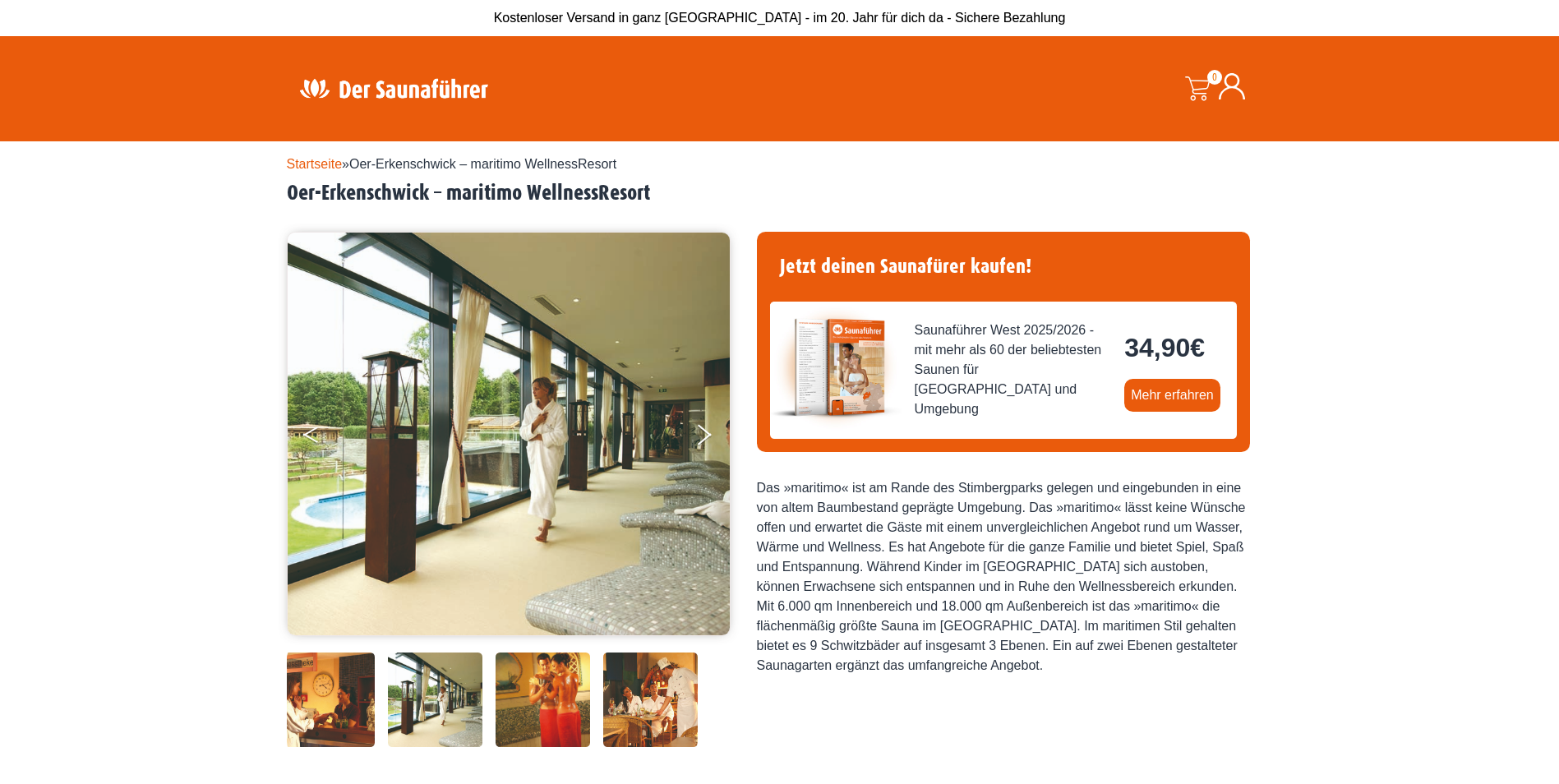
click at [314, 436] on button "Previous" at bounding box center [323, 438] width 41 height 41
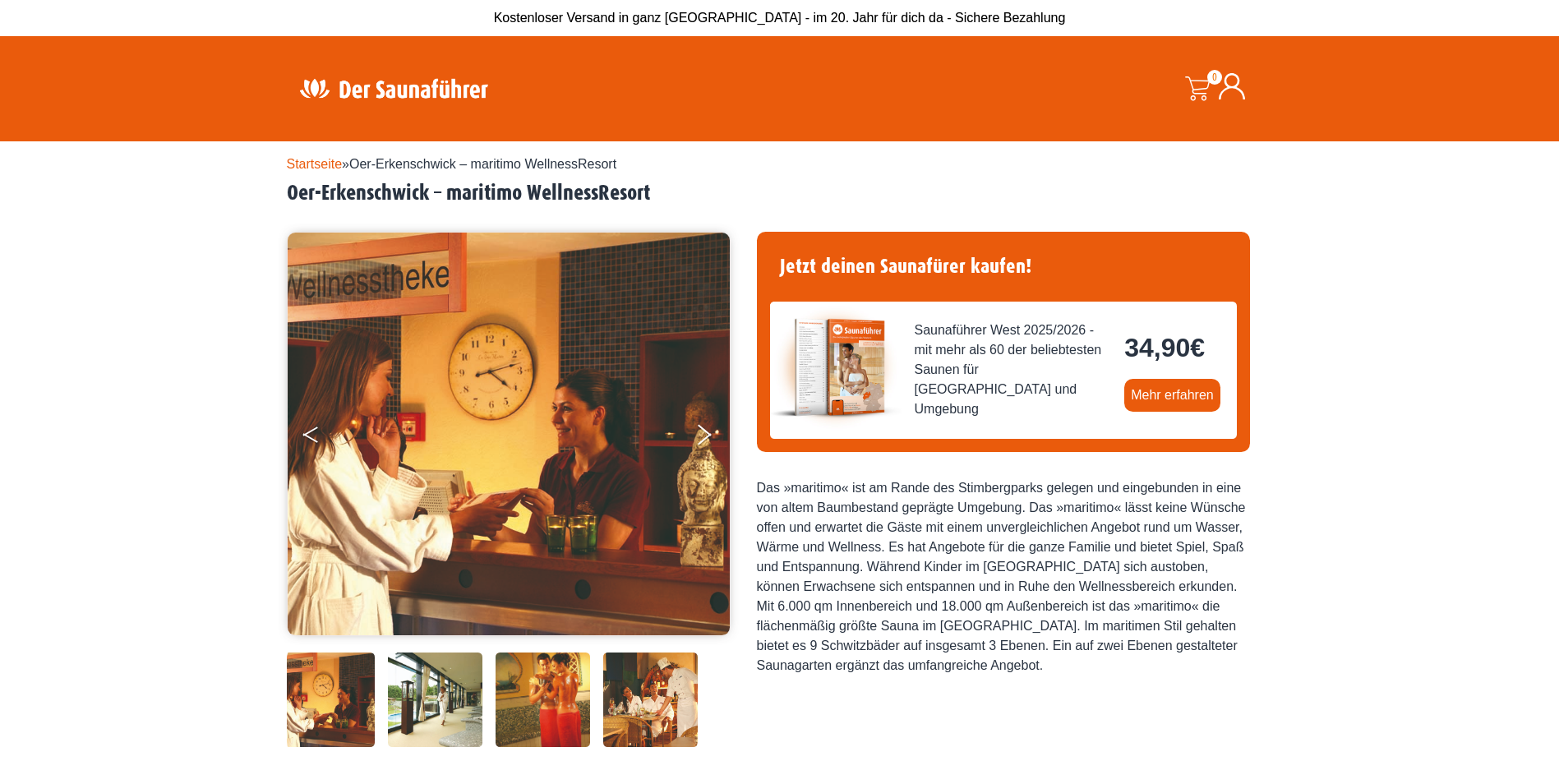
click at [314, 436] on button "Previous" at bounding box center [323, 438] width 41 height 41
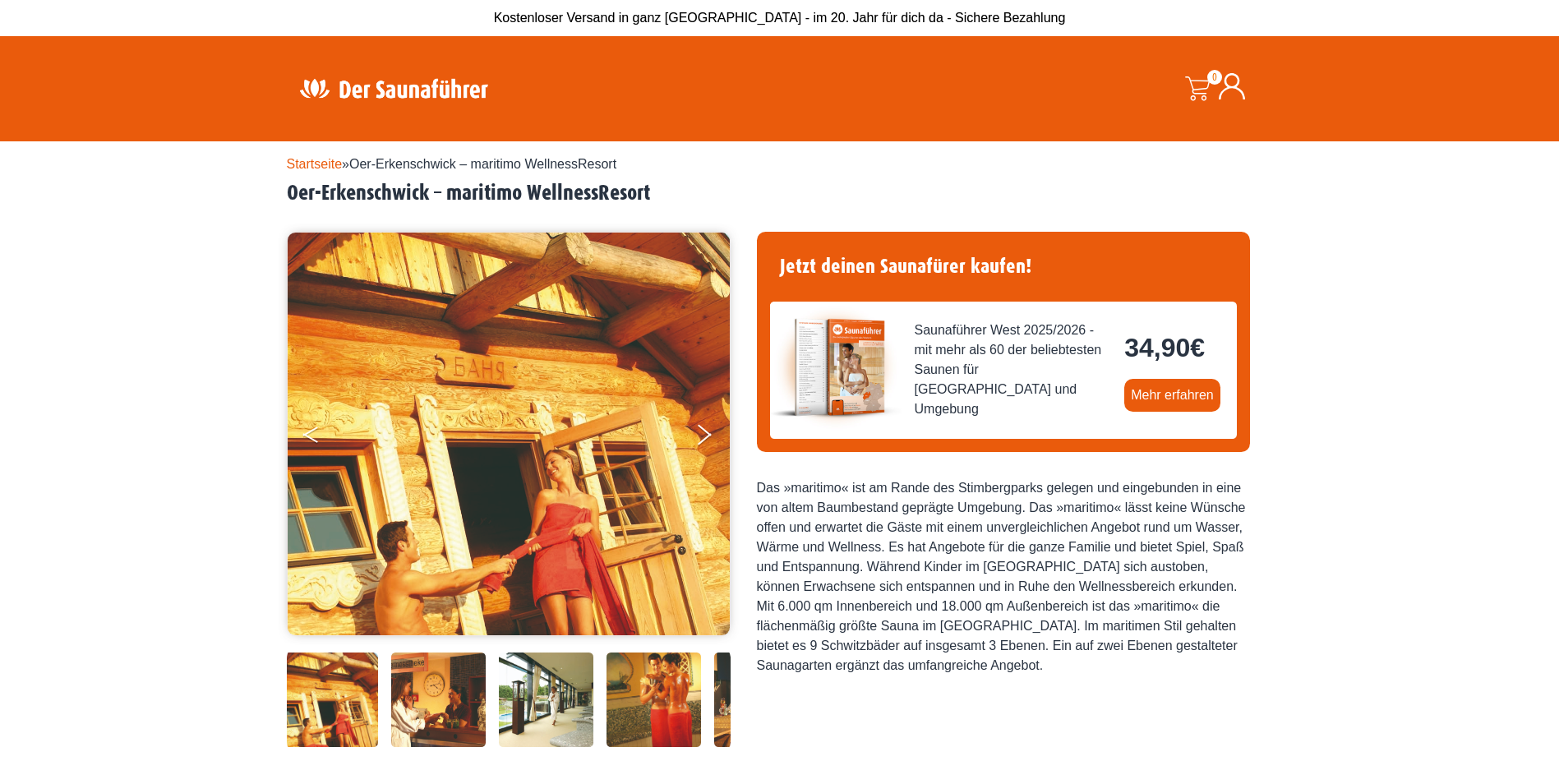
click at [314, 436] on button "Previous" at bounding box center [323, 438] width 41 height 41
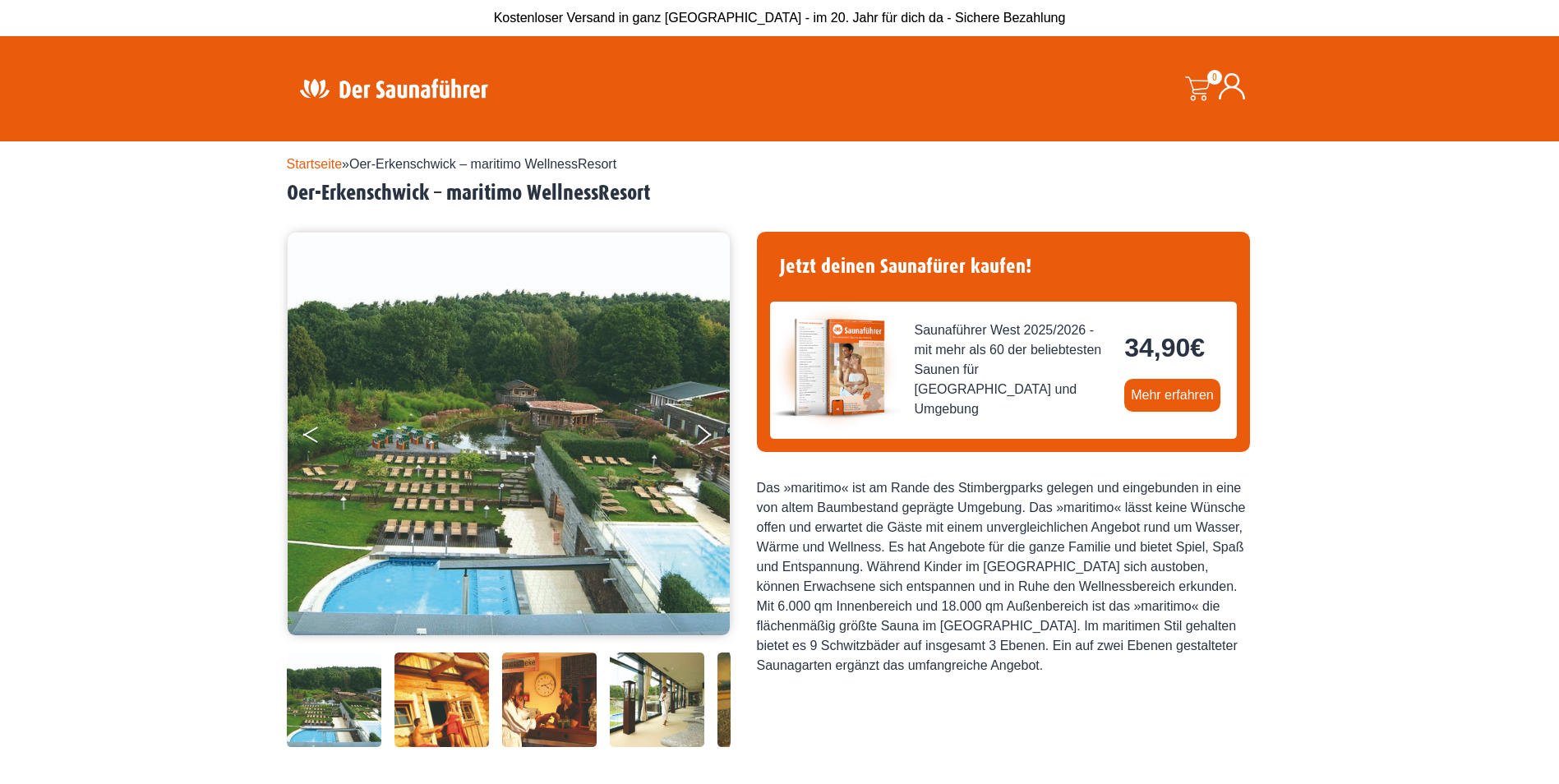
click at [314, 436] on button "Previous" at bounding box center [323, 438] width 41 height 41
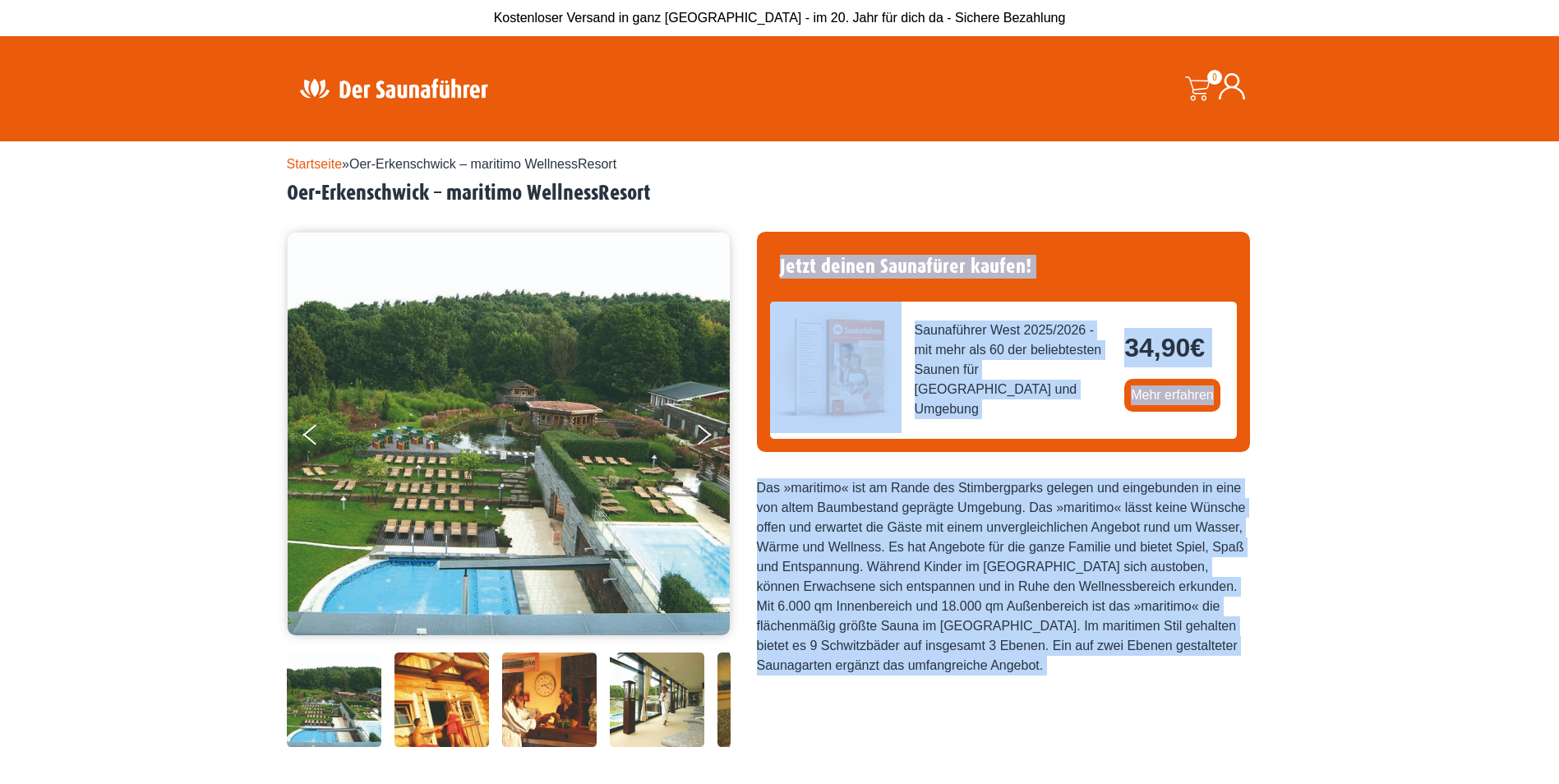
drag, startPoint x: 359, startPoint y: 407, endPoint x: 437, endPoint y: 390, distance: 79.8
click at [437, 390] on div "Startseite » Oer-Erkenschwick – maritimo WellnessResort Oer-Erkenschwick – mari…" at bounding box center [780, 717] width 986 height 1152
click at [1481, 234] on div "Startseite » Oer-Erkenschwick – maritimo WellnessResort Oer-Erkenschwick – mari…" at bounding box center [780, 717] width 1559 height 1152
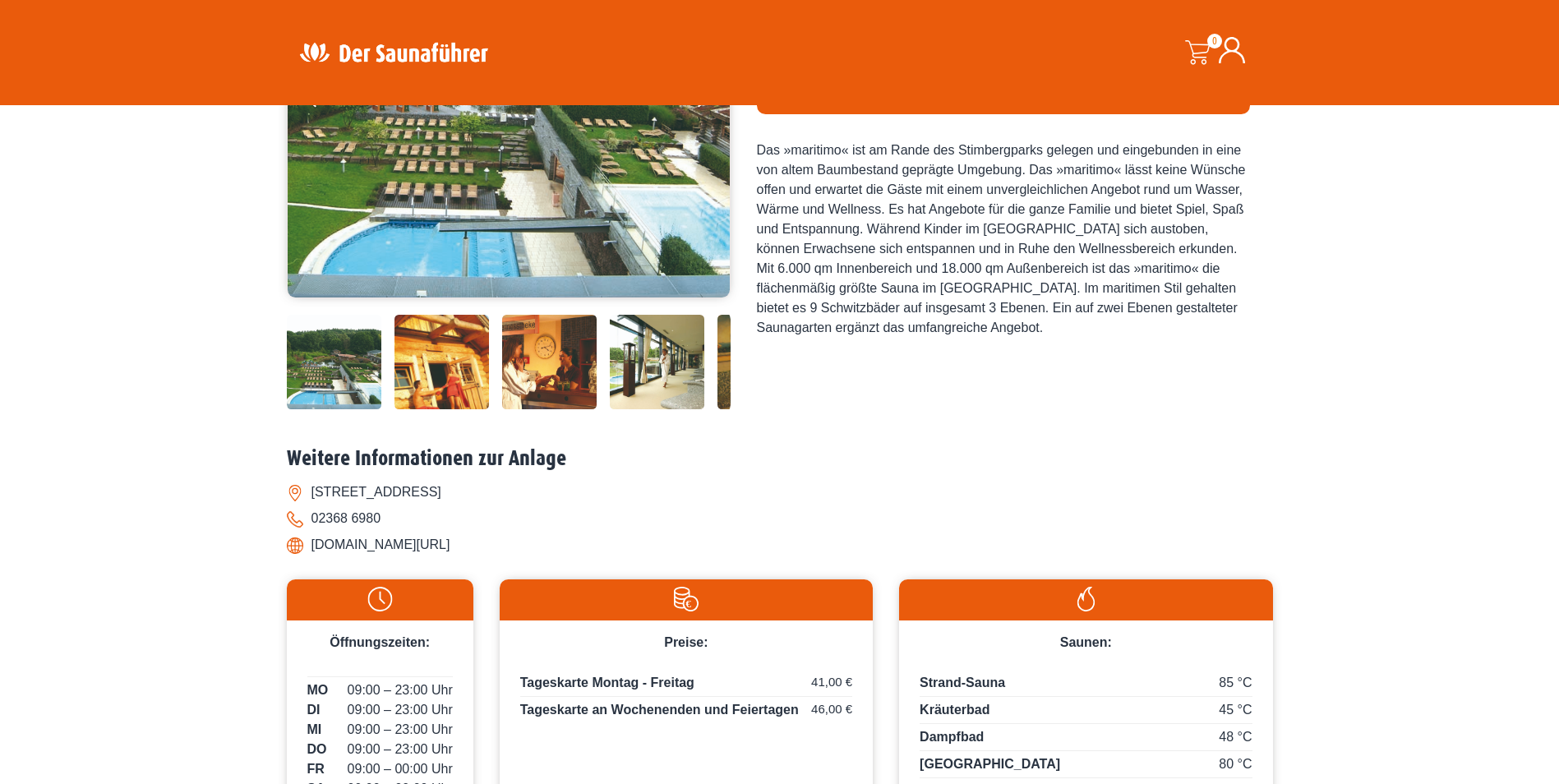
scroll to position [536, 0]
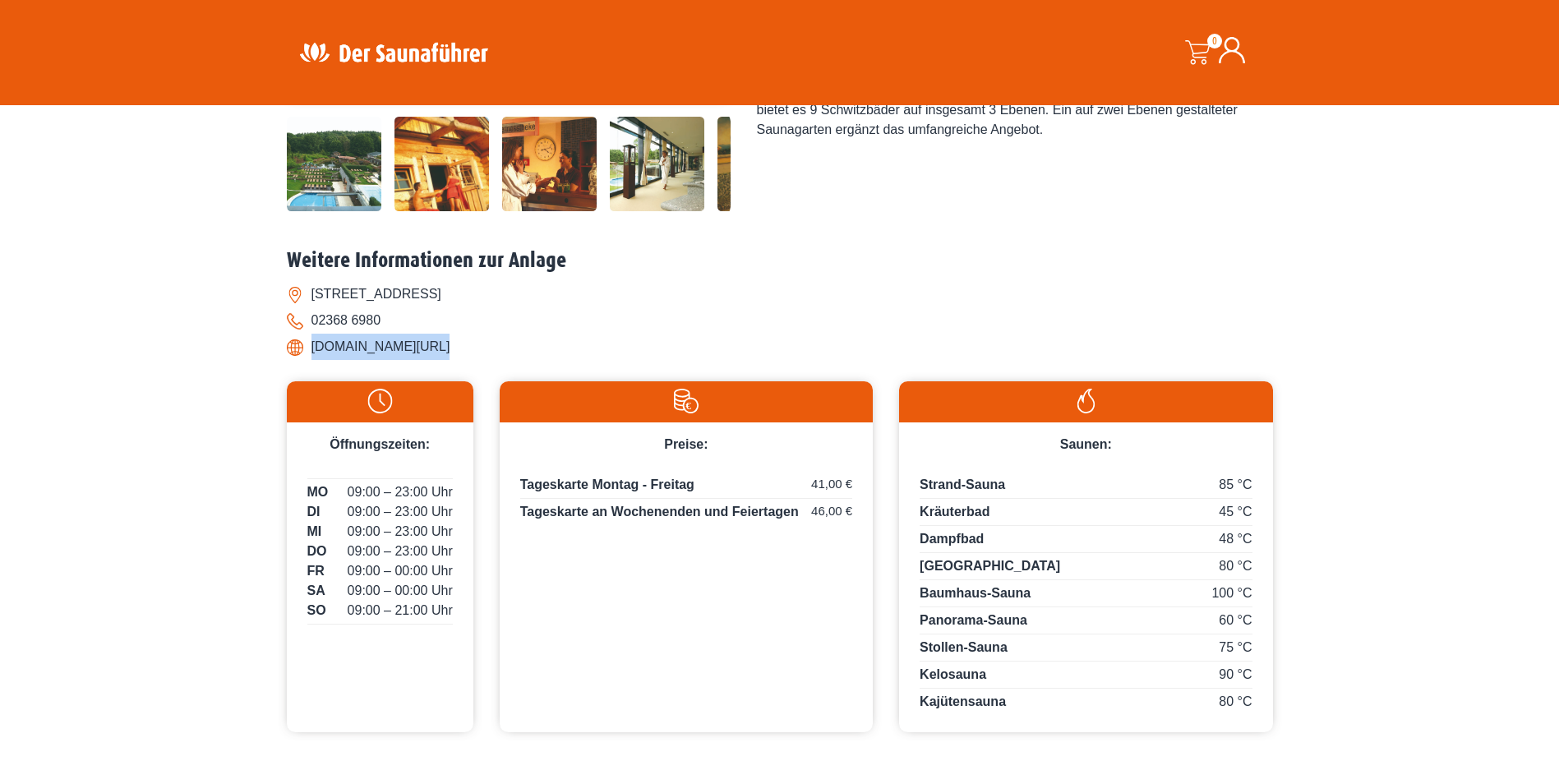
drag, startPoint x: 291, startPoint y: 350, endPoint x: 317, endPoint y: 369, distance: 32.2
click at [317, 369] on div "Weitere Informationen zur Anlage Am Stimbergpark 80, 45739 Oer-Erkenschwick 023…" at bounding box center [780, 491] width 986 height 485
copy div "www.maritimo.info/"
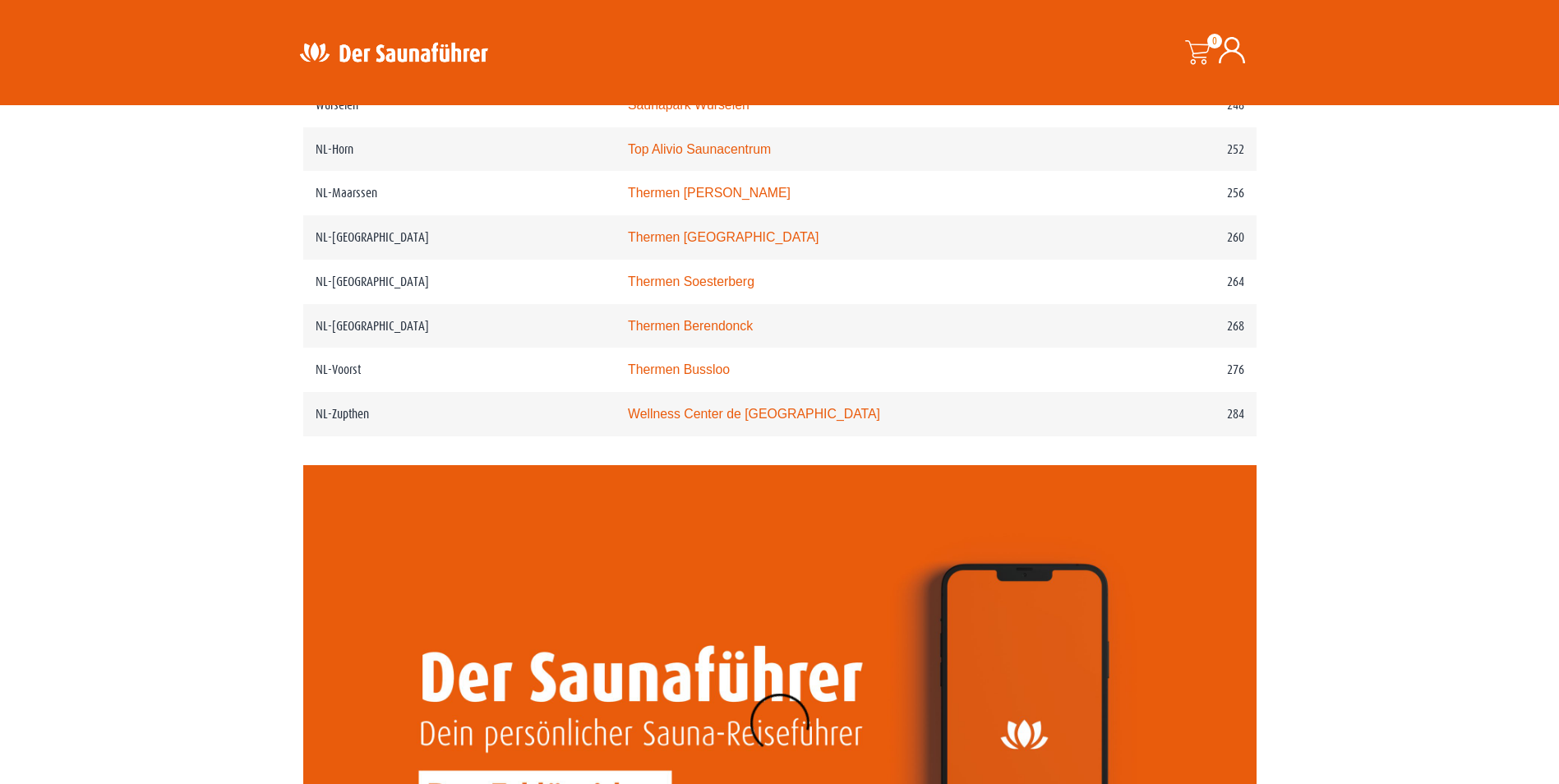
scroll to position [3402, 0]
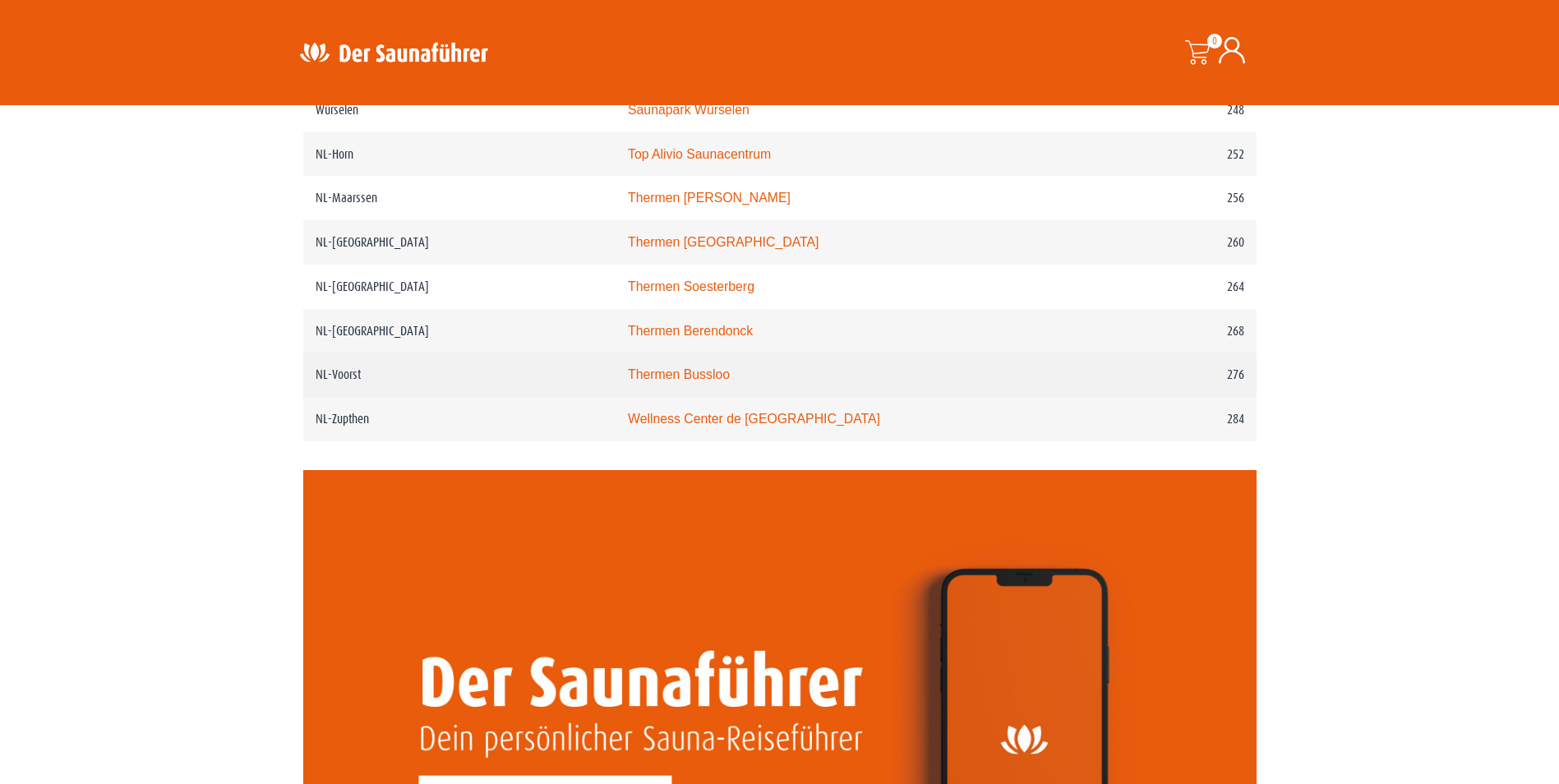
click at [707, 381] on link "Thermen Bussloo" at bounding box center [679, 374] width 102 height 14
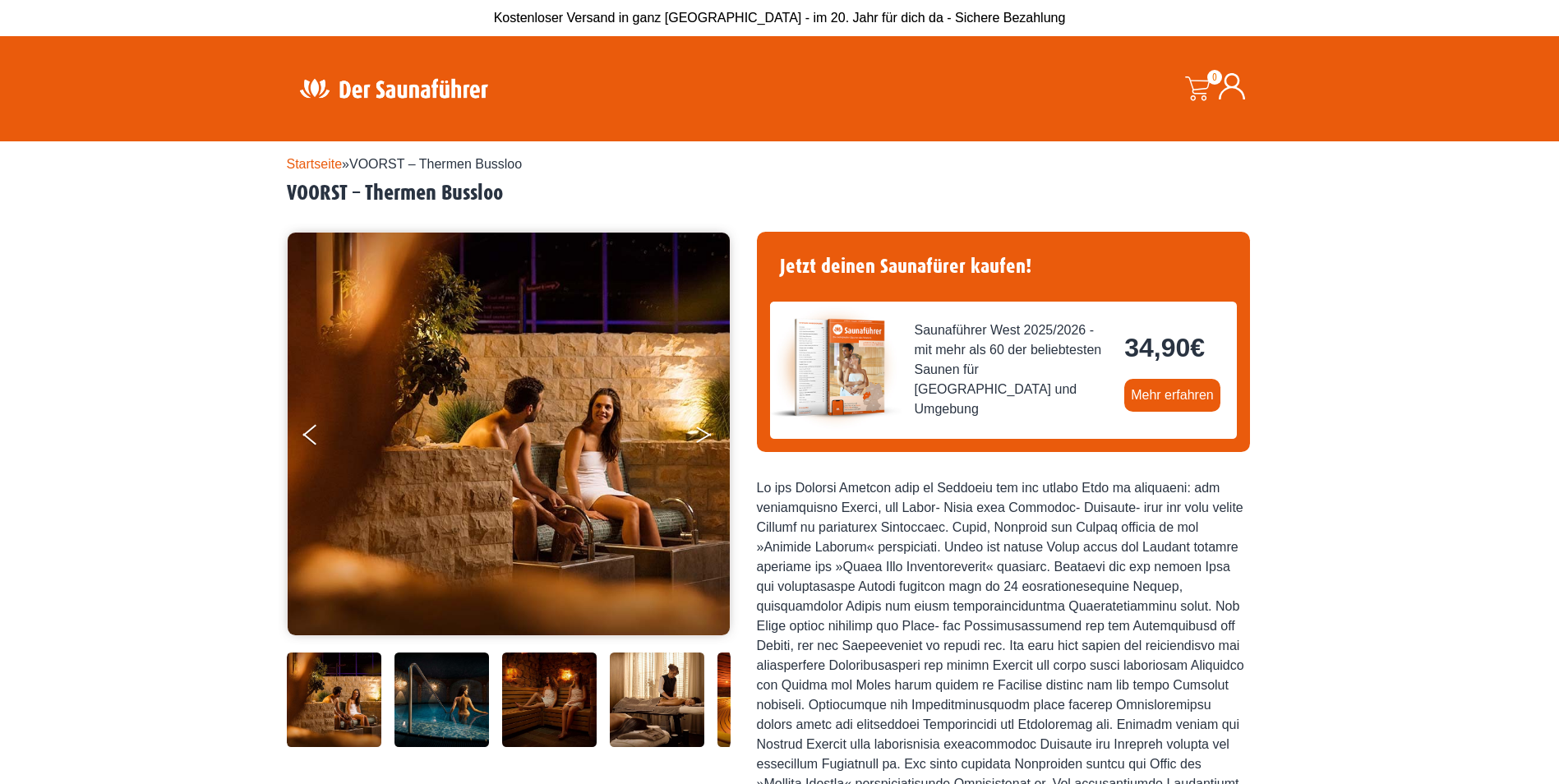
click at [705, 436] on icon "Next" at bounding box center [704, 438] width 15 height 10
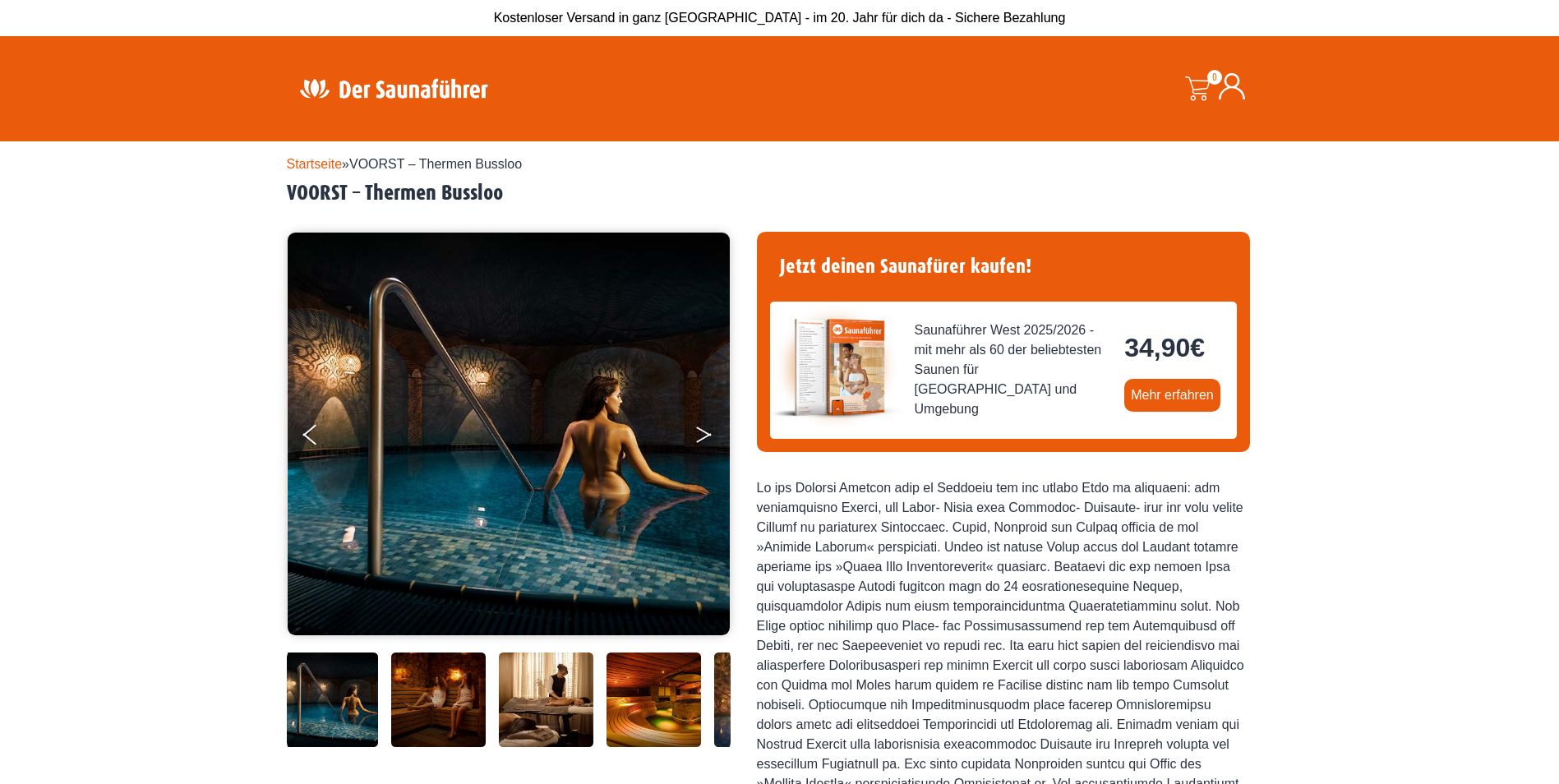
click at [705, 436] on icon "Next" at bounding box center [704, 438] width 15 height 10
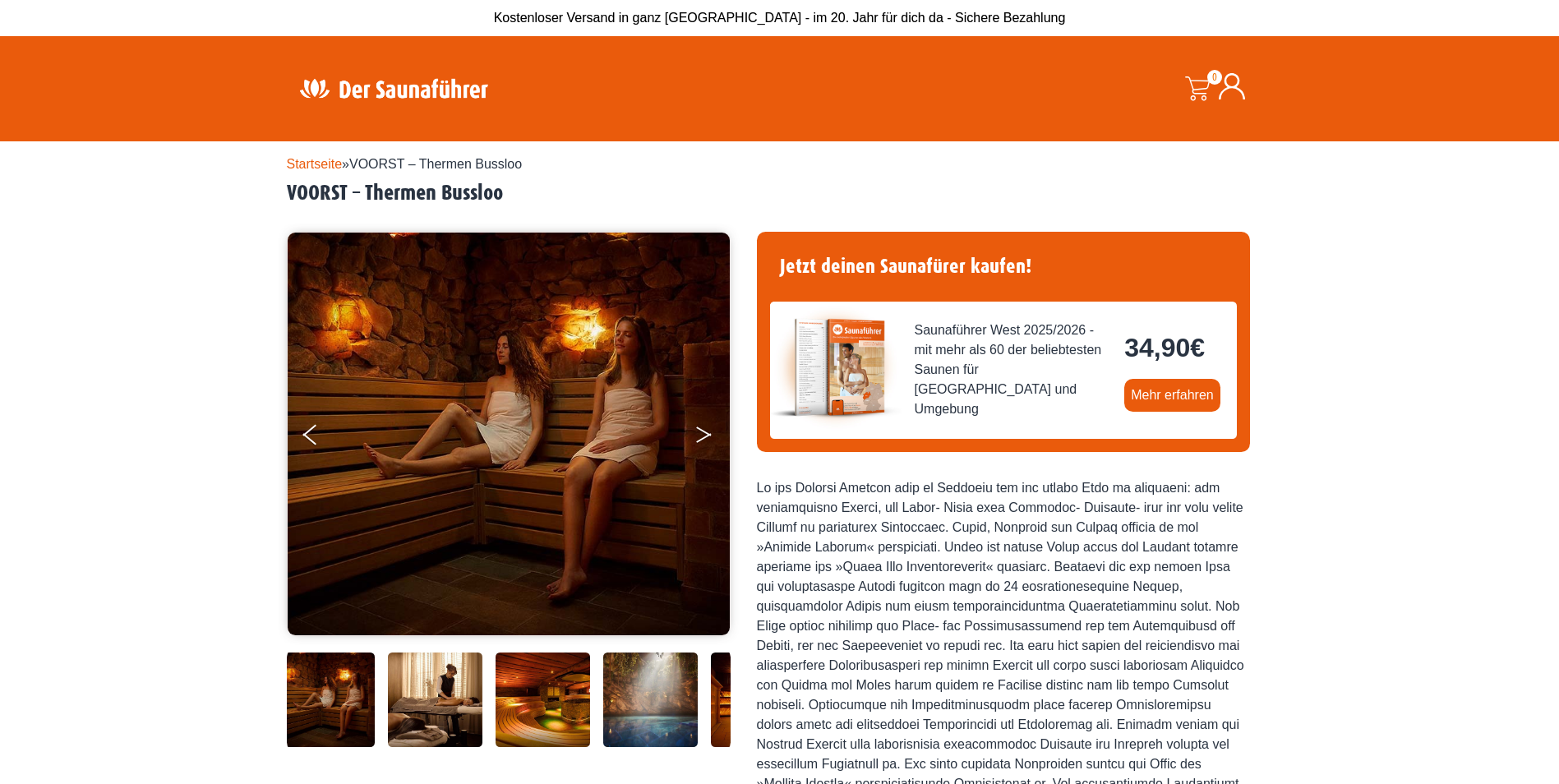
click at [705, 436] on icon "Next" at bounding box center [704, 438] width 15 height 10
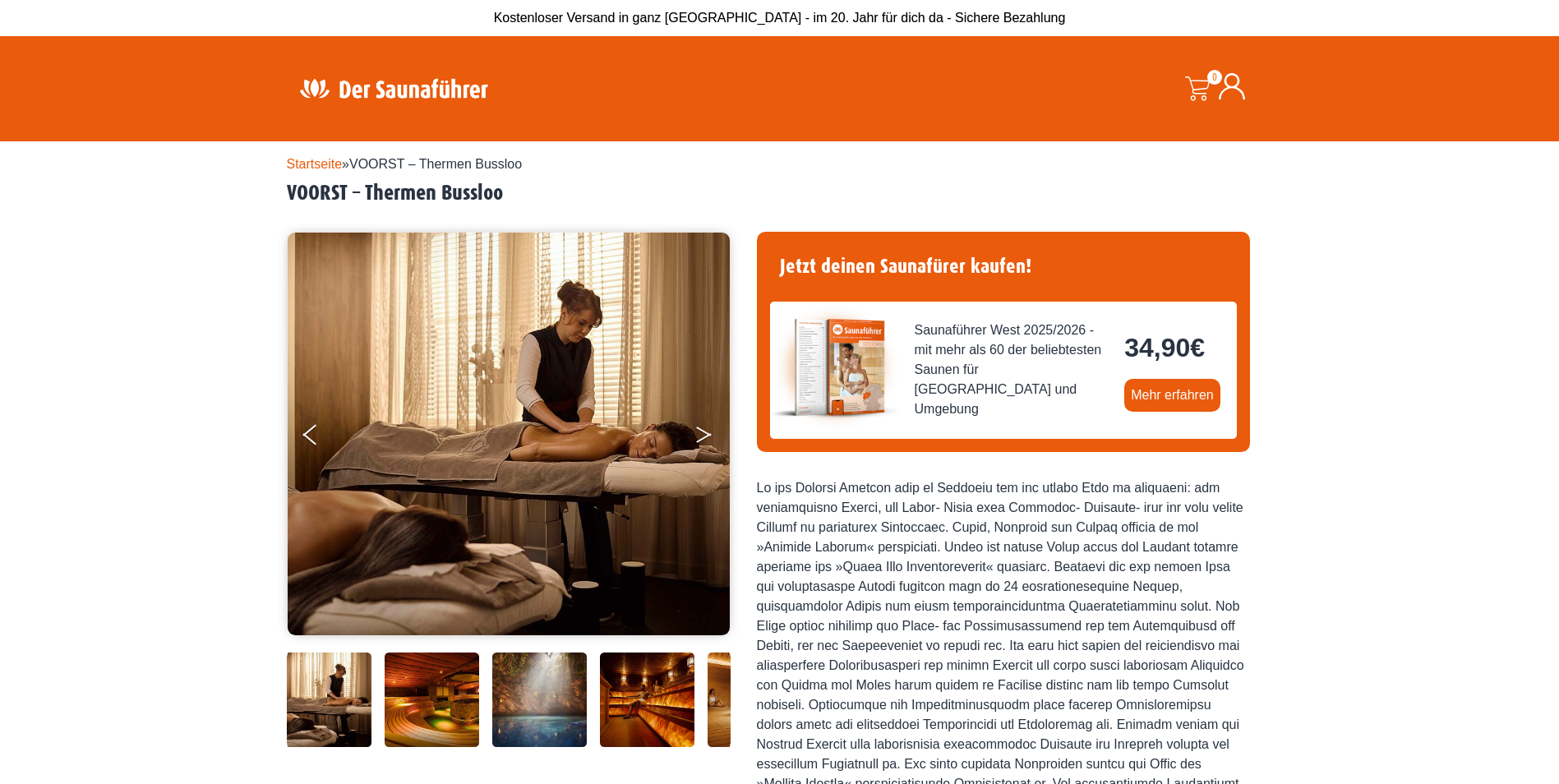
click at [705, 436] on icon "Next" at bounding box center [704, 438] width 15 height 10
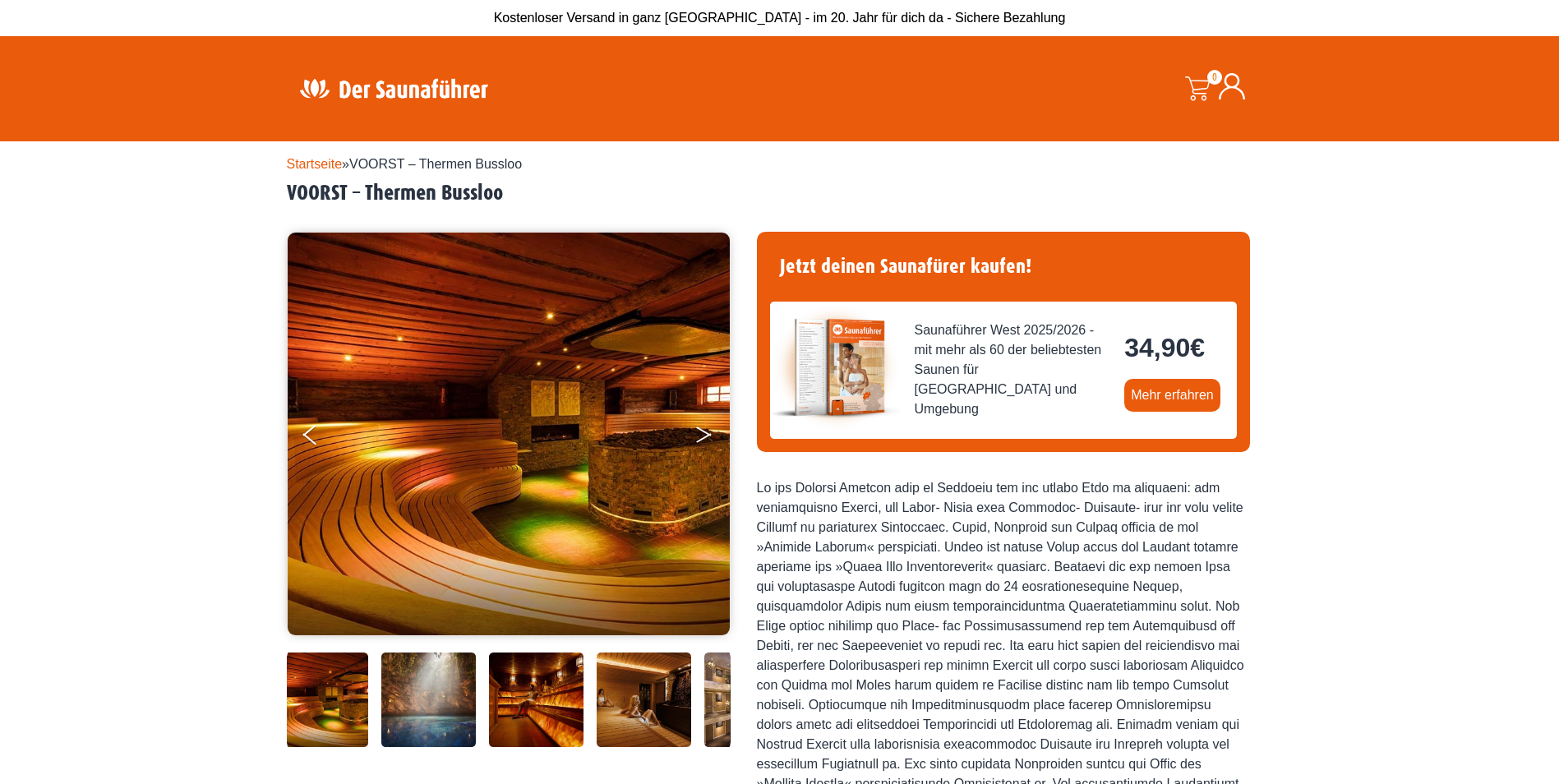
click at [705, 436] on icon "Next" at bounding box center [704, 438] width 15 height 10
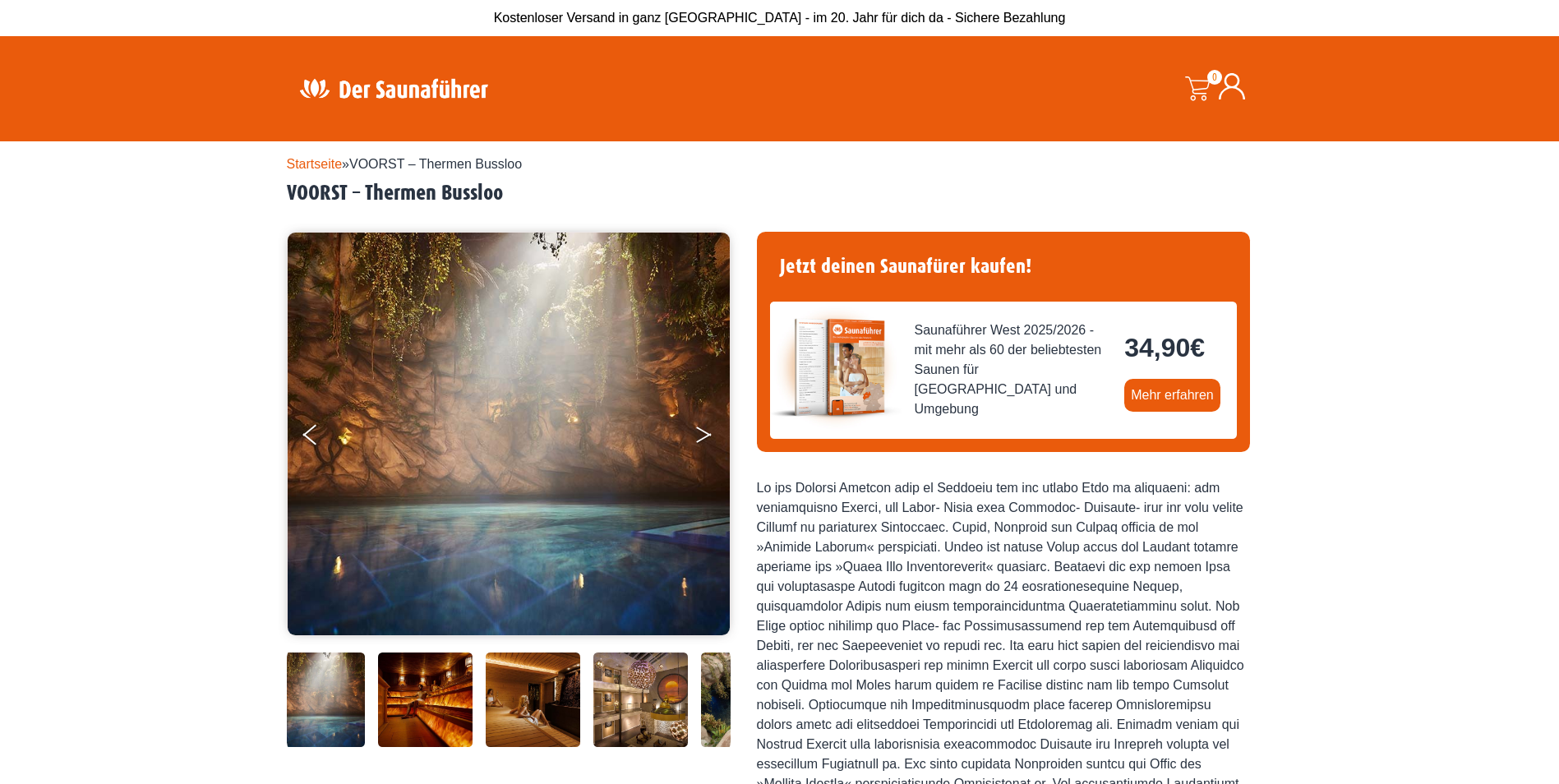
click at [705, 436] on icon "Next" at bounding box center [704, 438] width 15 height 10
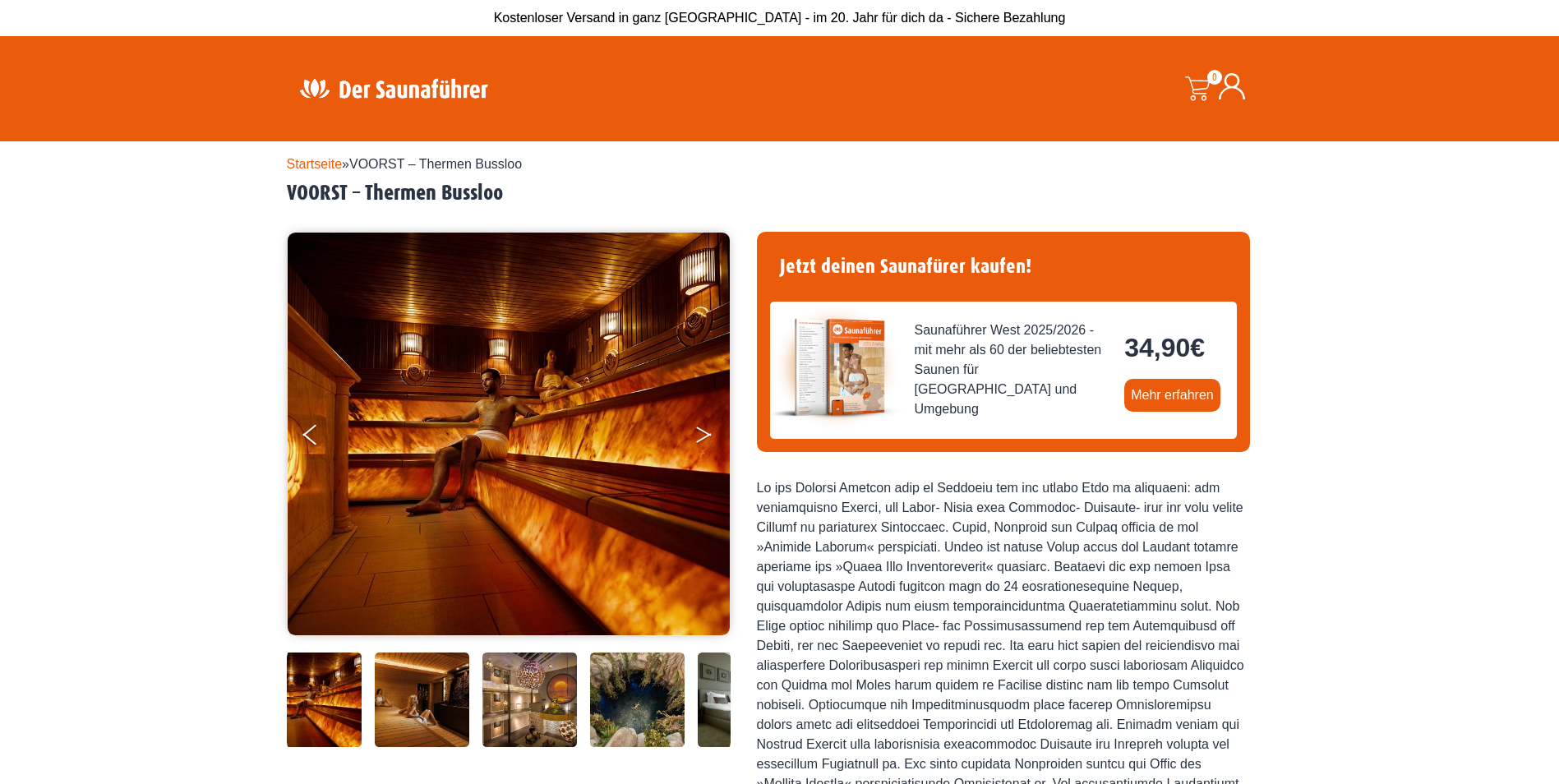
click at [705, 436] on icon "Next" at bounding box center [704, 438] width 15 height 10
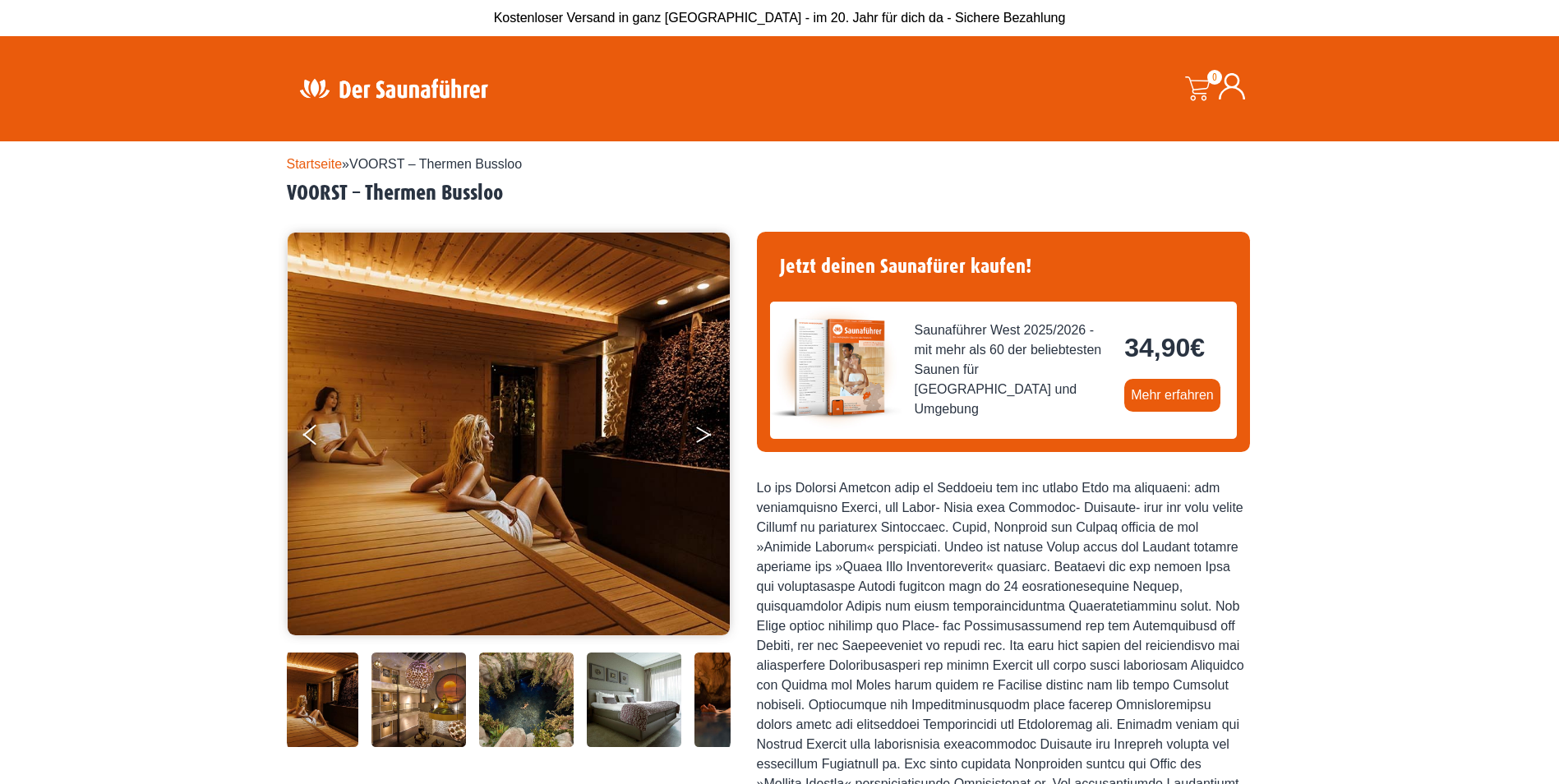
click at [705, 436] on icon "Next" at bounding box center [704, 438] width 15 height 10
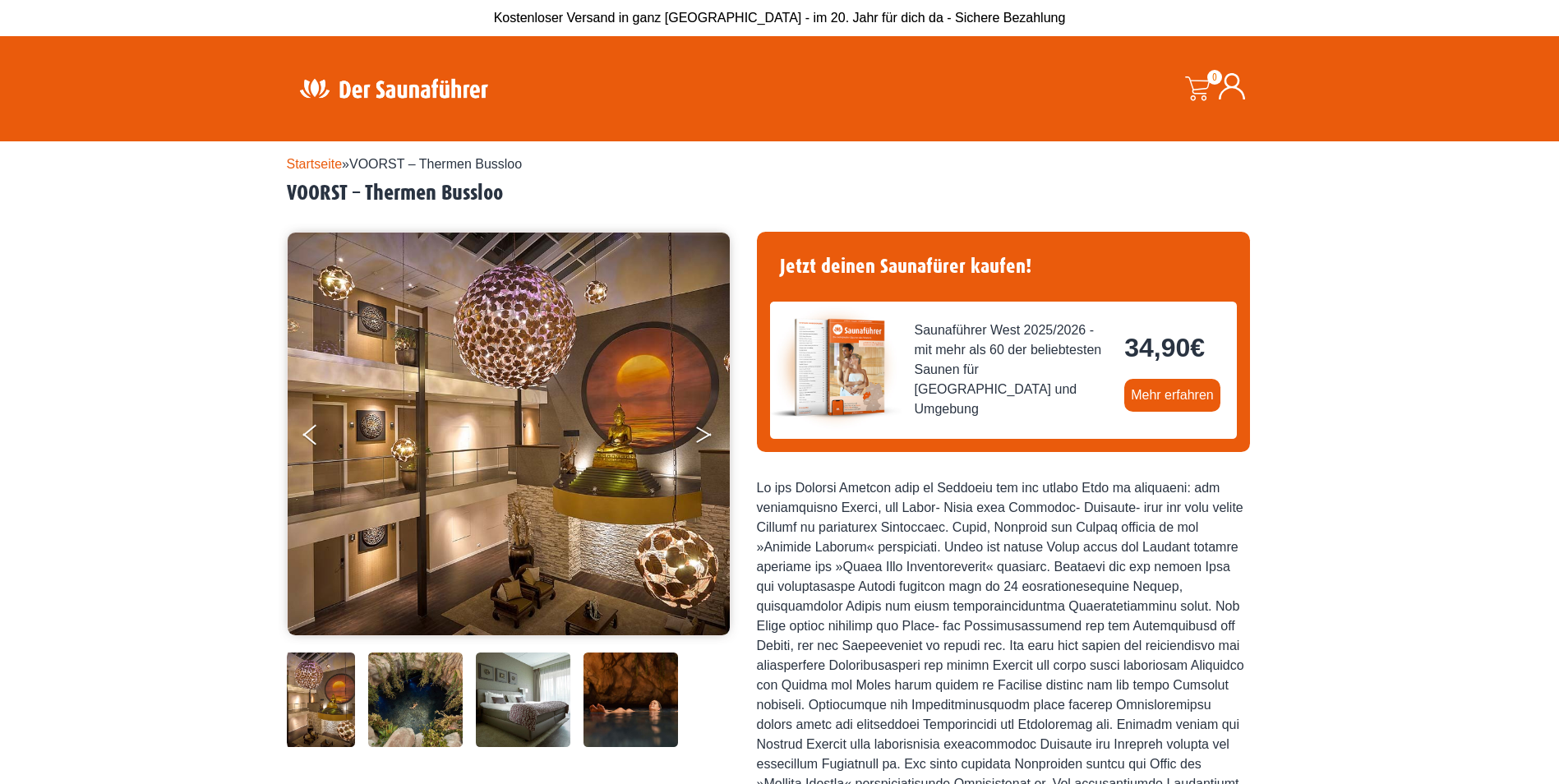
click at [705, 436] on icon "Next" at bounding box center [704, 438] width 15 height 10
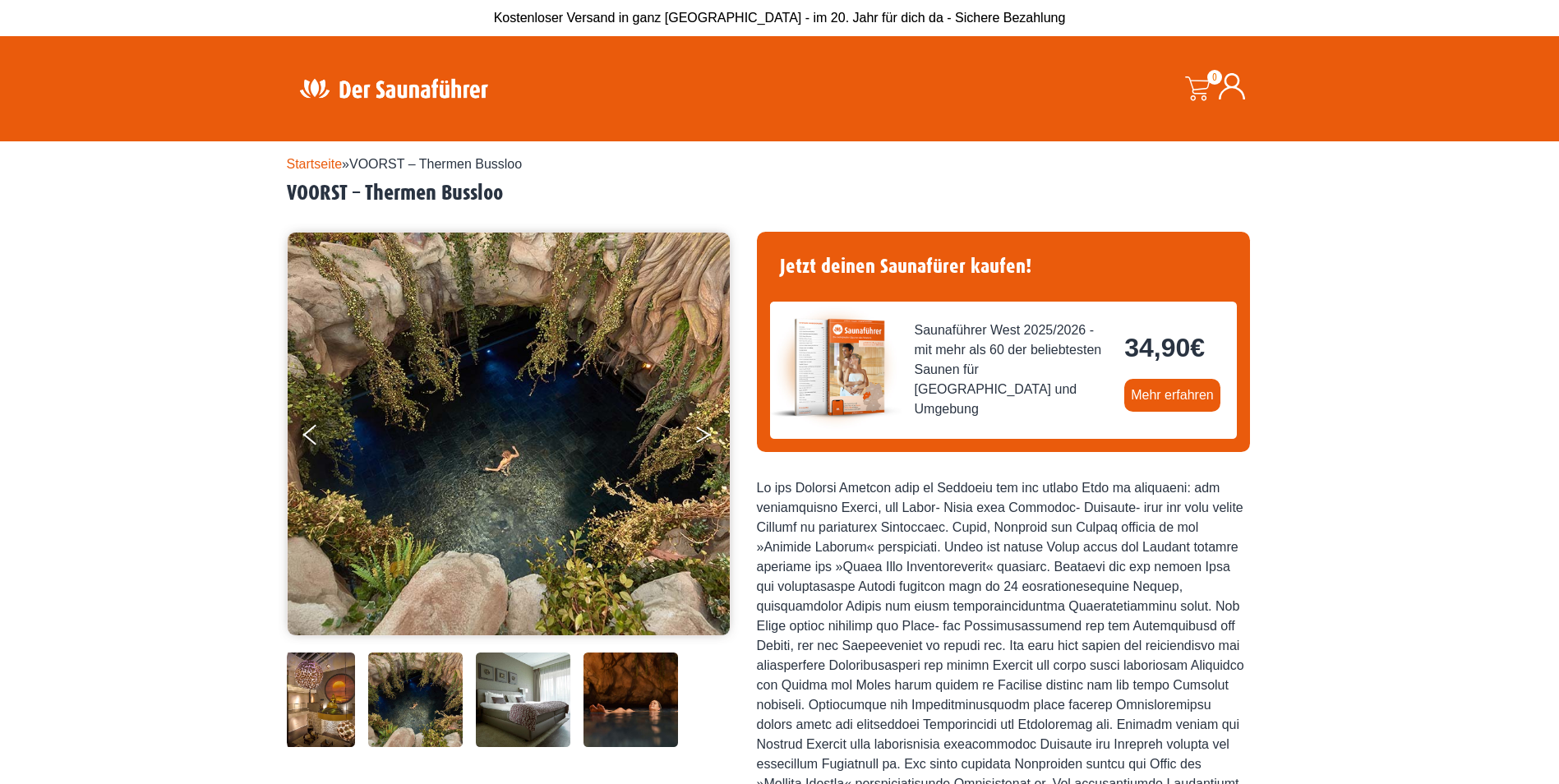
click at [705, 436] on icon "Next" at bounding box center [704, 438] width 15 height 10
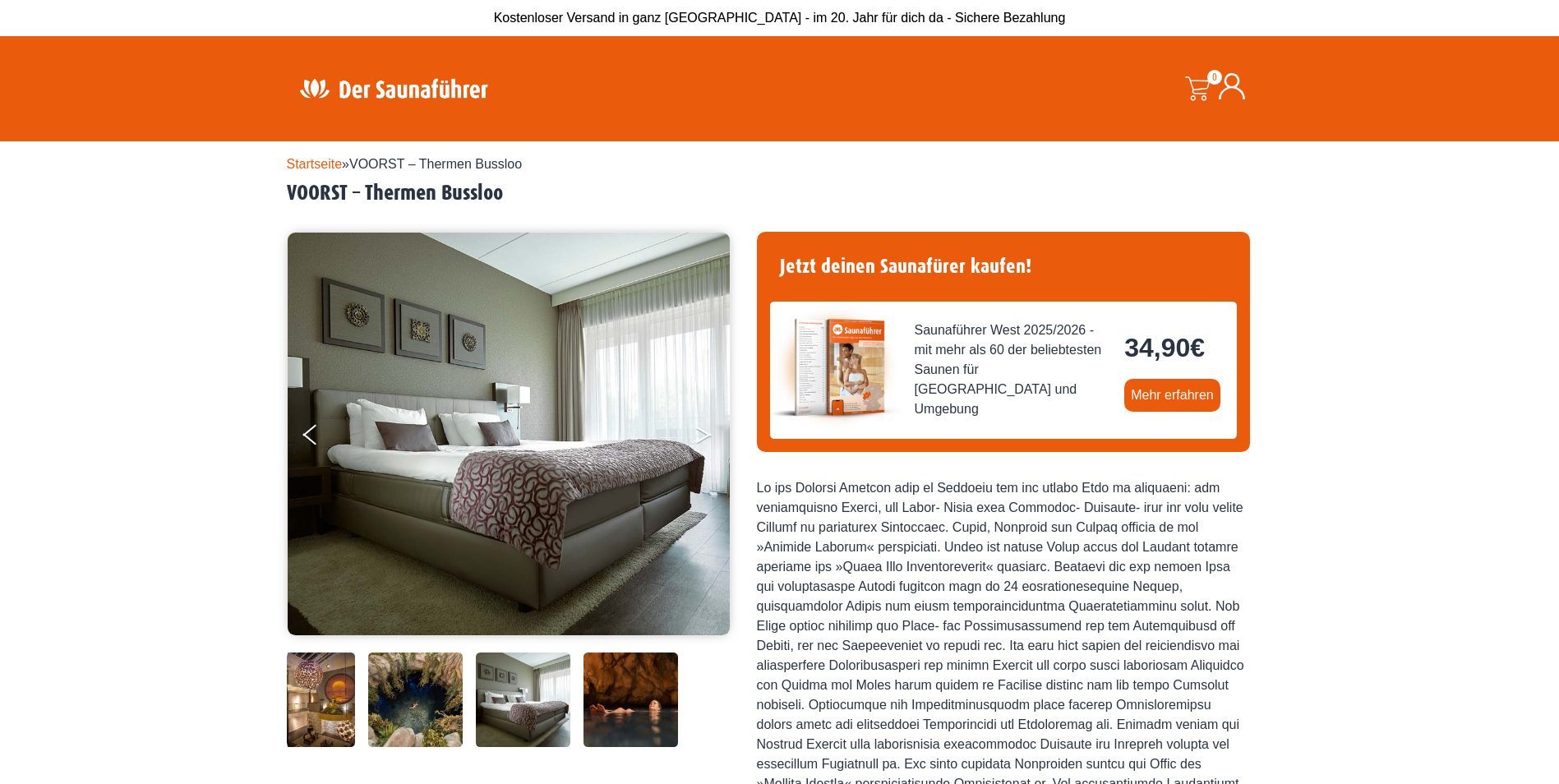
click at [705, 436] on icon "Next" at bounding box center [704, 438] width 15 height 10
